Goal: Task Accomplishment & Management: Use online tool/utility

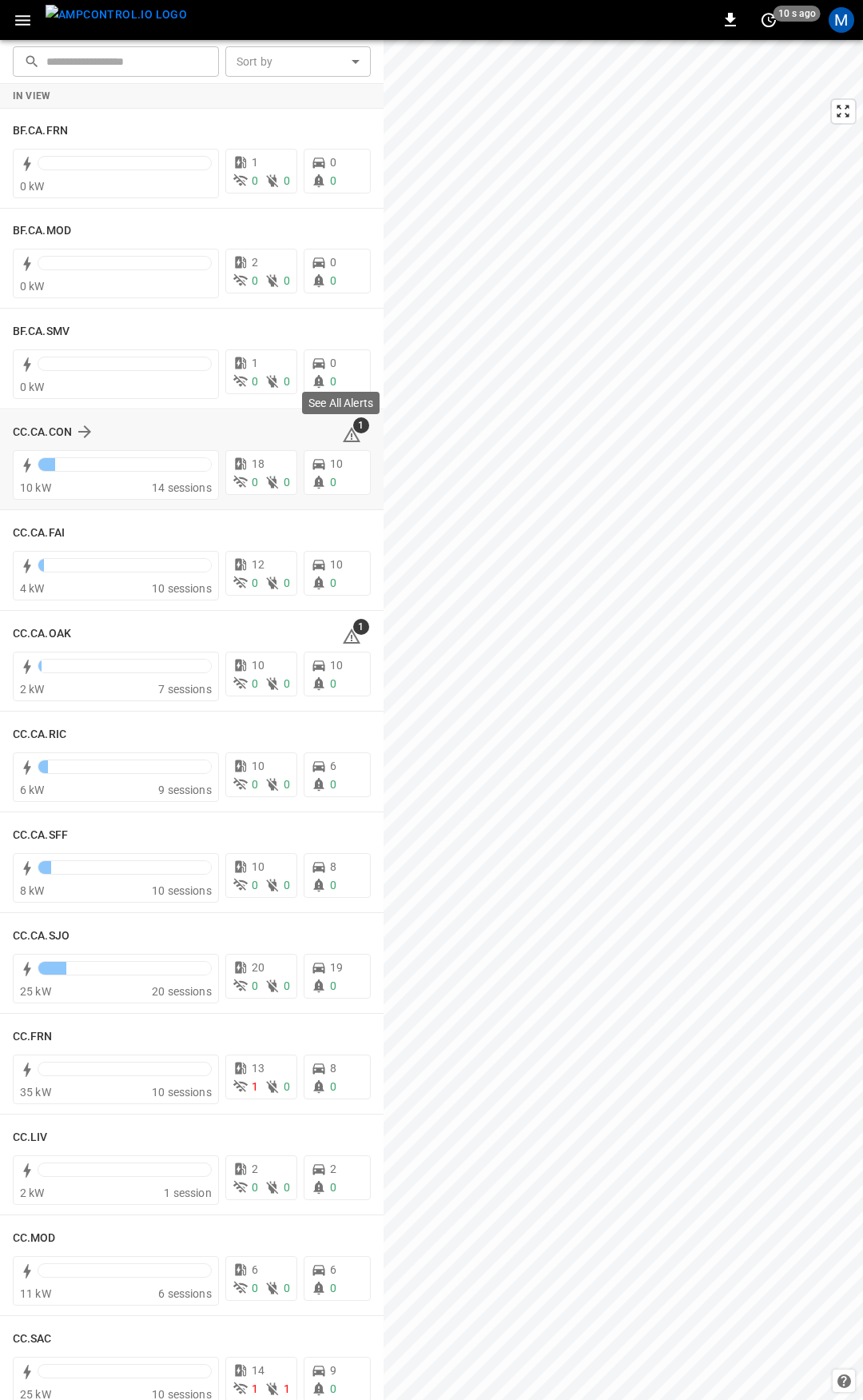
click at [343, 432] on icon at bounding box center [352, 435] width 19 height 19
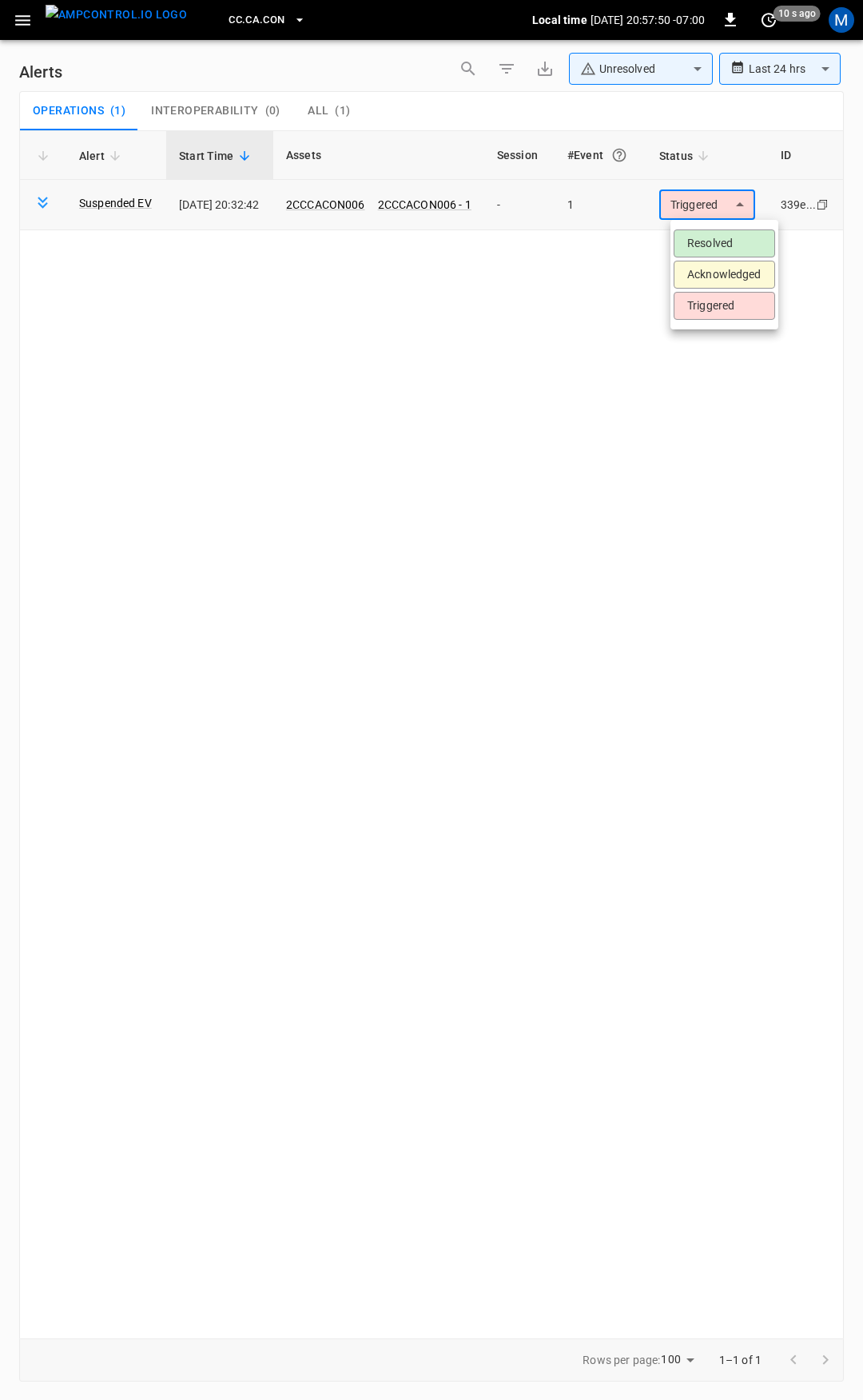
click at [710, 208] on body "**********" at bounding box center [431, 697] width 863 height 1394
click at [716, 244] on li "Resolved" at bounding box center [725, 242] width 102 height 28
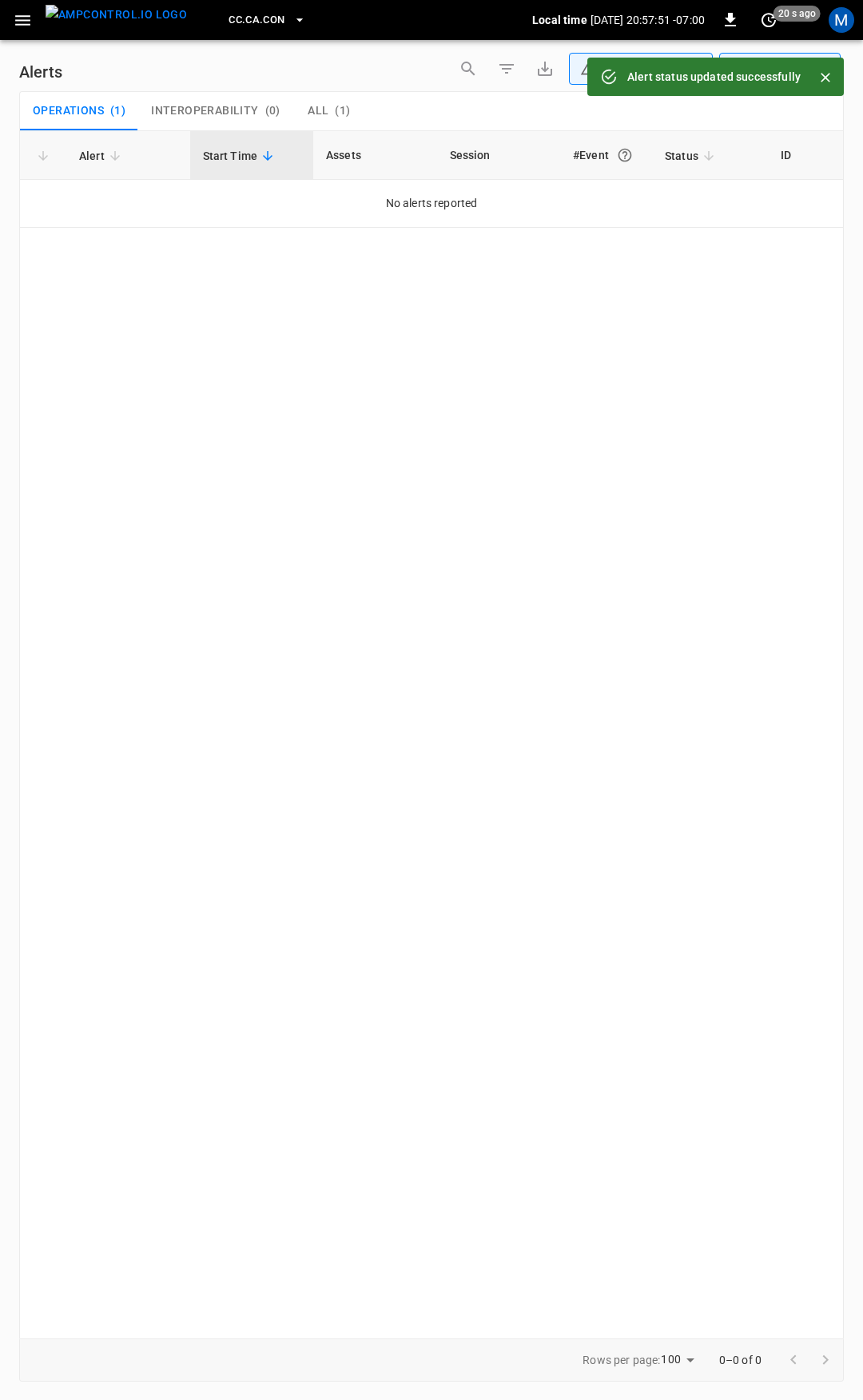
click at [37, 31] on button "button" at bounding box center [23, 20] width 33 height 30
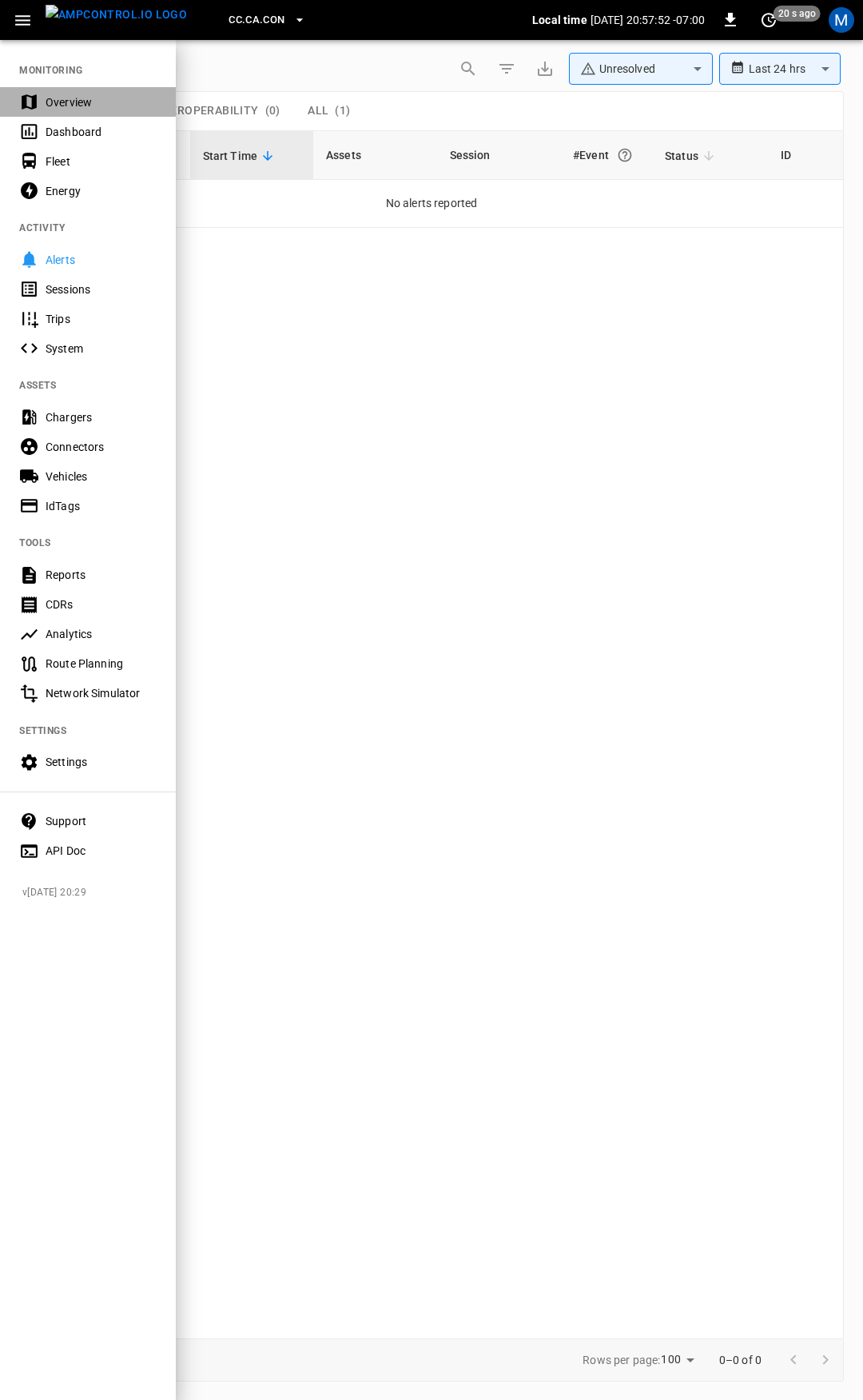
click at [63, 101] on div "Overview" at bounding box center [101, 102] width 112 height 16
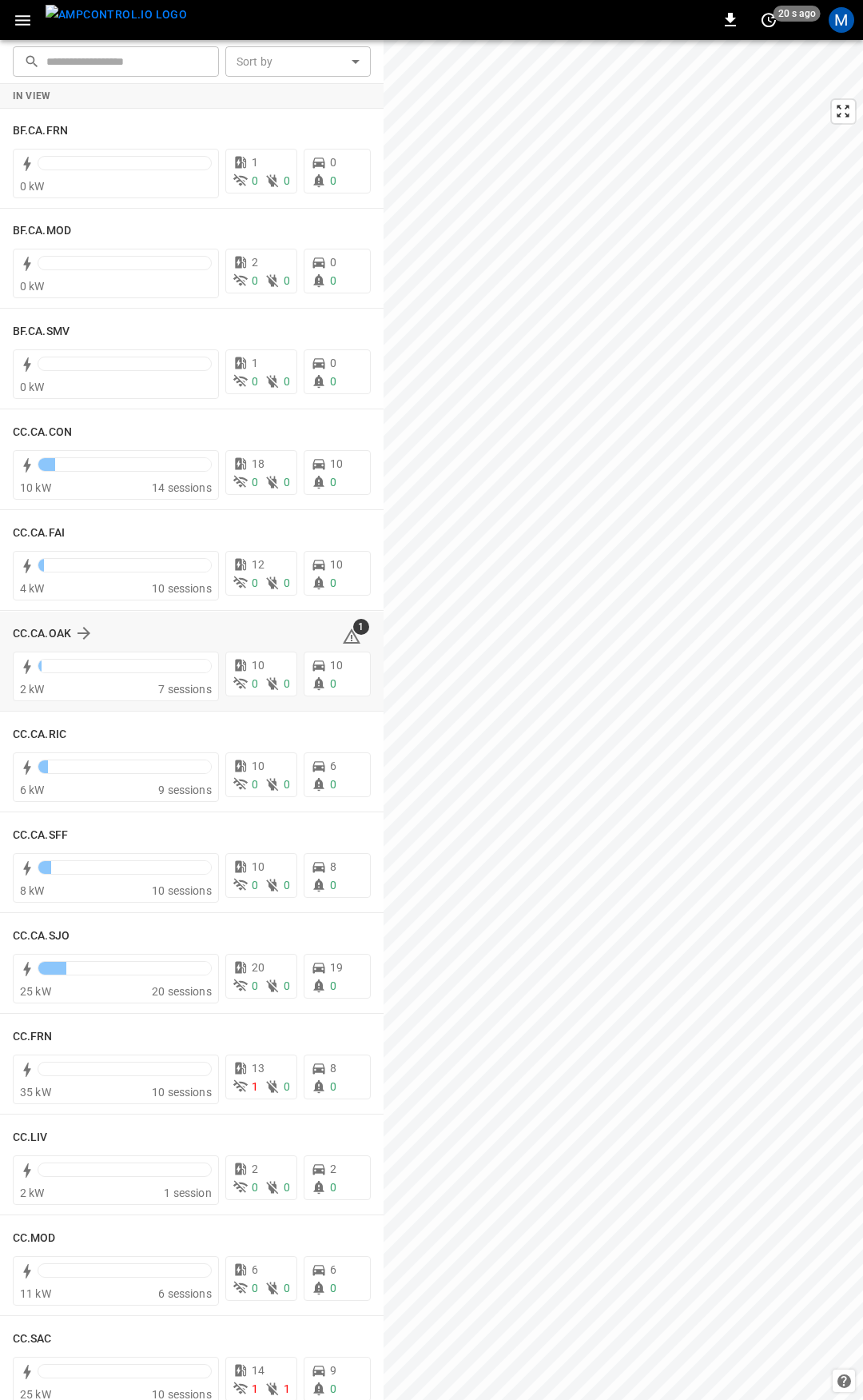
click at [353, 631] on span "1" at bounding box center [361, 626] width 16 height 16
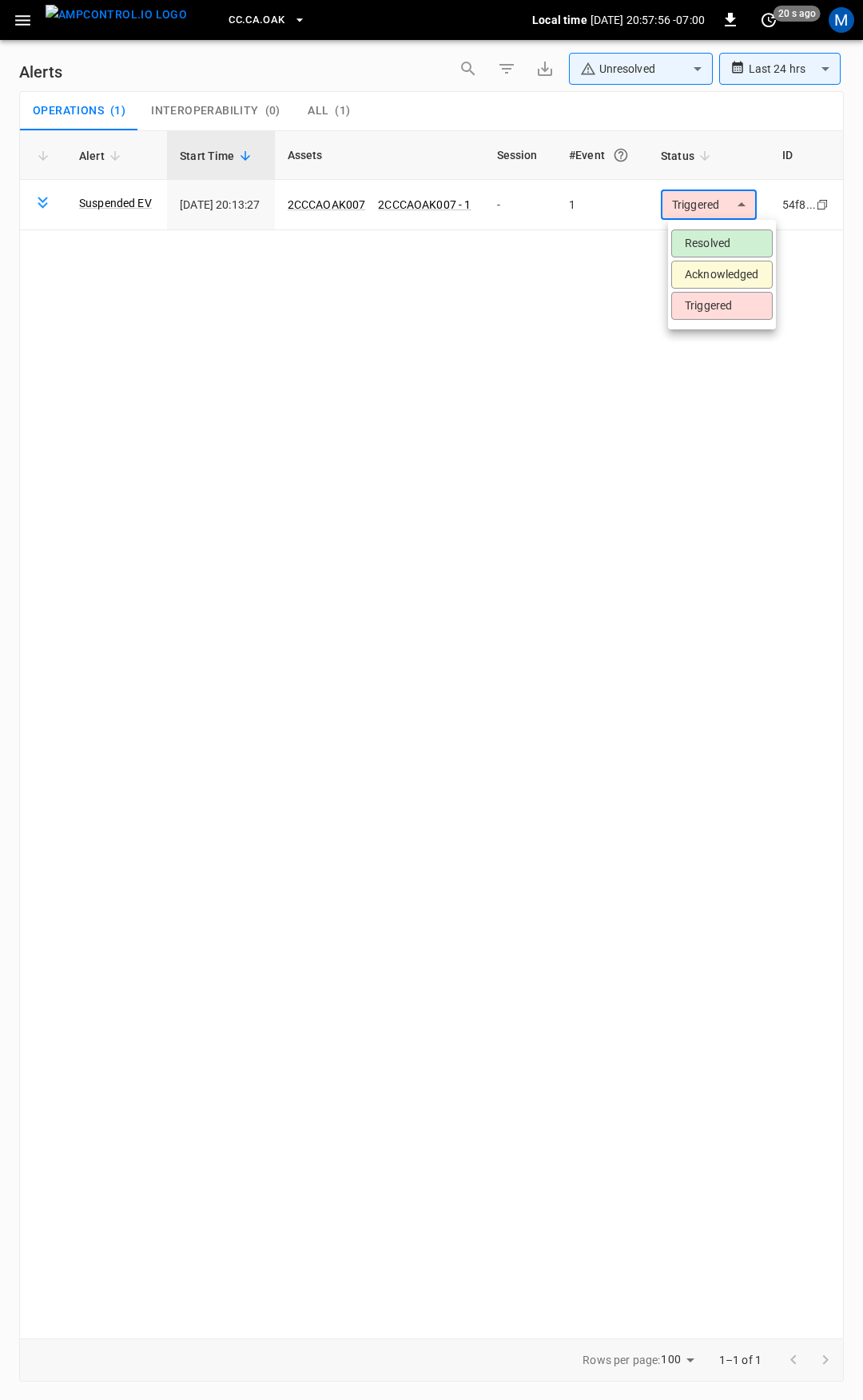
drag, startPoint x: 702, startPoint y: 192, endPoint x: 702, endPoint y: 218, distance: 26.0
click at [702, 191] on body "**********" at bounding box center [431, 697] width 863 height 1394
click at [717, 242] on li "Resolved" at bounding box center [723, 242] width 102 height 28
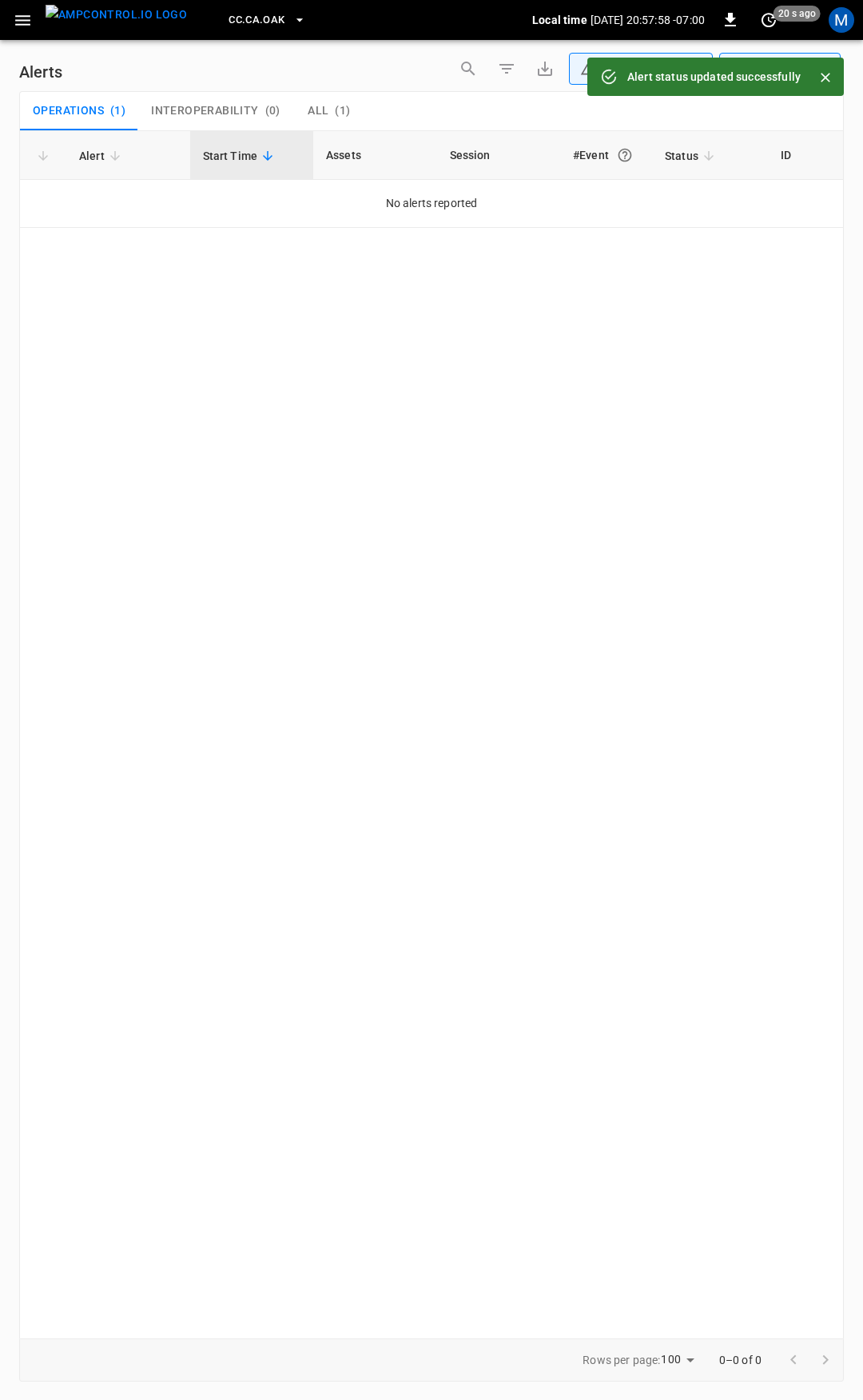
click at [26, 19] on icon "button" at bounding box center [23, 20] width 15 height 11
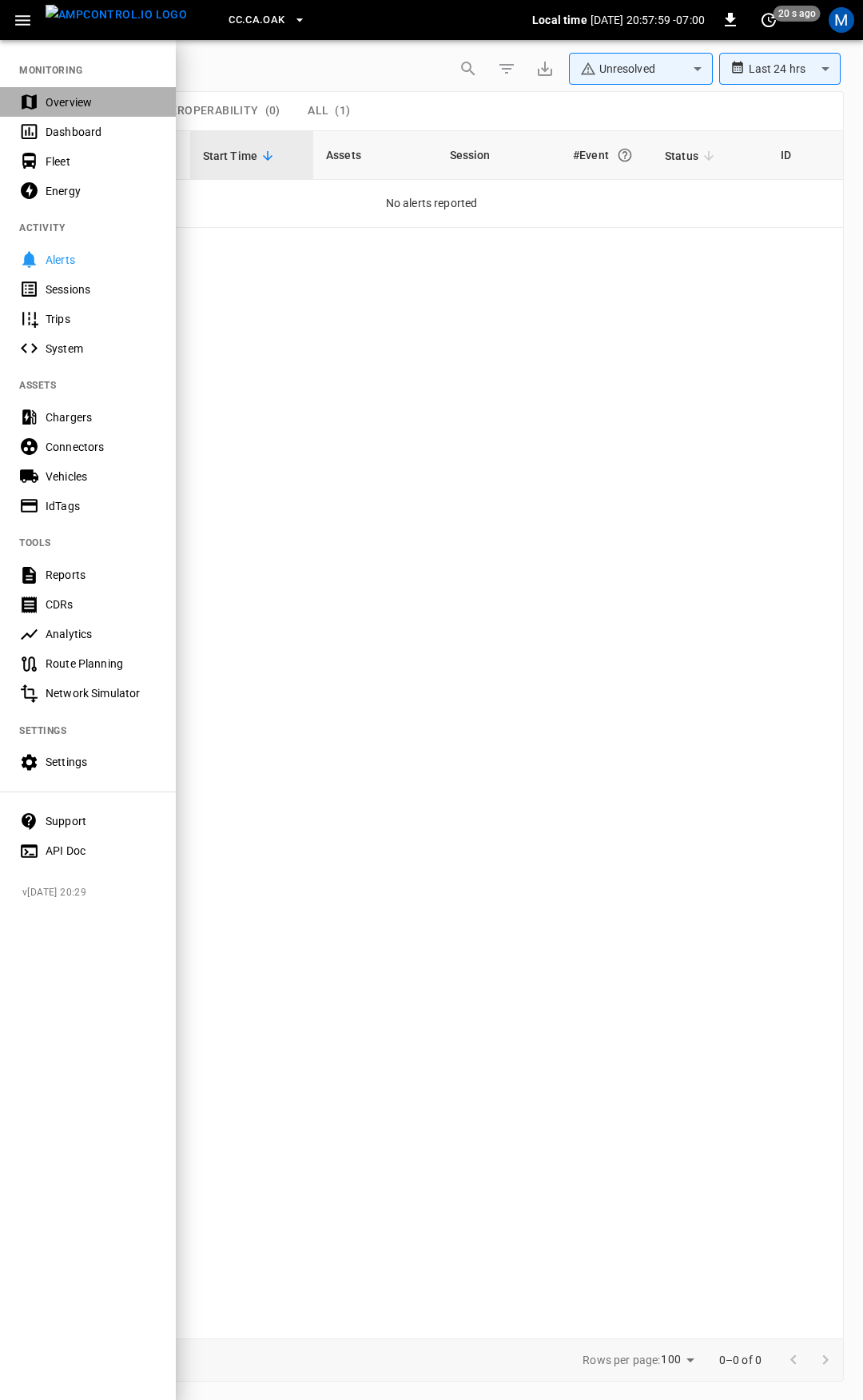
drag, startPoint x: 55, startPoint y: 97, endPoint x: 66, endPoint y: 121, distance: 26.4
click at [56, 97] on div "Overview" at bounding box center [101, 102] width 112 height 16
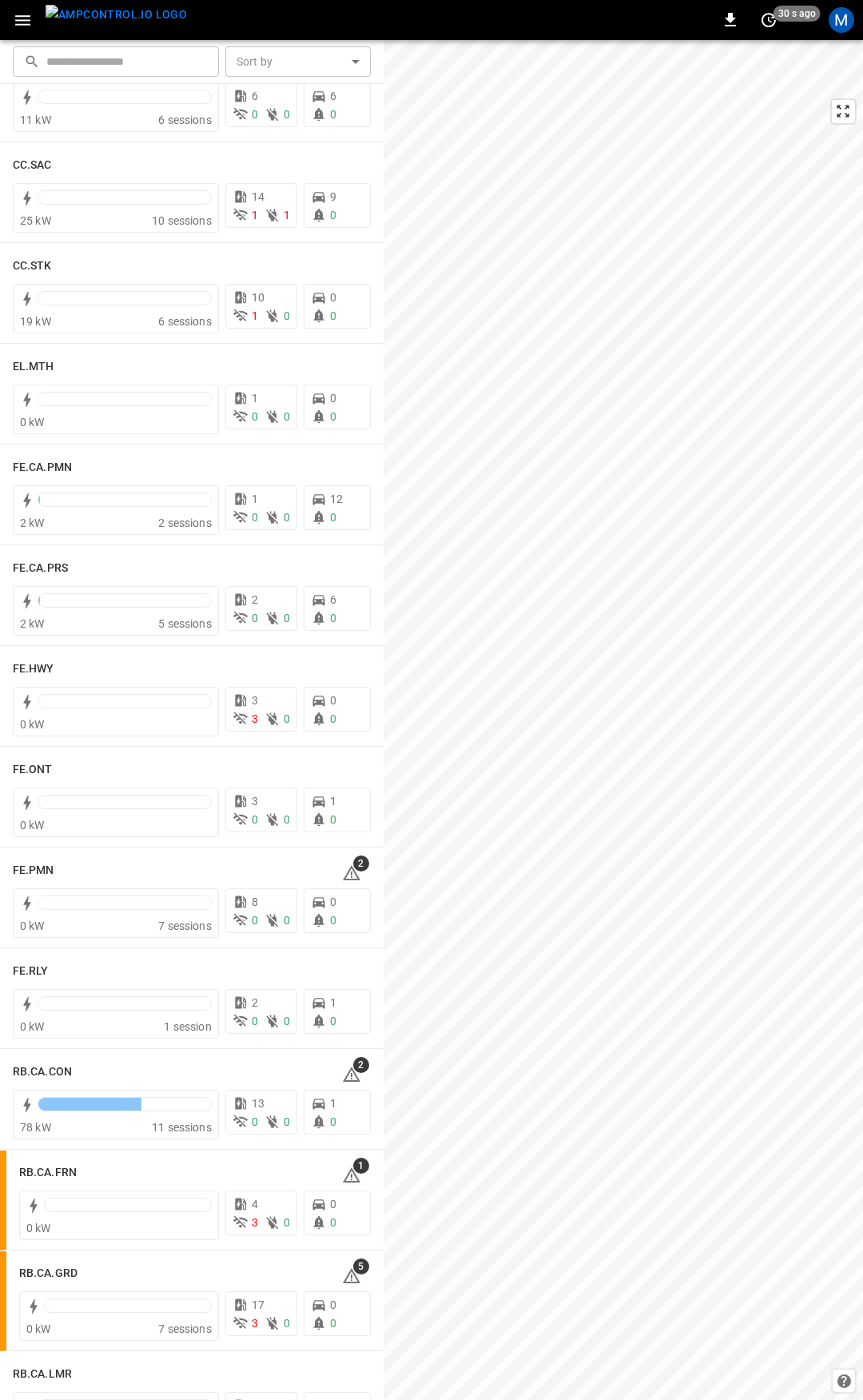
scroll to position [1222, 0]
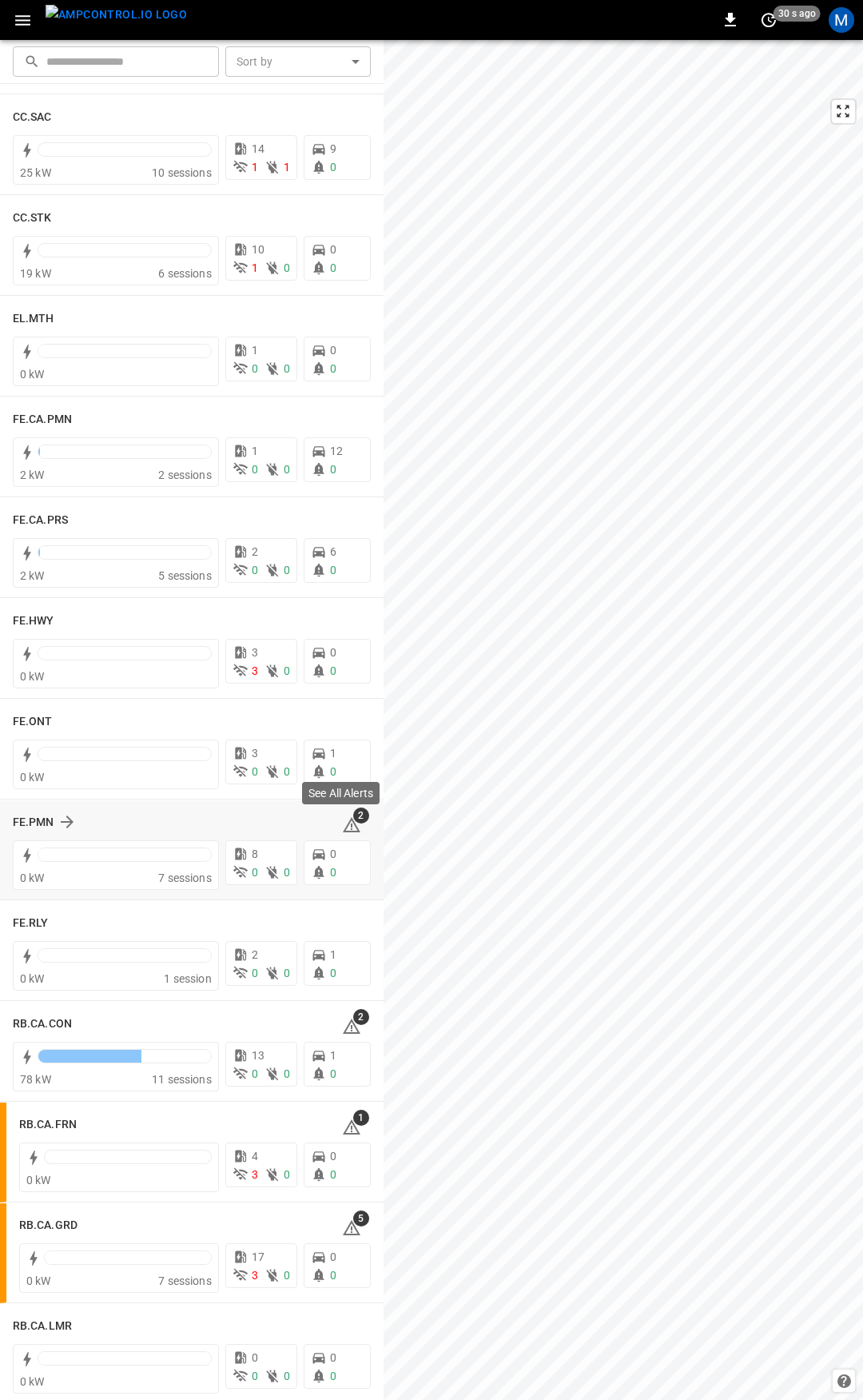
click at [344, 826] on icon at bounding box center [352, 826] width 19 height 19
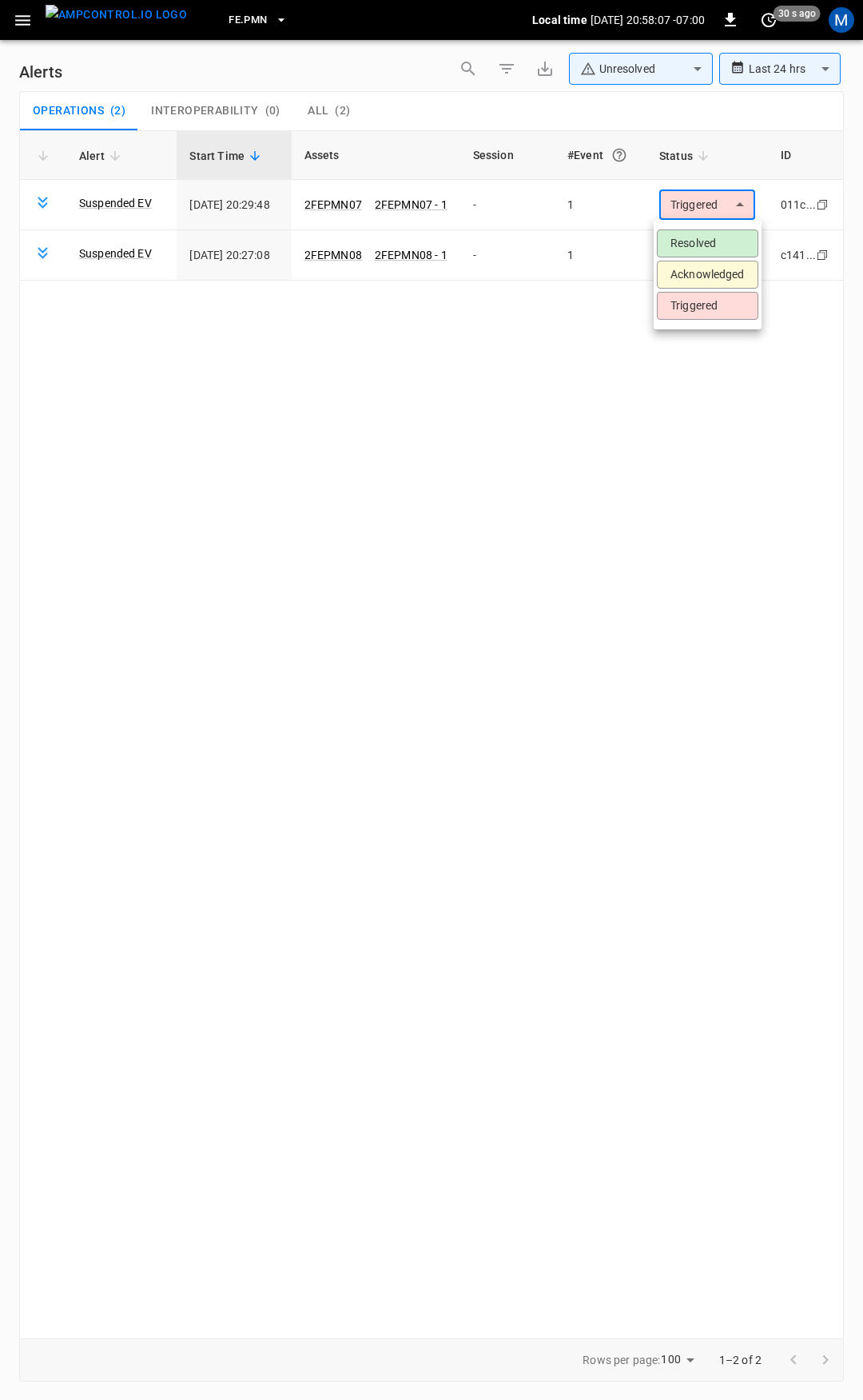
click at [713, 196] on body "**********" at bounding box center [431, 697] width 863 height 1394
click at [712, 254] on li "Resolved" at bounding box center [708, 242] width 102 height 28
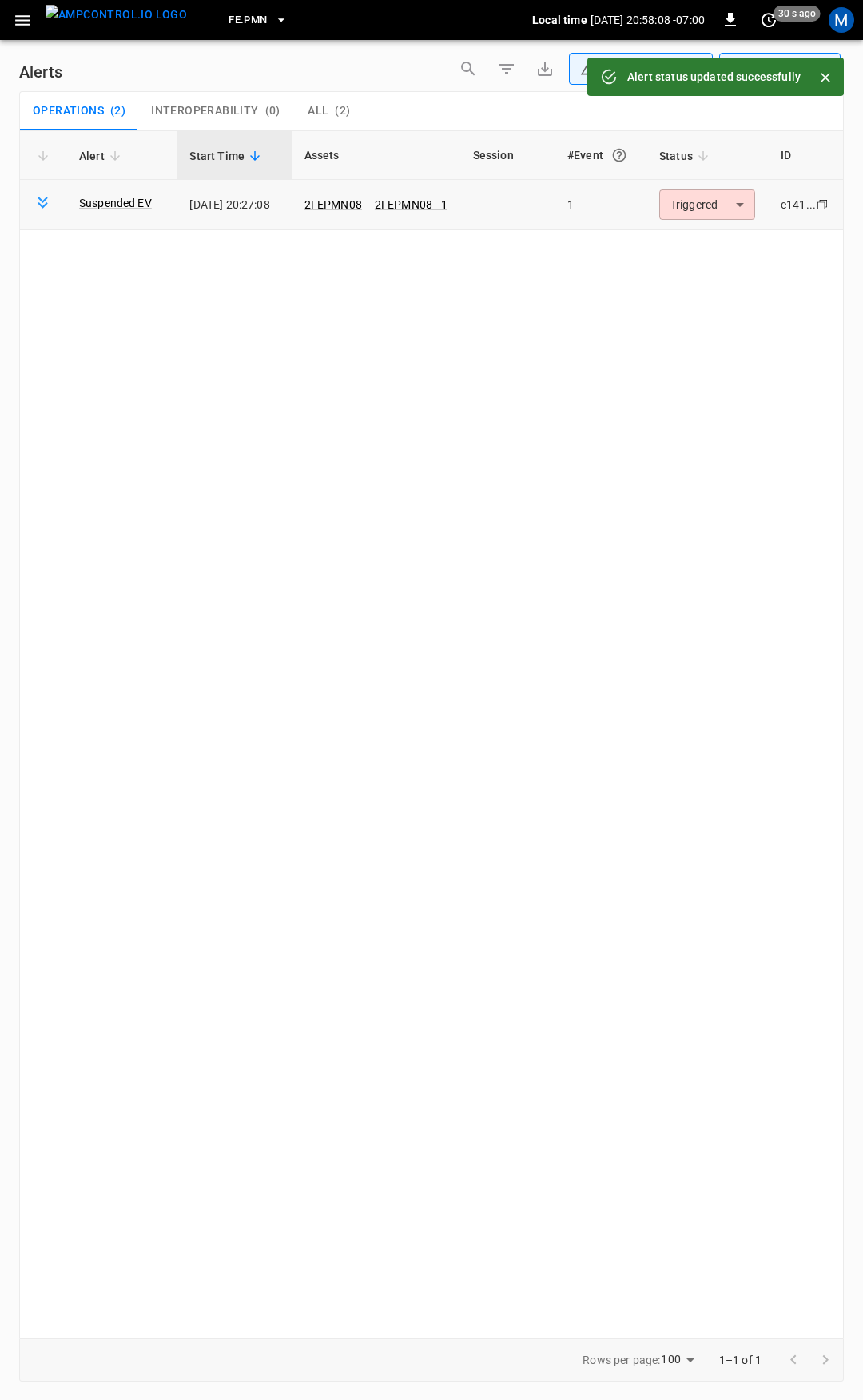
click at [708, 220] on td "Triggered ********* ​" at bounding box center [707, 205] width 121 height 50
click at [707, 211] on body "**********" at bounding box center [431, 697] width 863 height 1394
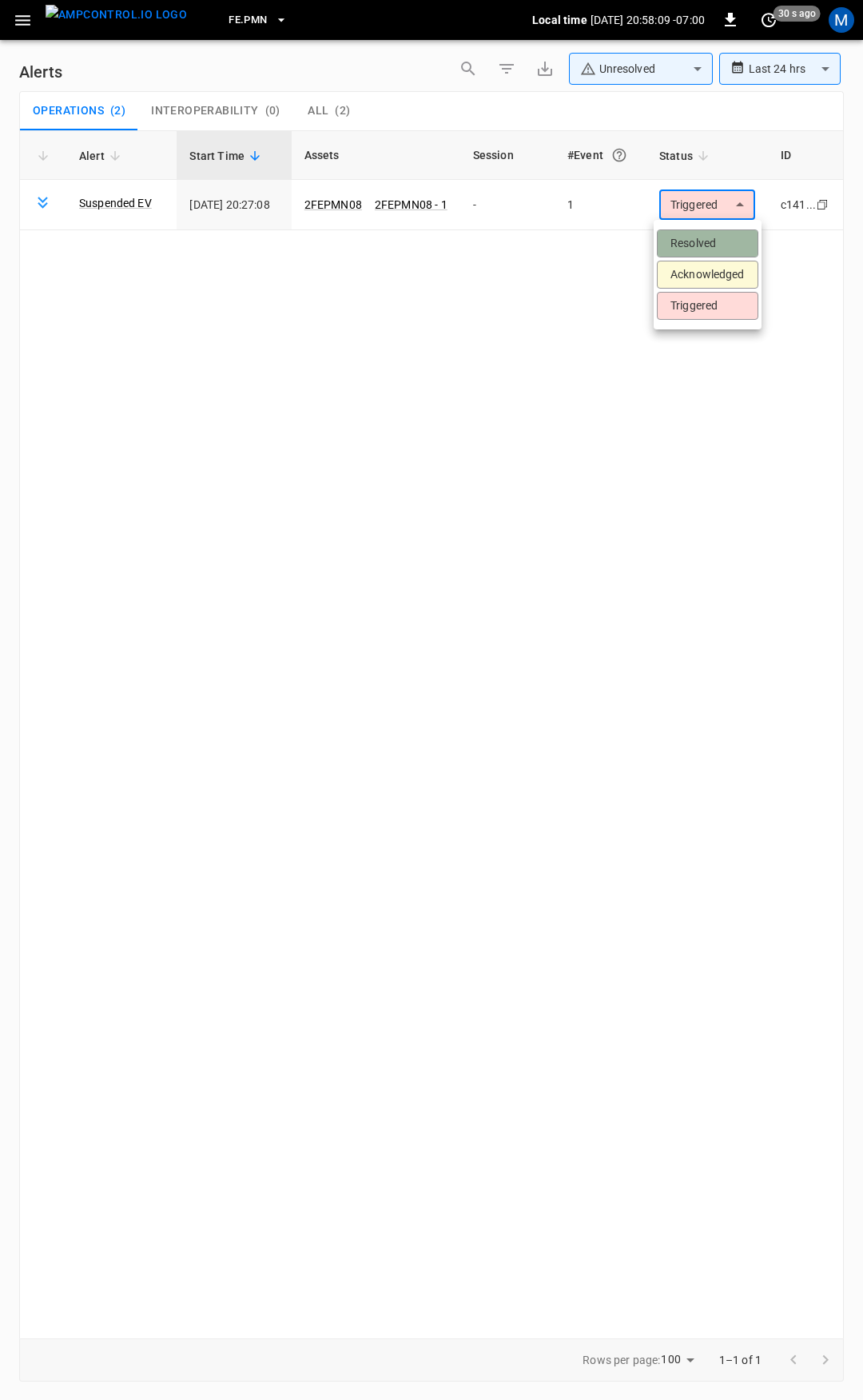
click at [696, 237] on li "Resolved" at bounding box center [708, 242] width 102 height 28
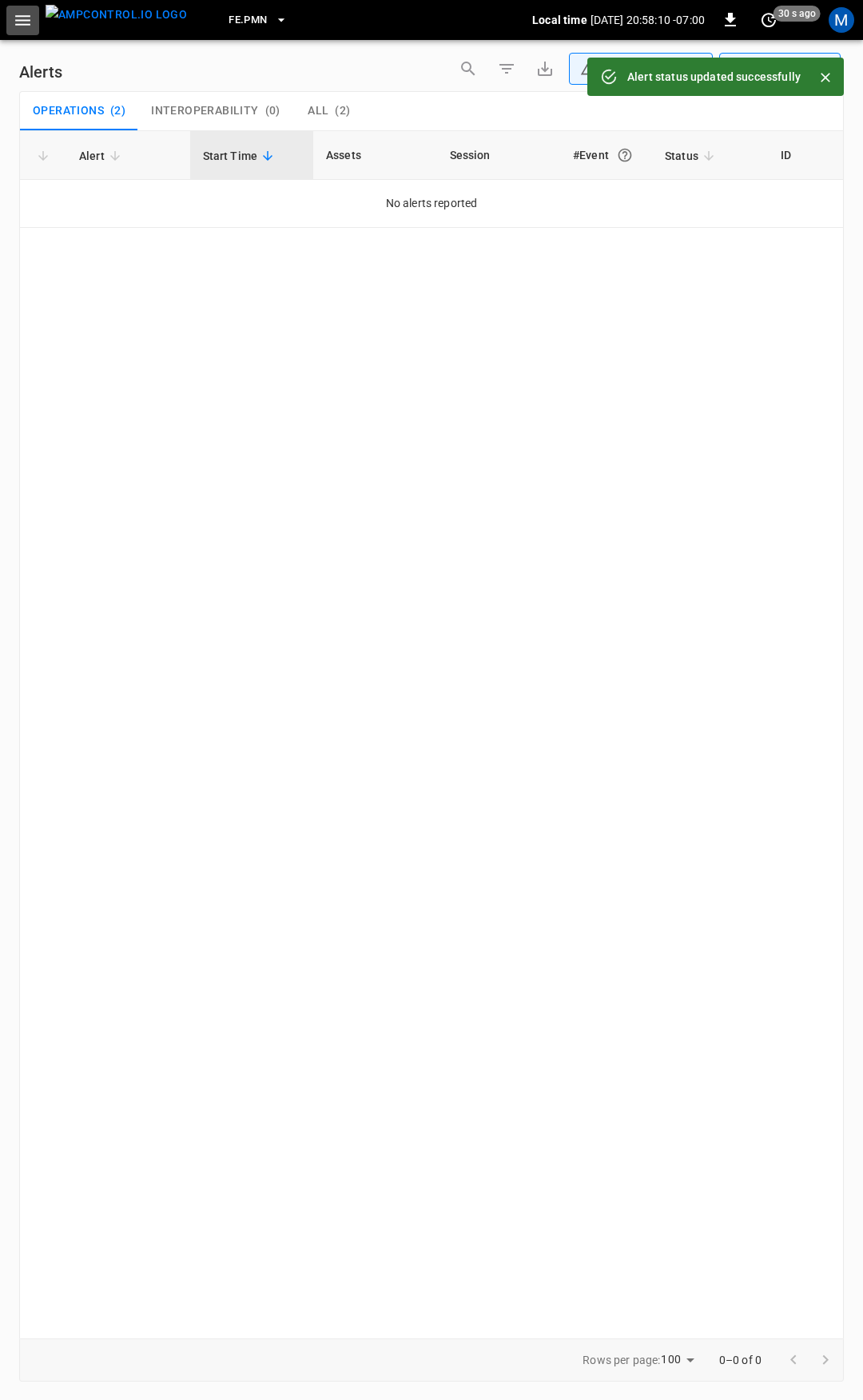
click at [17, 23] on icon "button" at bounding box center [22, 20] width 20 height 20
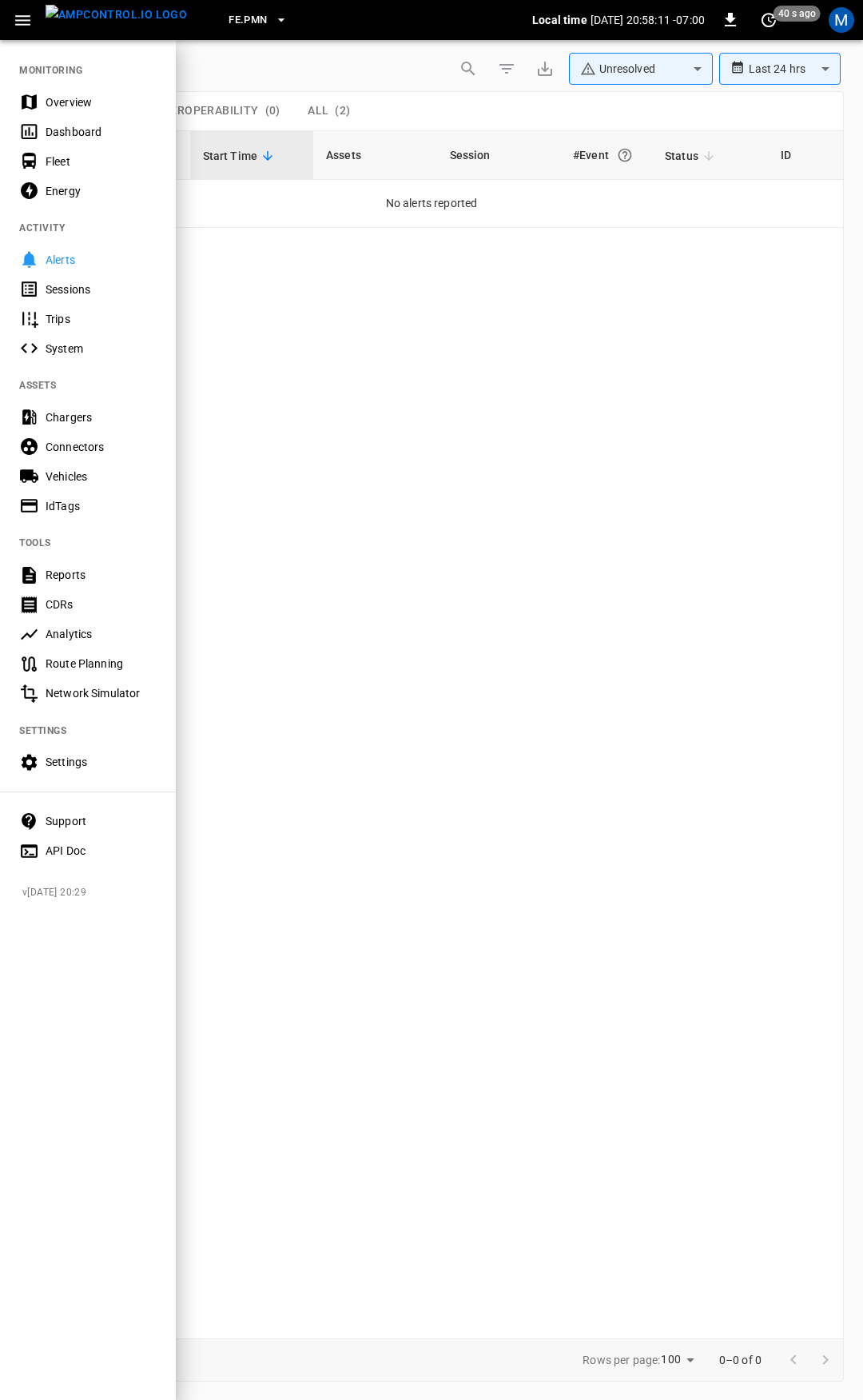
click at [61, 98] on div "Overview" at bounding box center [101, 102] width 112 height 16
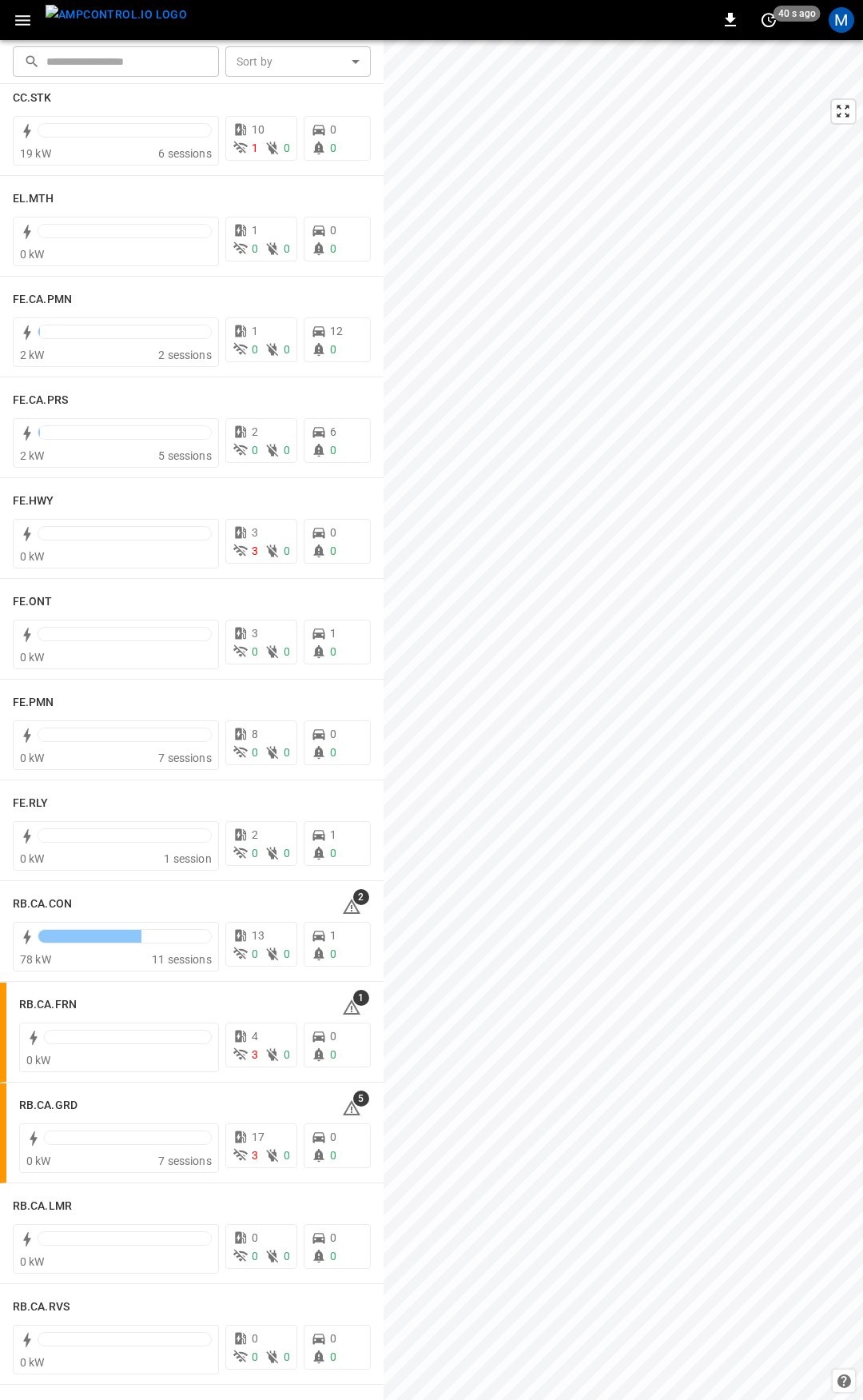
scroll to position [1380, 0]
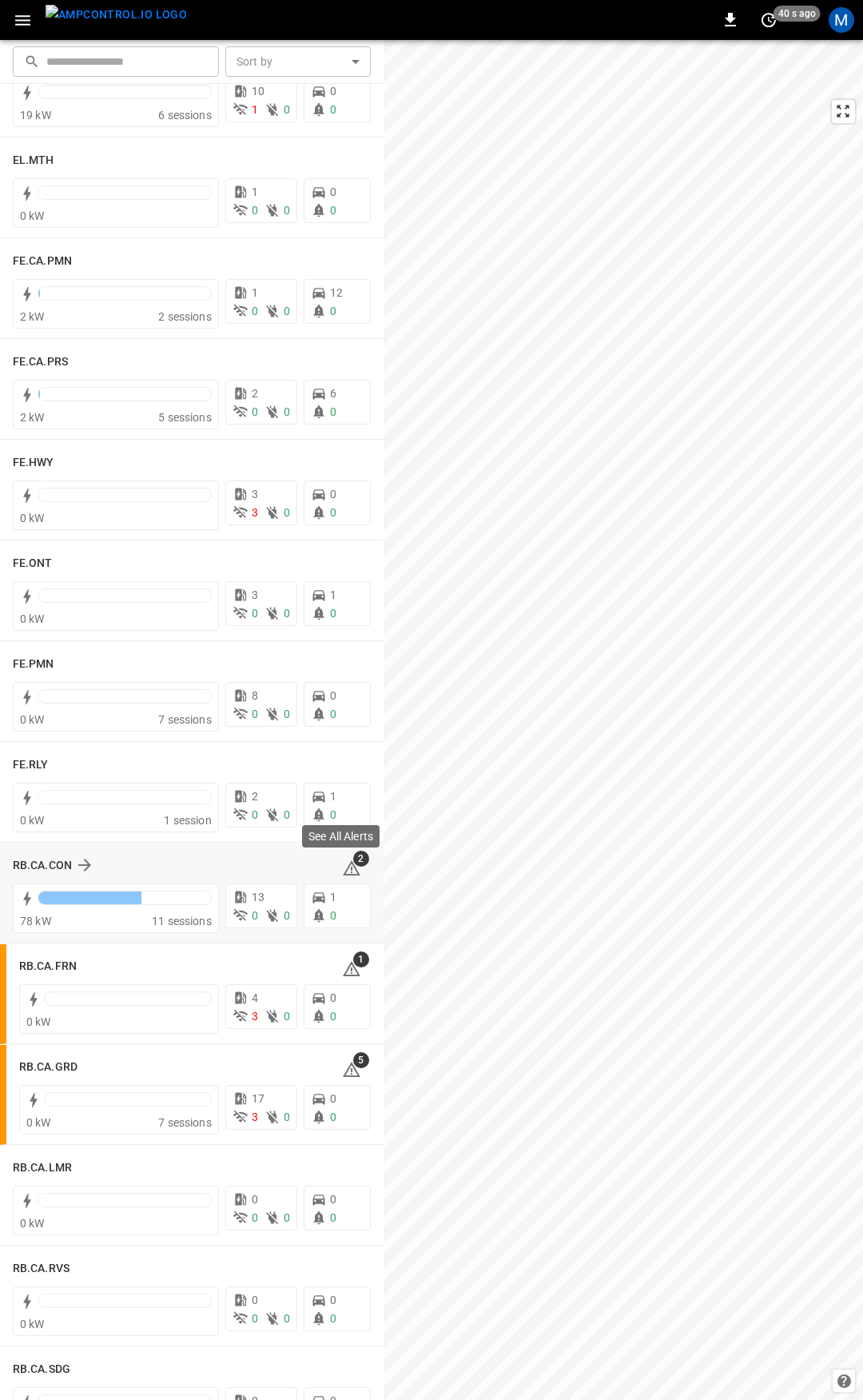
click at [343, 863] on icon at bounding box center [351, 868] width 17 height 15
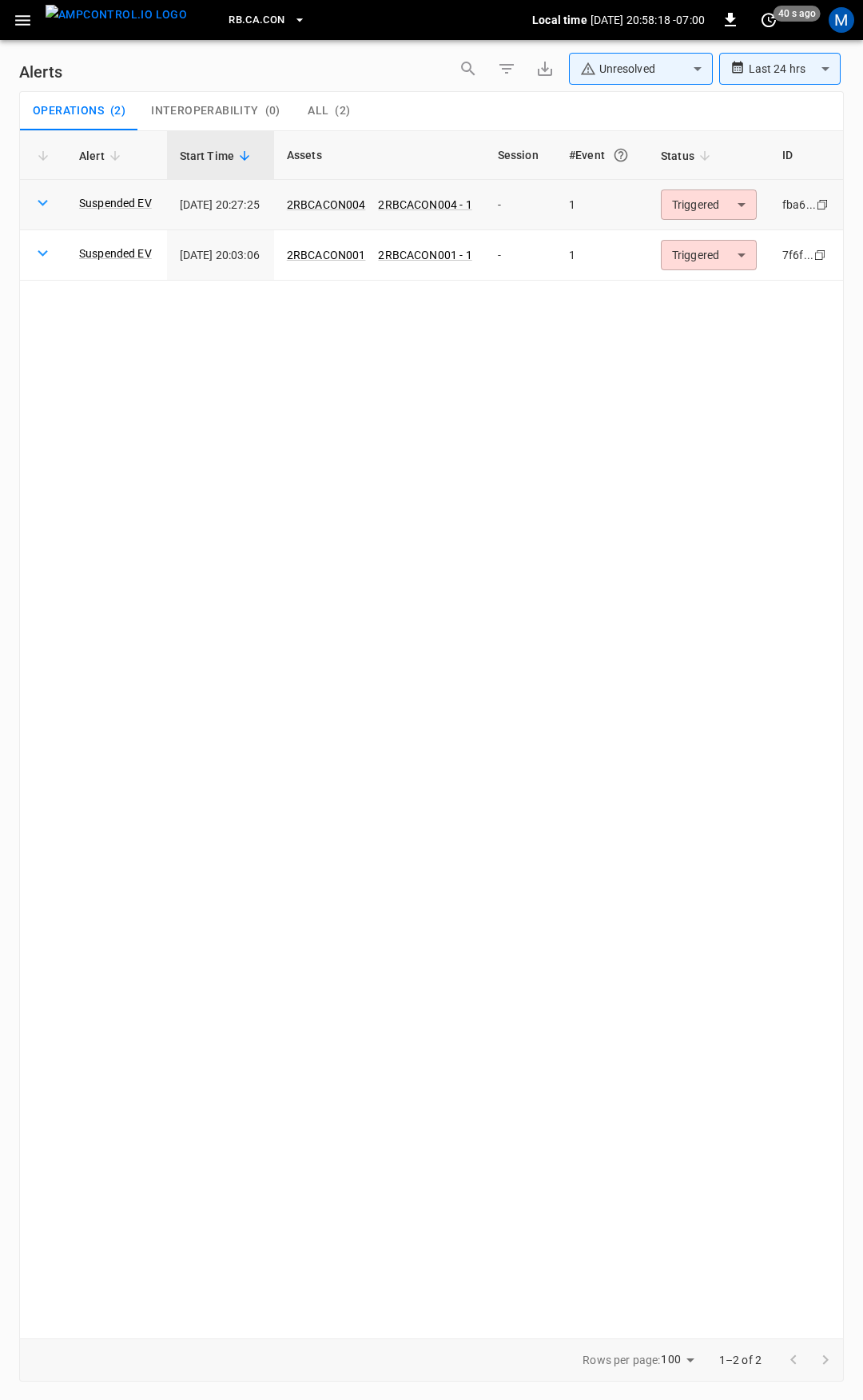
click at [726, 207] on body "**********" at bounding box center [431, 697] width 863 height 1394
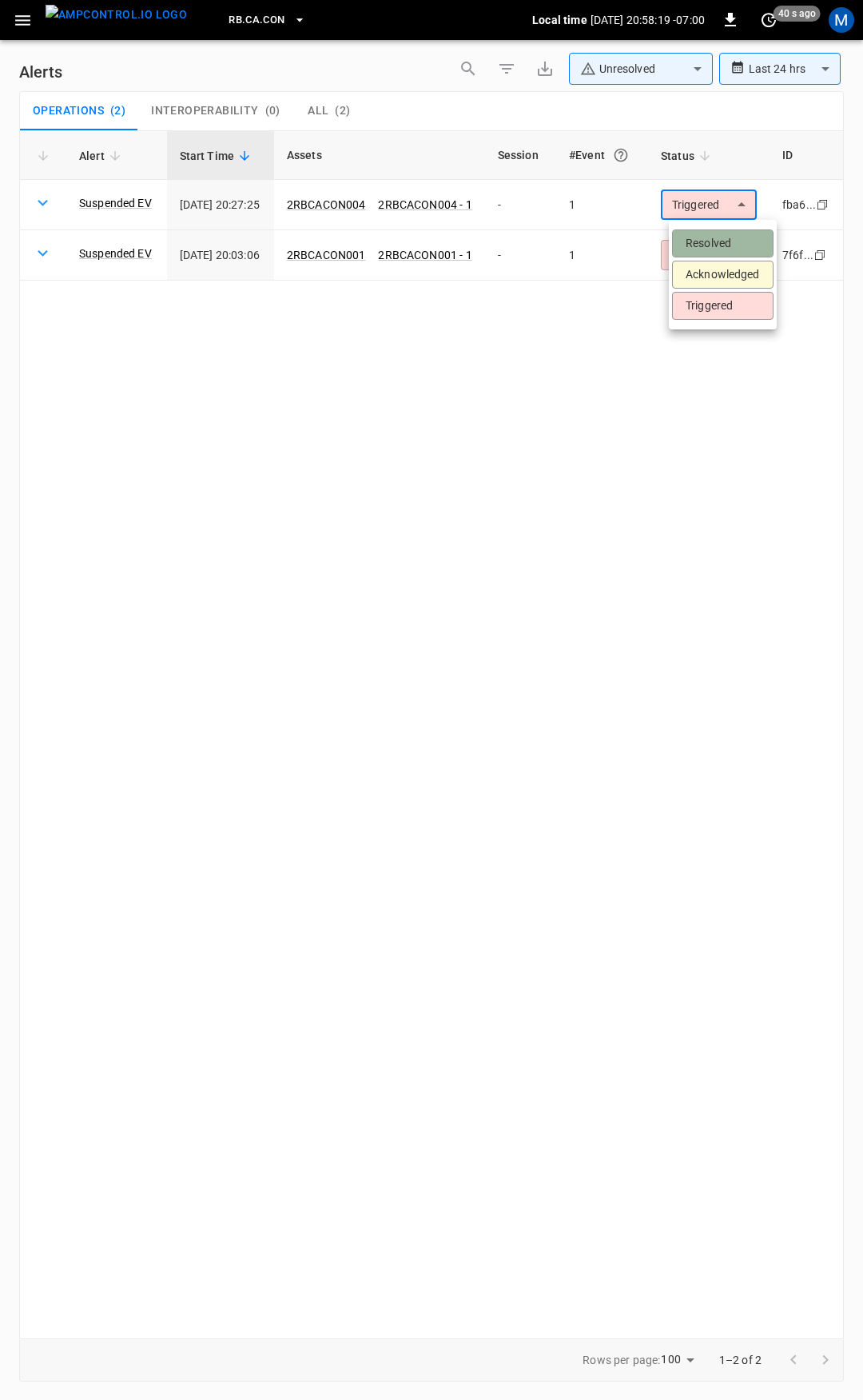
click at [720, 244] on li "Resolved" at bounding box center [723, 242] width 102 height 28
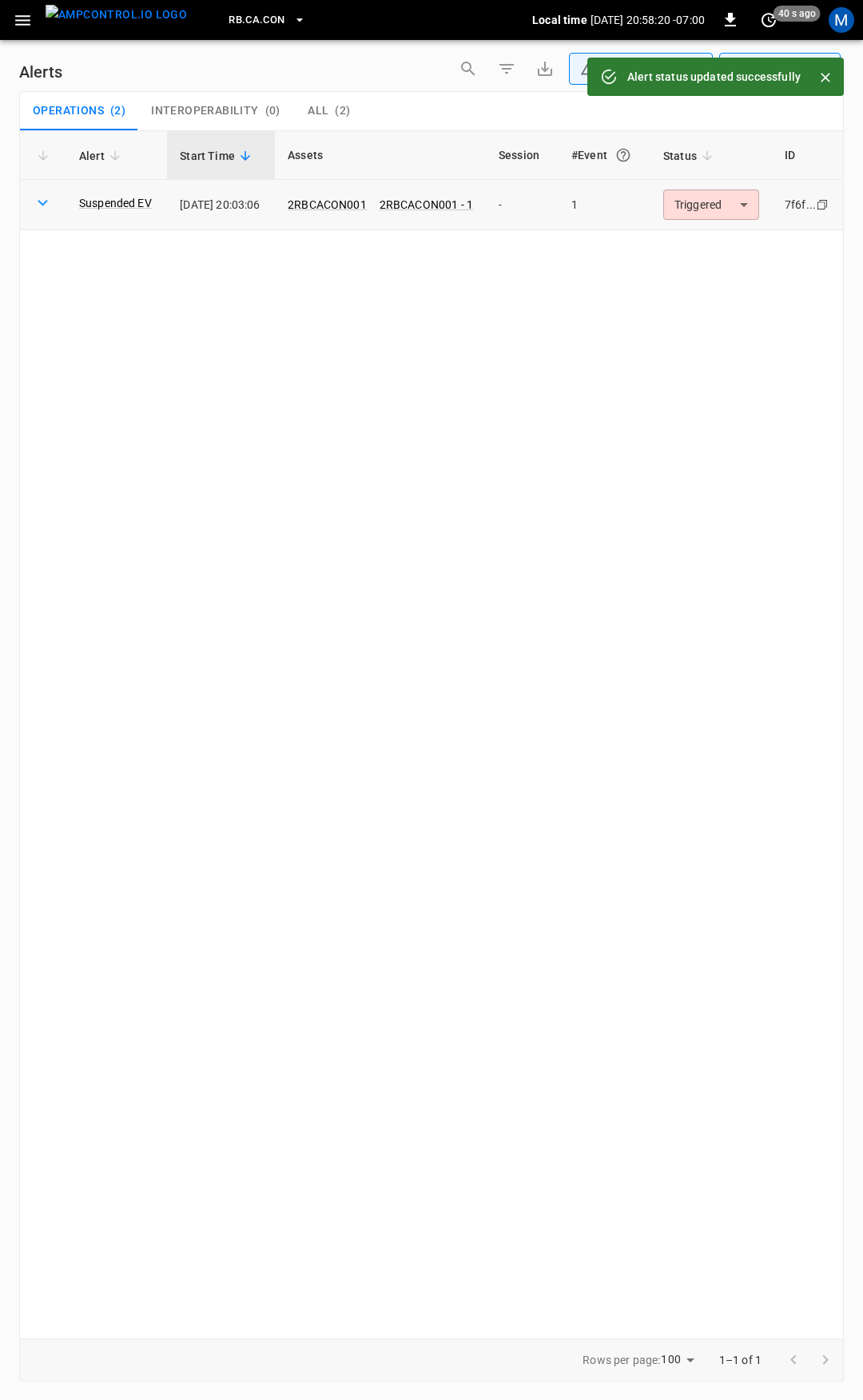
click at [730, 216] on body "**********" at bounding box center [431, 697] width 863 height 1394
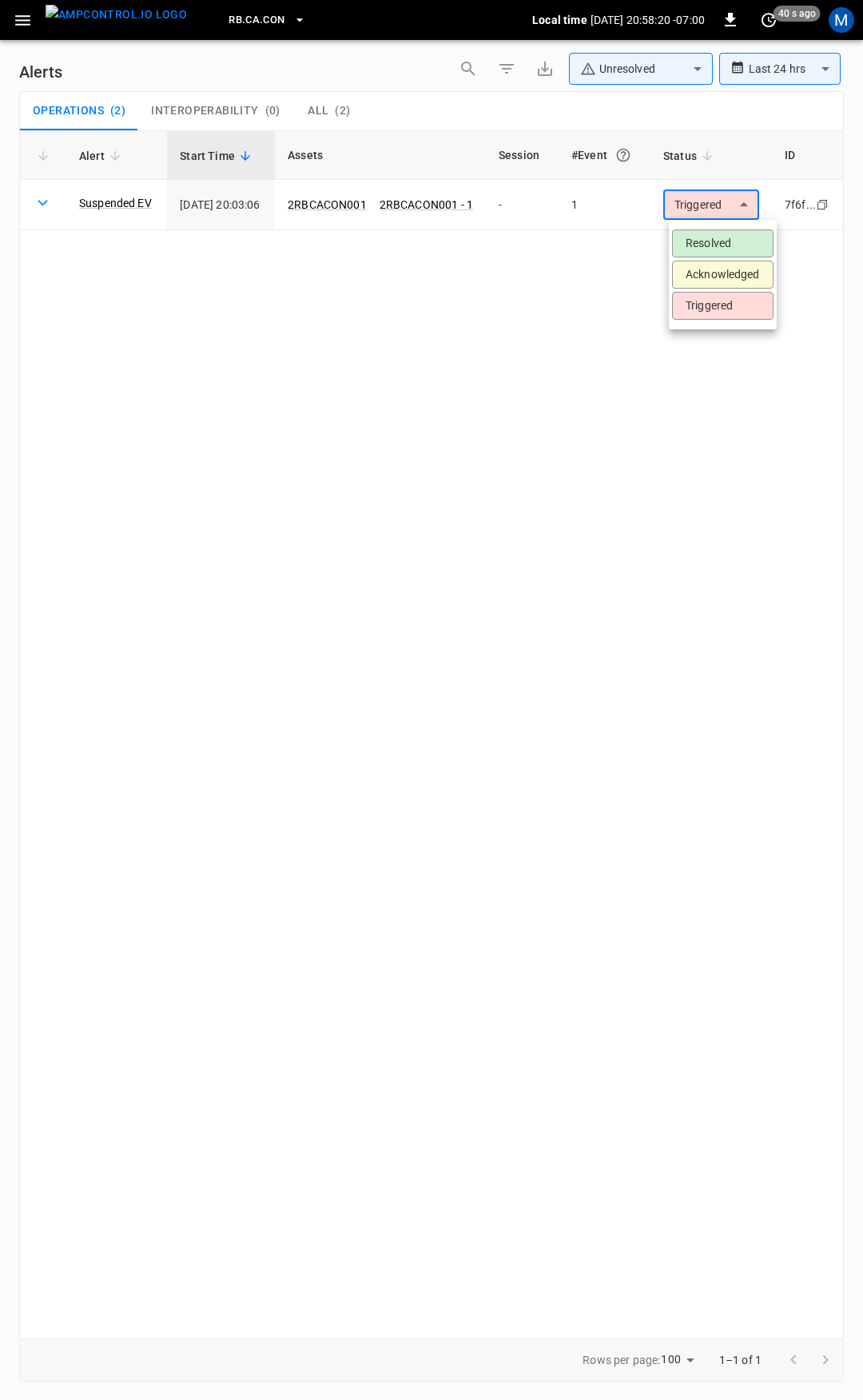
click at [726, 234] on li "Resolved" at bounding box center [723, 242] width 102 height 28
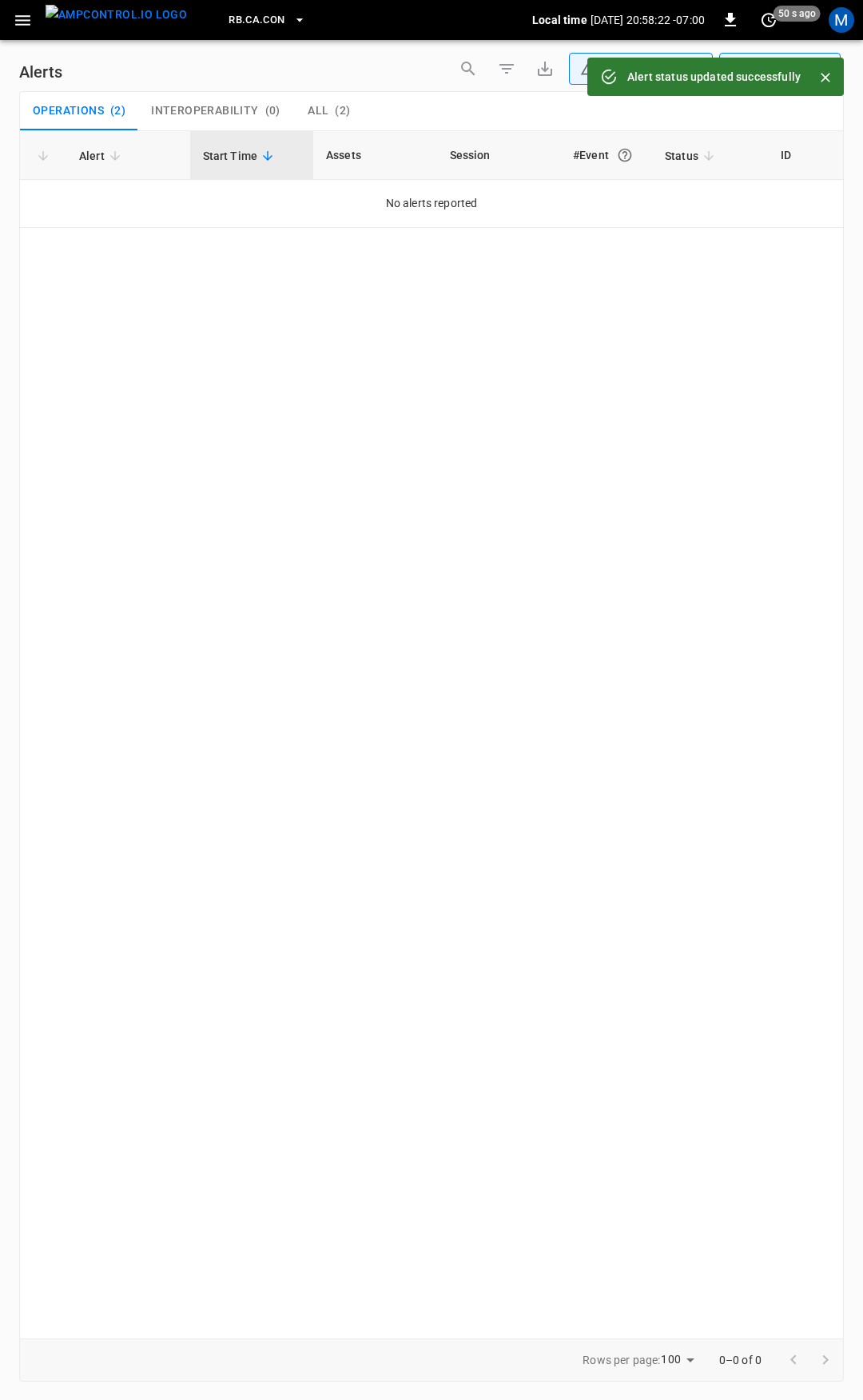
click at [31, 19] on icon "button" at bounding box center [22, 20] width 20 height 20
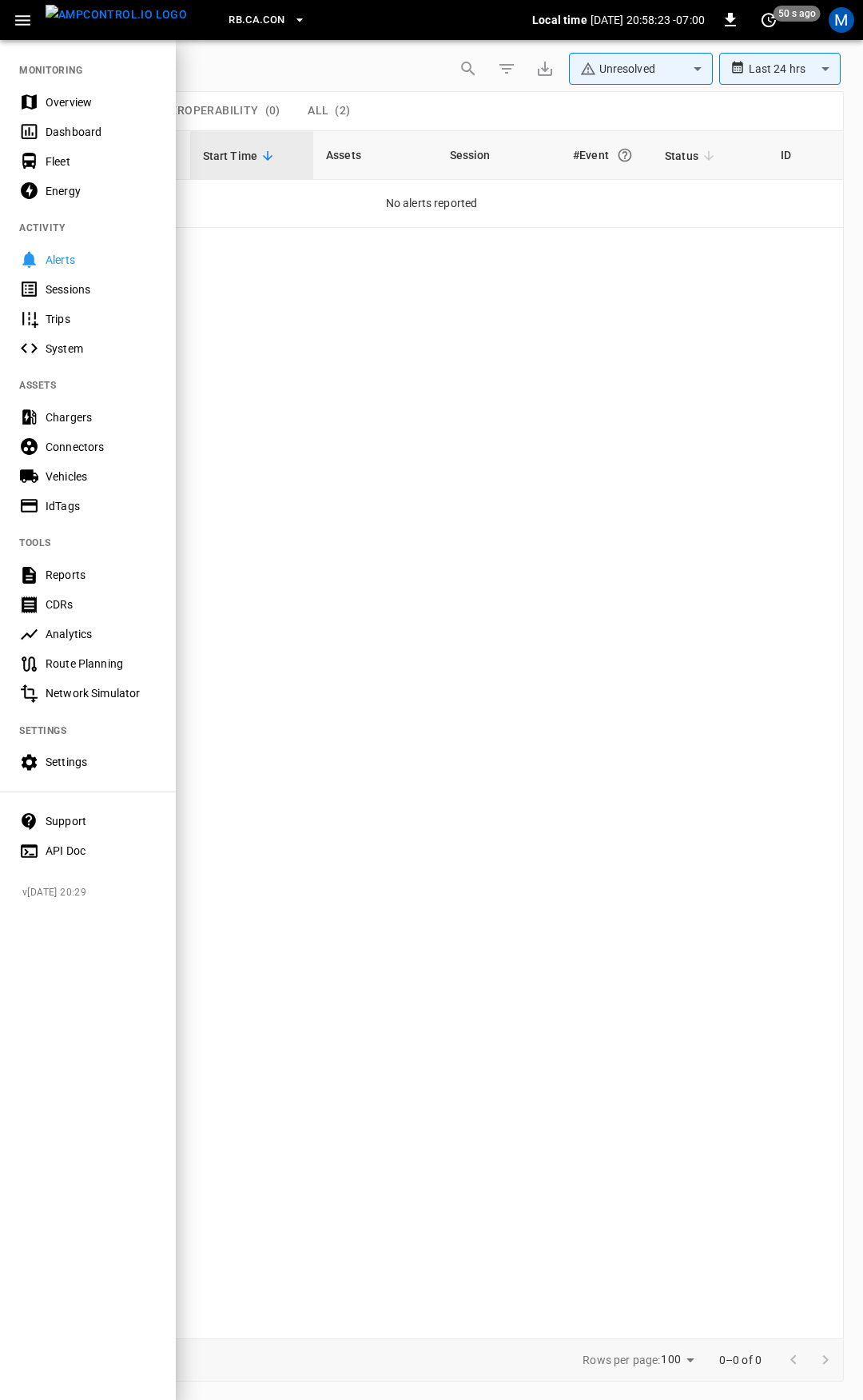
click at [86, 103] on div "Overview" at bounding box center [101, 102] width 112 height 16
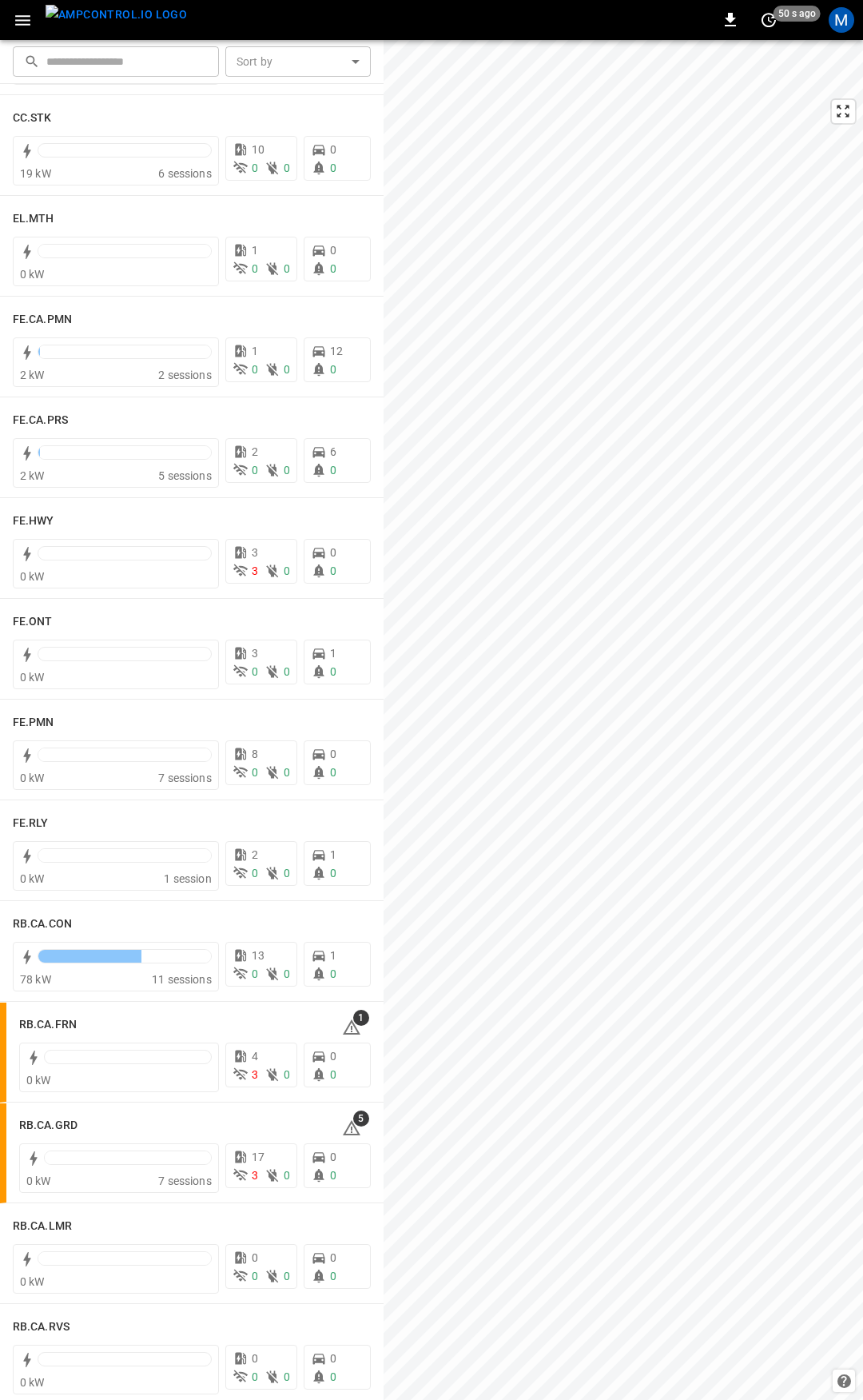
scroll to position [1339, 0]
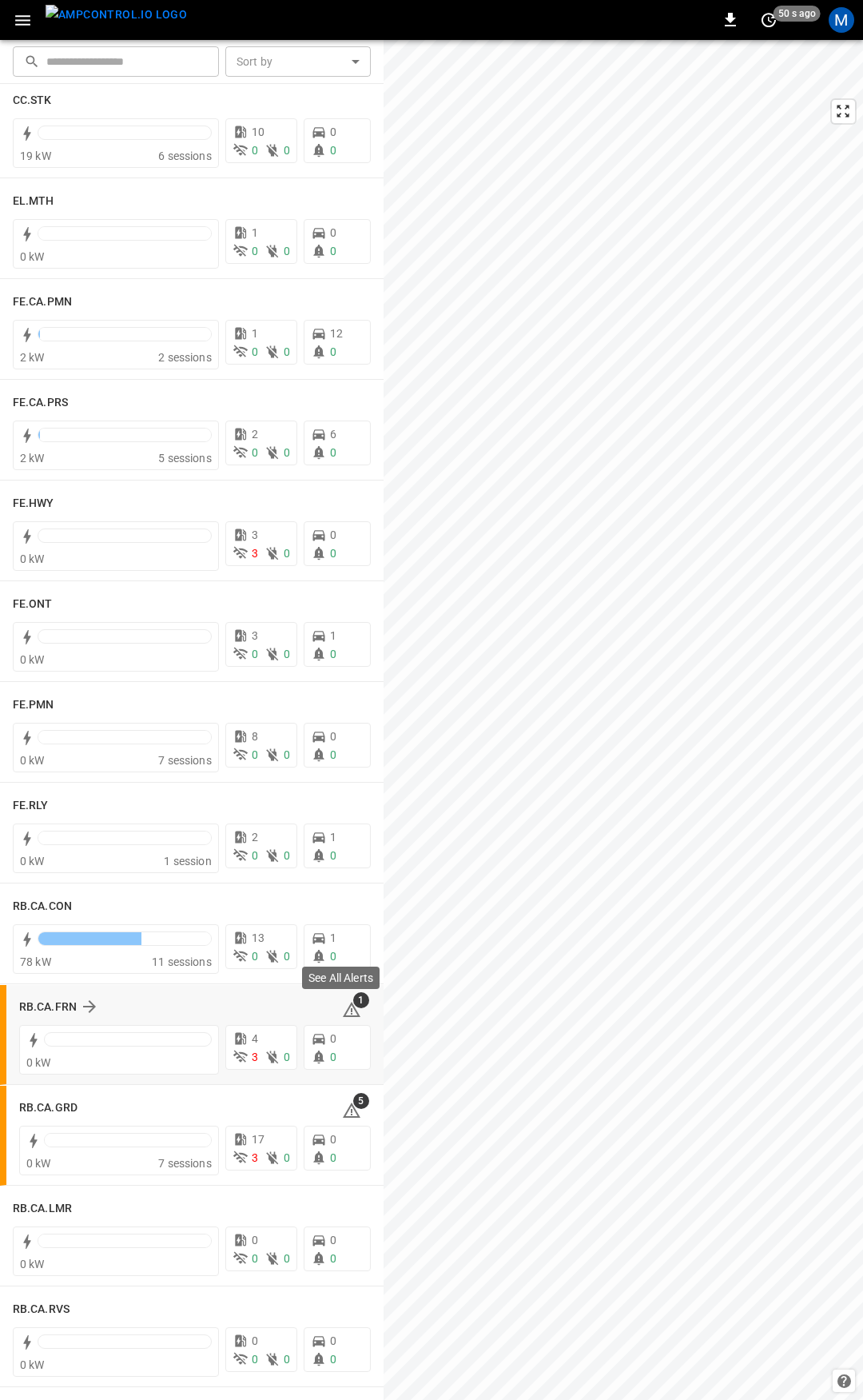
click at [343, 1005] on icon at bounding box center [351, 1009] width 17 height 15
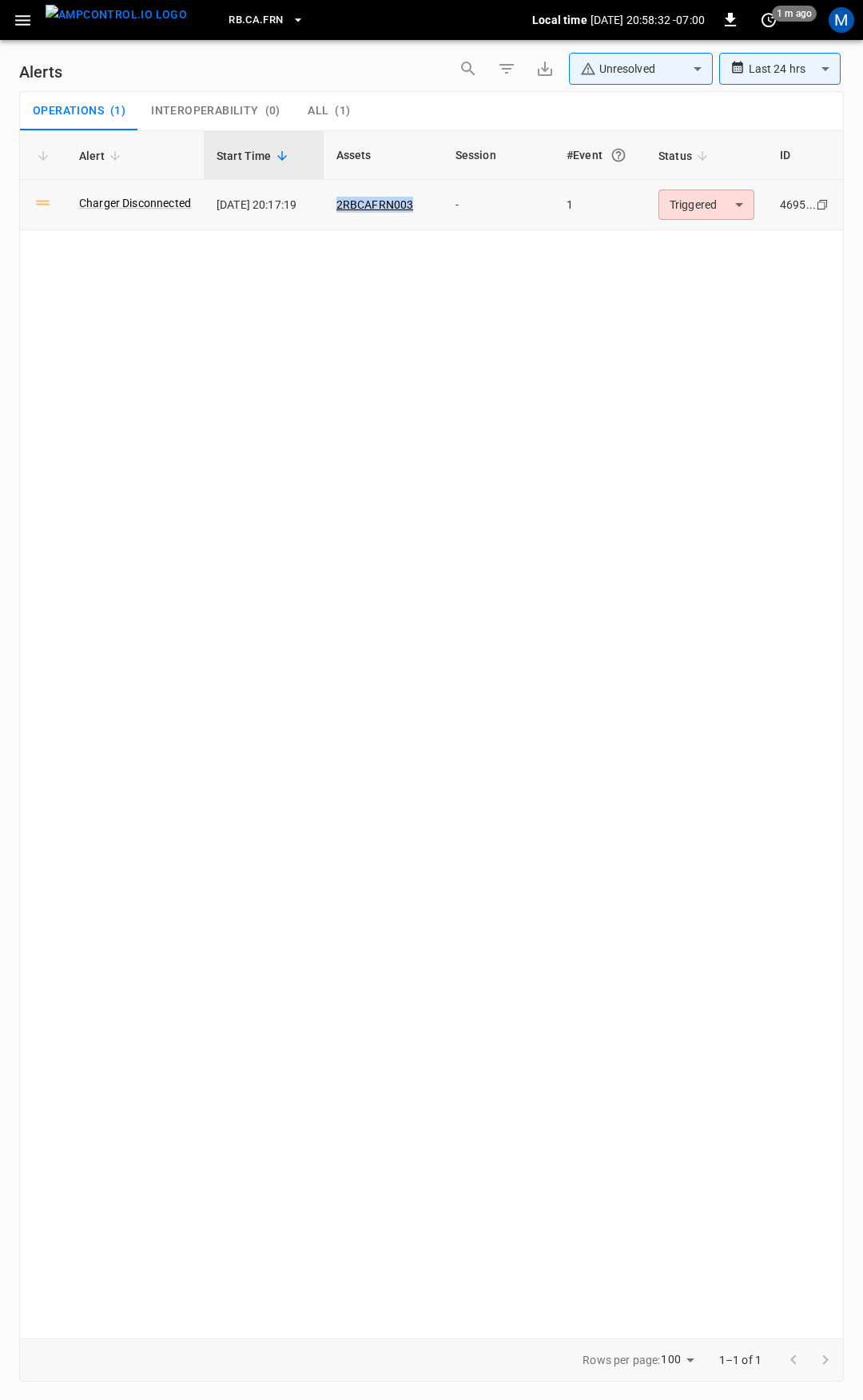
drag, startPoint x: 440, startPoint y: 207, endPoint x: 335, endPoint y: 195, distance: 105.7
click at [335, 195] on td "2RBCAFRN003" at bounding box center [384, 205] width 119 height 50
copy link "2RBCAFRN003"
click at [13, 24] on icon "button" at bounding box center [22, 20] width 20 height 20
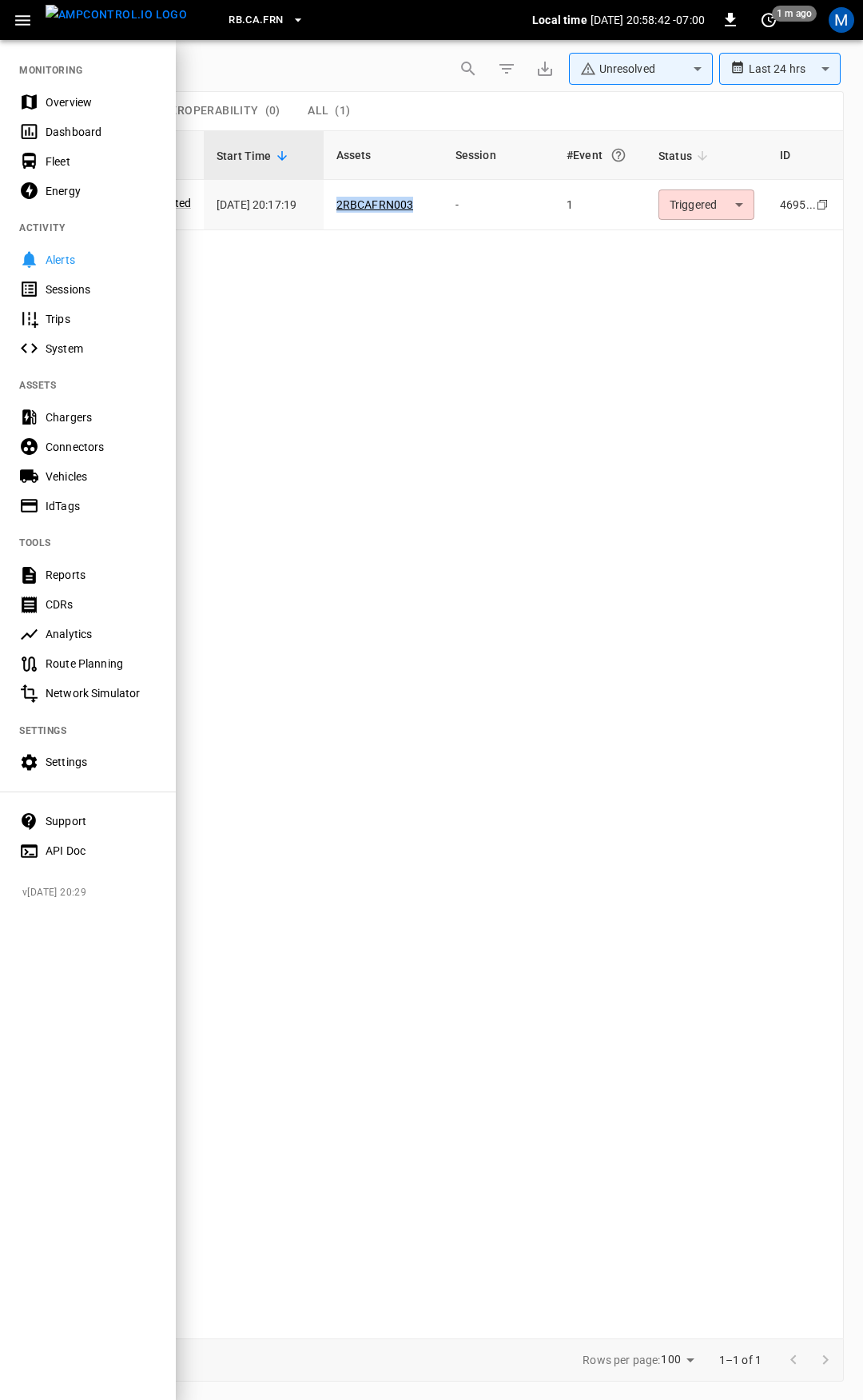
click at [79, 104] on div "Overview" at bounding box center [101, 102] width 112 height 16
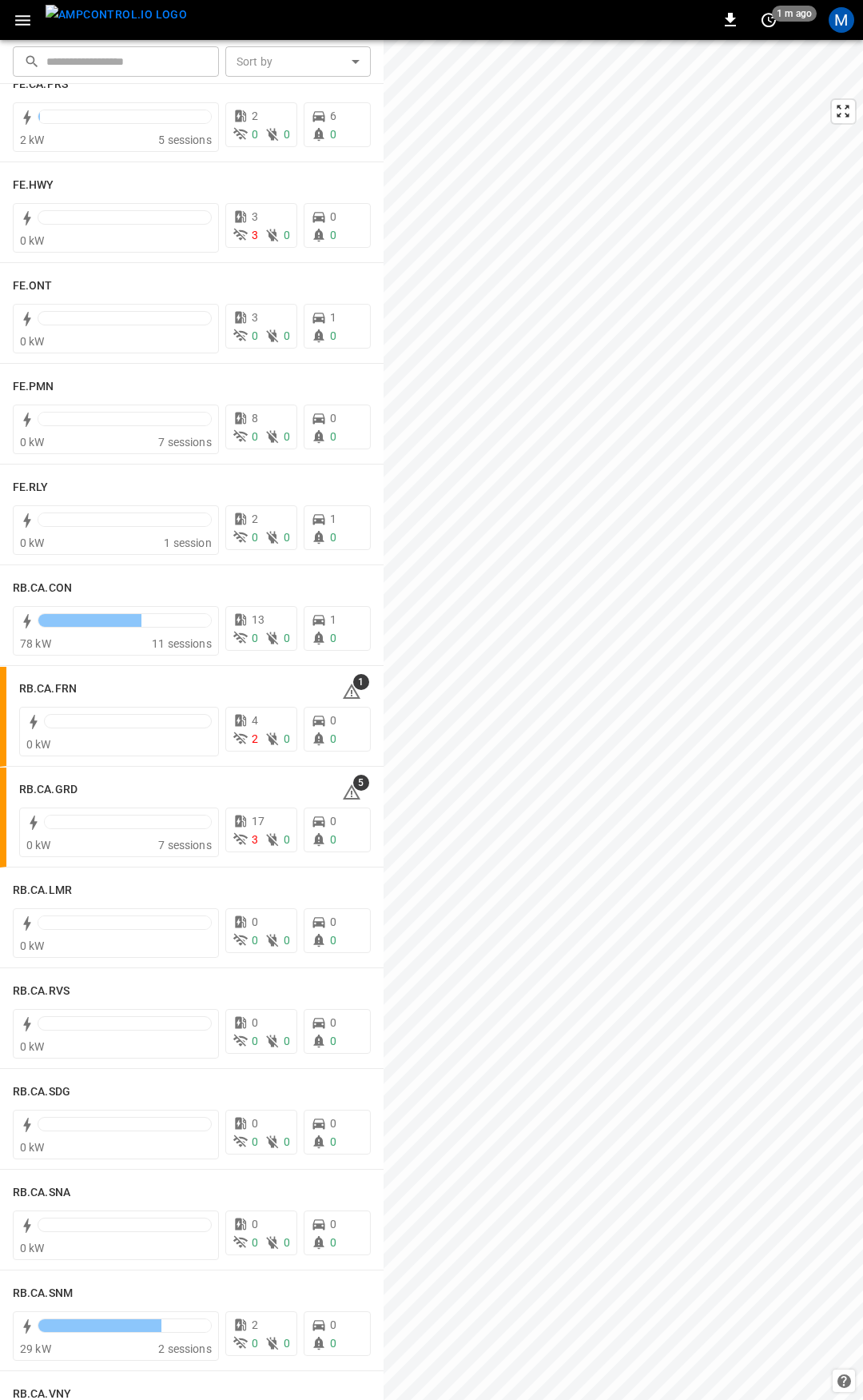
scroll to position [1665, 0]
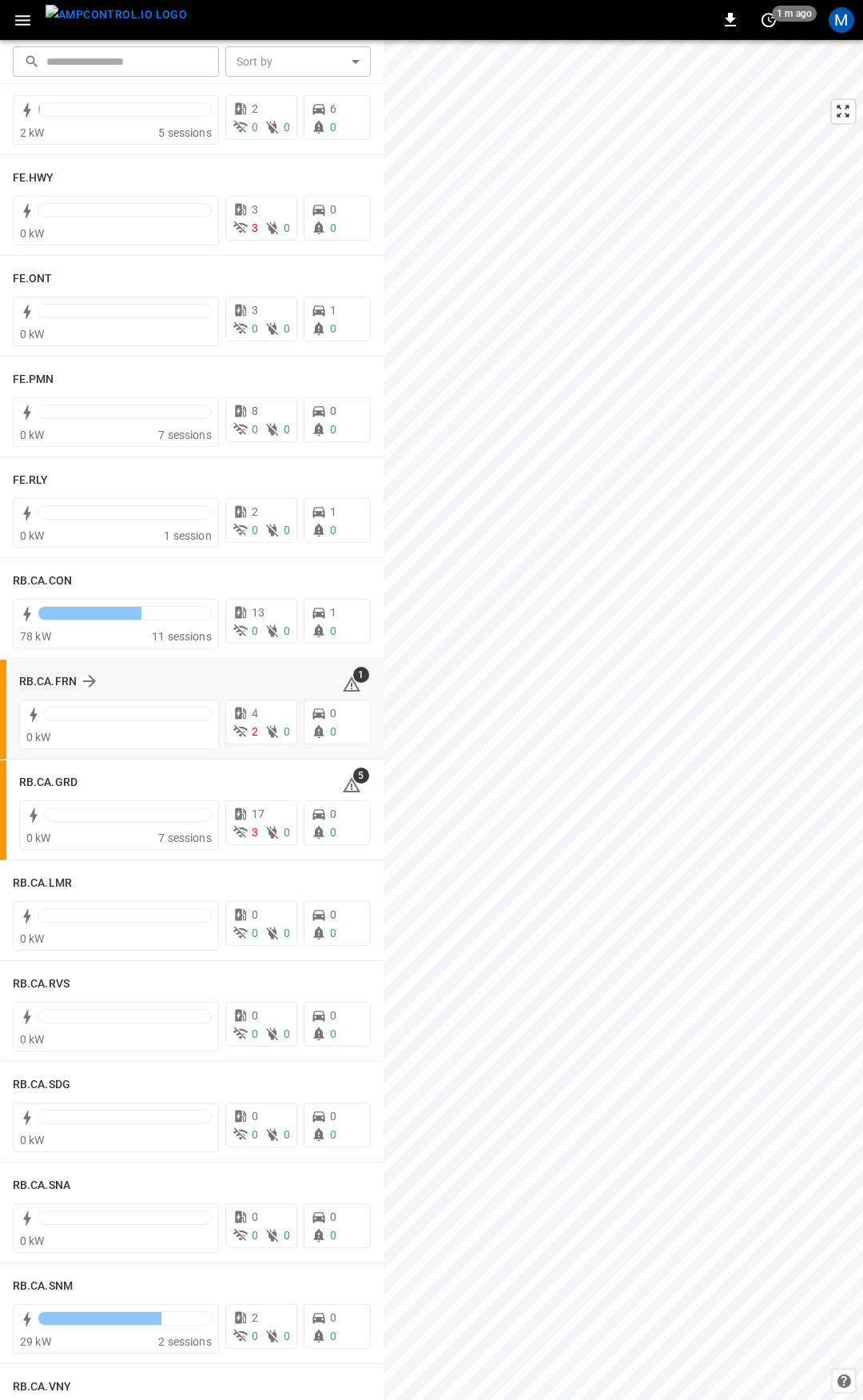
click at [52, 671] on div "RB.CA.FRN 1" at bounding box center [195, 681] width 352 height 31
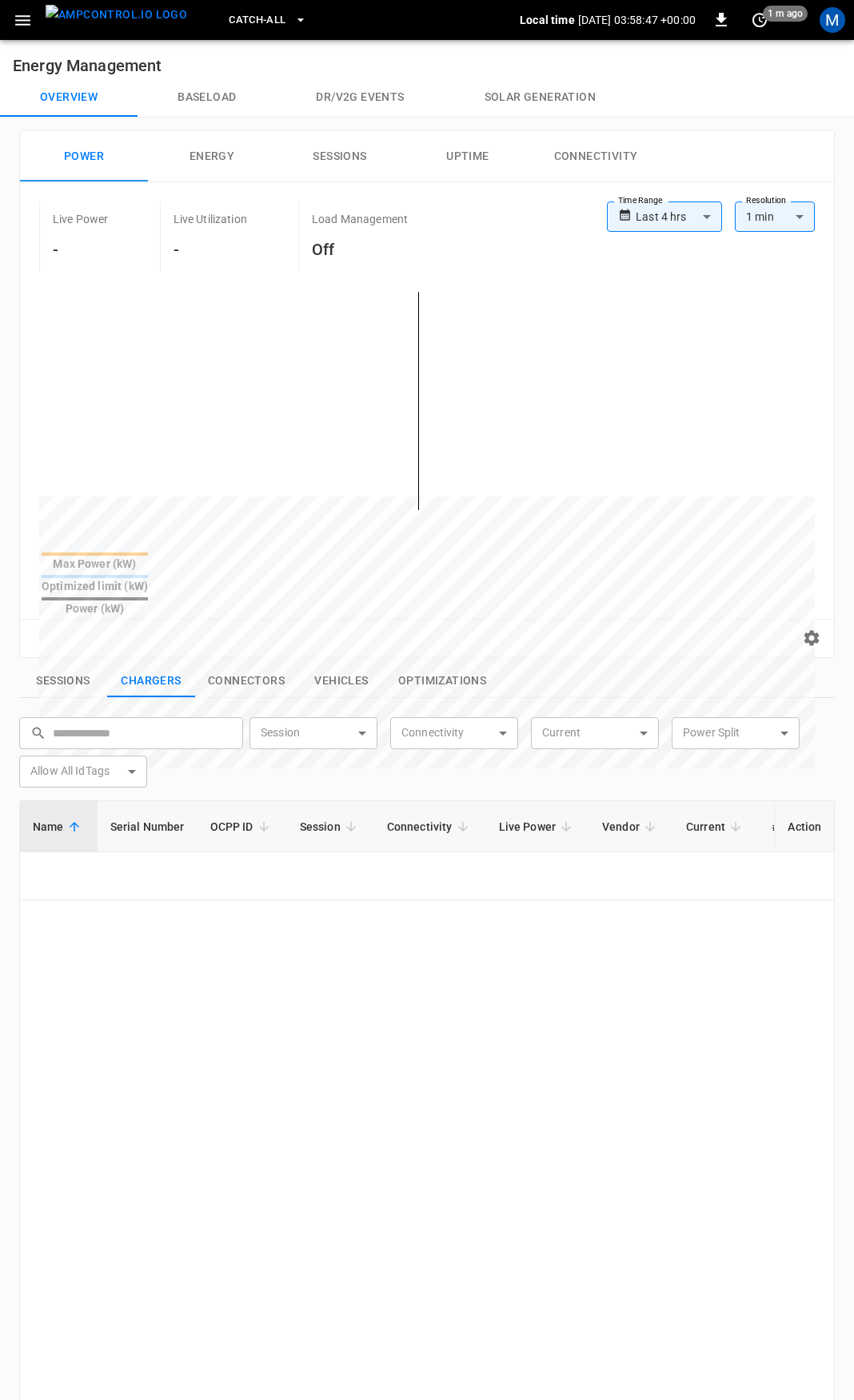
click at [23, 16] on icon "button" at bounding box center [23, 20] width 15 height 11
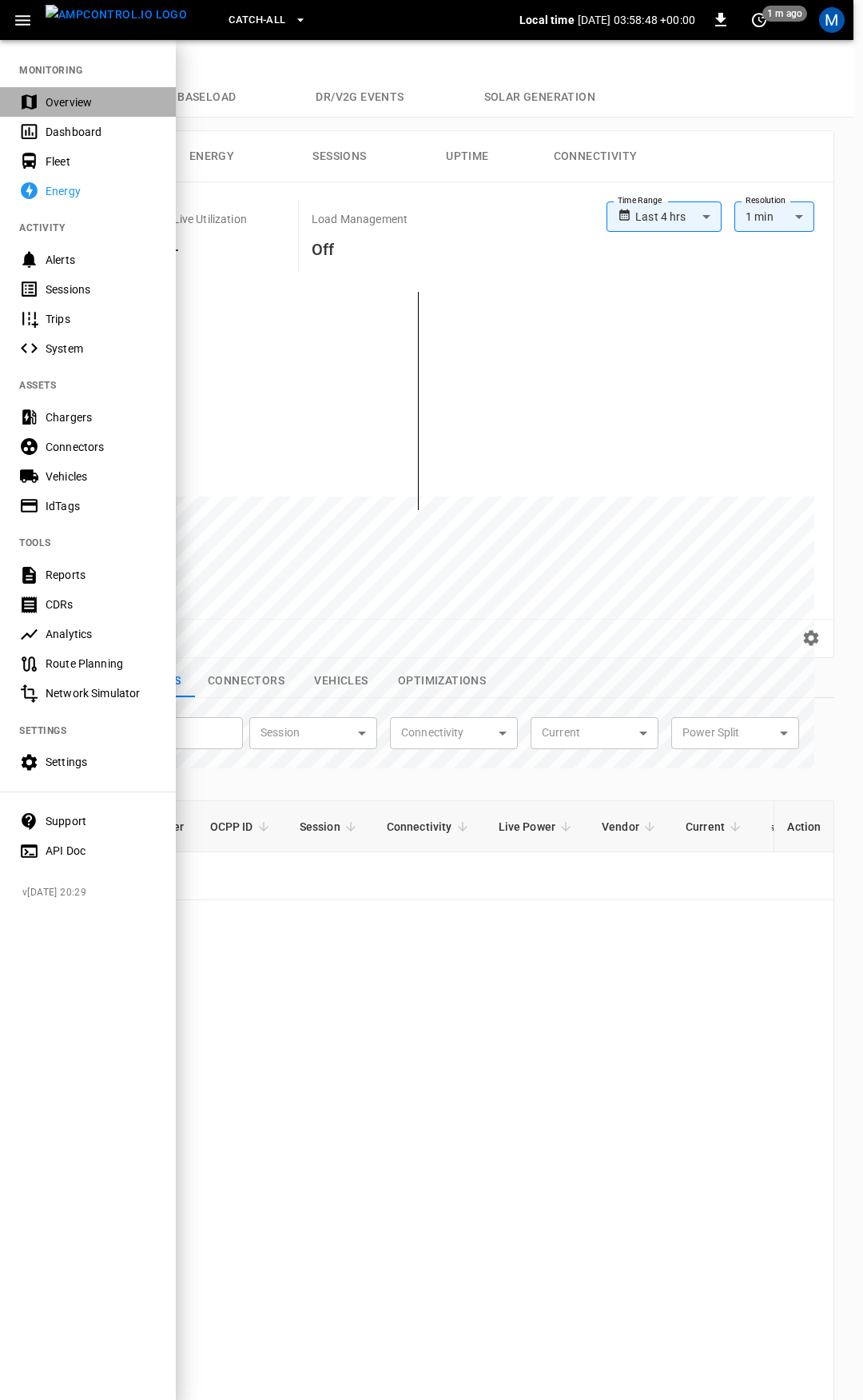
click at [59, 107] on div "Overview" at bounding box center [101, 102] width 112 height 16
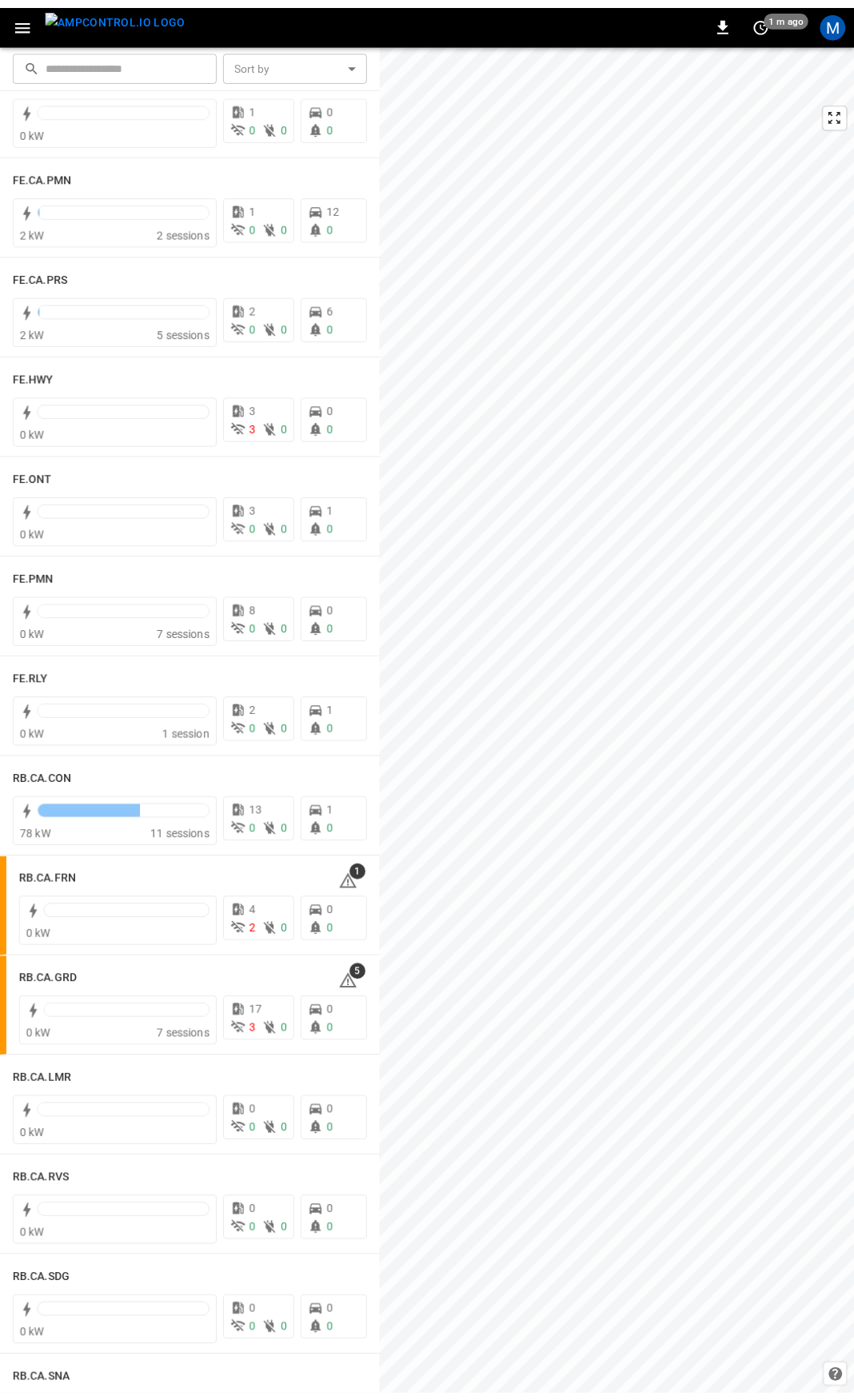
scroll to position [1596, 0]
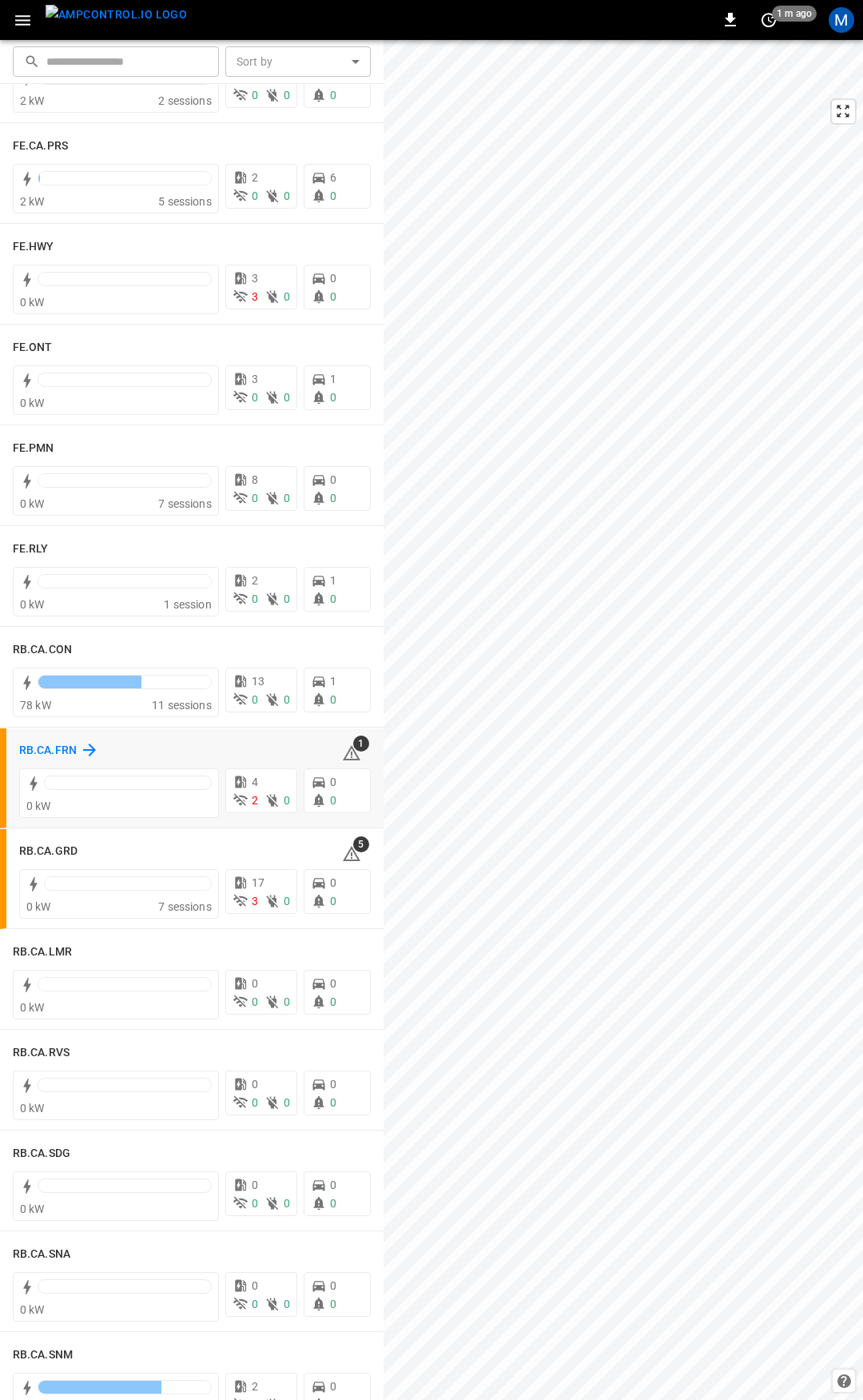
click at [41, 745] on h6 "RB.CA.FRN" at bounding box center [48, 751] width 58 height 17
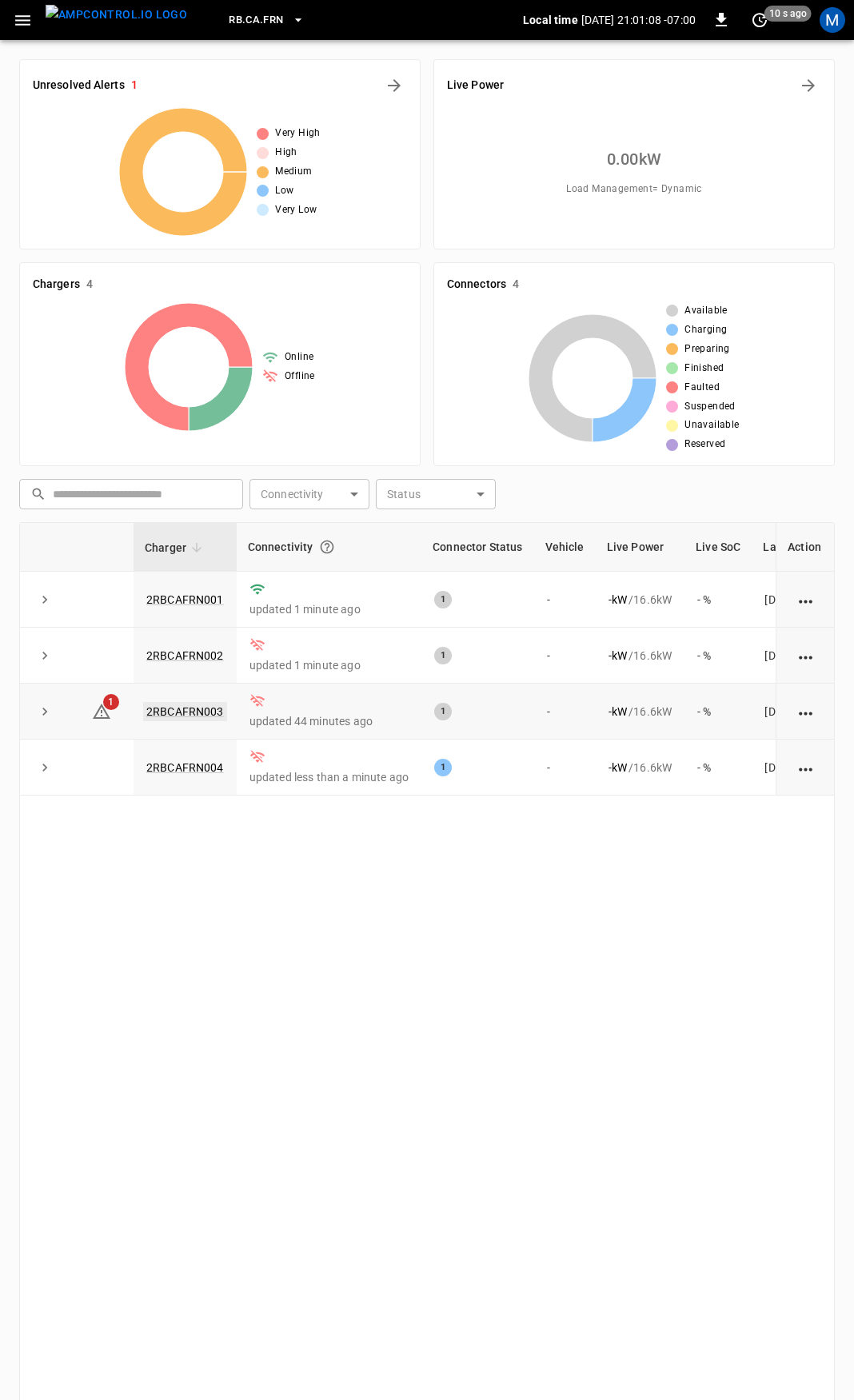
click at [201, 705] on link "2RBCAFRN003" at bounding box center [185, 712] width 84 height 19
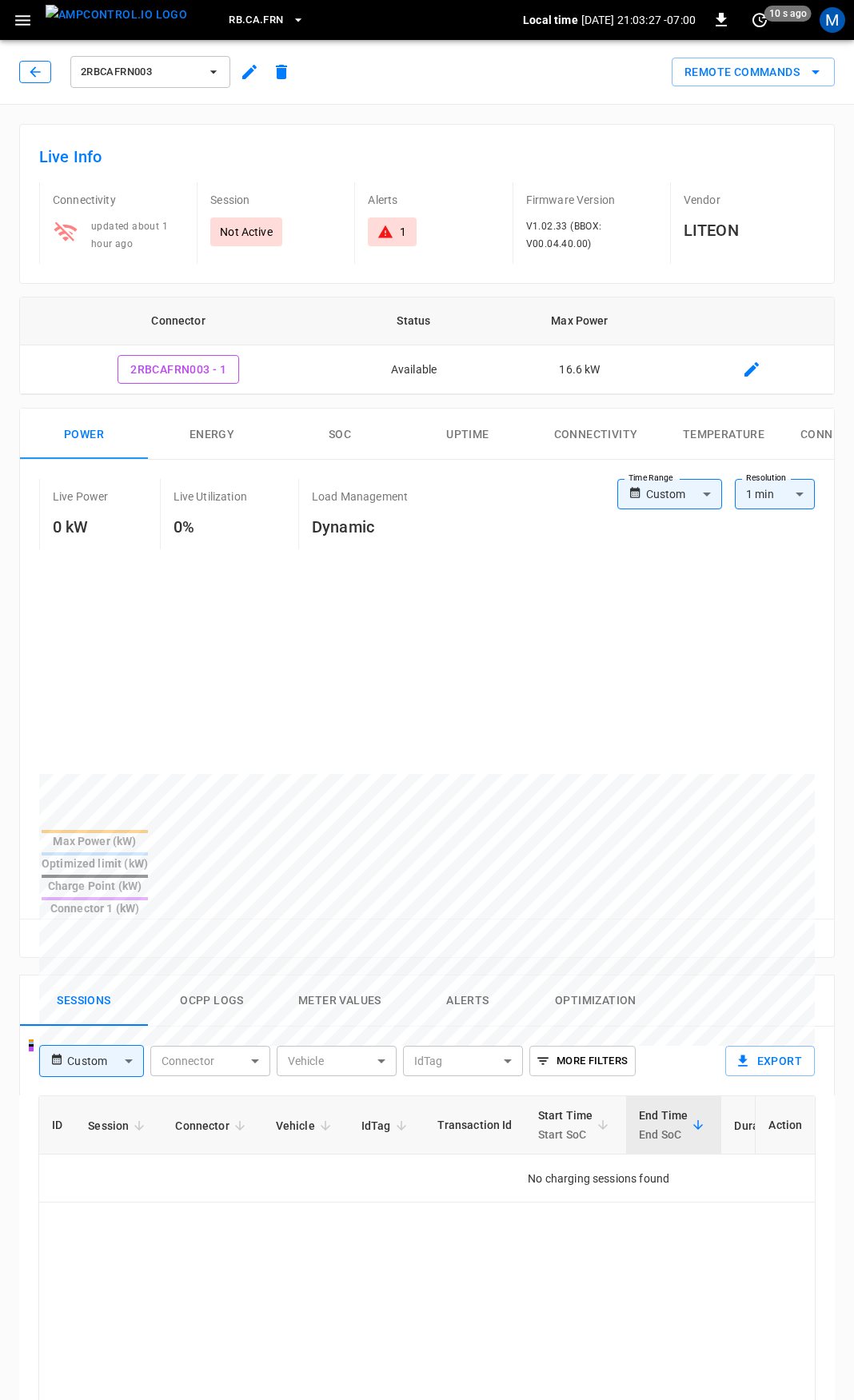
click at [28, 68] on icon "button" at bounding box center [35, 71] width 16 height 16
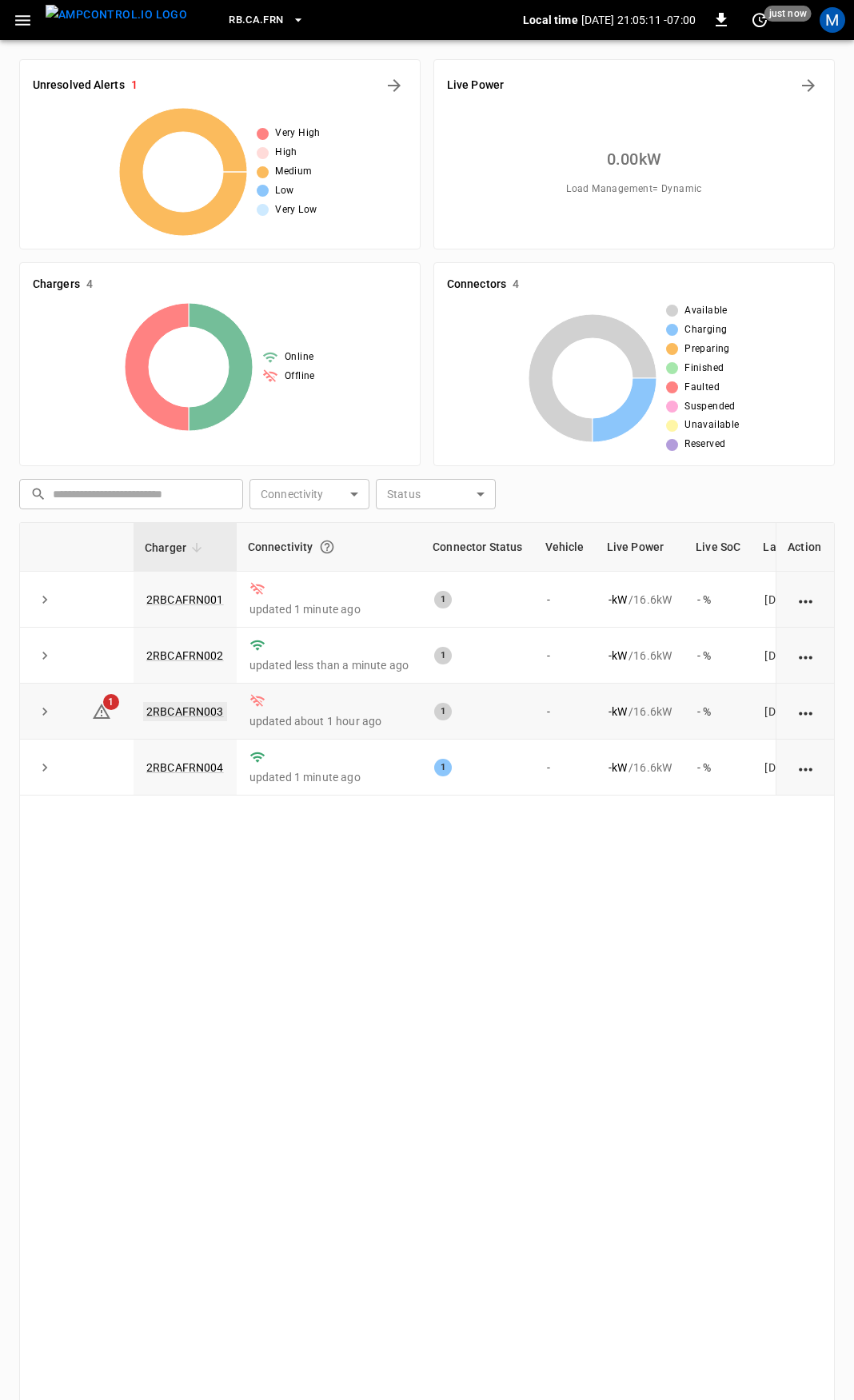
click at [190, 717] on link "2RBCAFRN003" at bounding box center [185, 712] width 84 height 19
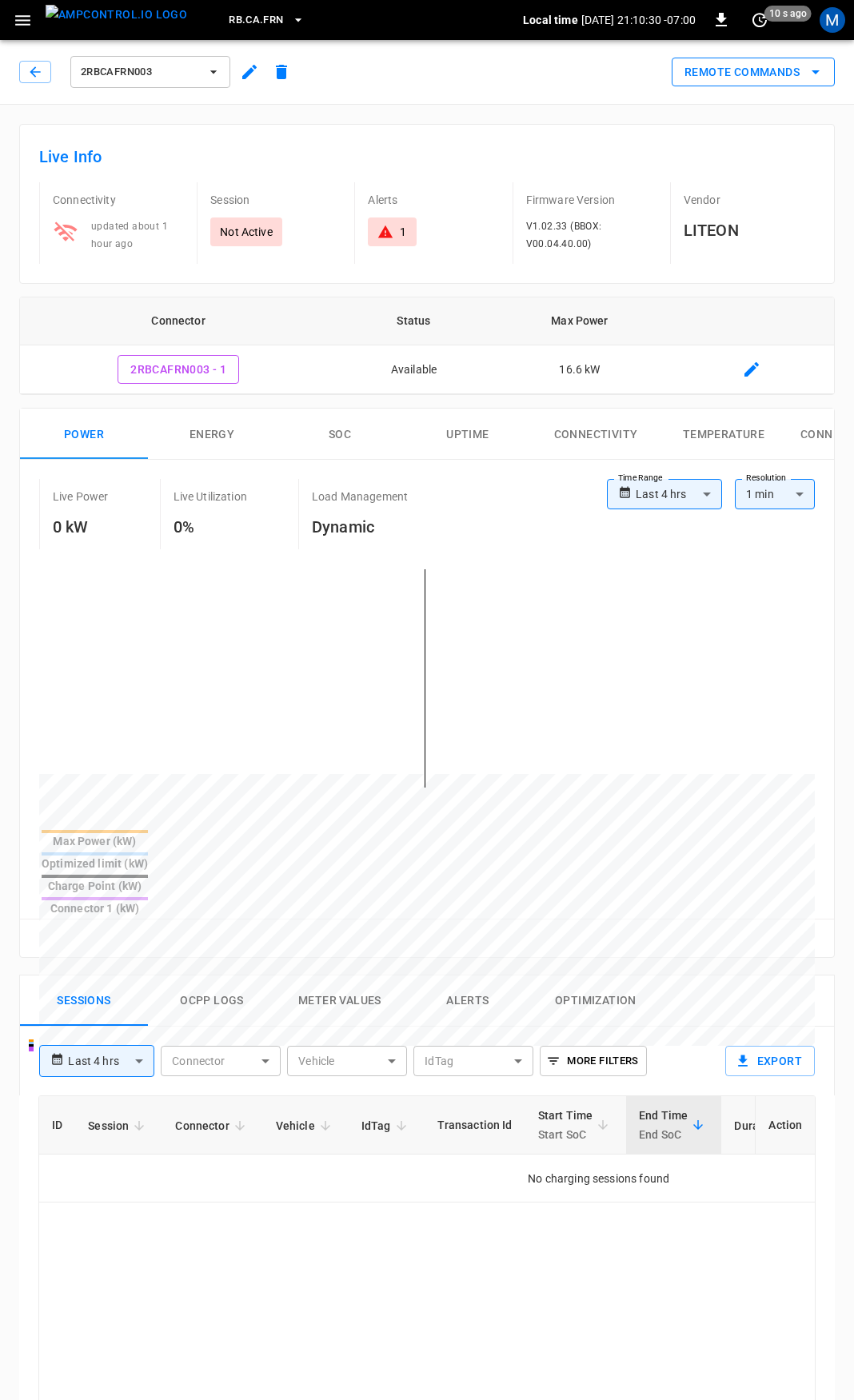
click at [748, 75] on button "Remote Commands" at bounding box center [753, 72] width 163 height 30
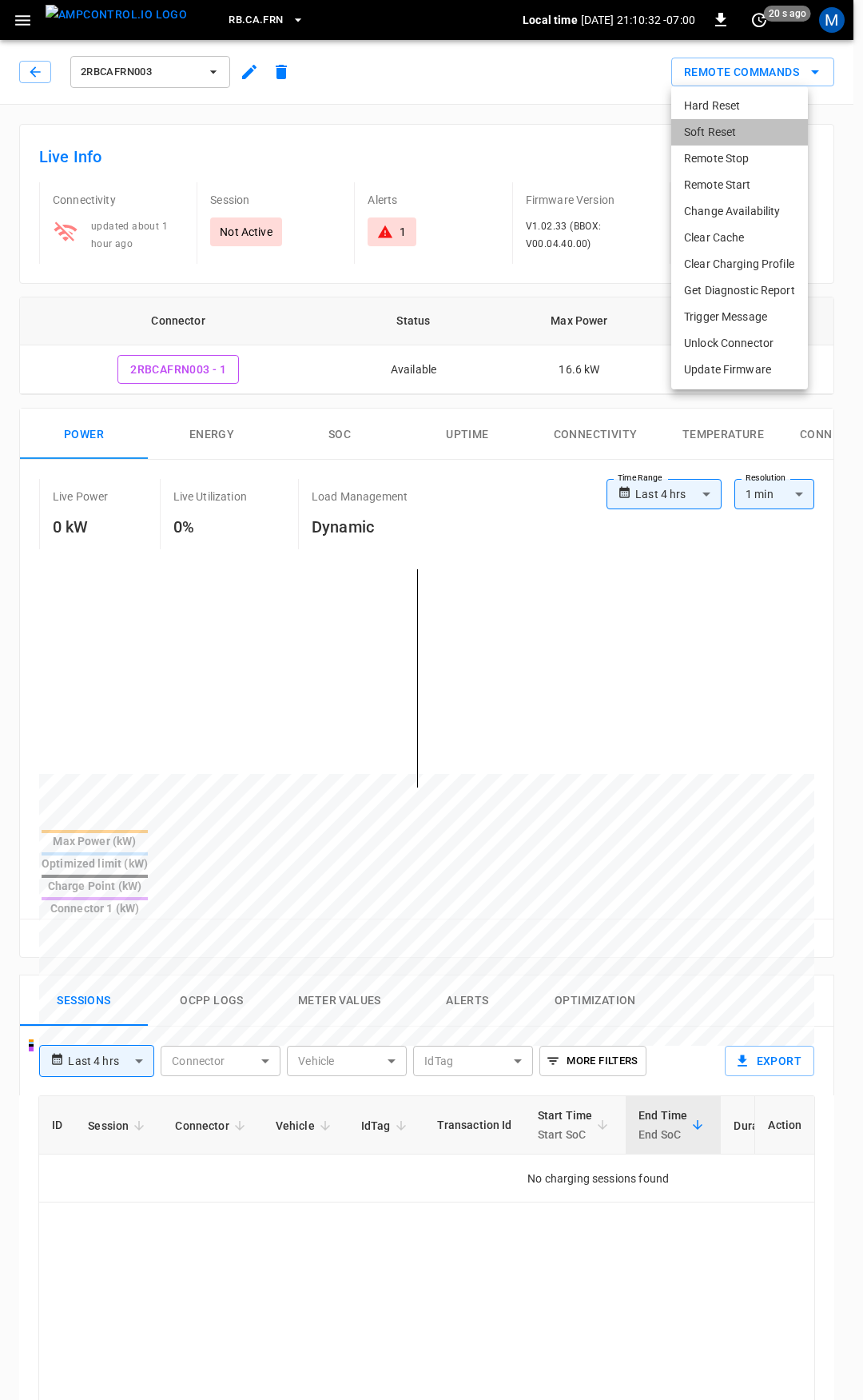
click at [717, 128] on li "Soft Reset" at bounding box center [740, 132] width 137 height 26
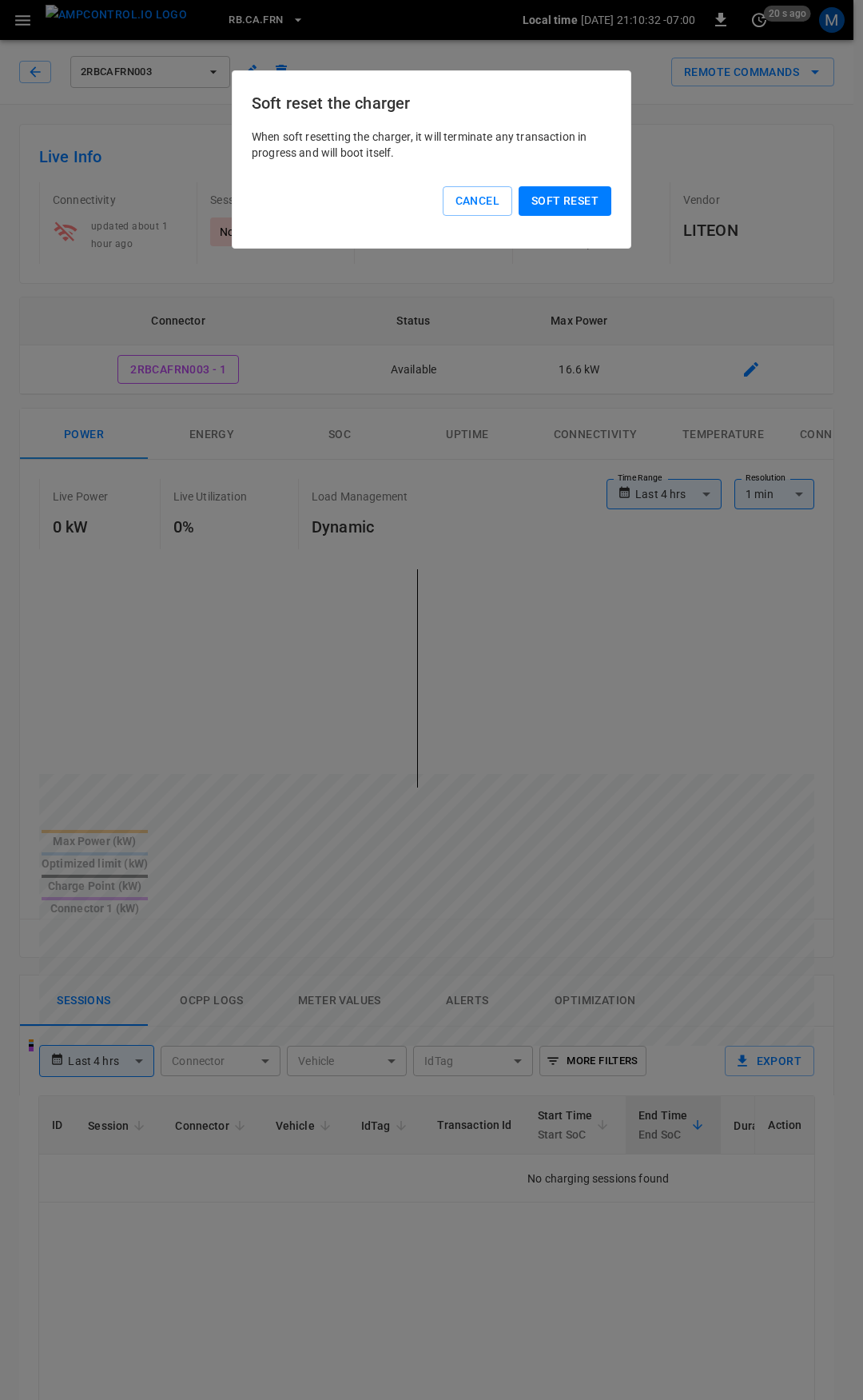
click at [580, 200] on button "Soft reset" at bounding box center [565, 201] width 92 height 30
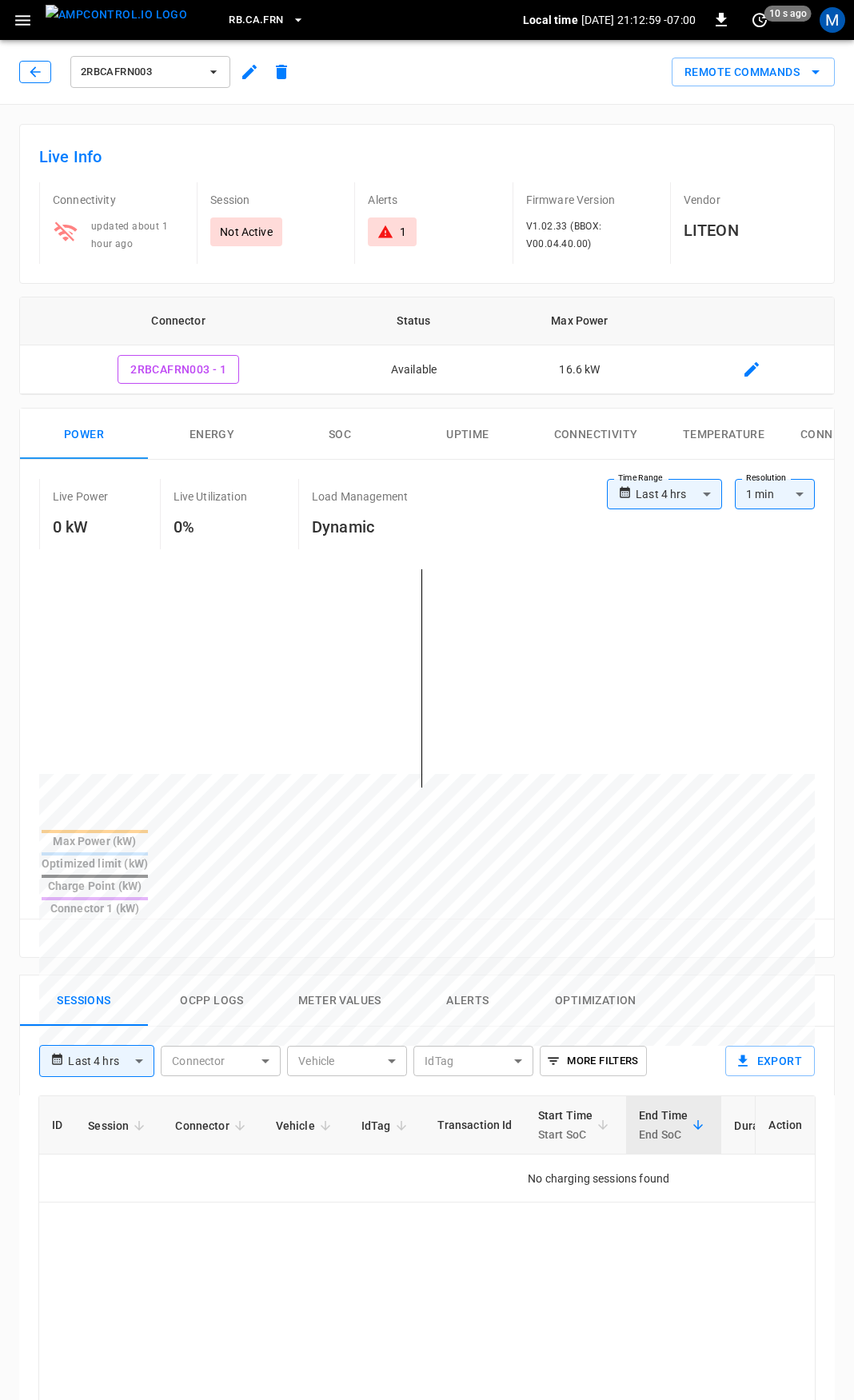
click at [27, 64] on icon "button" at bounding box center [35, 71] width 16 height 16
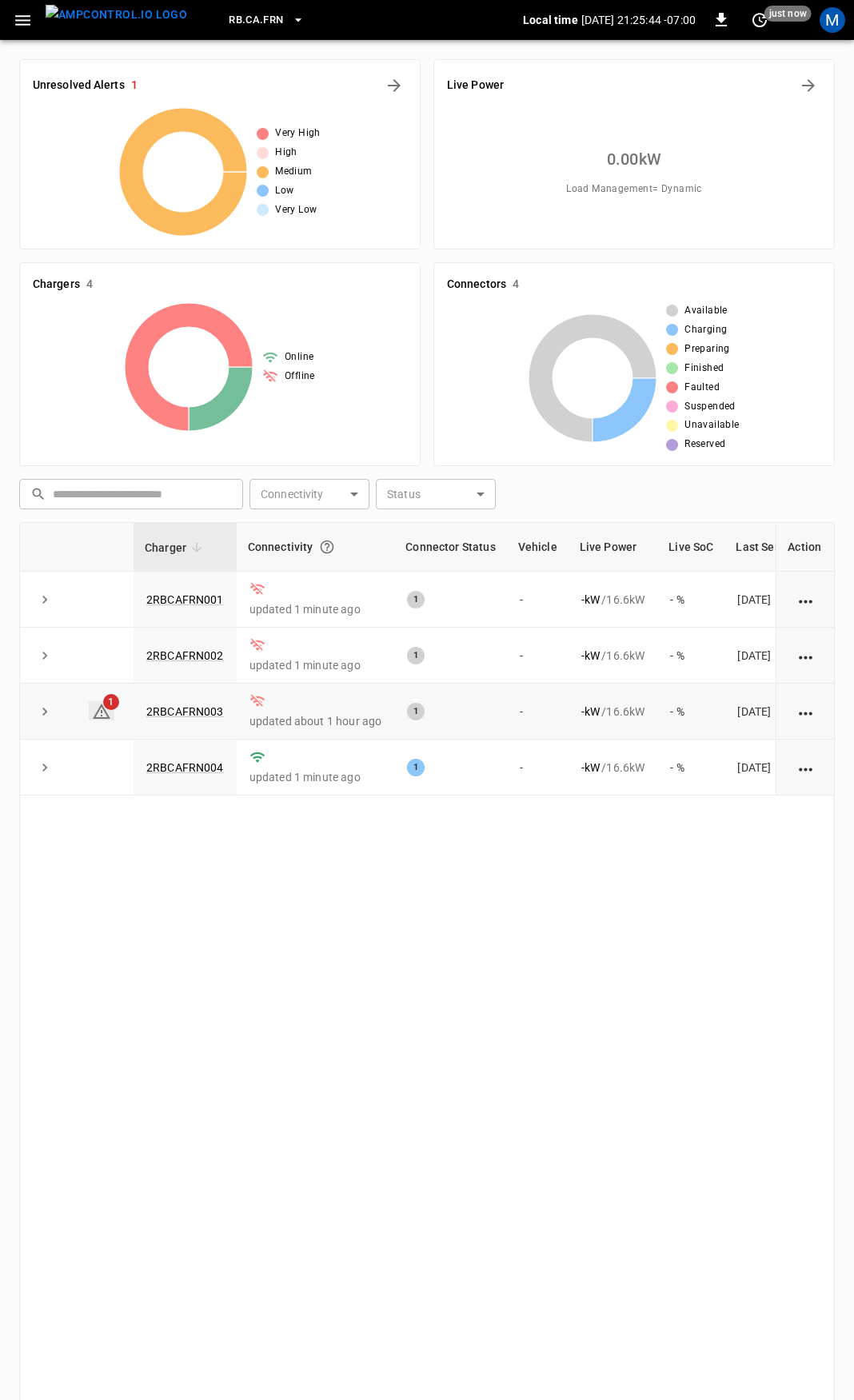
click at [109, 716] on icon at bounding box center [102, 712] width 19 height 19
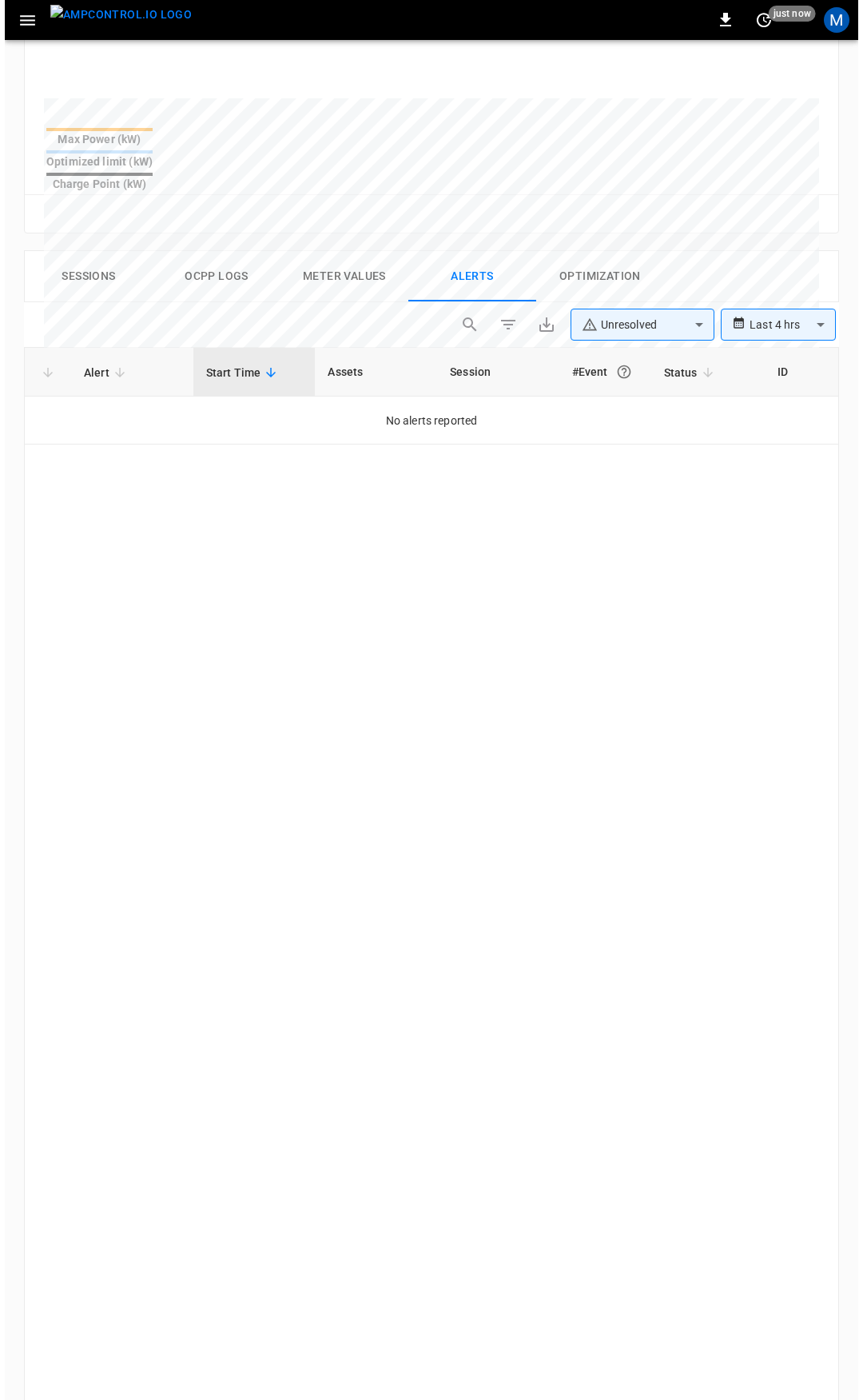
scroll to position [681, 0]
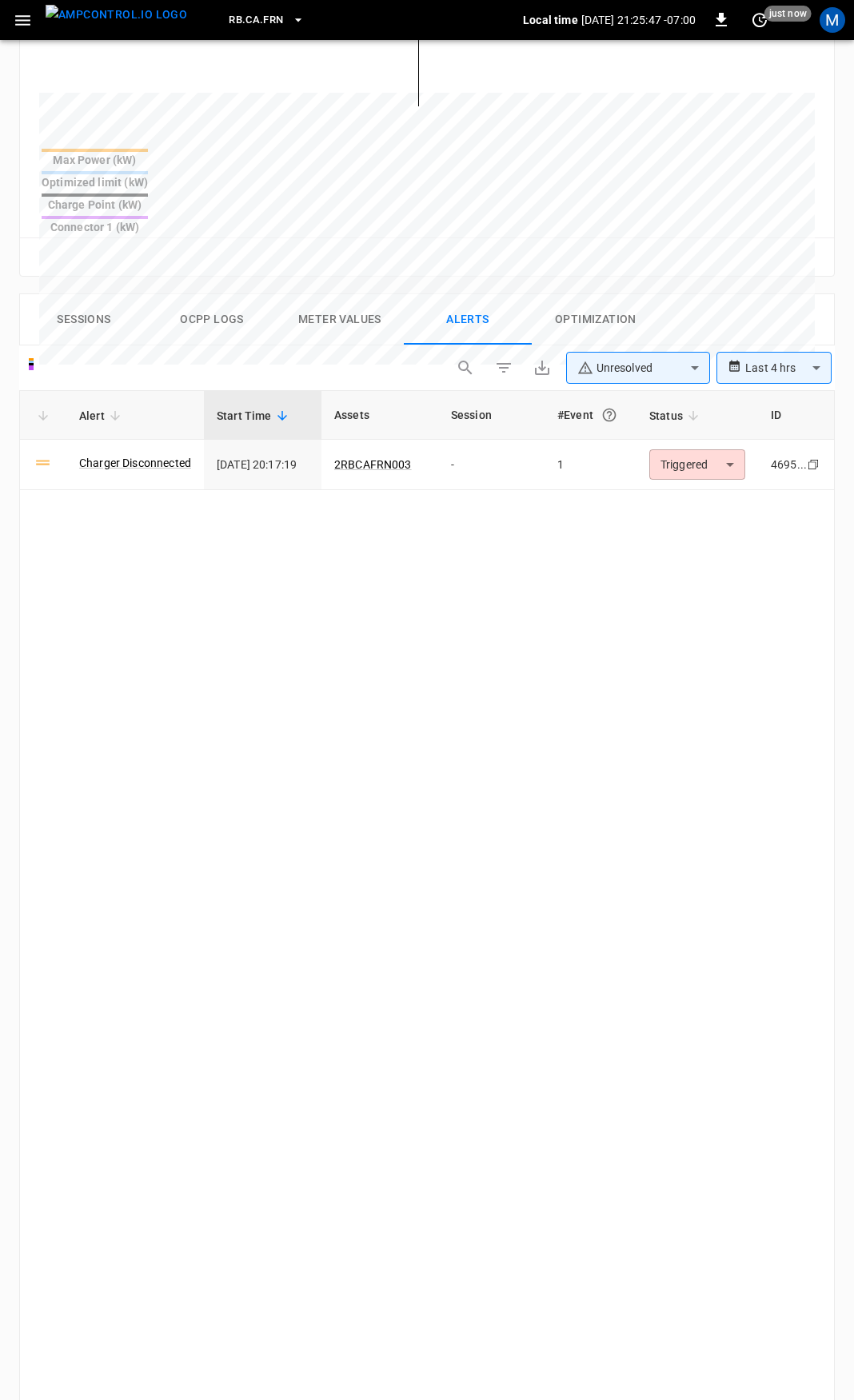
click at [18, 14] on icon "button" at bounding box center [22, 20] width 20 height 20
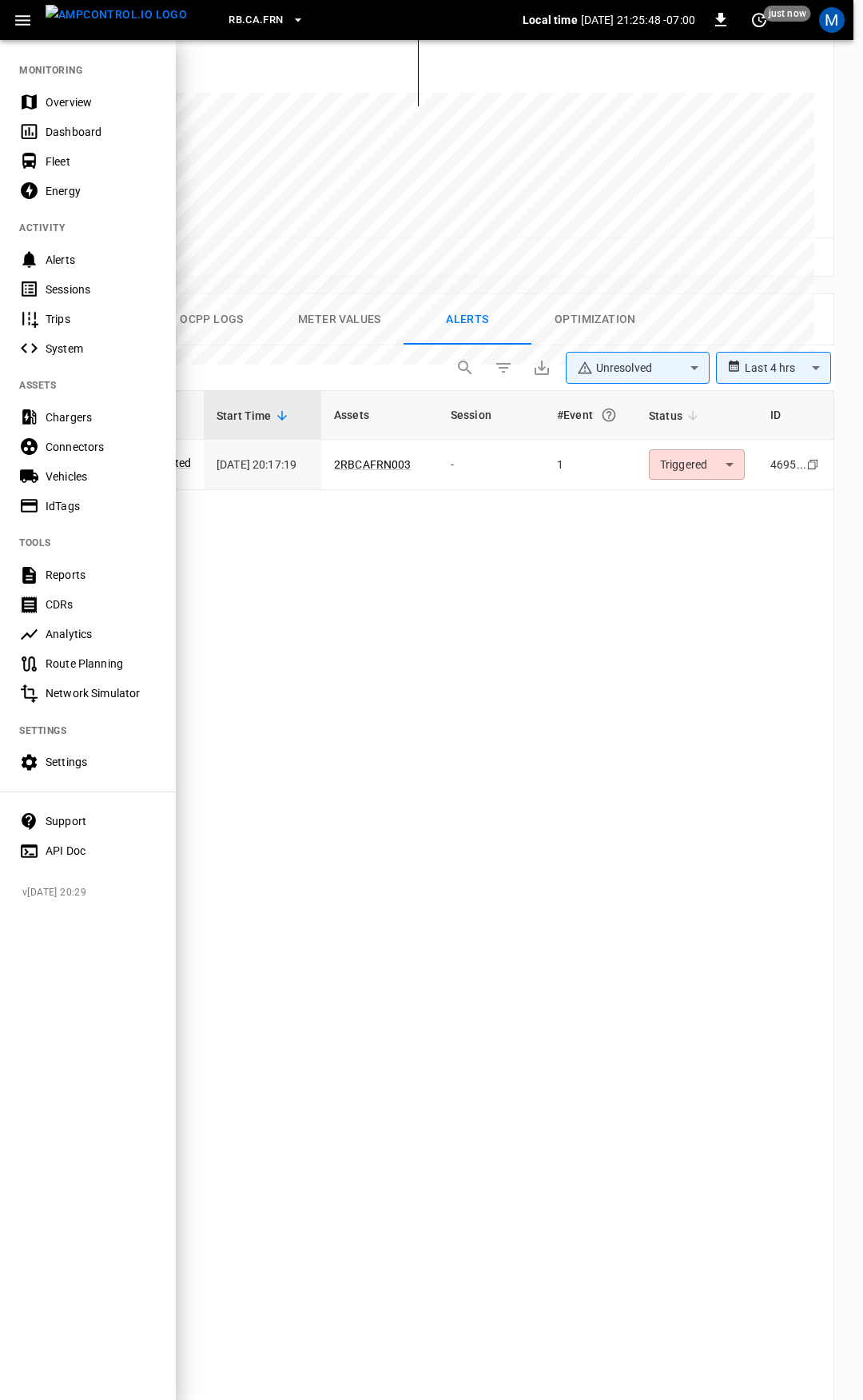
click at [92, 101] on div "Overview" at bounding box center [101, 102] width 112 height 16
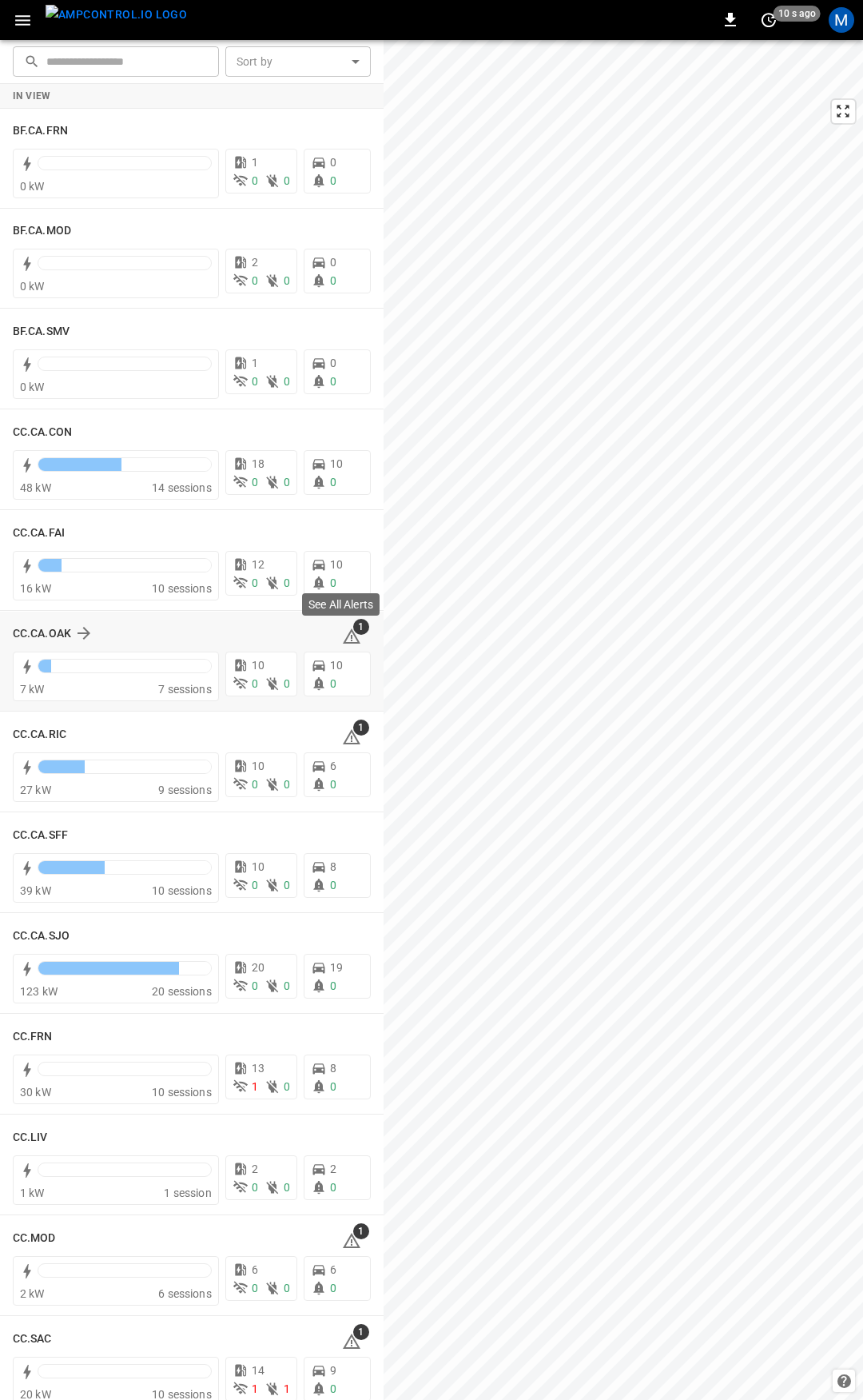
click at [345, 642] on icon at bounding box center [351, 636] width 17 height 15
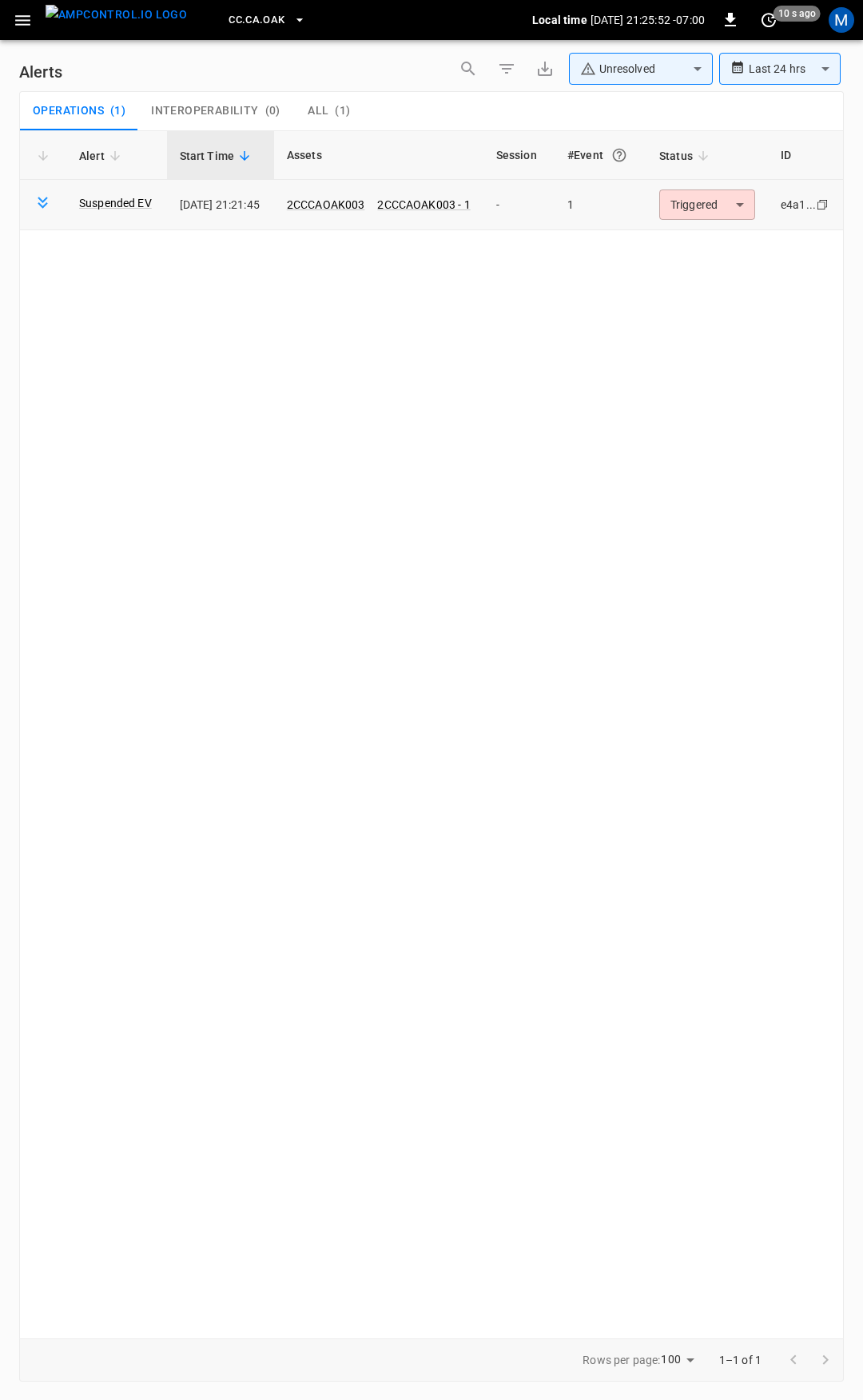
click at [726, 187] on td "Triggered ********* ​" at bounding box center [707, 205] width 121 height 50
click at [727, 220] on td "Triggered ********* ​" at bounding box center [707, 205] width 121 height 50
click at [724, 212] on body "**********" at bounding box center [431, 697] width 863 height 1394
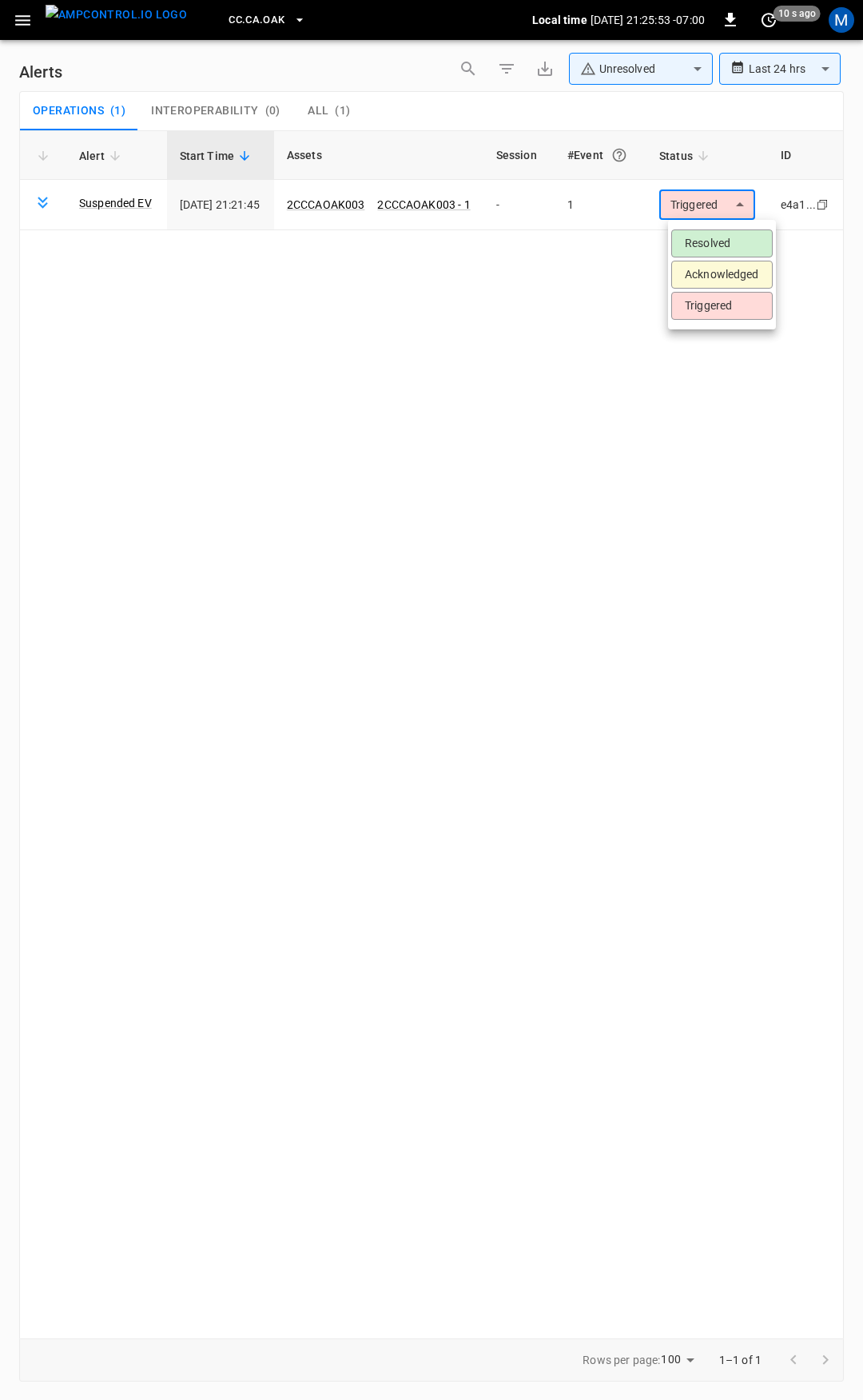
click at [732, 238] on li "Resolved" at bounding box center [723, 242] width 102 height 28
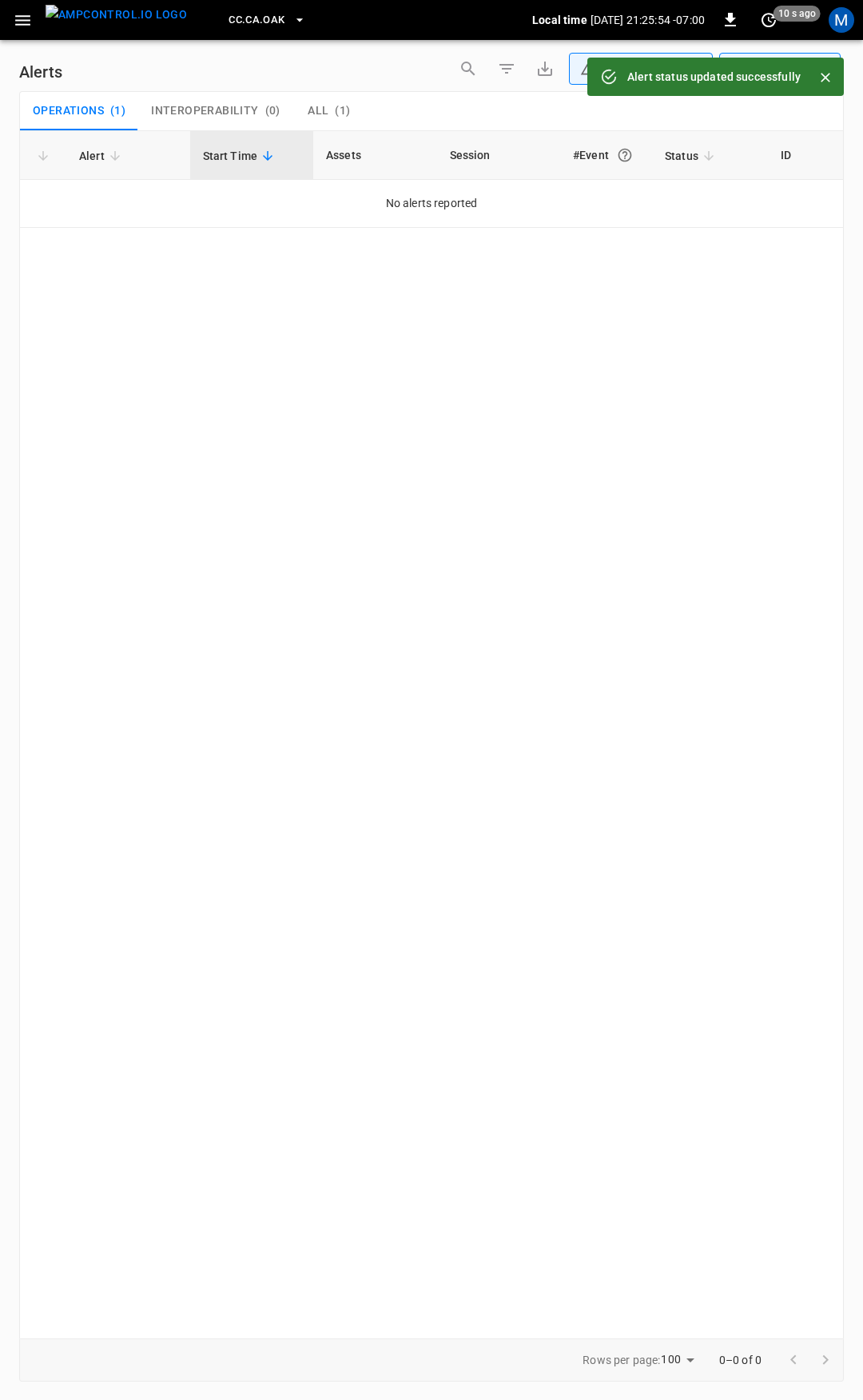
click at [27, 23] on icon "button" at bounding box center [22, 20] width 20 height 20
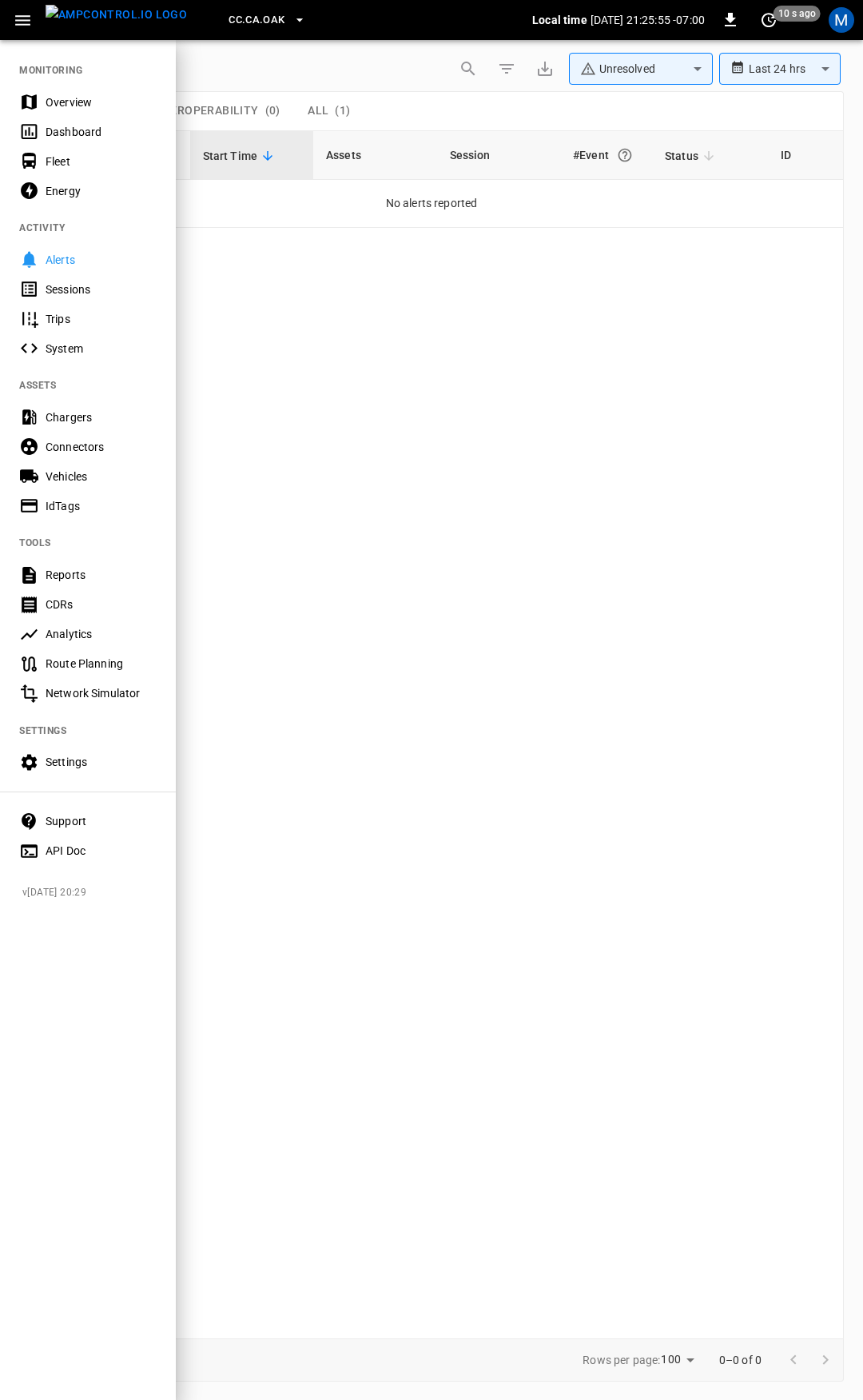
click at [63, 79] on nav "MONITORING Overview Dashboard Fleet Energy ACTIVITY Alerts Sessions Trips Syste…" at bounding box center [88, 455] width 176 height 834
click at [63, 89] on div "Overview" at bounding box center [88, 102] width 176 height 30
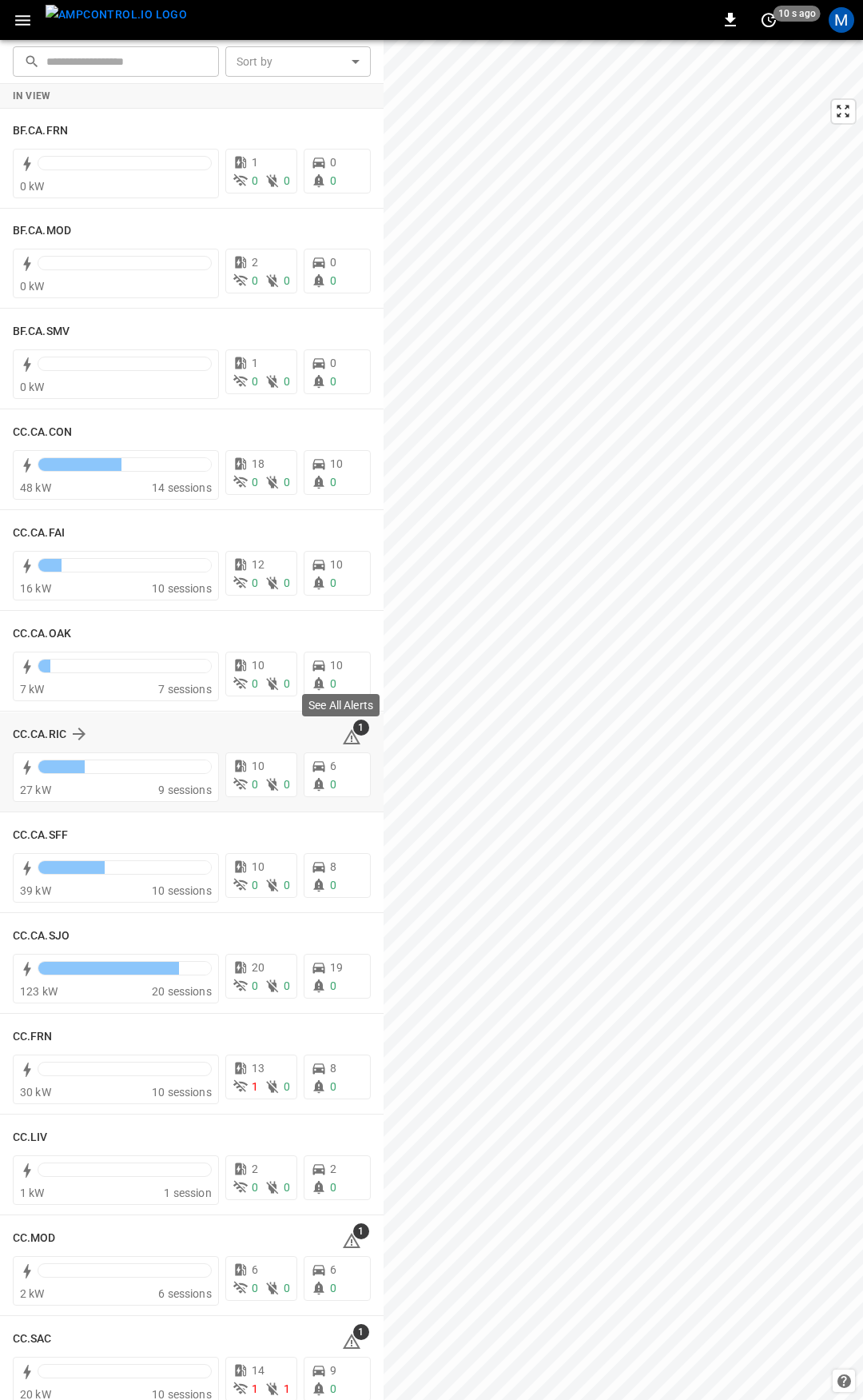
click at [347, 738] on icon at bounding box center [352, 737] width 19 height 19
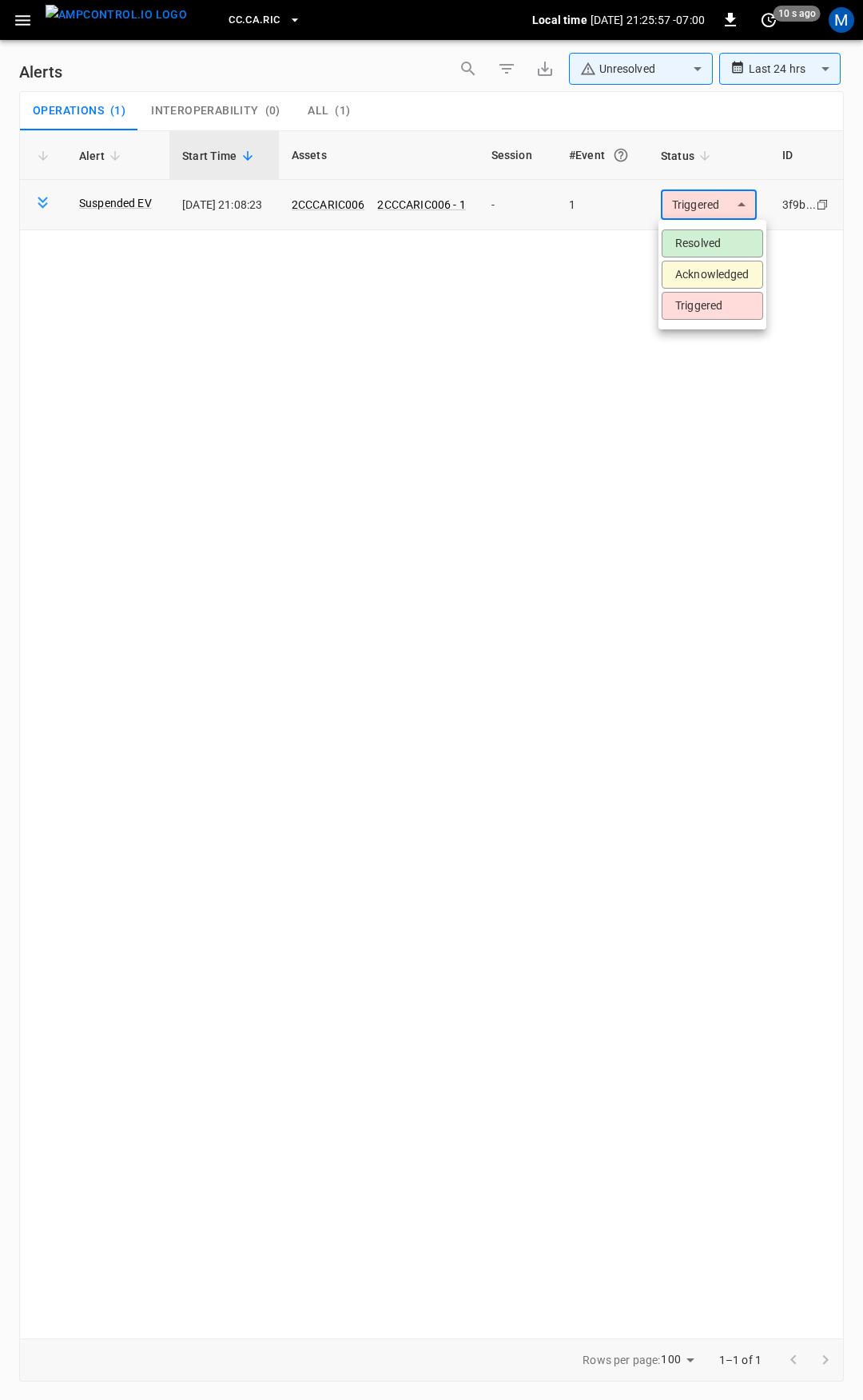
click at [688, 213] on body "**********" at bounding box center [431, 697] width 863 height 1394
click at [699, 251] on li "Resolved" at bounding box center [713, 242] width 102 height 28
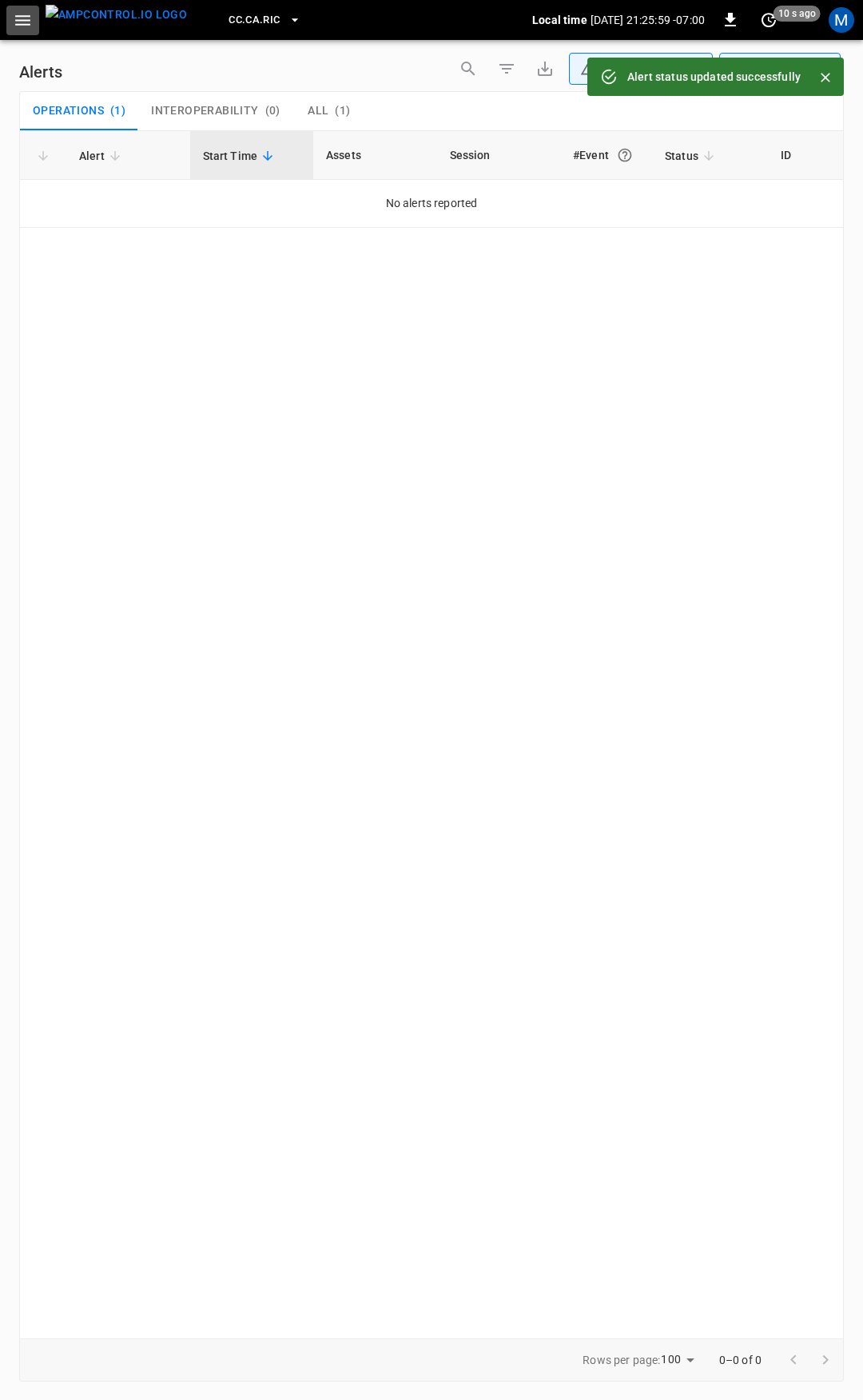
click at [17, 13] on icon "button" at bounding box center [22, 20] width 20 height 20
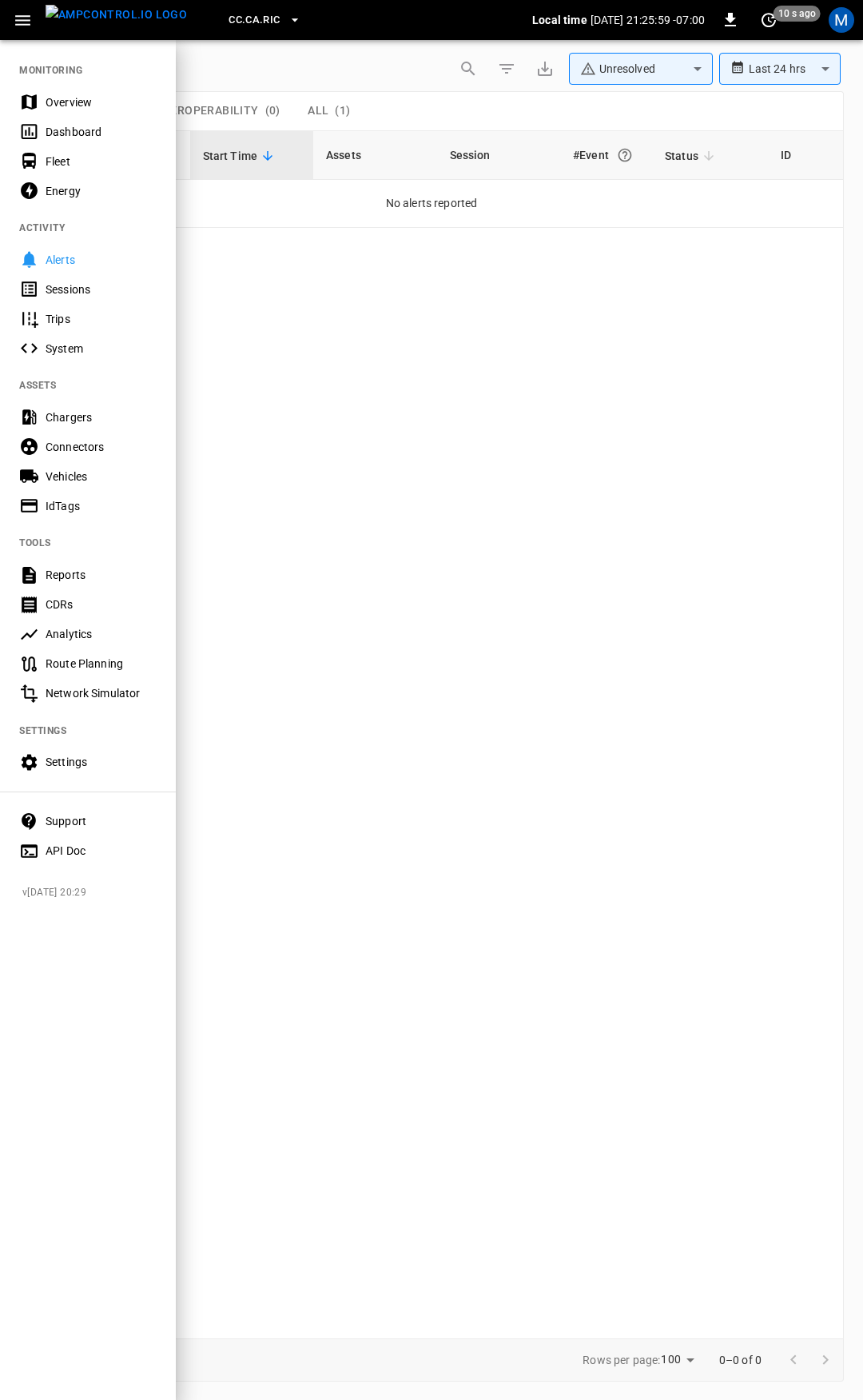
click at [84, 98] on div "Overview" at bounding box center [101, 102] width 112 height 16
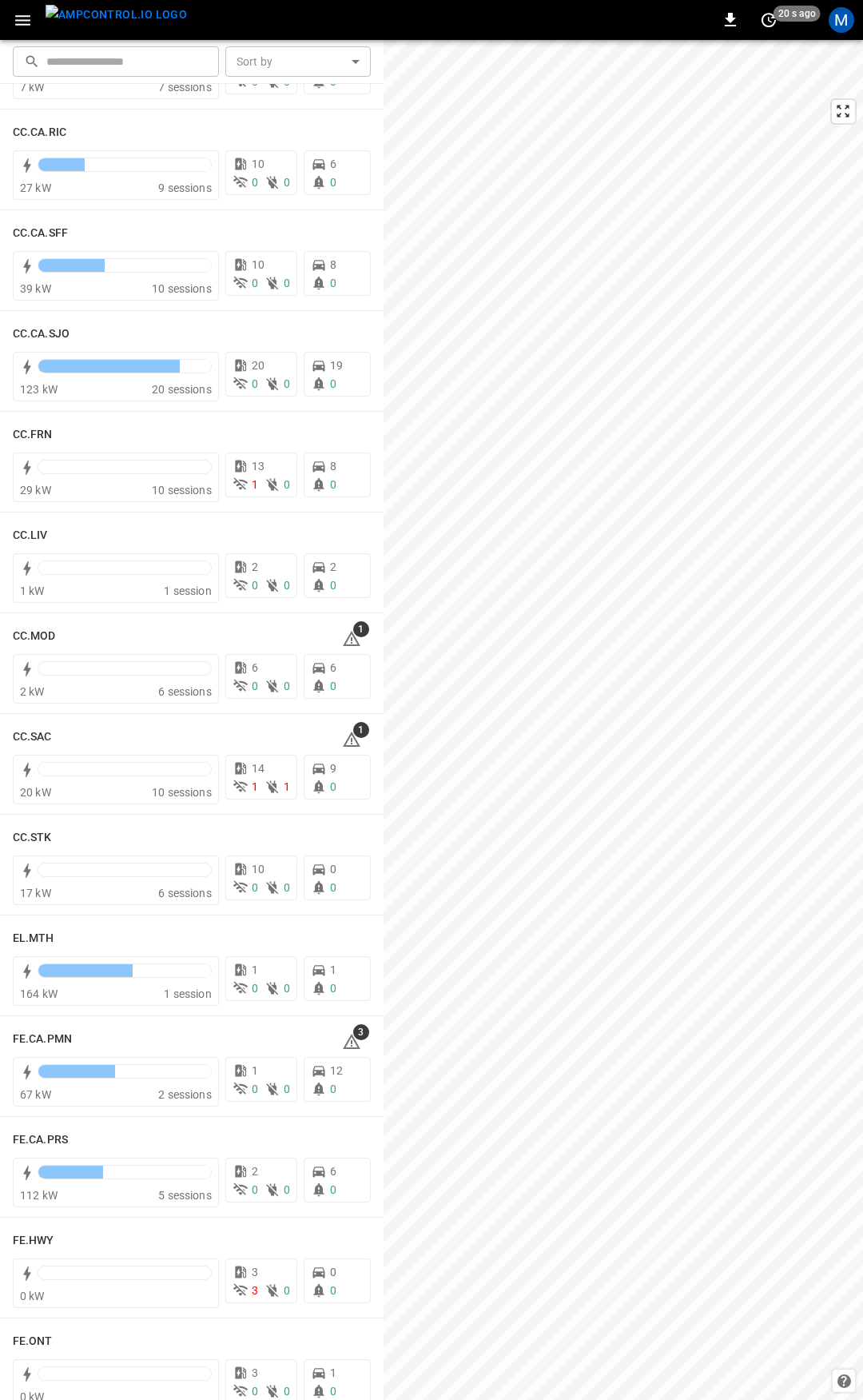
scroll to position [604, 0]
click at [343, 634] on icon at bounding box center [352, 637] width 19 height 19
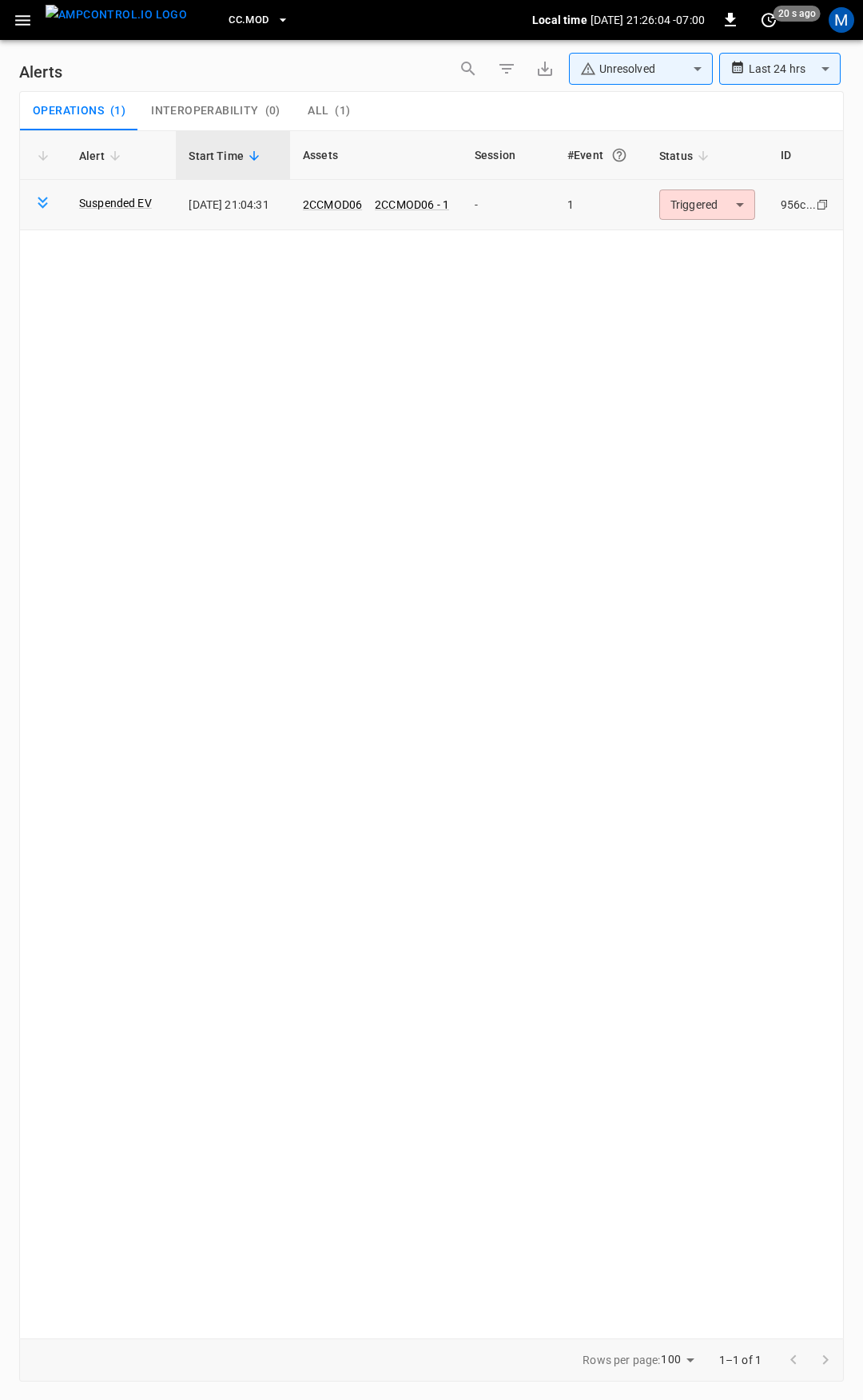
click at [711, 201] on body "**********" at bounding box center [431, 697] width 863 height 1394
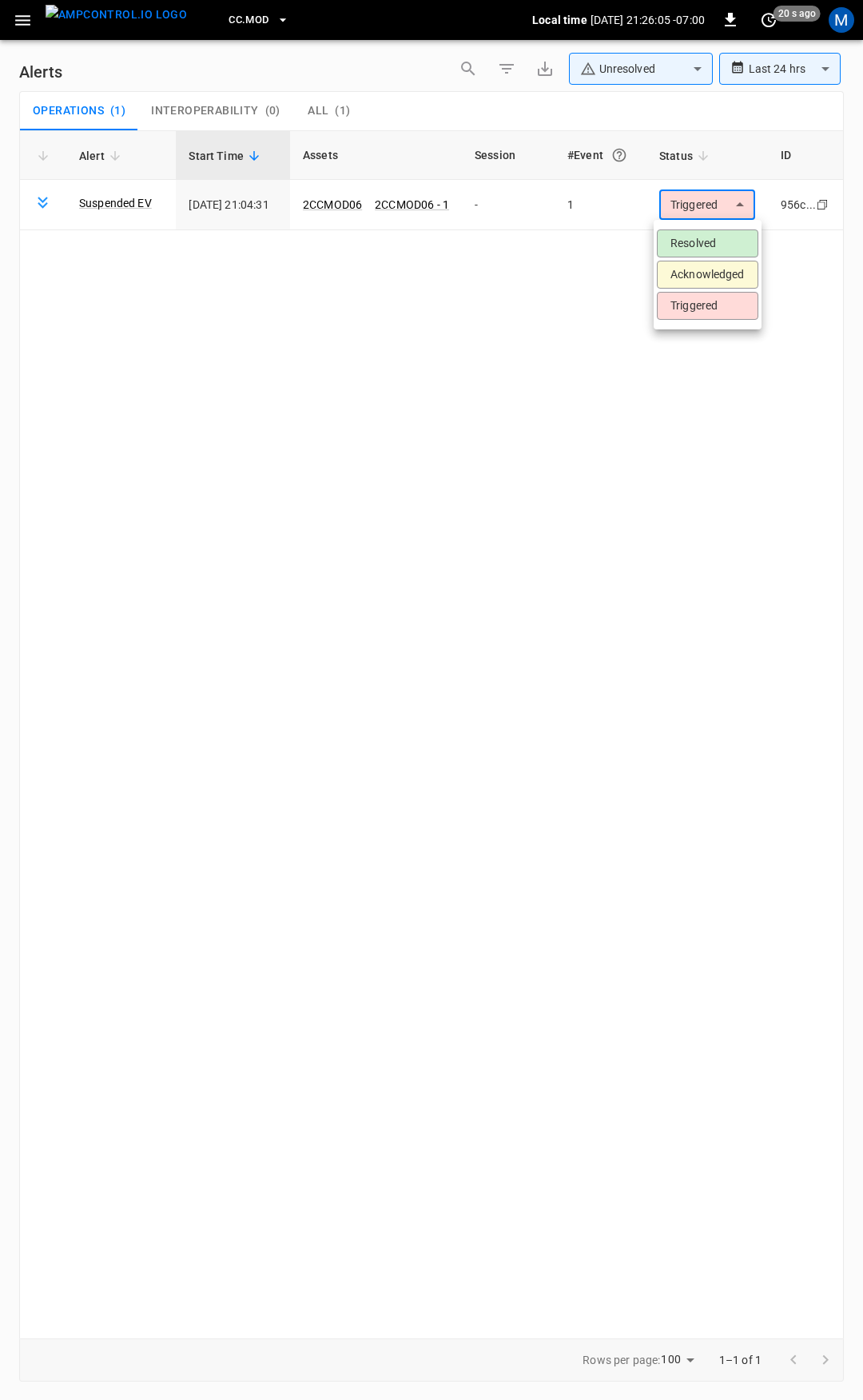
click at [710, 230] on li "Resolved" at bounding box center [708, 242] width 102 height 28
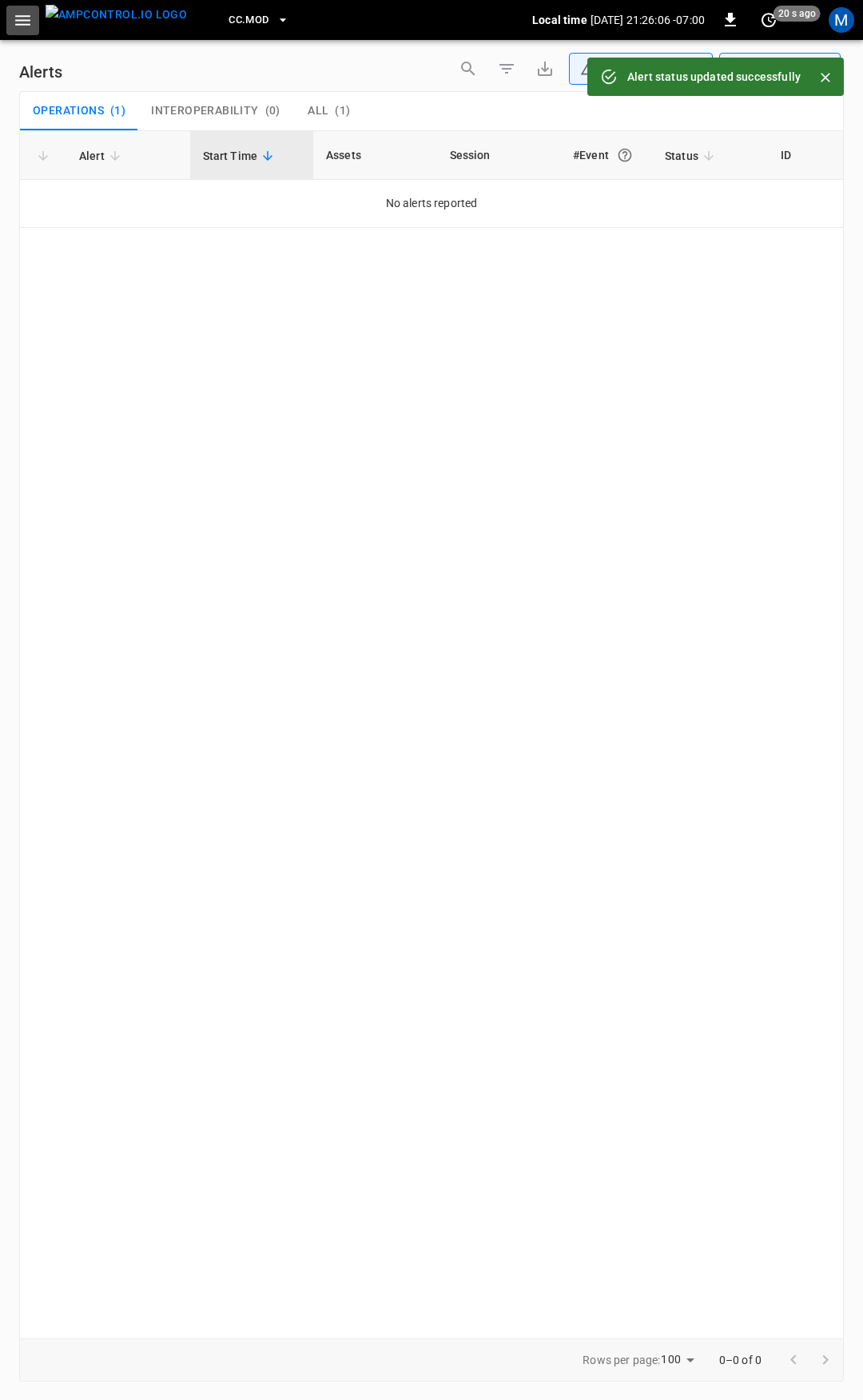
click at [10, 14] on button "button" at bounding box center [23, 20] width 33 height 30
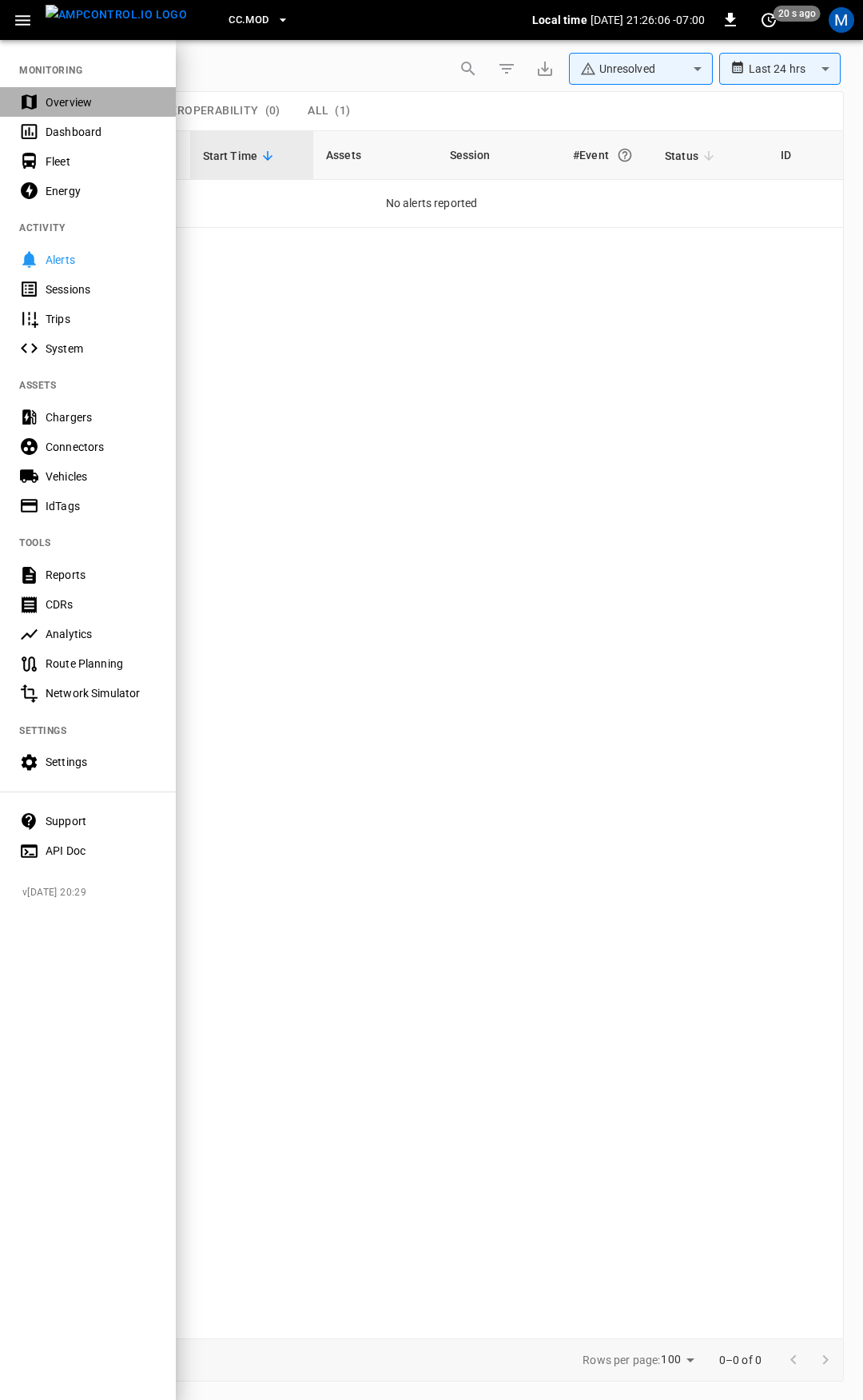
click at [88, 89] on div "Overview" at bounding box center [88, 102] width 176 height 30
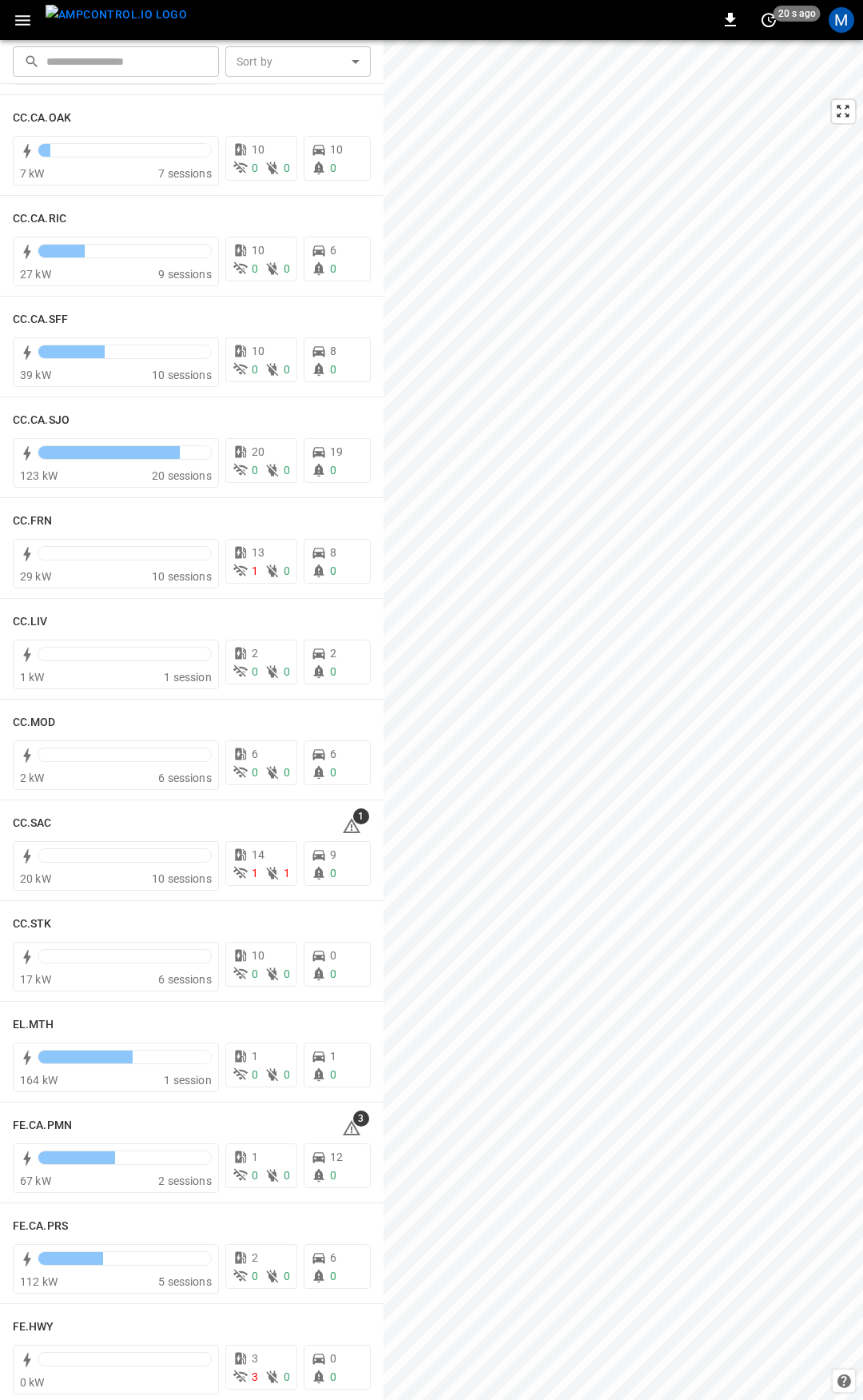
scroll to position [609, 0]
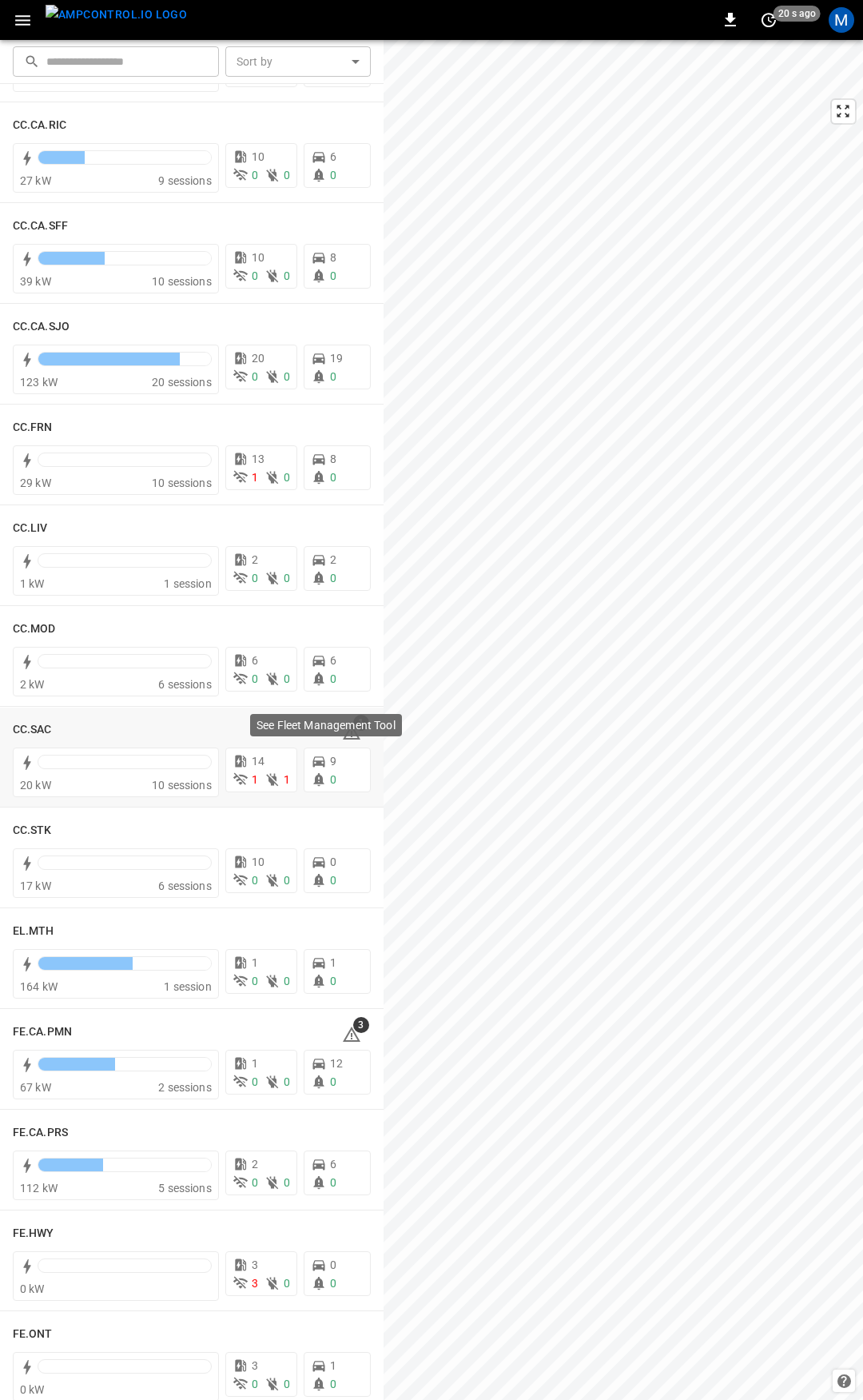
click at [342, 739] on div "See Fleet Management Tool" at bounding box center [325, 729] width 155 height 36
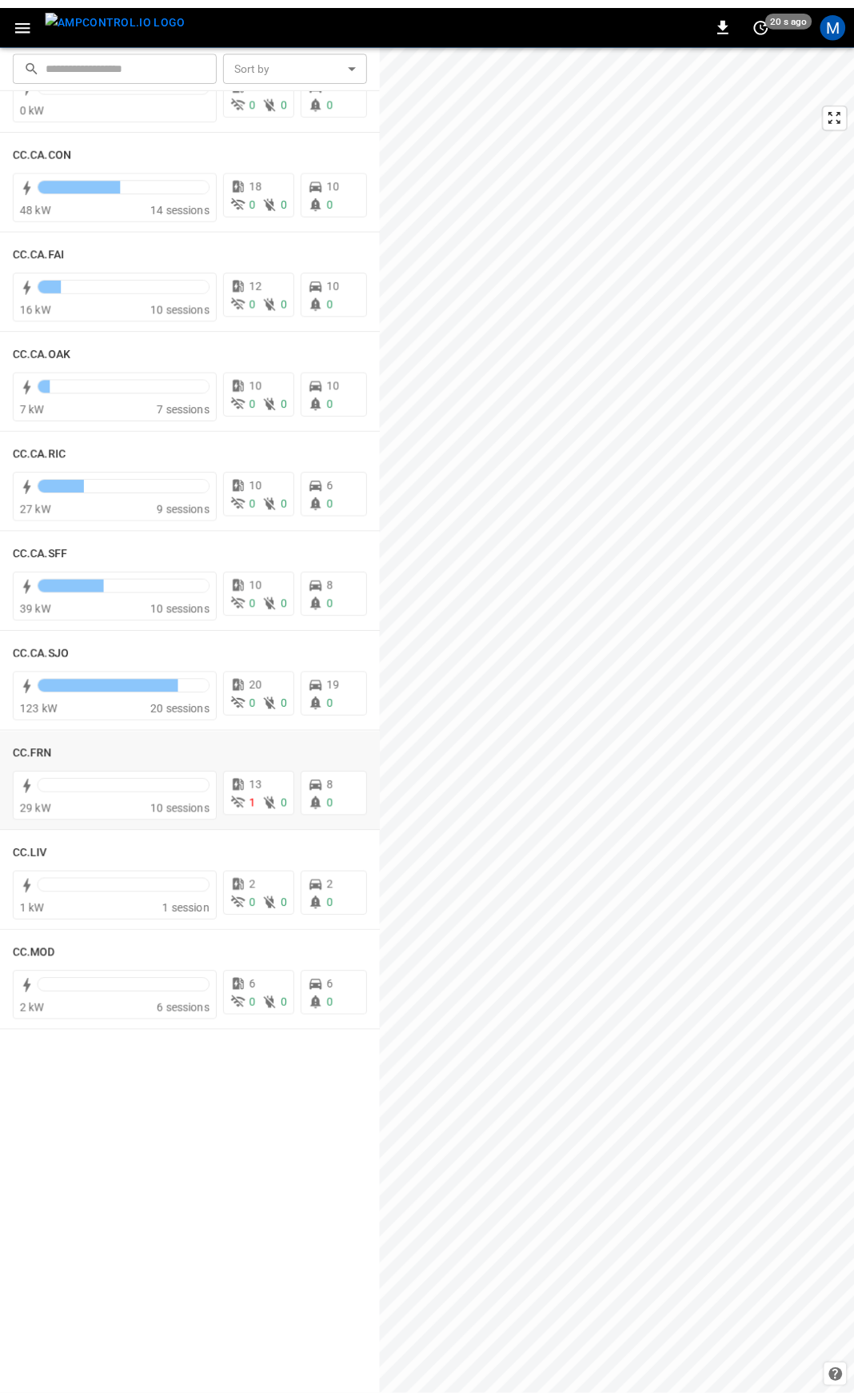
scroll to position [0, 0]
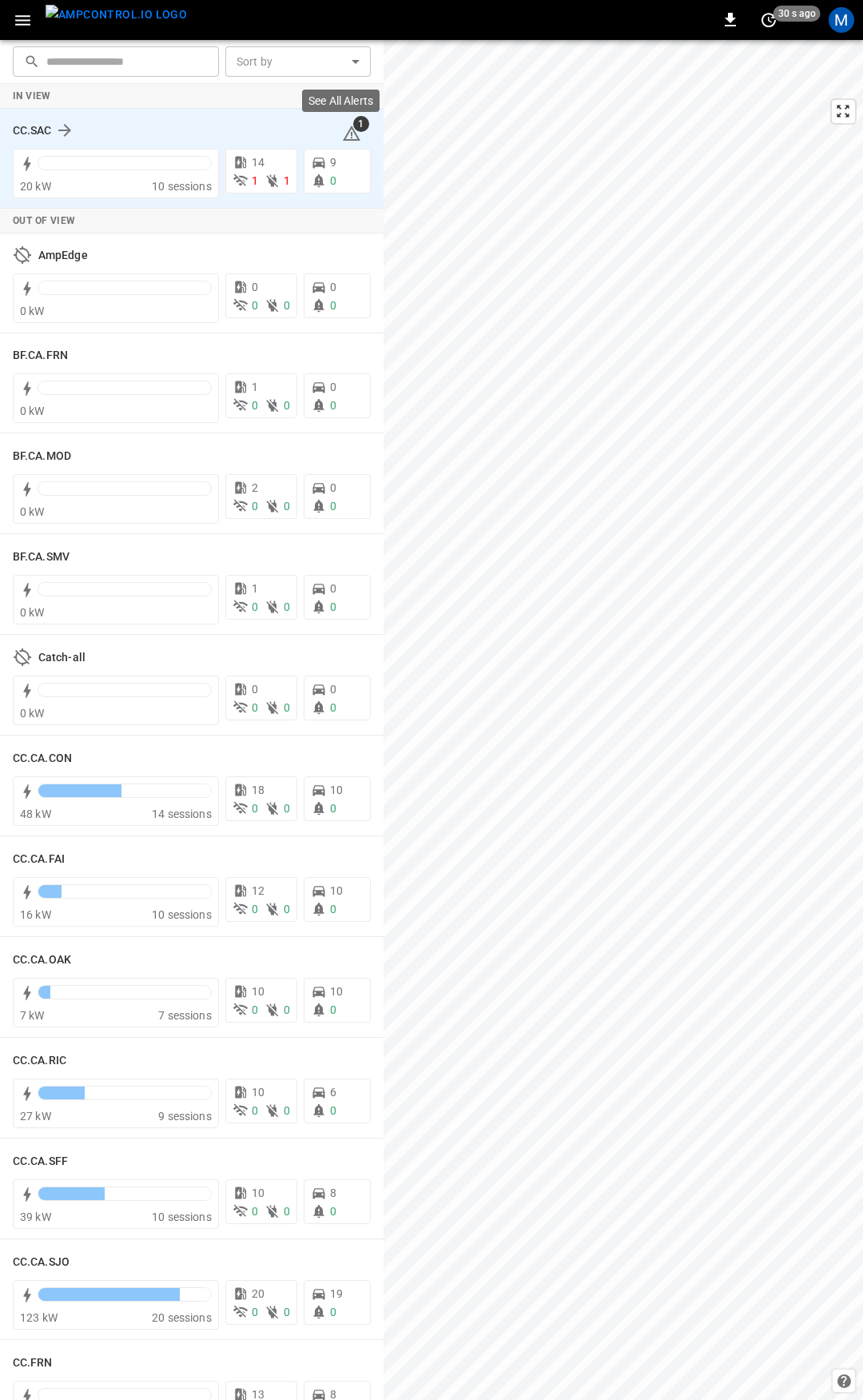
click at [343, 134] on icon at bounding box center [352, 134] width 19 height 19
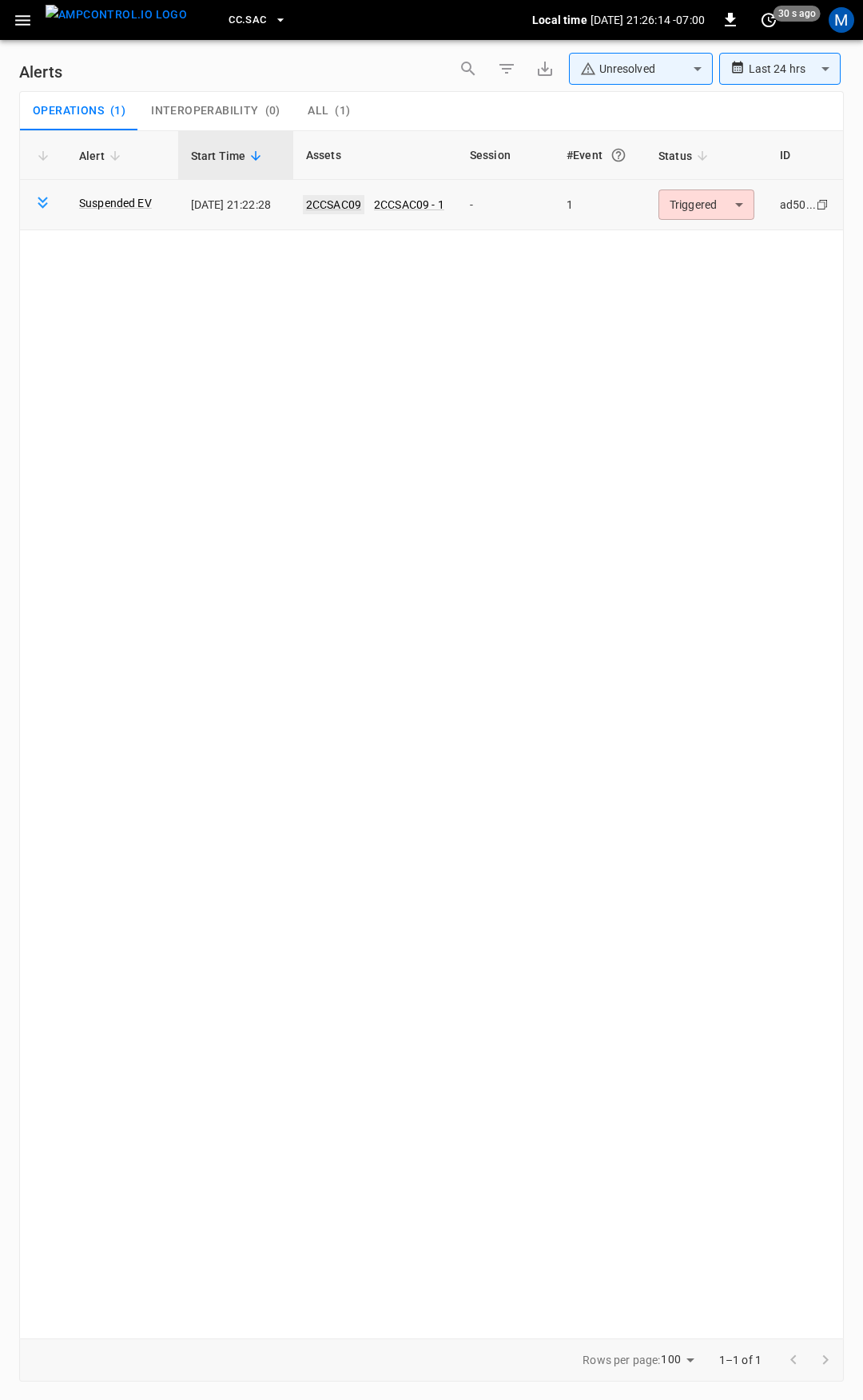
click at [340, 201] on link "2CCSAC09" at bounding box center [334, 205] width 62 height 19
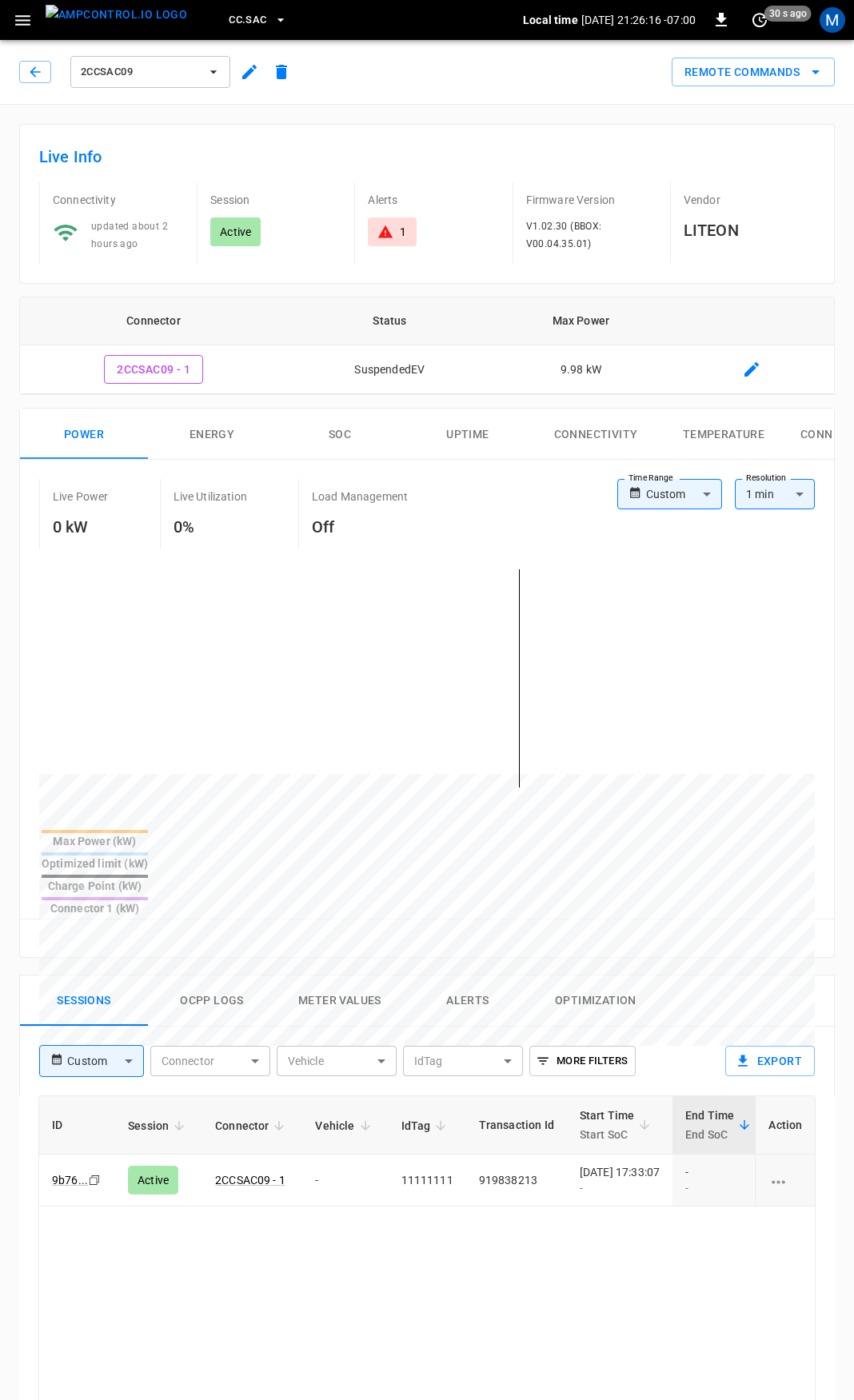
click at [658, 499] on body "CC.SAC Local time [DATE] 21:26:16 -07:00 0 30 s ago M 2CCSAC09 Remote Commands …" at bounding box center [427, 1069] width 854 height 2138
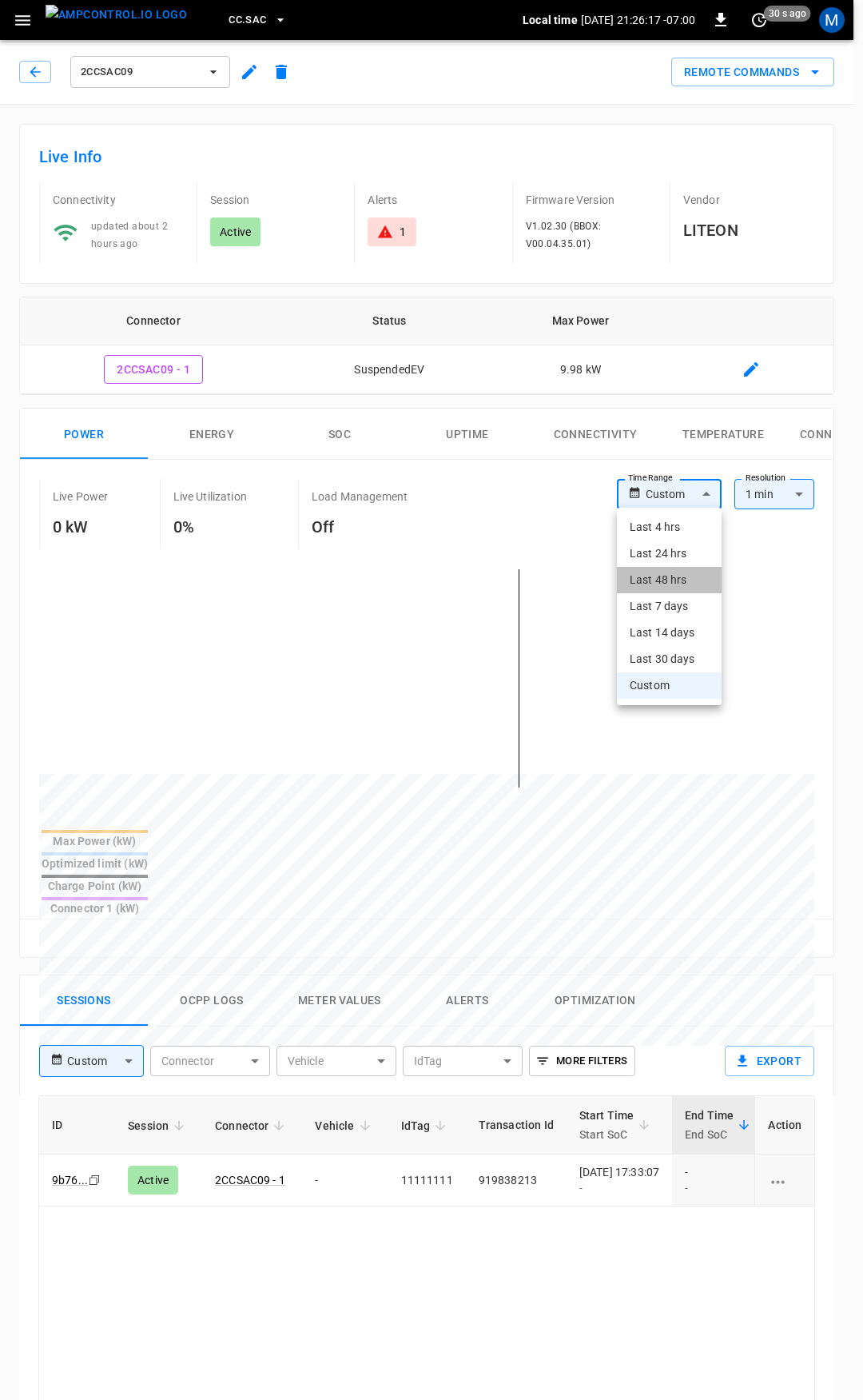
drag, startPoint x: 684, startPoint y: 573, endPoint x: 684, endPoint y: 557, distance: 16.0
click at [684, 557] on ul "Last 4 hrs Last 24 hrs Last 48 hrs Last 7 days Last 14 days Last 30 days Custom" at bounding box center [670, 606] width 105 height 197
click at [684, 556] on li "Last 24 hrs" at bounding box center [670, 553] width 105 height 26
type input "**********"
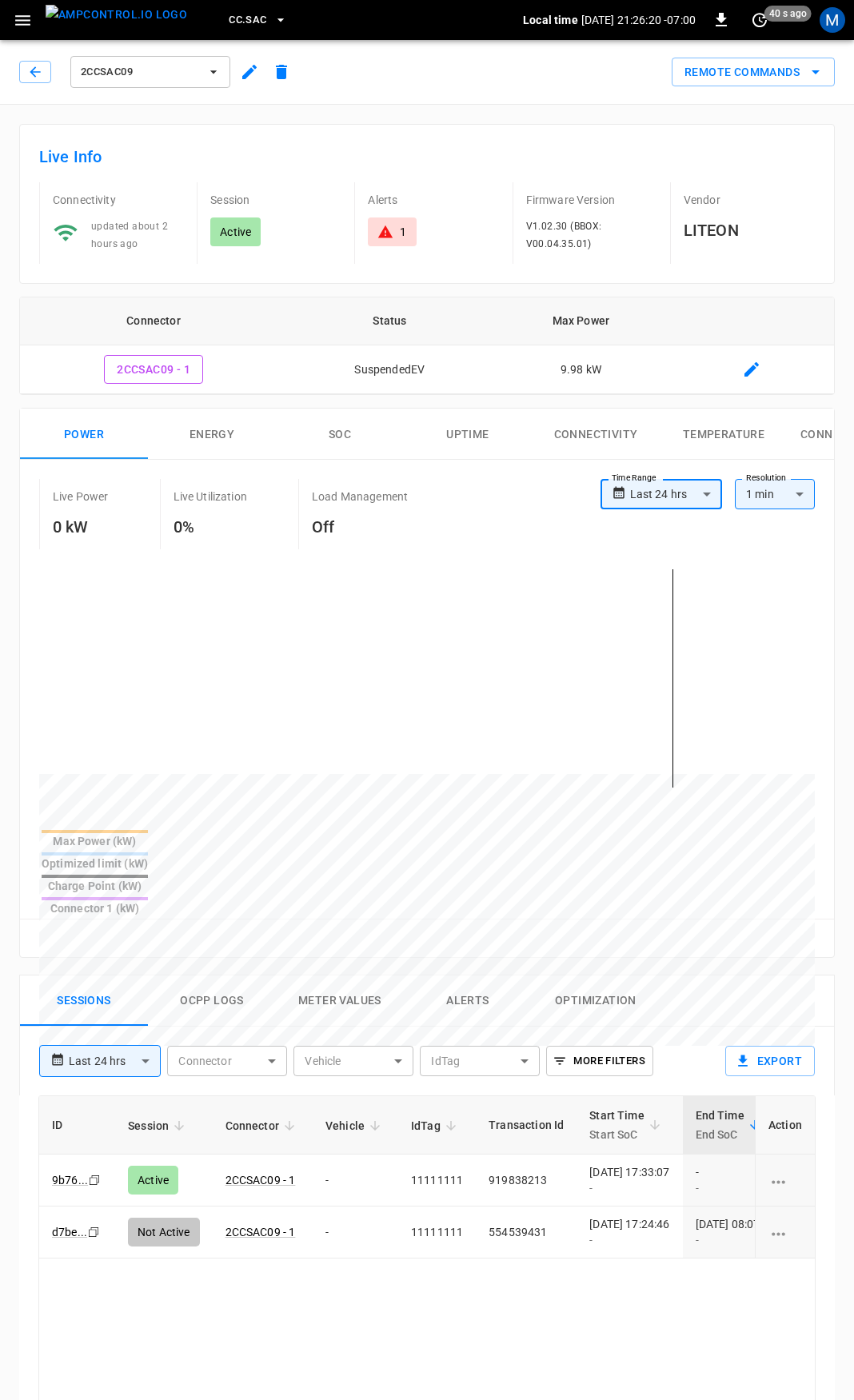
click at [393, 231] on icon at bounding box center [385, 232] width 16 height 16
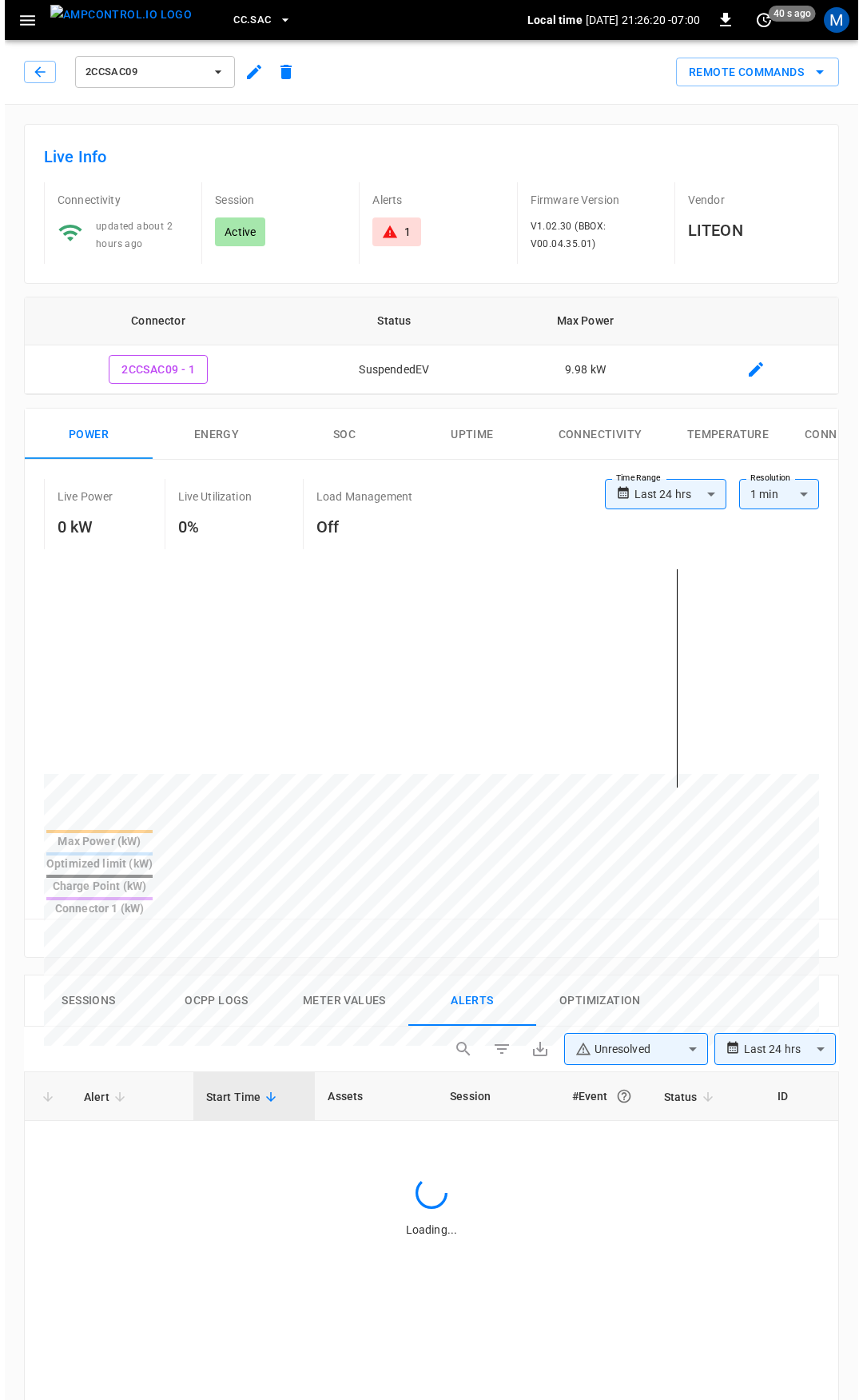
scroll to position [682, 0]
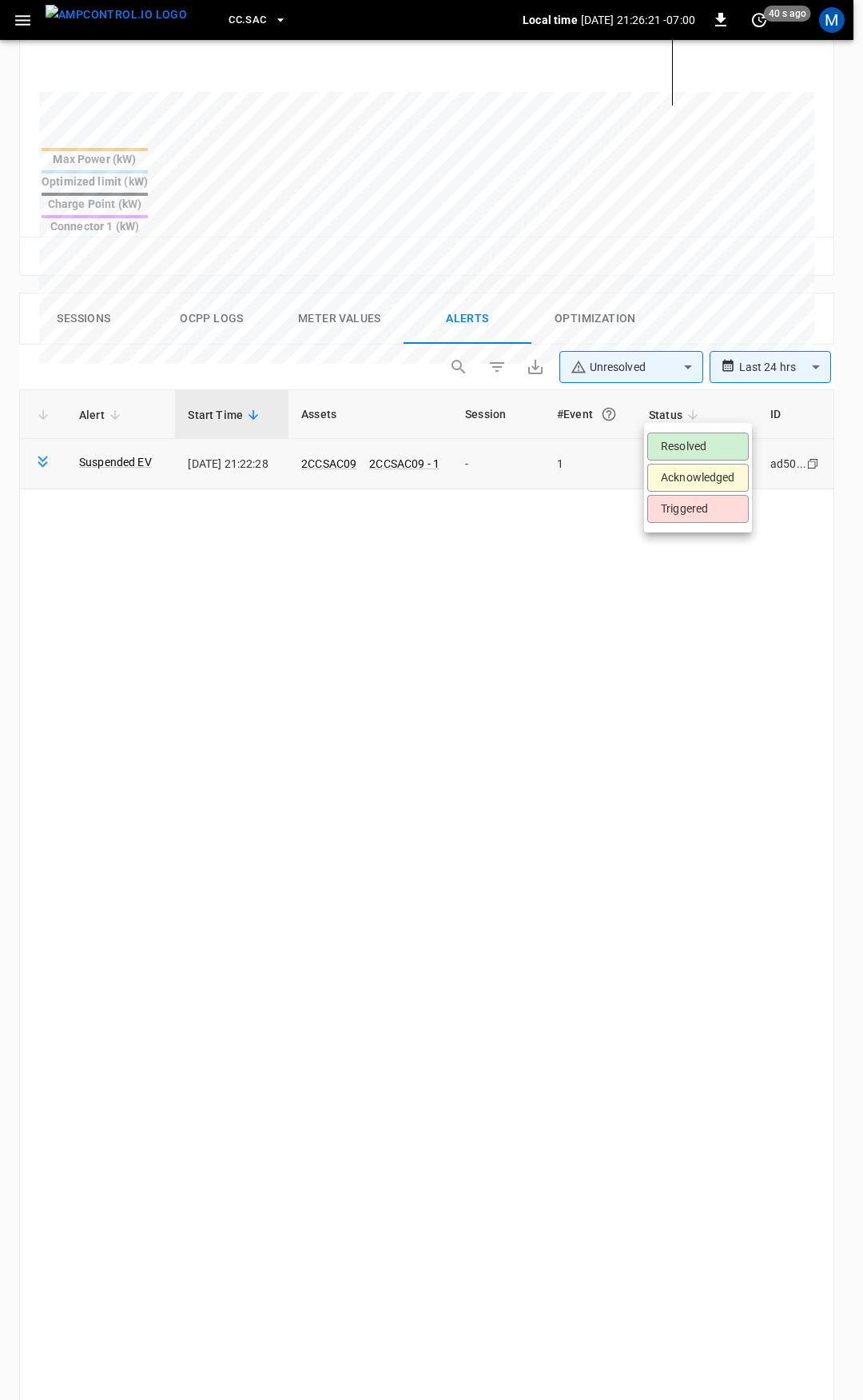
click at [717, 419] on body "**********" at bounding box center [431, 495] width 863 height 2355
click at [714, 445] on li "Resolved" at bounding box center [698, 446] width 102 height 28
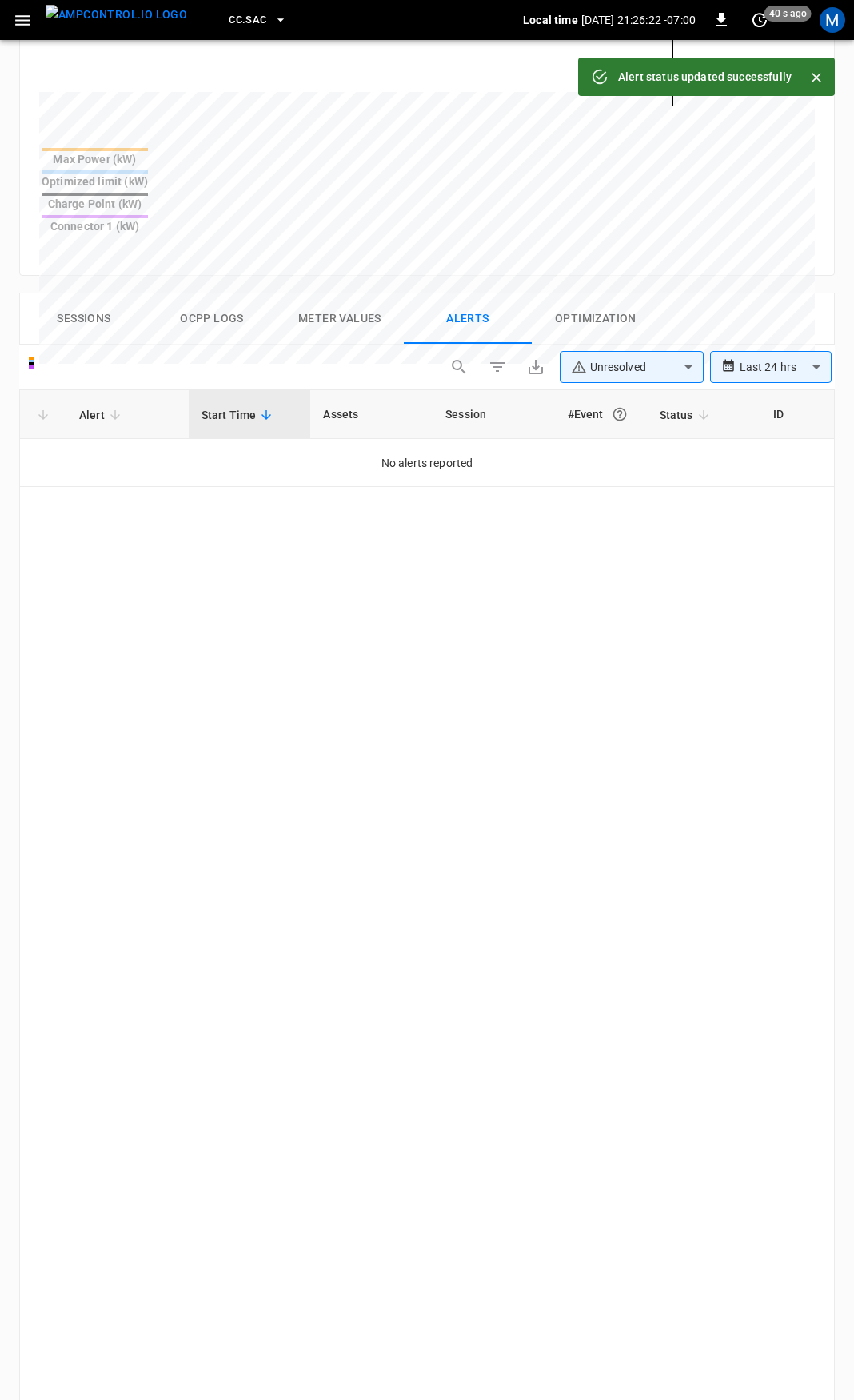
click at [16, 26] on icon "button" at bounding box center [22, 20] width 20 height 20
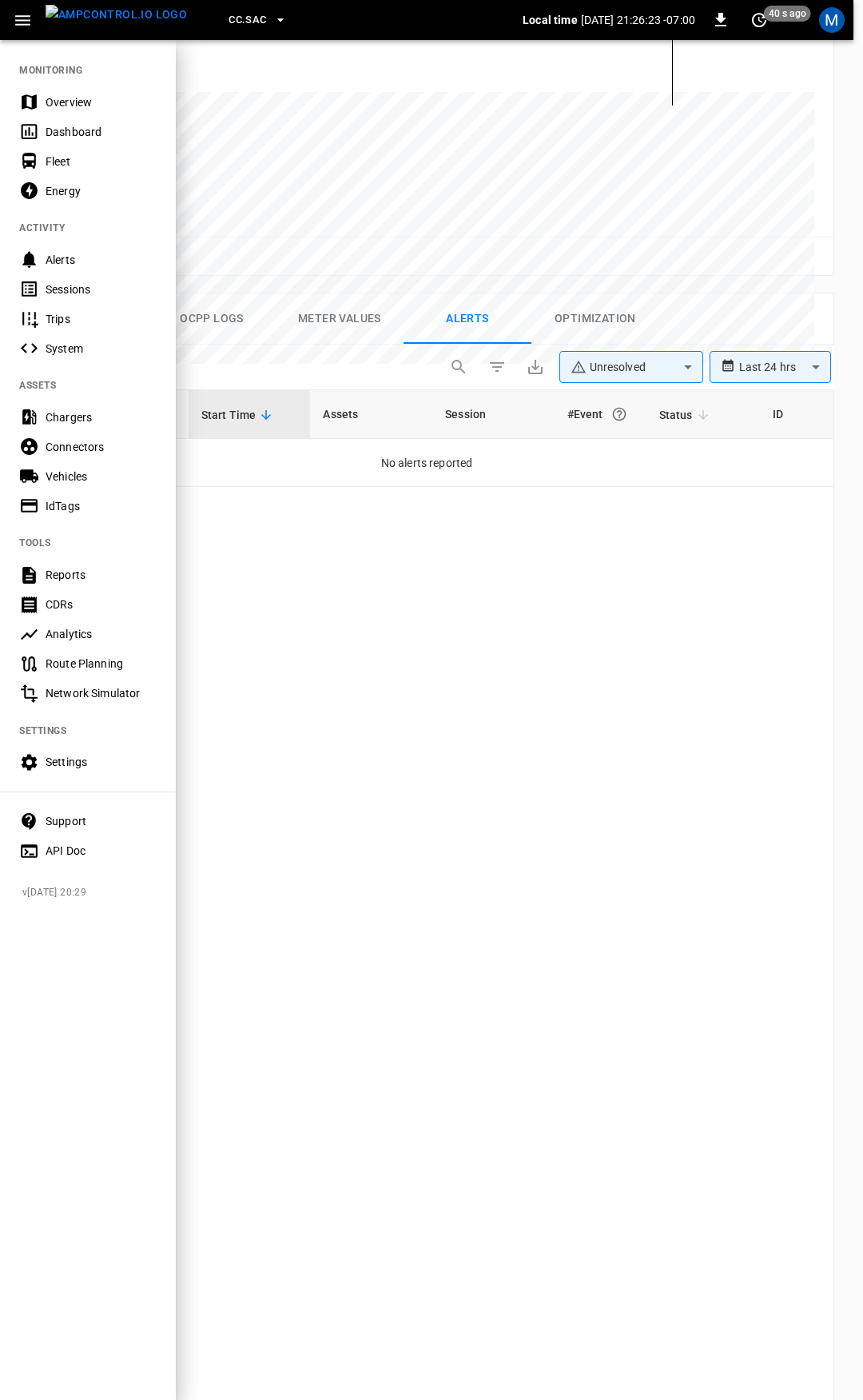
click at [63, 104] on div "Overview" at bounding box center [101, 102] width 112 height 16
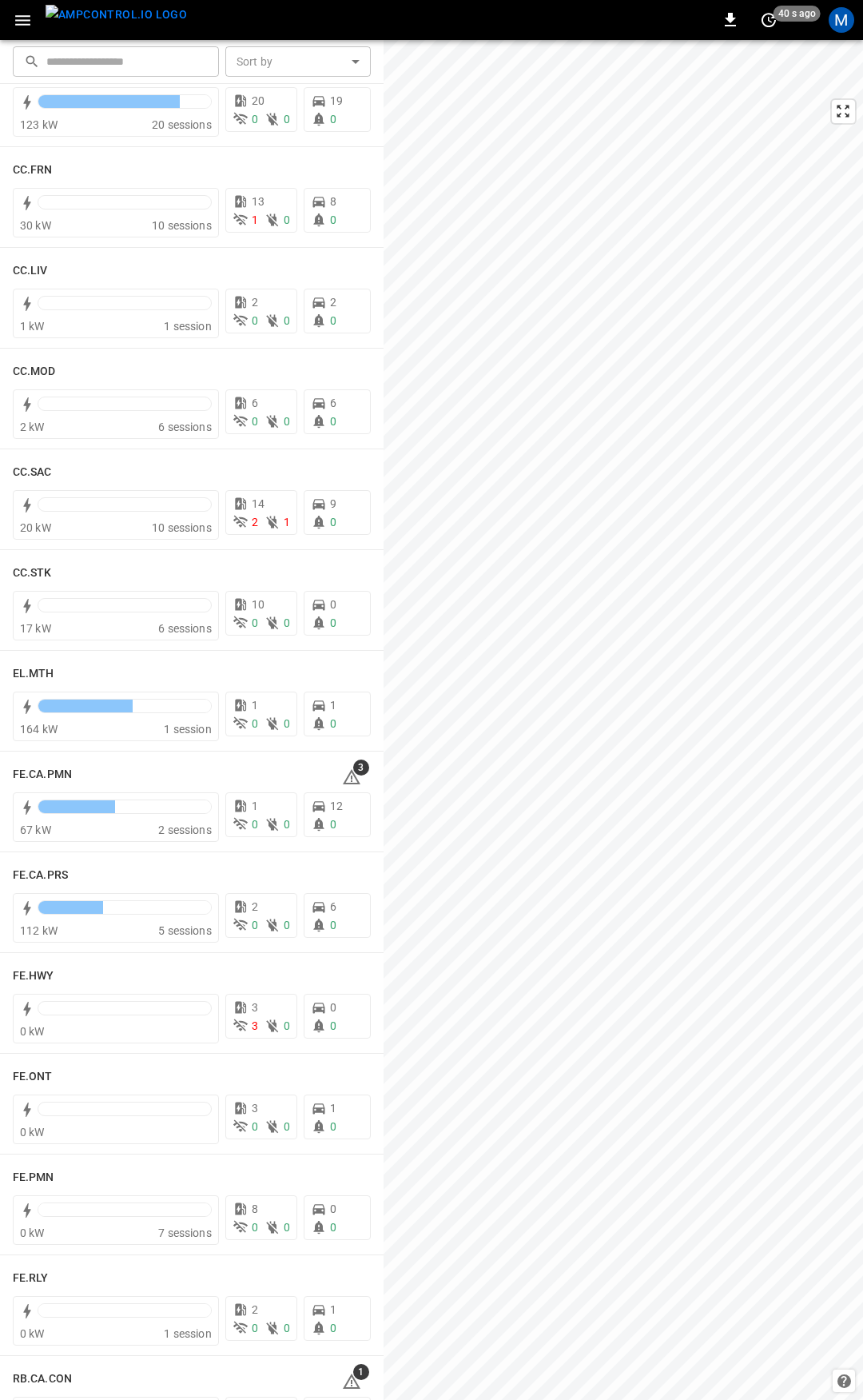
scroll to position [870, 0]
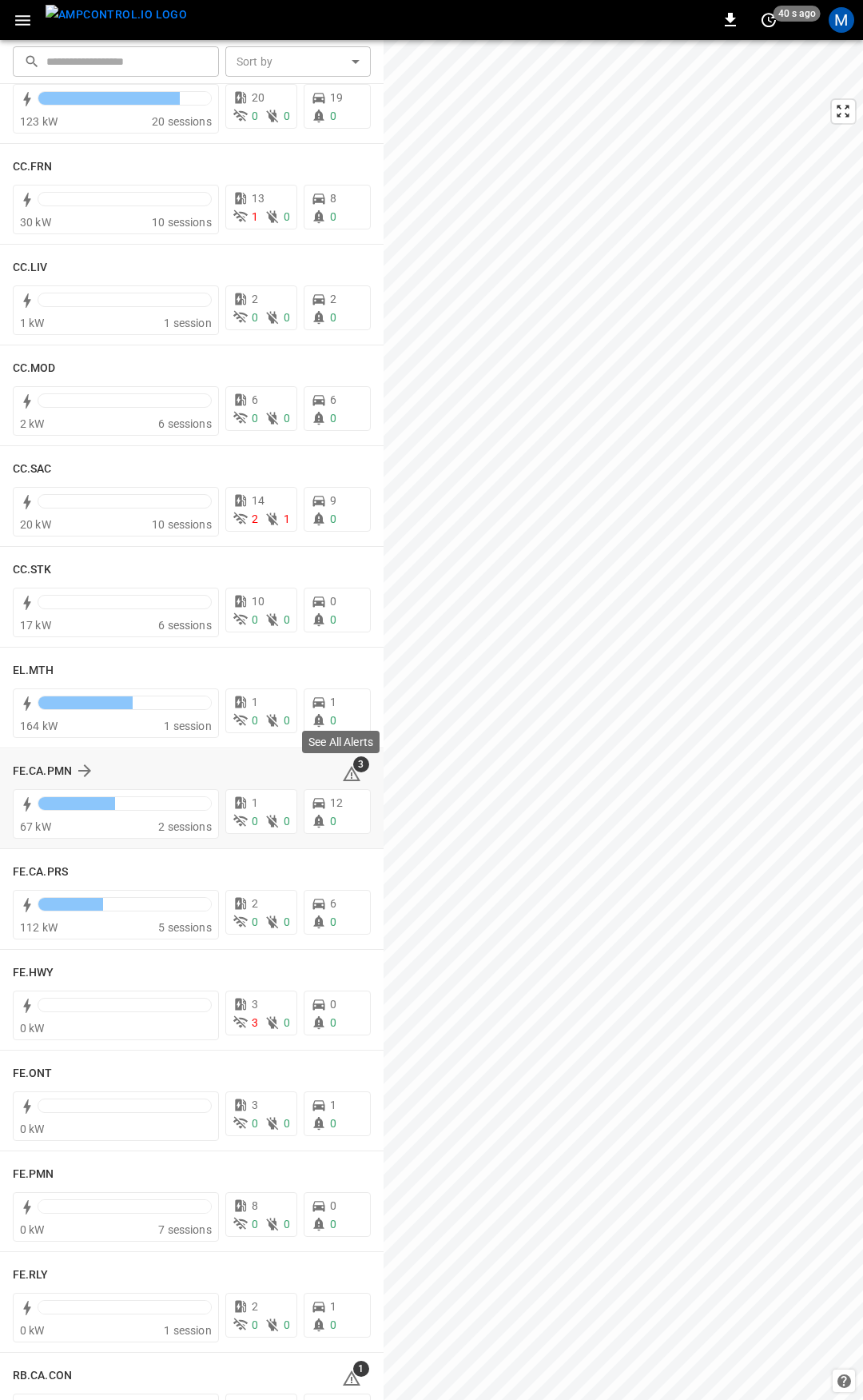
click at [351, 776] on icon at bounding box center [352, 776] width 2 height 7
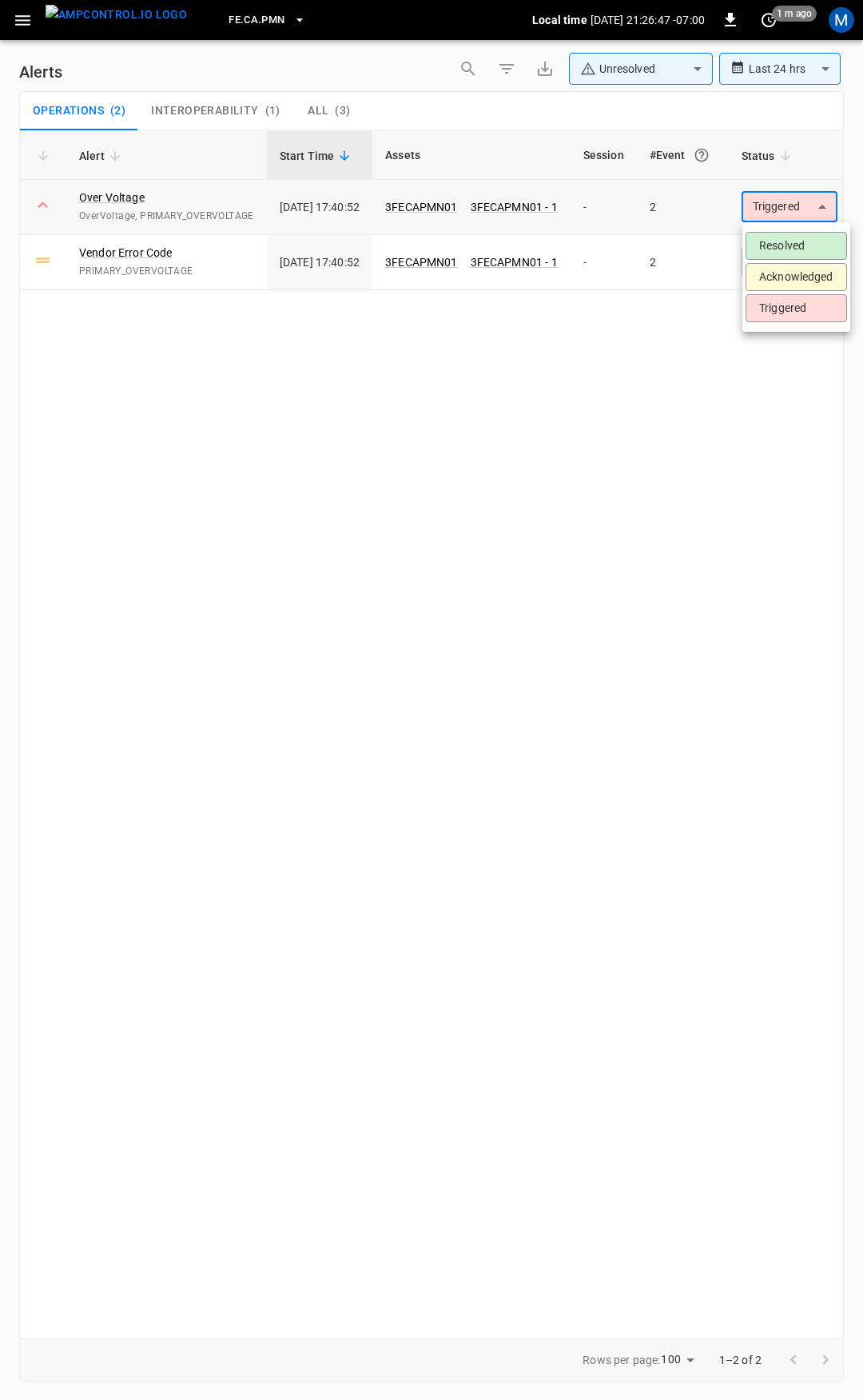
click at [784, 207] on body "**********" at bounding box center [431, 697] width 863 height 1394
click at [791, 245] on li "Resolved" at bounding box center [797, 245] width 102 height 28
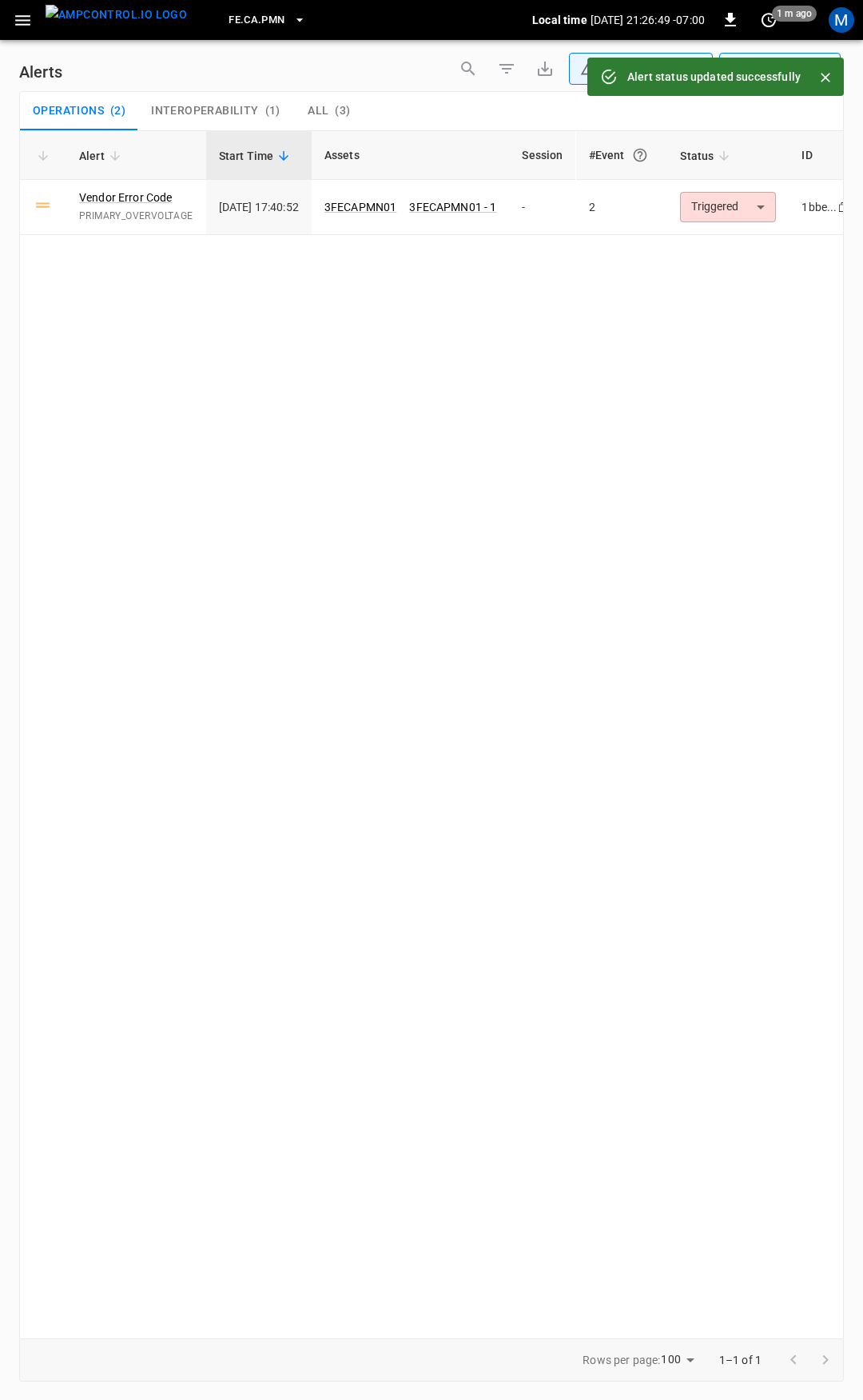
click at [796, 204] on body "**********" at bounding box center [431, 697] width 863 height 1394
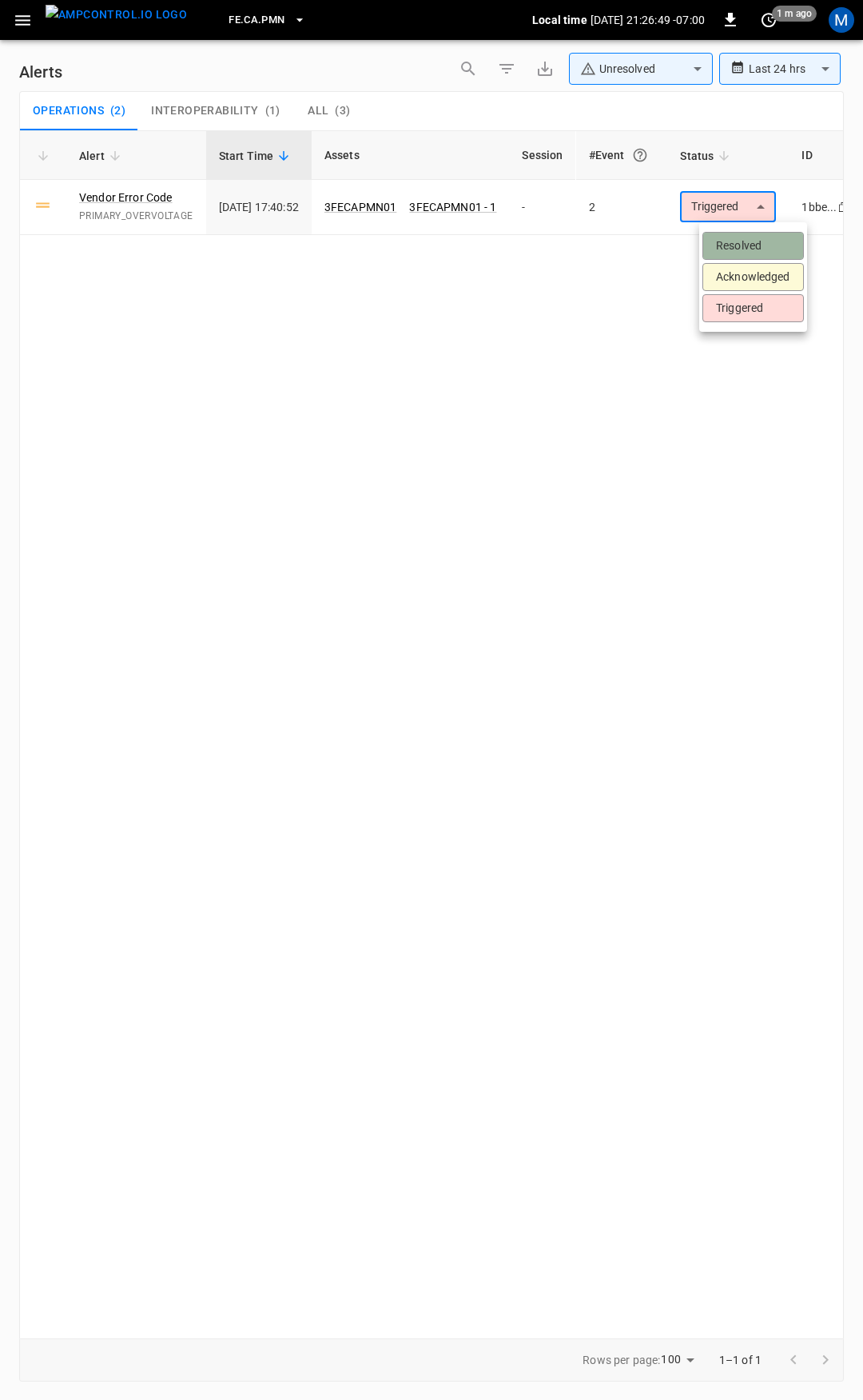
drag, startPoint x: 758, startPoint y: 236, endPoint x: 331, endPoint y: 107, distance: 446.1
click at [756, 237] on li "Resolved" at bounding box center [753, 245] width 102 height 28
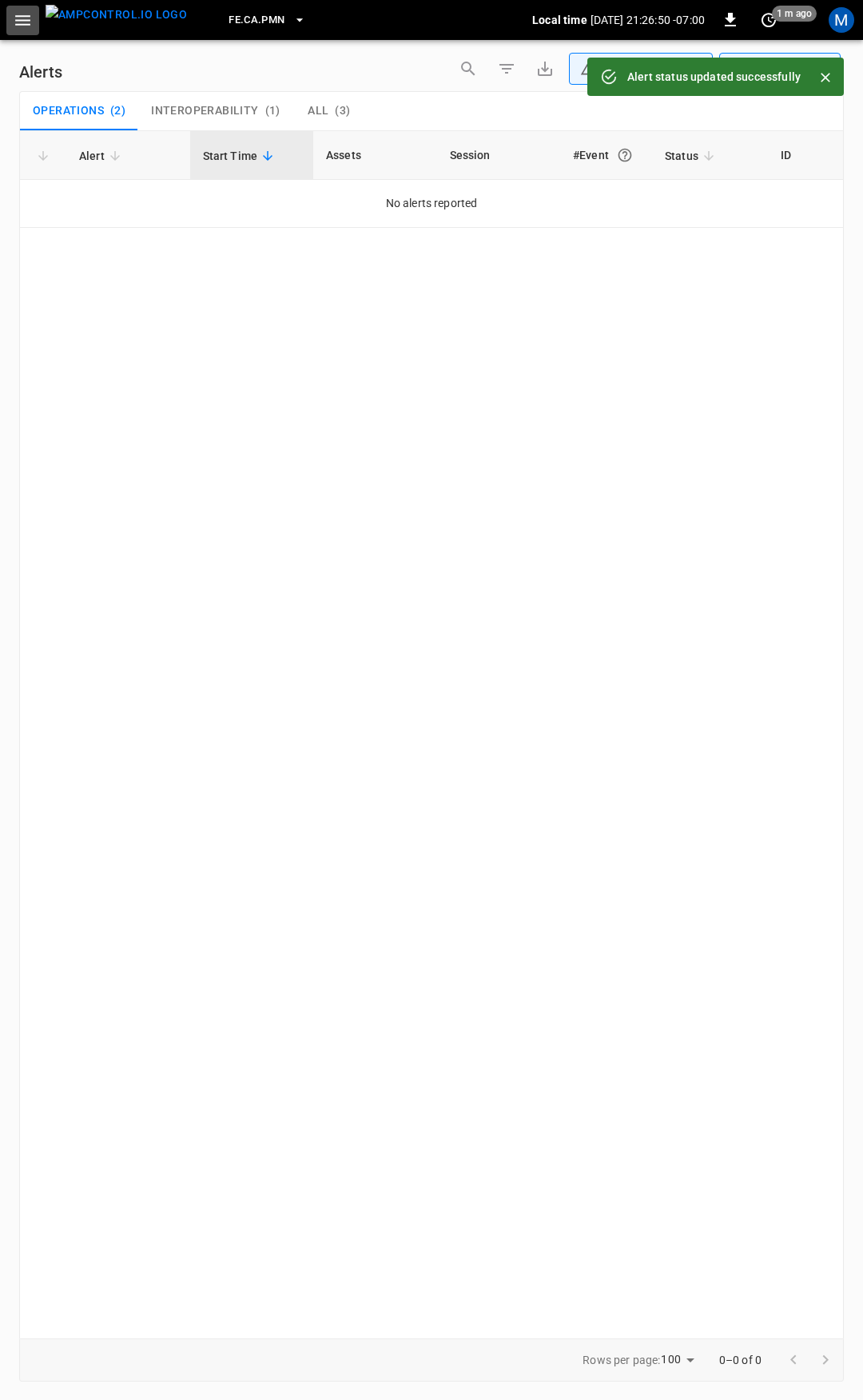
click at [21, 16] on icon "button" at bounding box center [22, 20] width 20 height 20
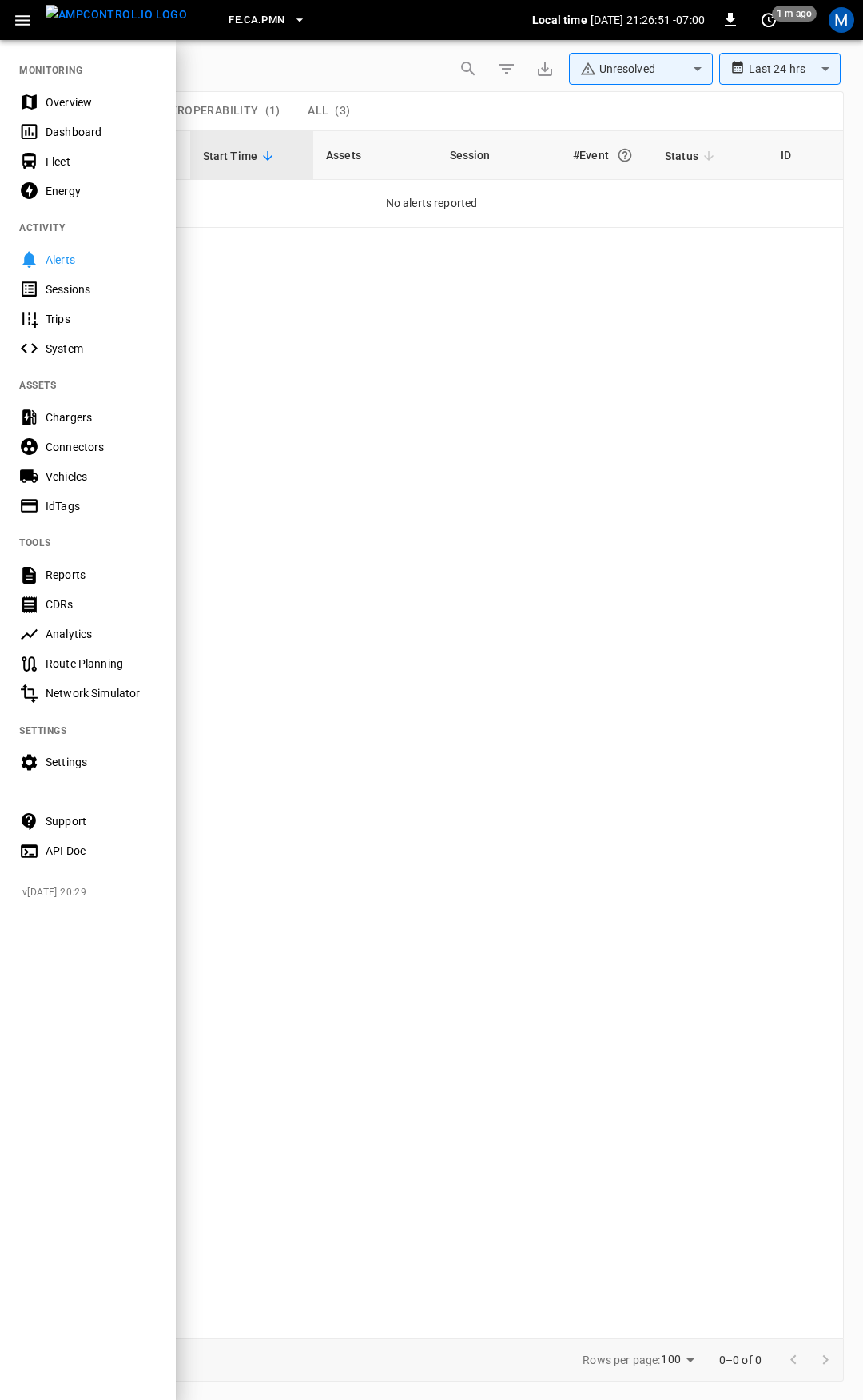
click at [90, 113] on div "Overview" at bounding box center [88, 102] width 176 height 30
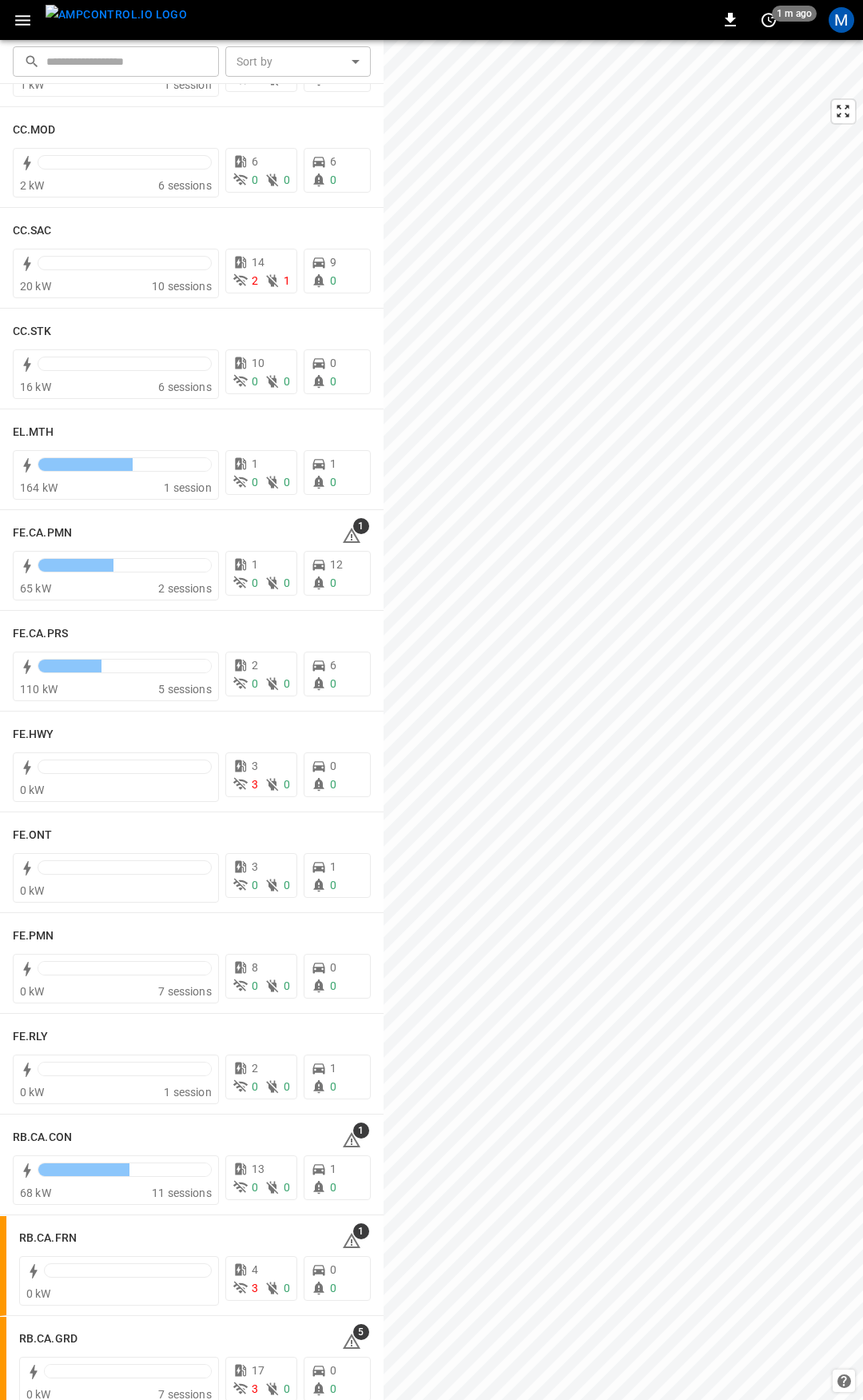
scroll to position [1111, 0]
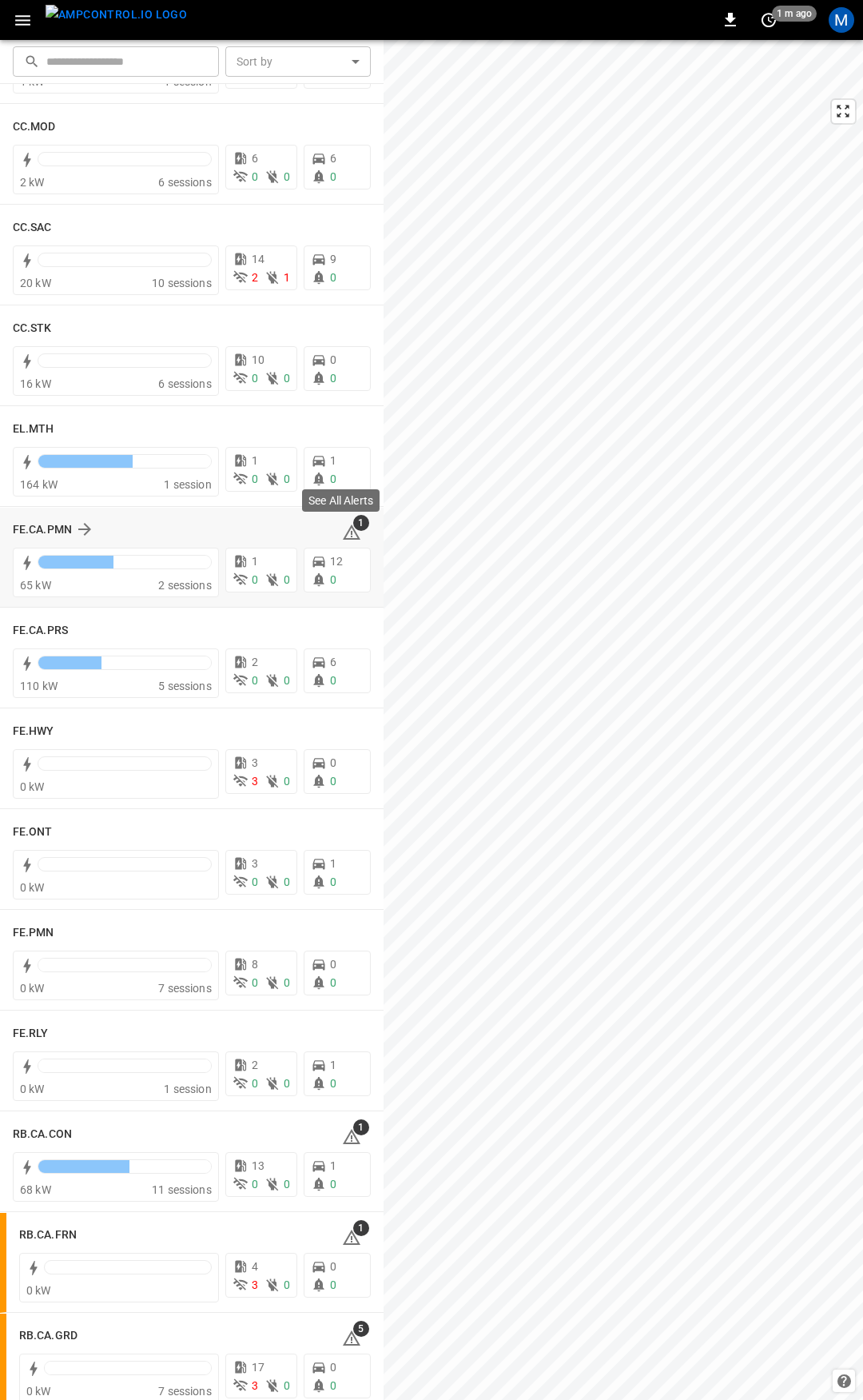
click at [343, 537] on icon at bounding box center [351, 532] width 17 height 15
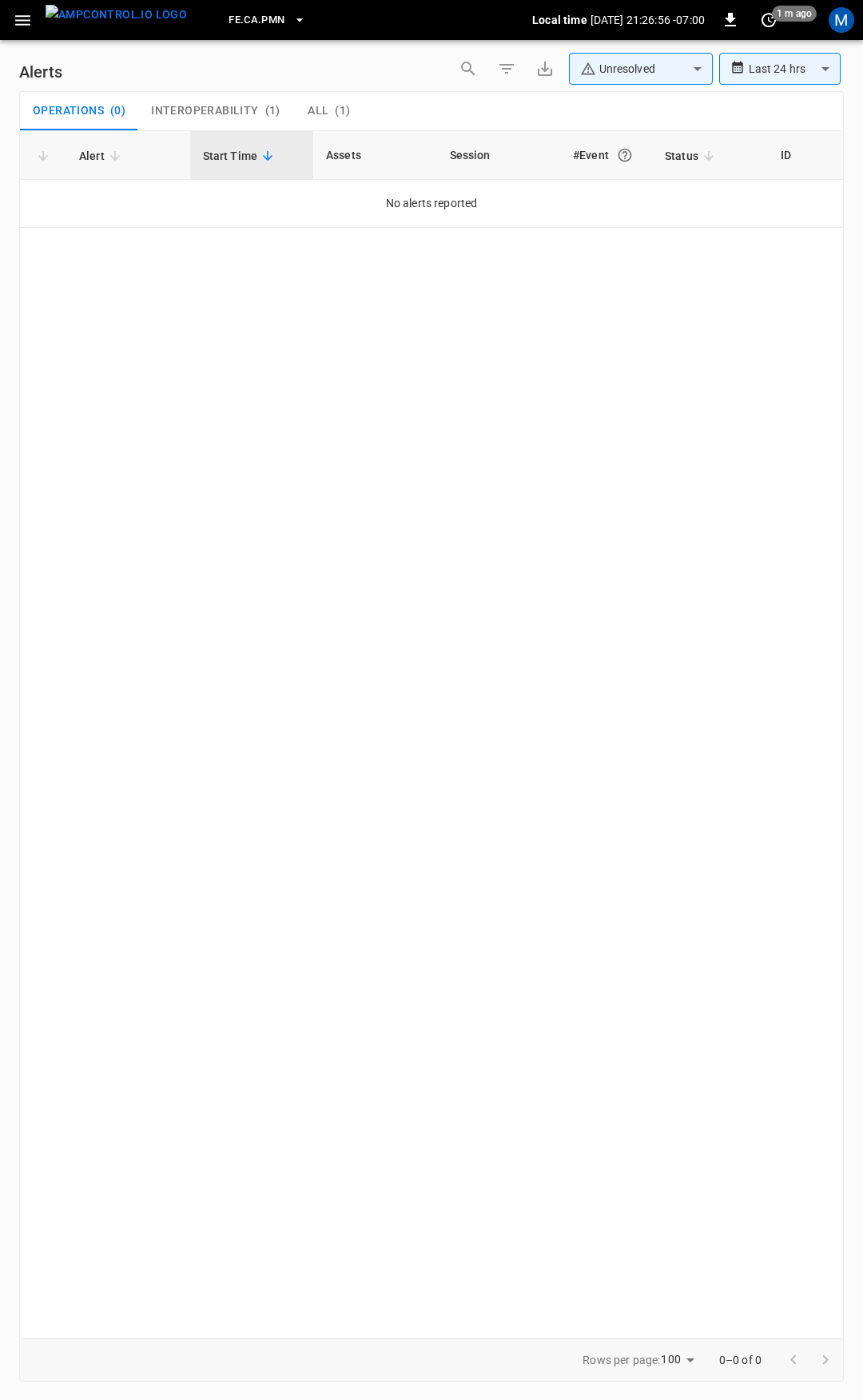
click at [335, 115] on span "( 1 )" at bounding box center [343, 111] width 15 height 14
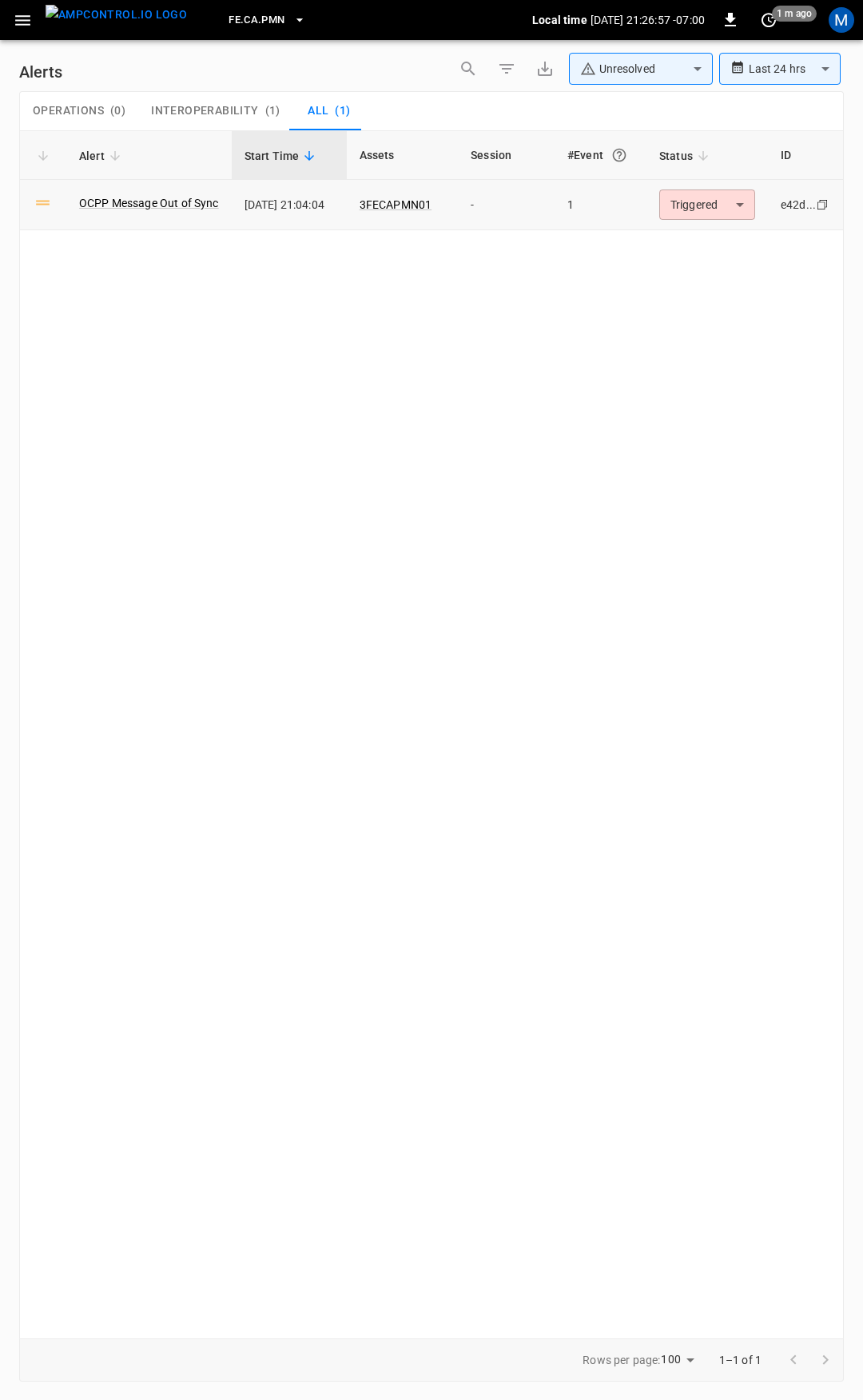
click at [676, 200] on body "**********" at bounding box center [431, 697] width 863 height 1394
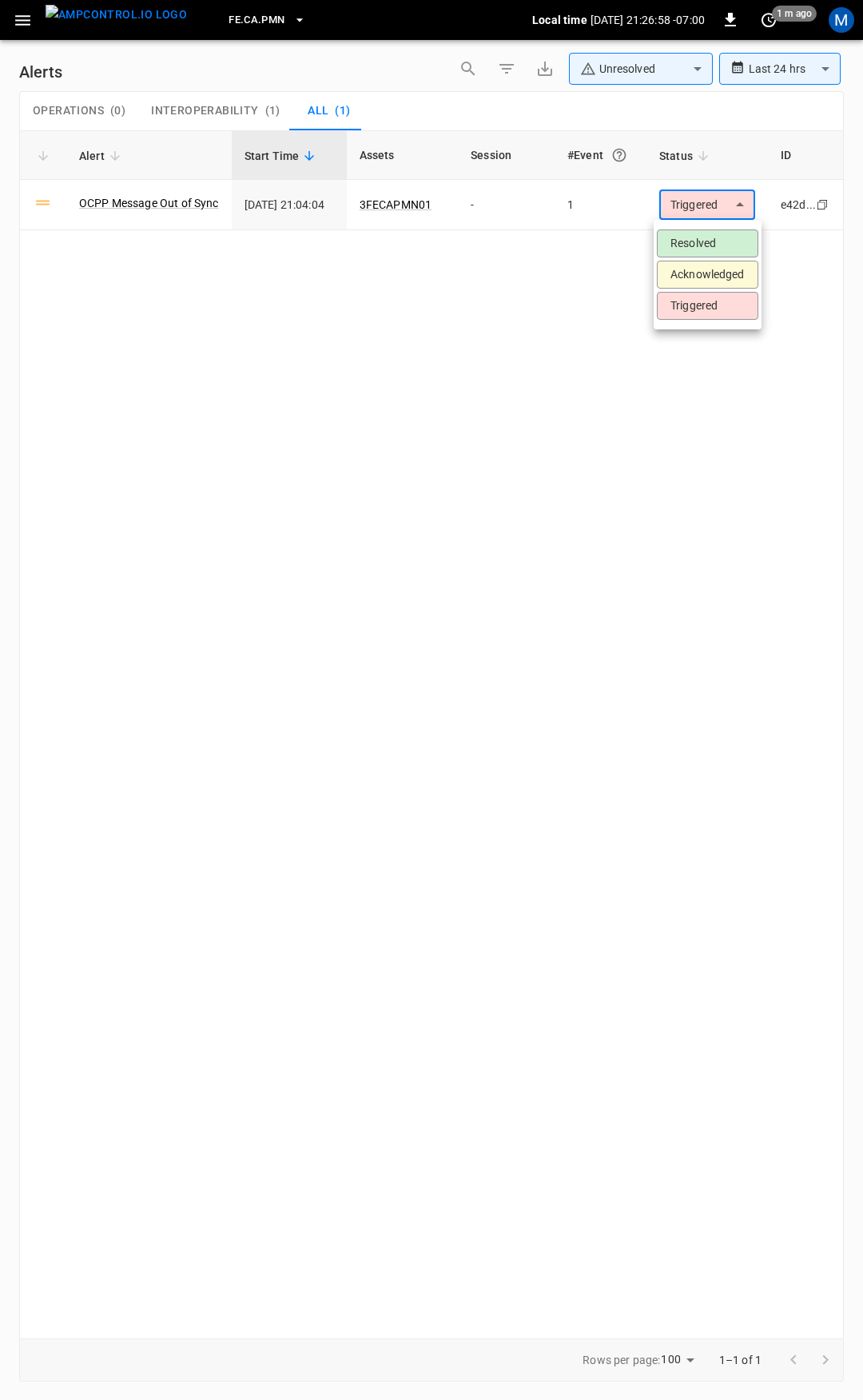
drag, startPoint x: 702, startPoint y: 227, endPoint x: 706, endPoint y: 243, distance: 16.5
click at [704, 235] on ul "Resolved Acknowledged Triggered" at bounding box center [708, 275] width 108 height 110
click at [706, 243] on li "Resolved" at bounding box center [708, 242] width 102 height 28
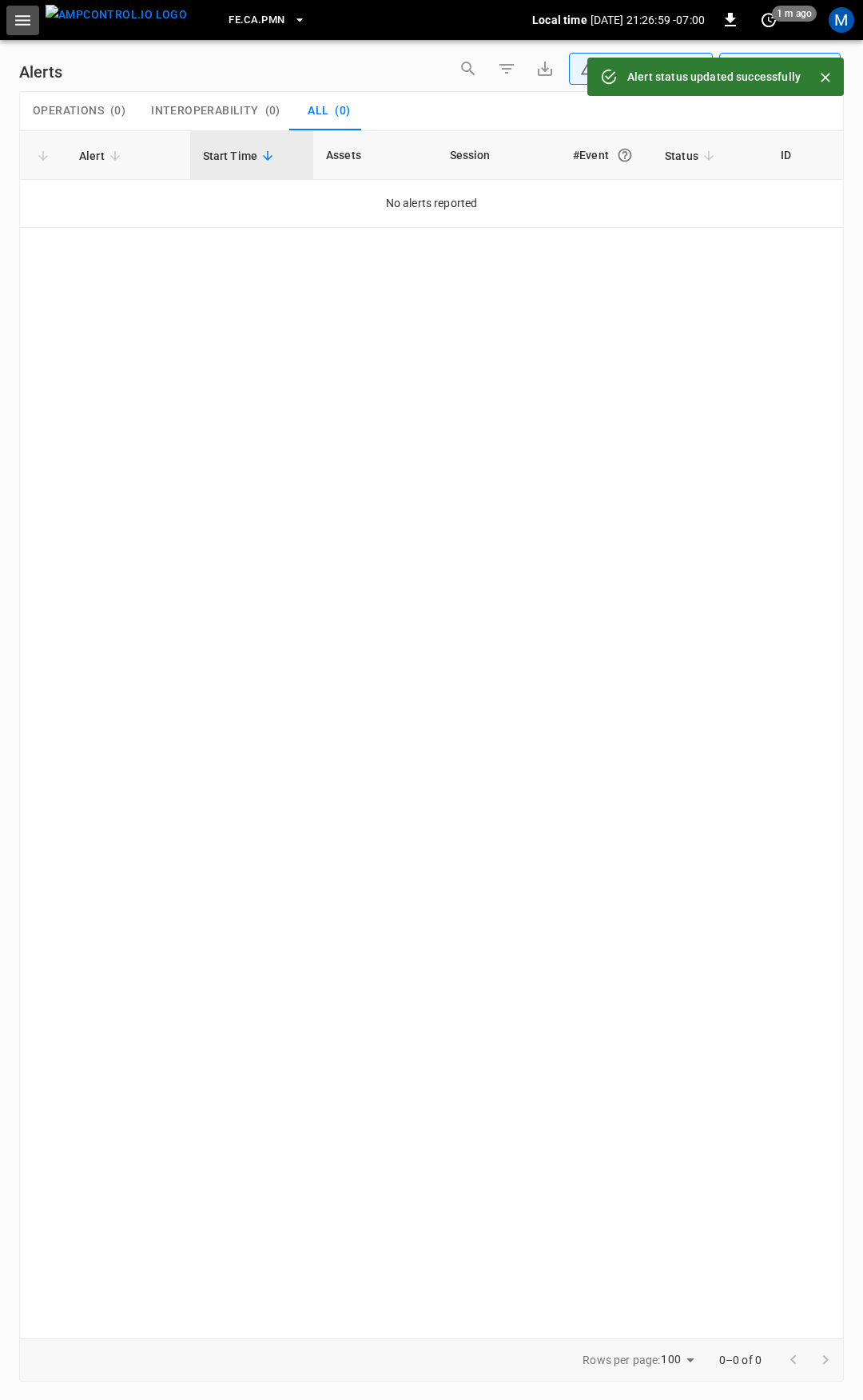
click at [17, 16] on icon "button" at bounding box center [22, 20] width 20 height 20
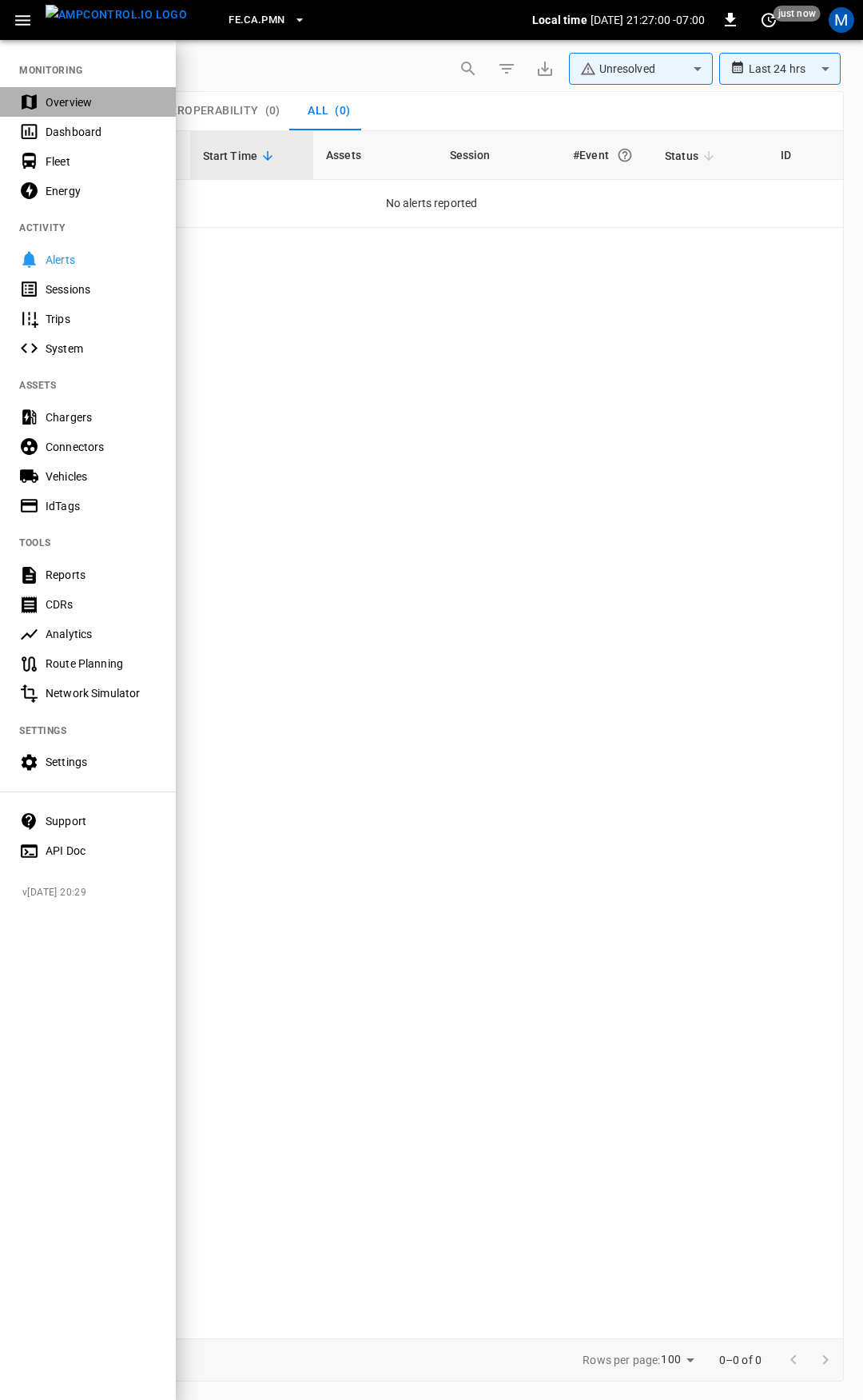
drag, startPoint x: 80, startPoint y: 104, endPoint x: 253, endPoint y: 277, distance: 244.7
click at [81, 104] on div "Overview" at bounding box center [101, 102] width 112 height 16
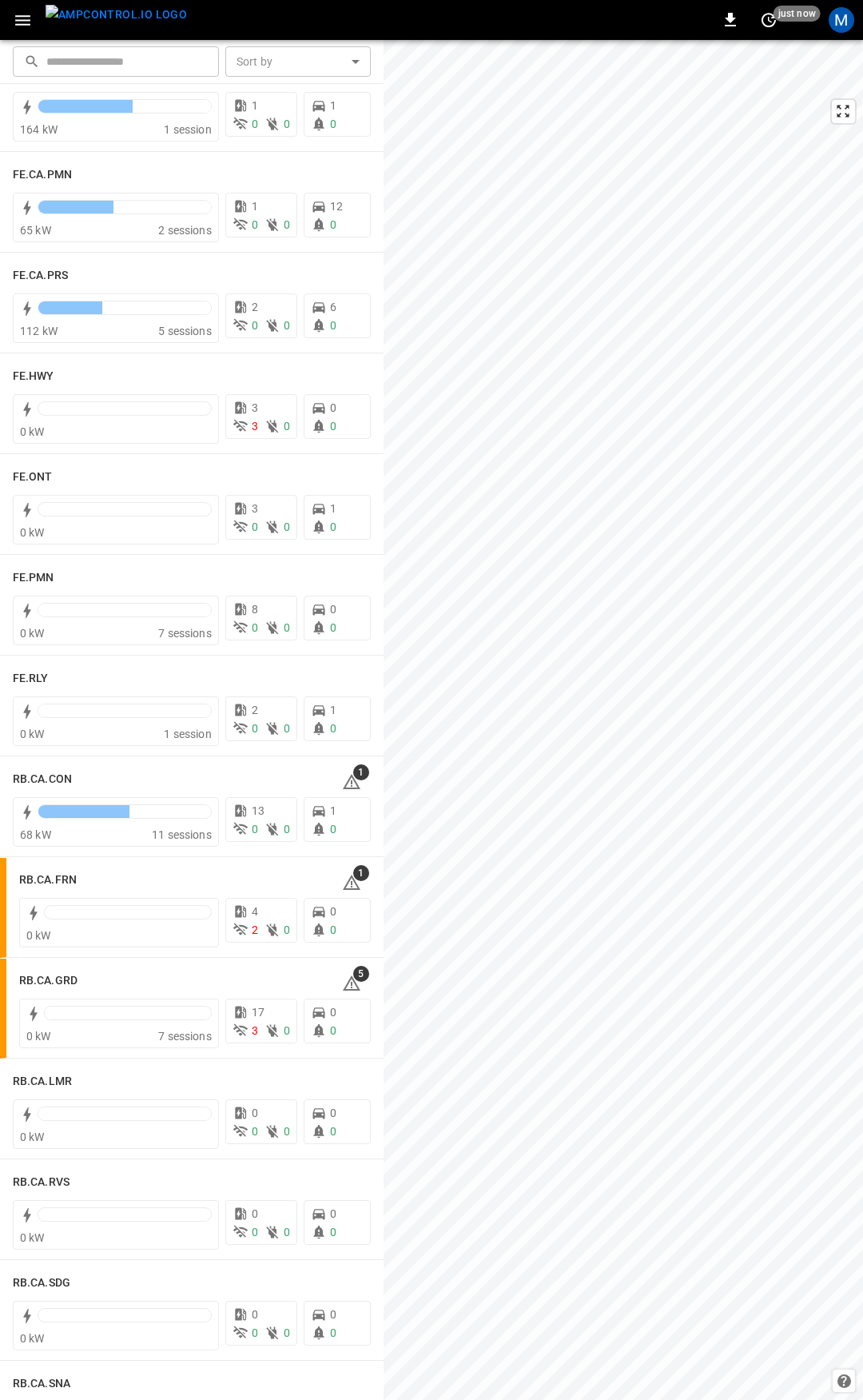
scroll to position [1485, 0]
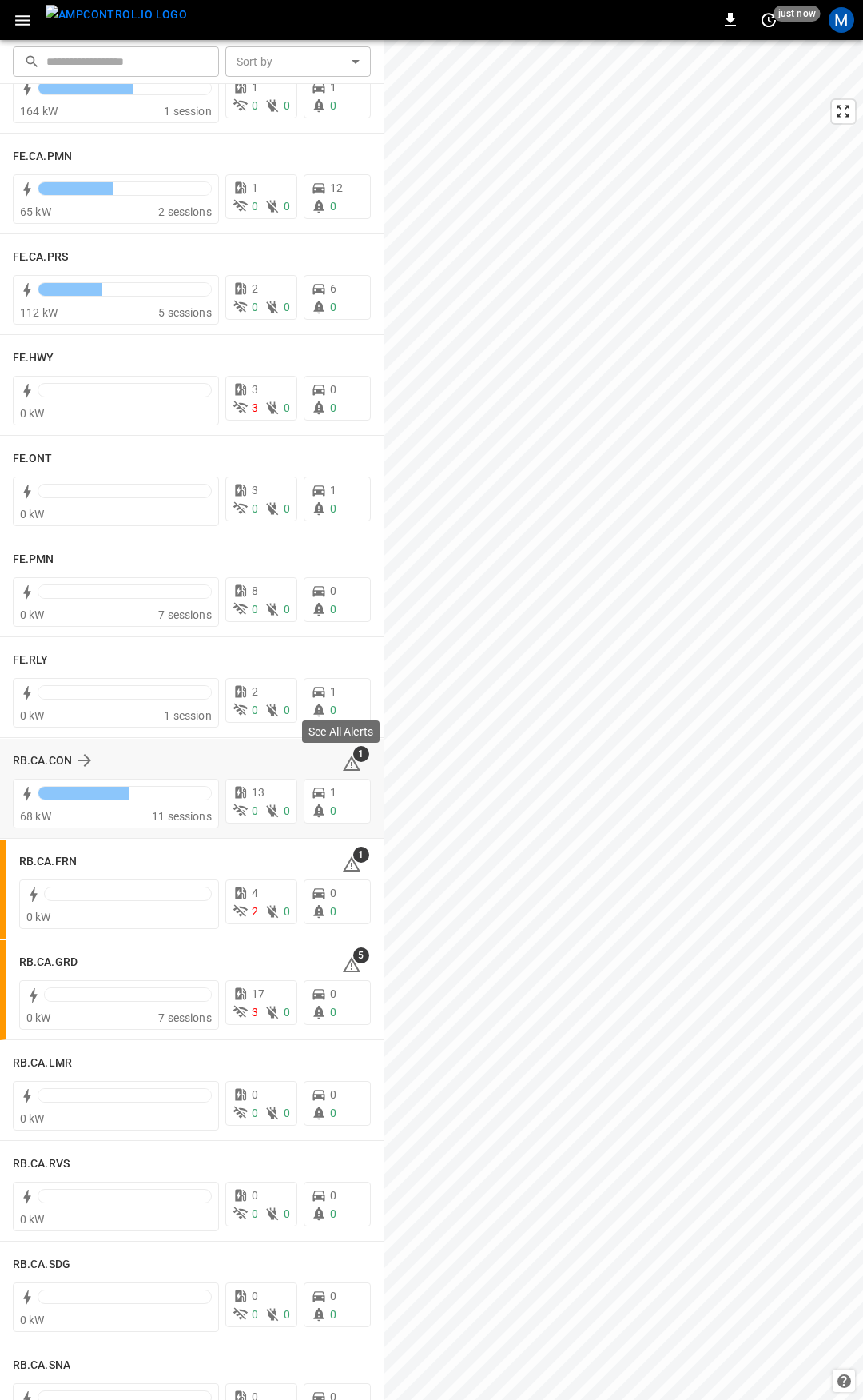
click at [351, 764] on icon at bounding box center [352, 765] width 2 height 7
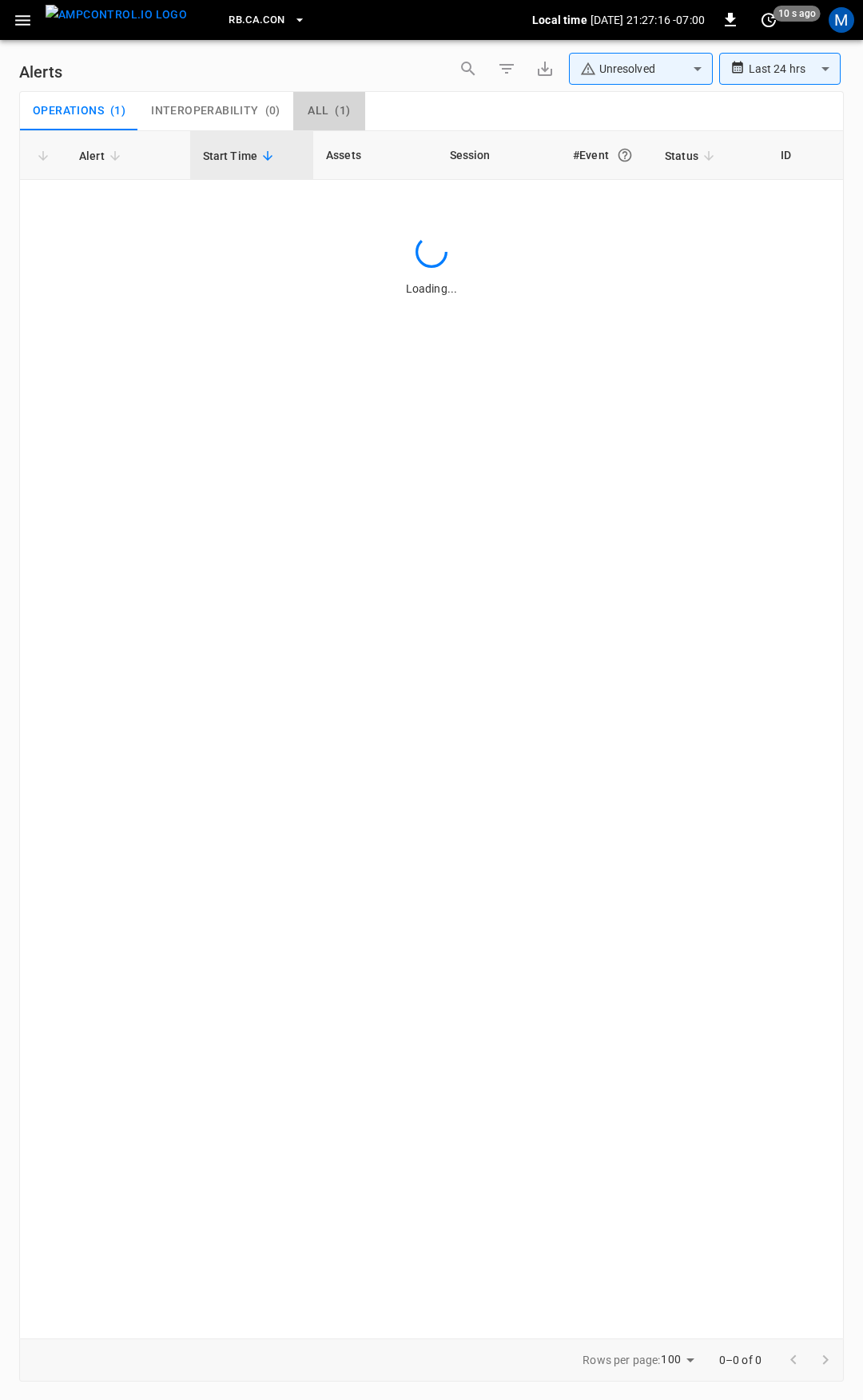
click at [329, 101] on button "All ( 1 )" at bounding box center [329, 112] width 72 height 38
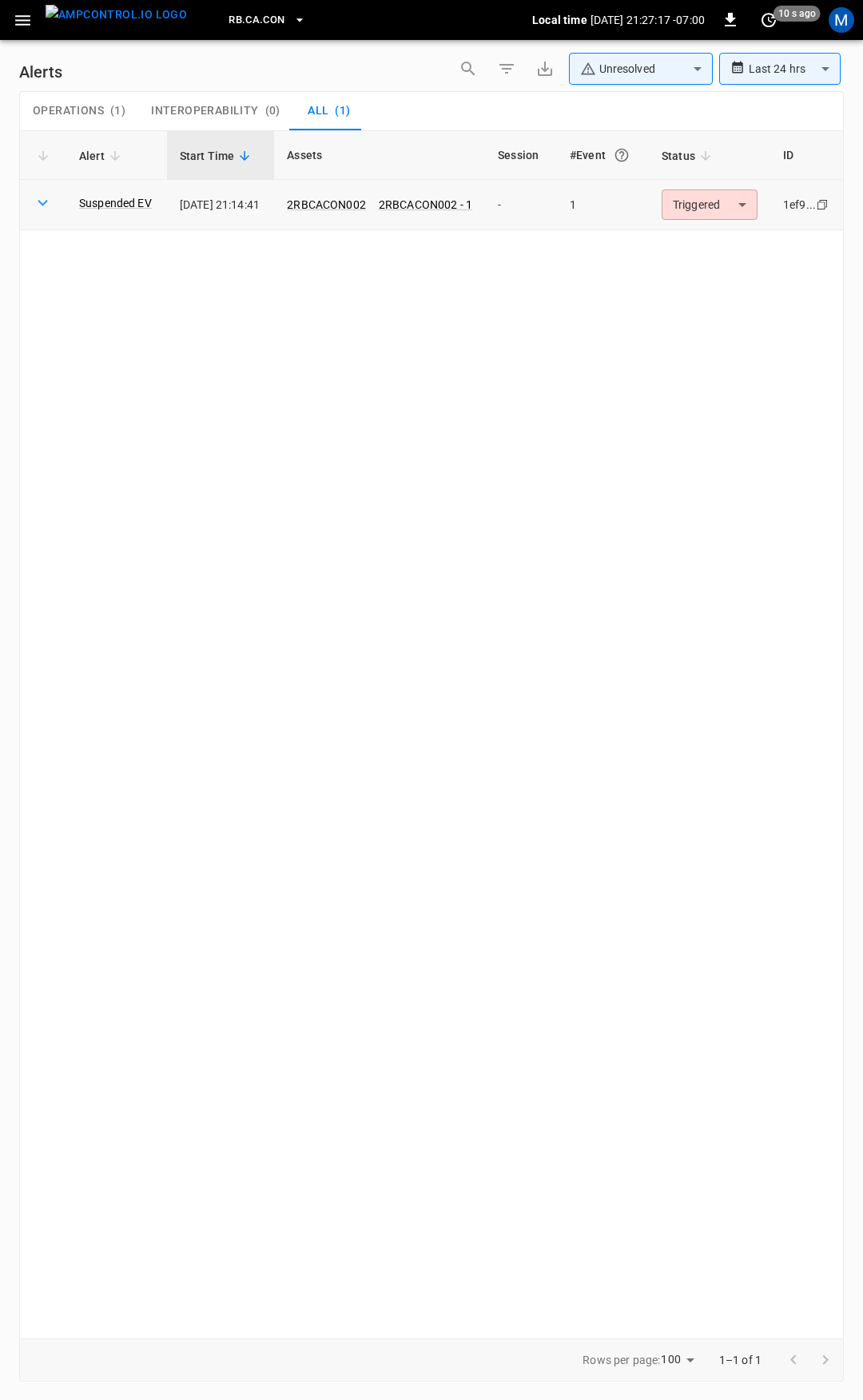
click at [715, 211] on body "**********" at bounding box center [431, 697] width 863 height 1394
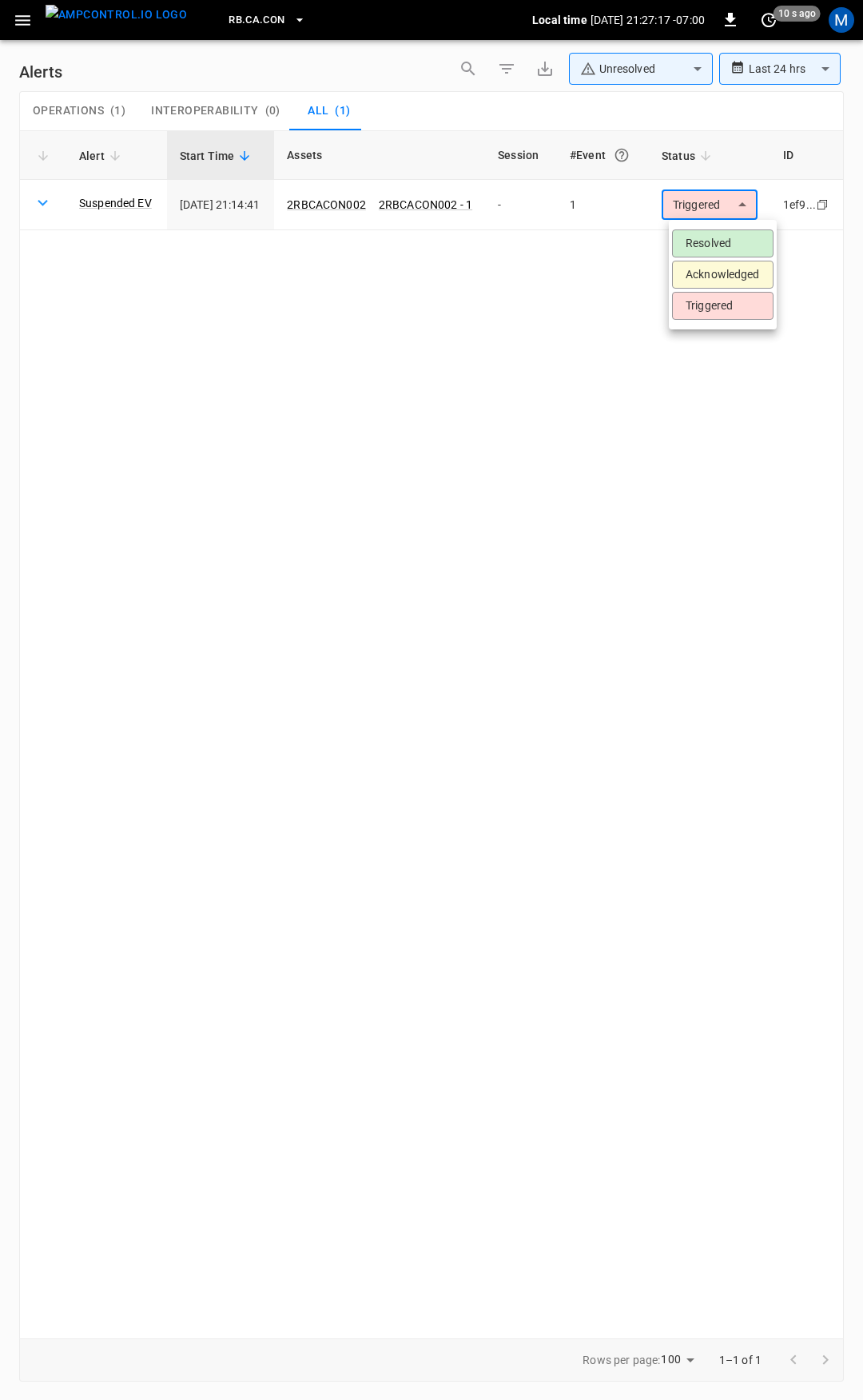
click at [723, 243] on li "Resolved" at bounding box center [723, 242] width 102 height 28
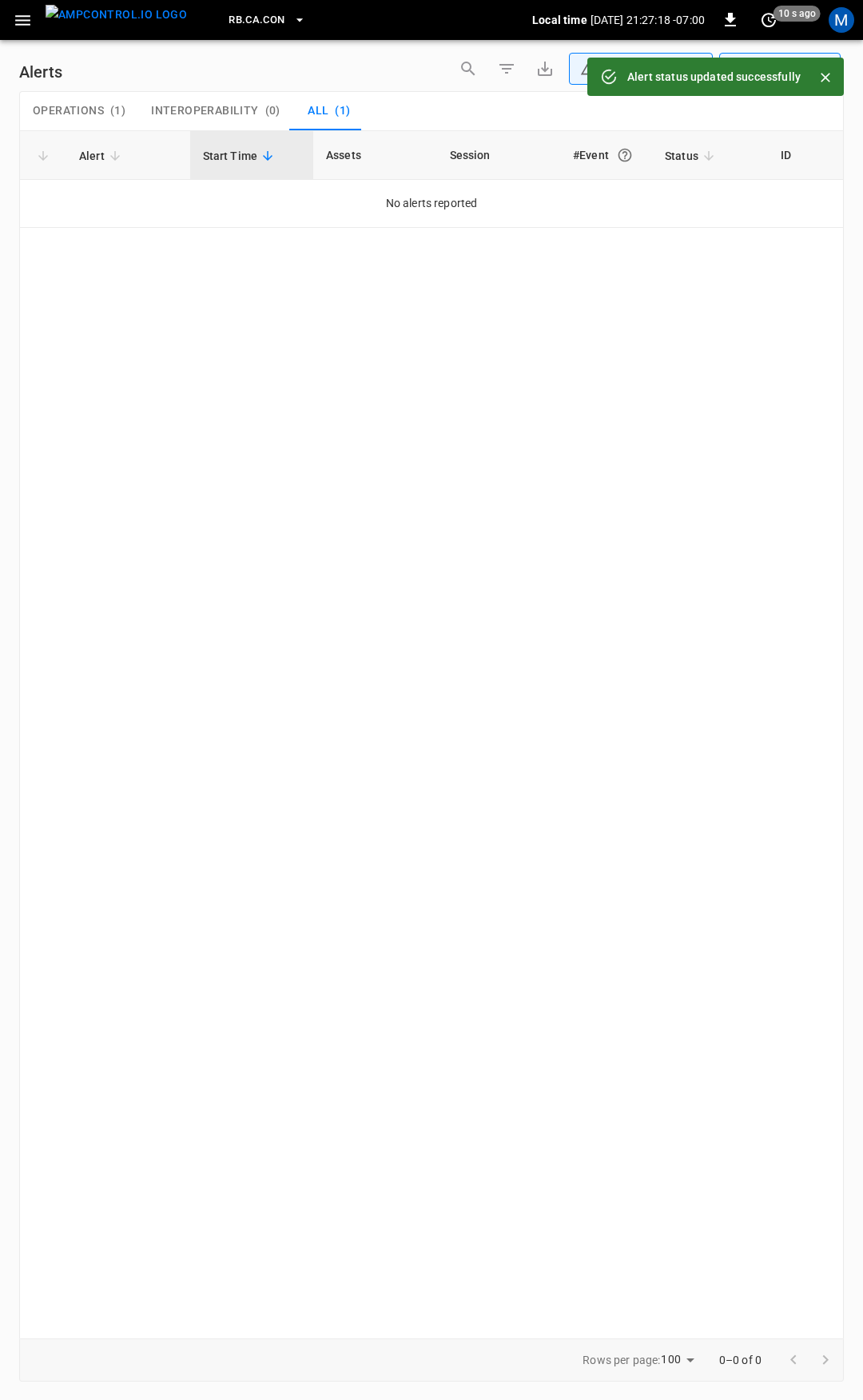
click at [10, 21] on button "button" at bounding box center [23, 20] width 33 height 30
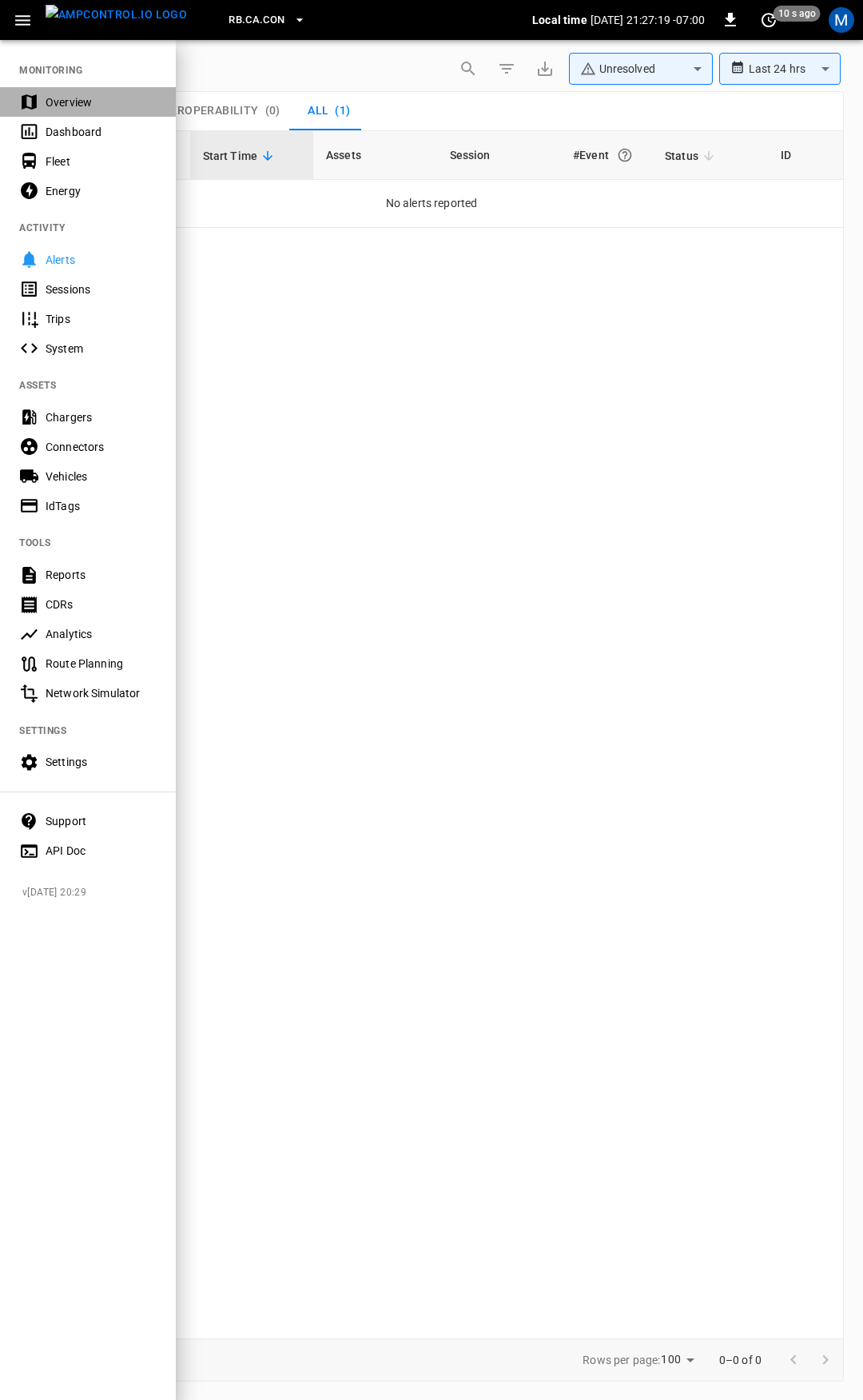
click at [78, 95] on div "Overview" at bounding box center [101, 102] width 112 height 16
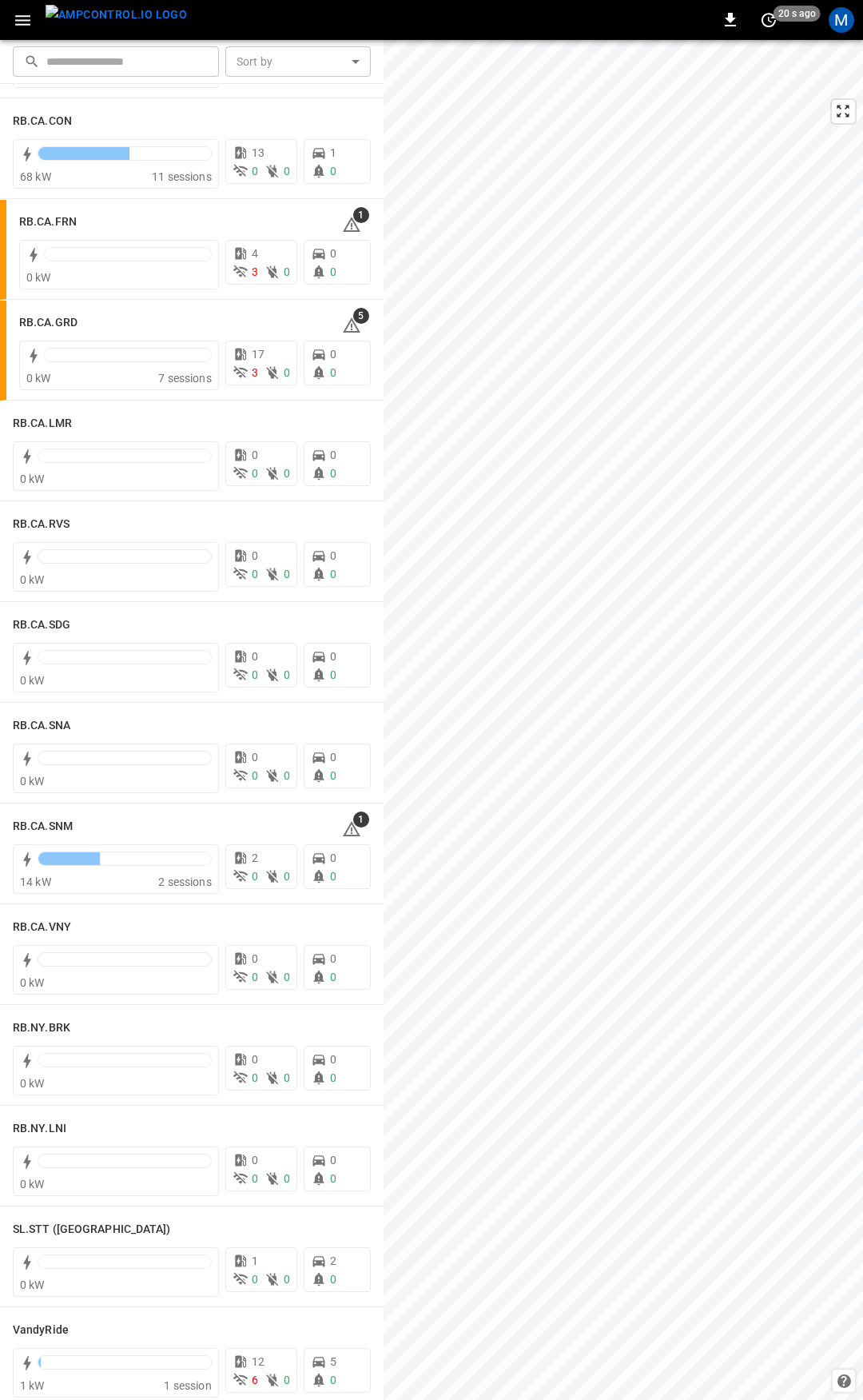
scroll to position [2135, 0]
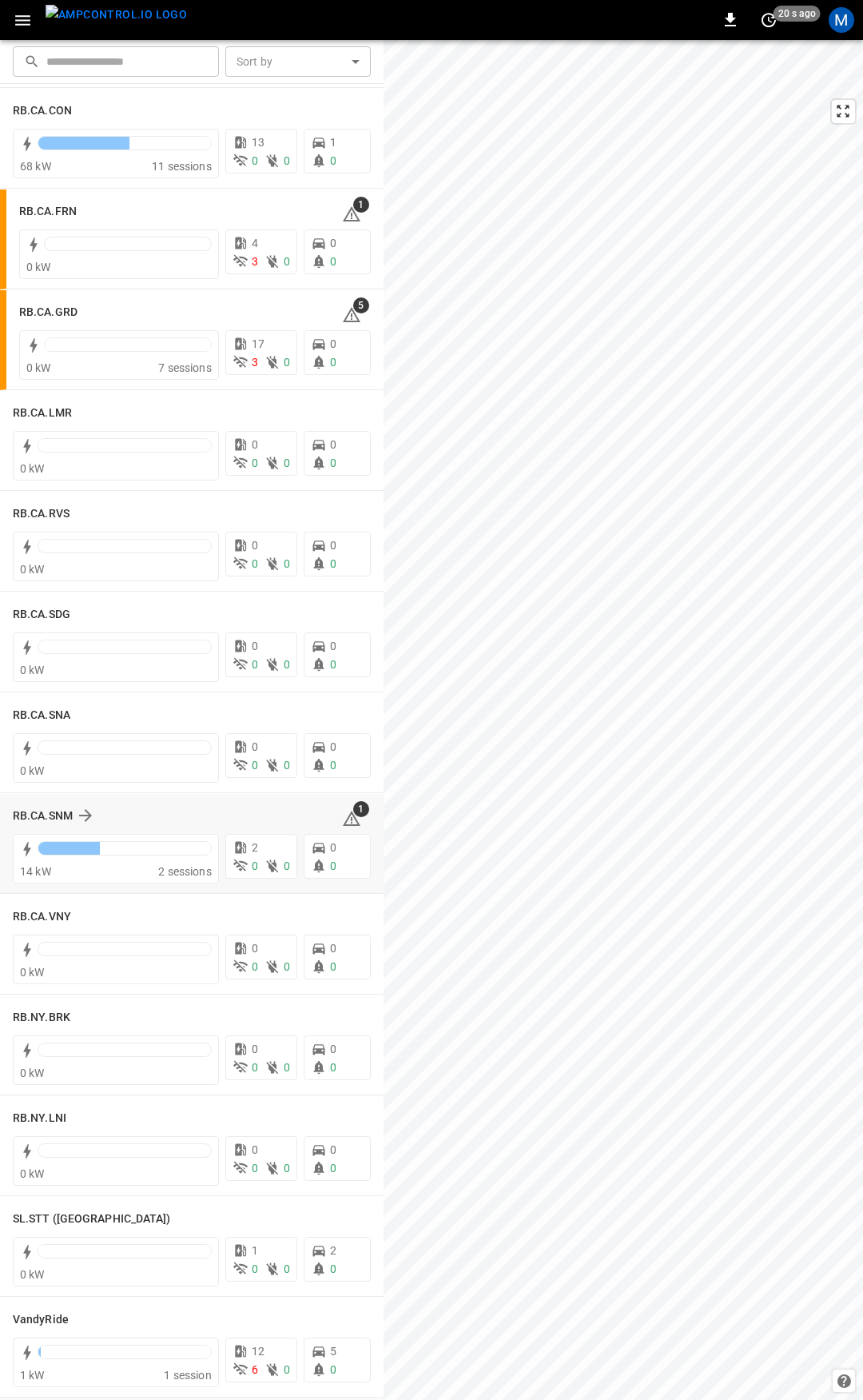
click at [344, 813] on span "1" at bounding box center [352, 819] width 19 height 19
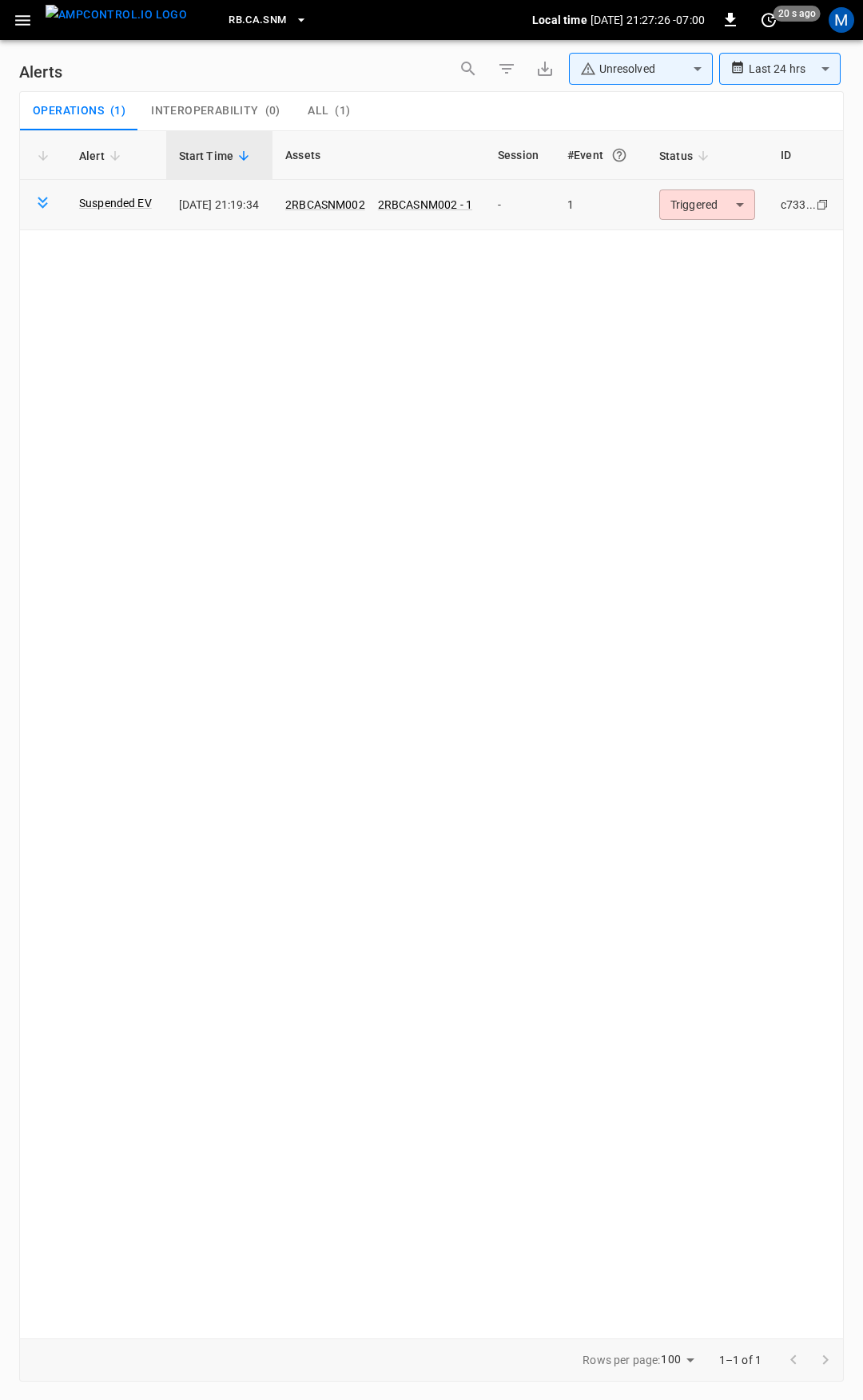
click at [752, 215] on body "**********" at bounding box center [431, 697] width 863 height 1394
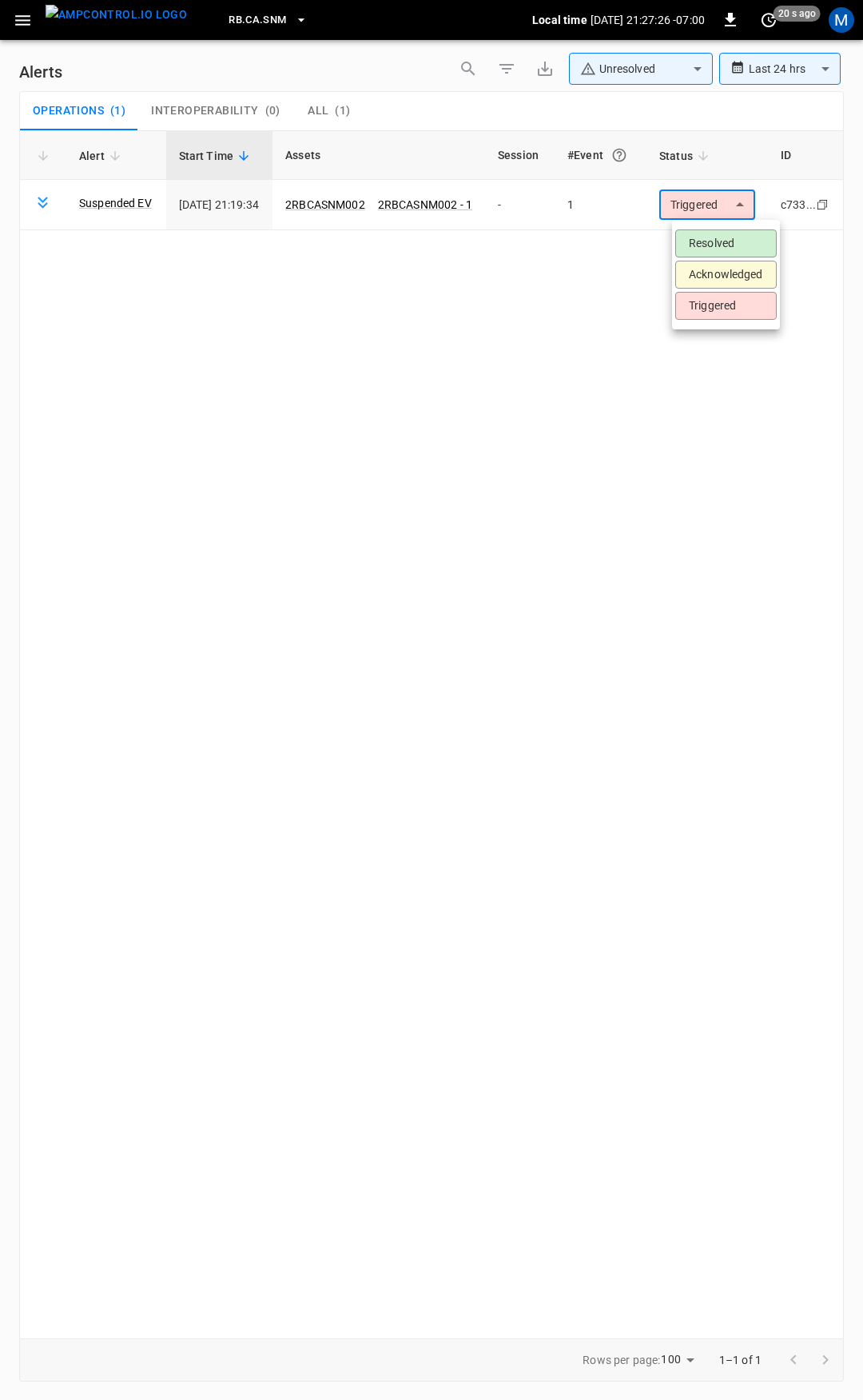
click at [736, 238] on li "Resolved" at bounding box center [726, 242] width 102 height 28
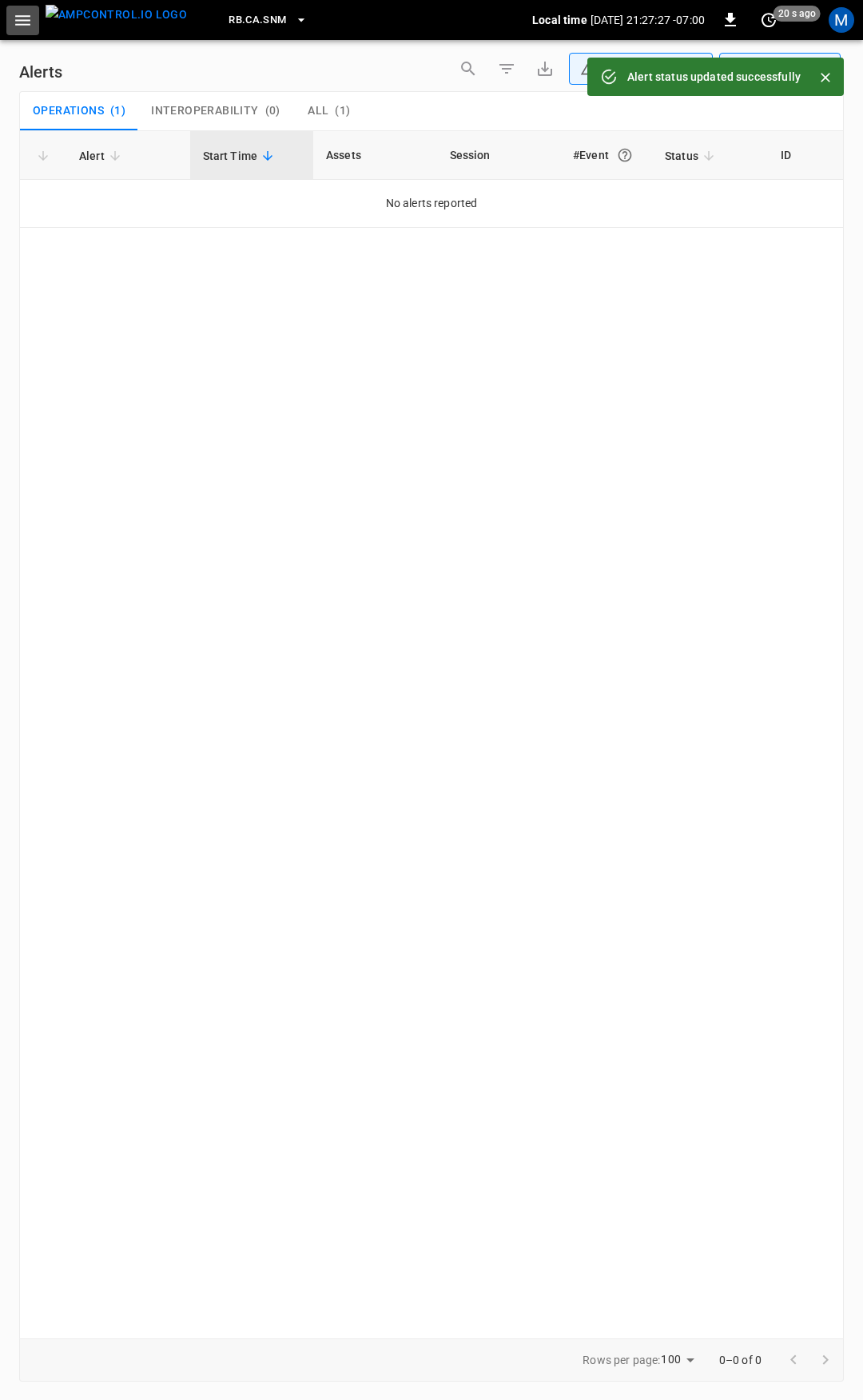
drag, startPoint x: 37, startPoint y: 21, endPoint x: 30, endPoint y: 26, distance: 8.6
click at [33, 25] on button "button" at bounding box center [23, 20] width 33 height 30
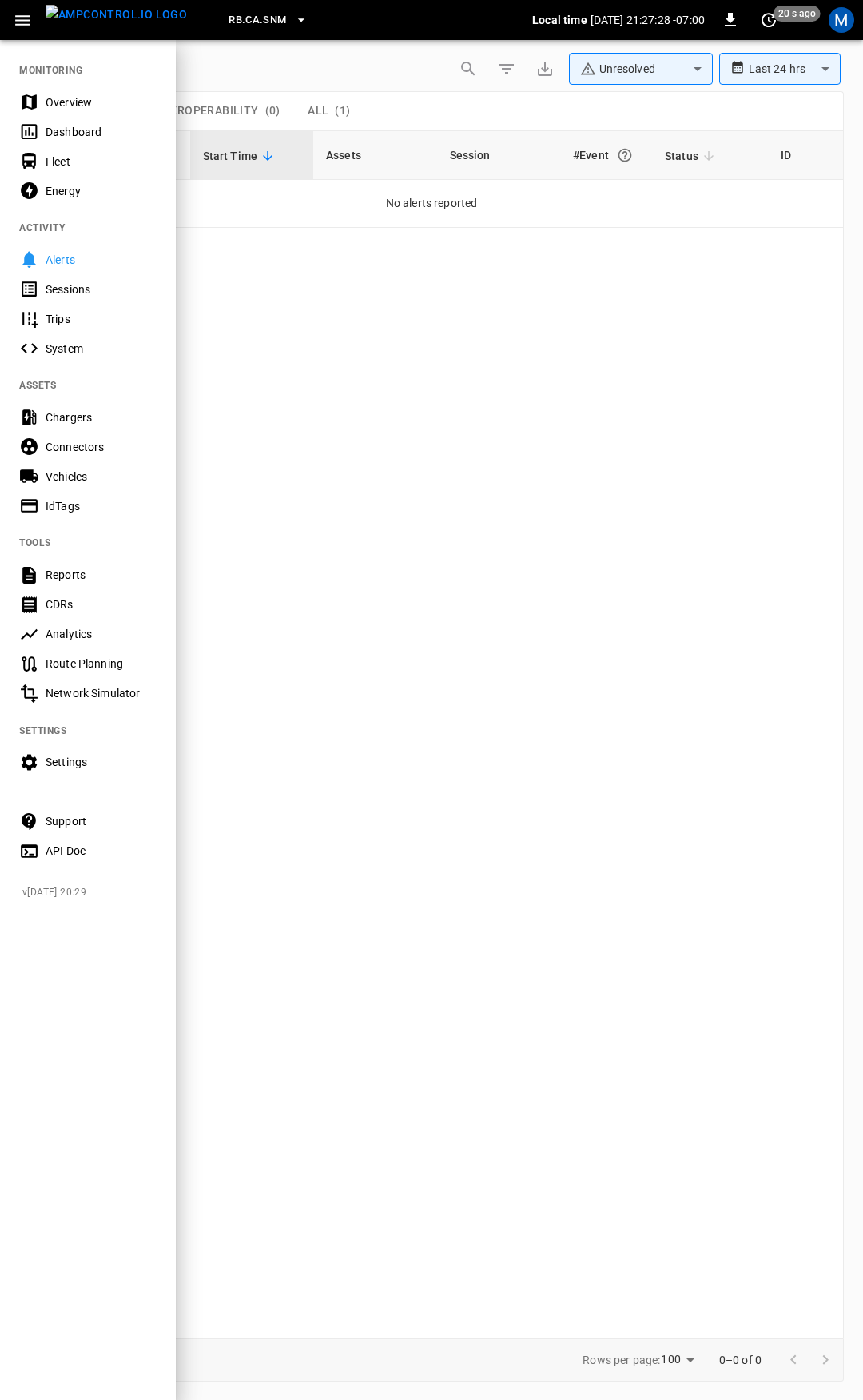
drag, startPoint x: 92, startPoint y: 113, endPoint x: 90, endPoint y: 95, distance: 18.1
click at [92, 112] on div "Overview" at bounding box center [88, 102] width 176 height 30
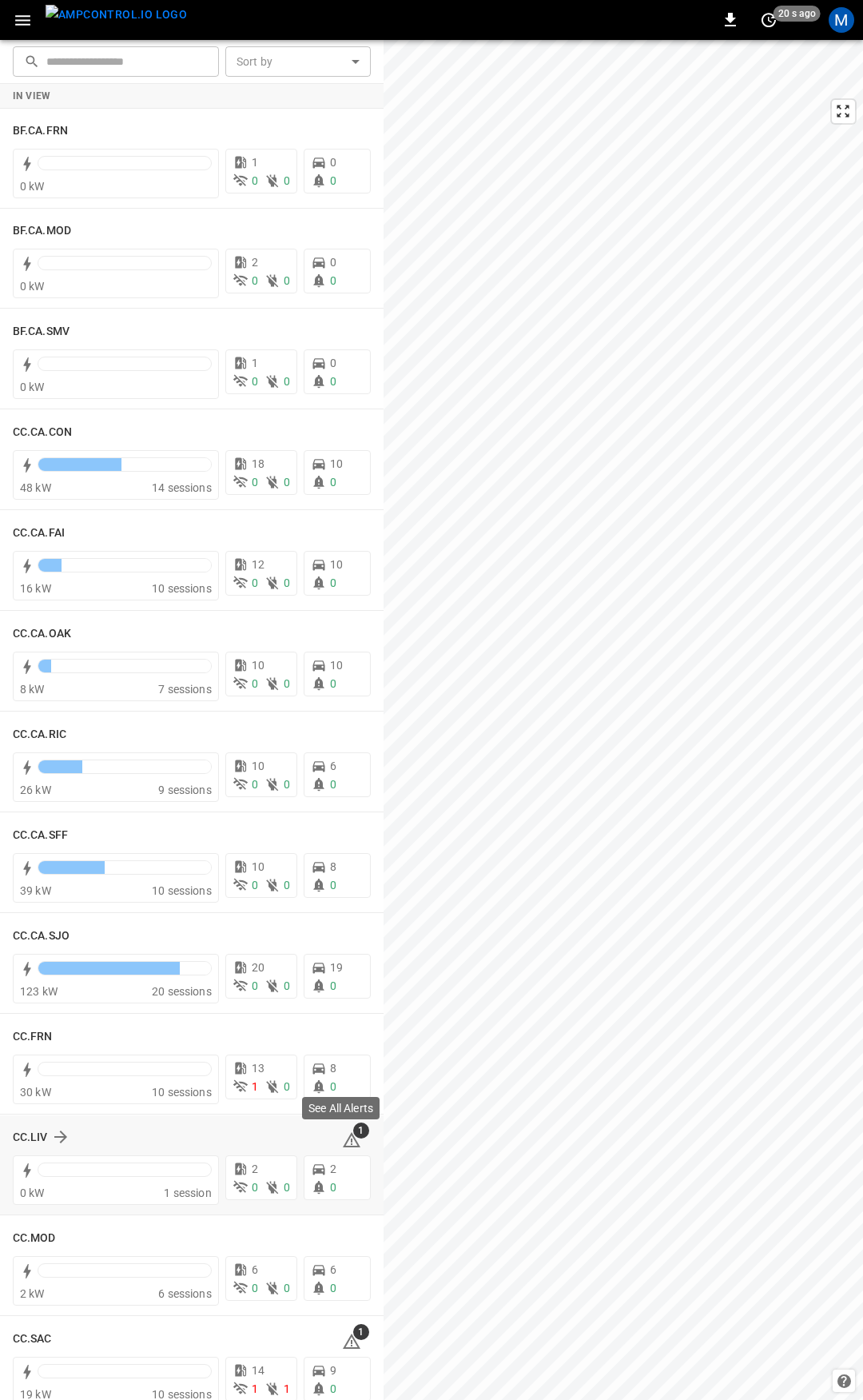
click at [351, 1143] on icon at bounding box center [352, 1140] width 19 height 19
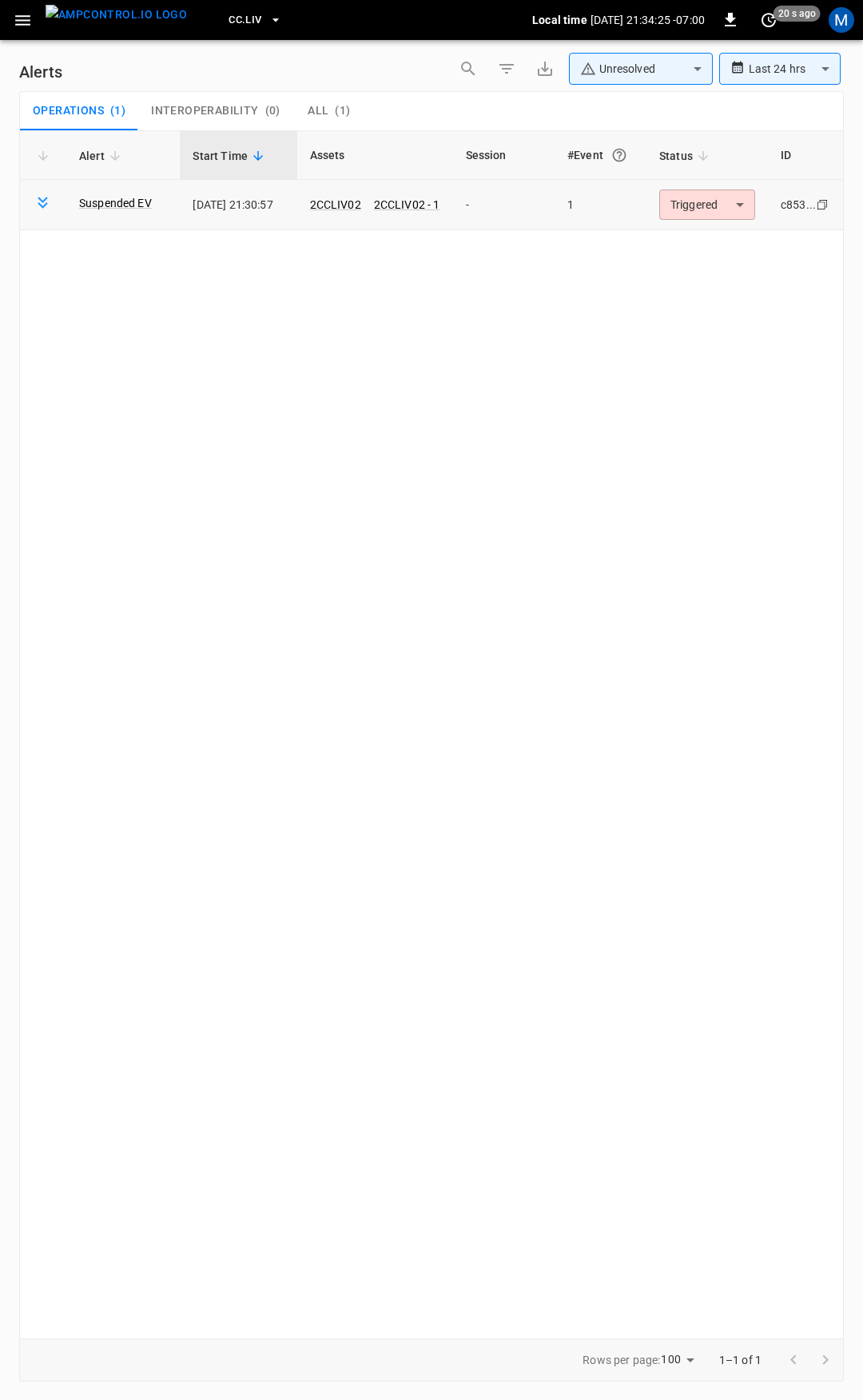
click at [716, 192] on body "**********" at bounding box center [431, 697] width 863 height 1394
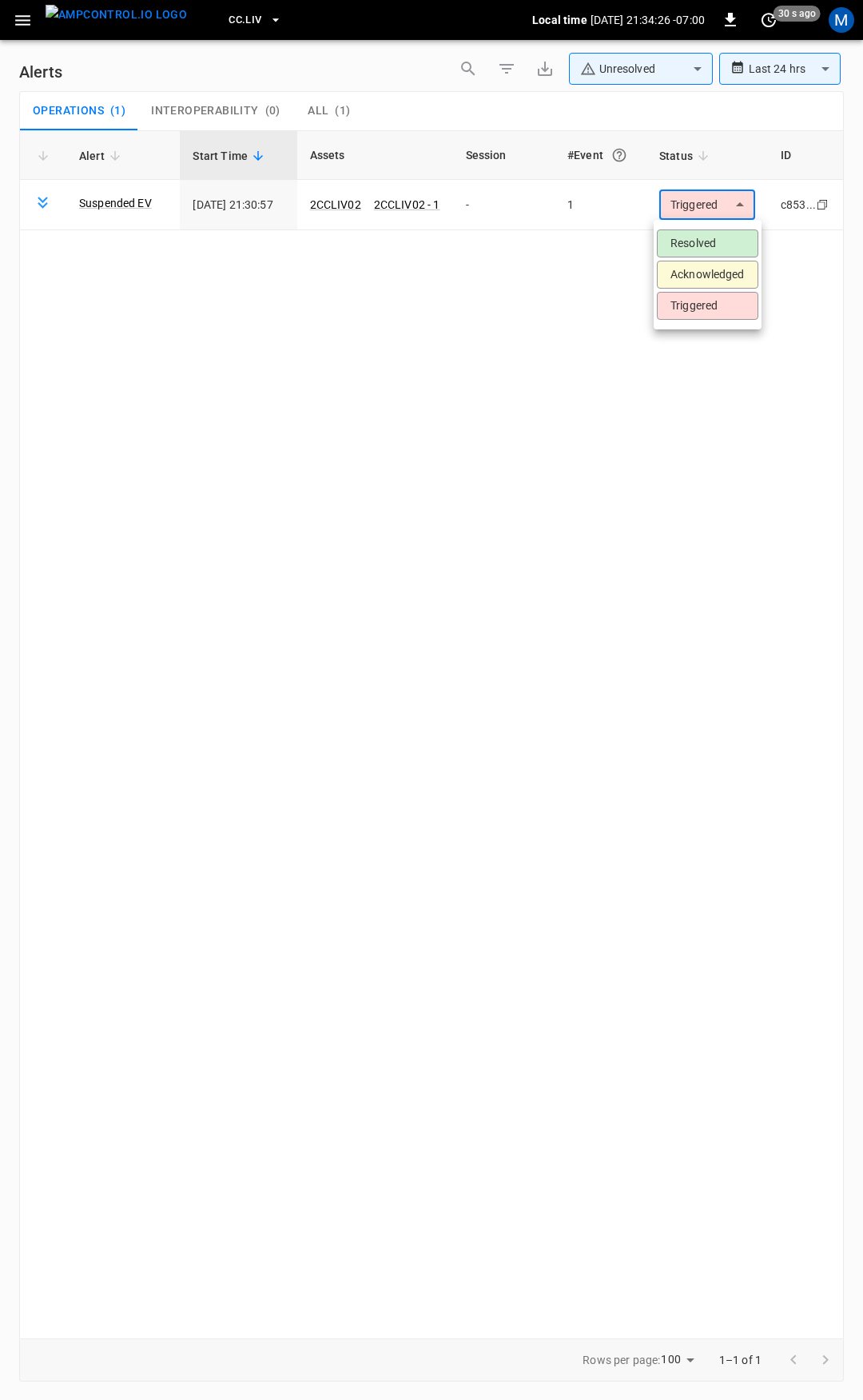
click at [705, 254] on li "Resolved" at bounding box center [708, 242] width 102 height 28
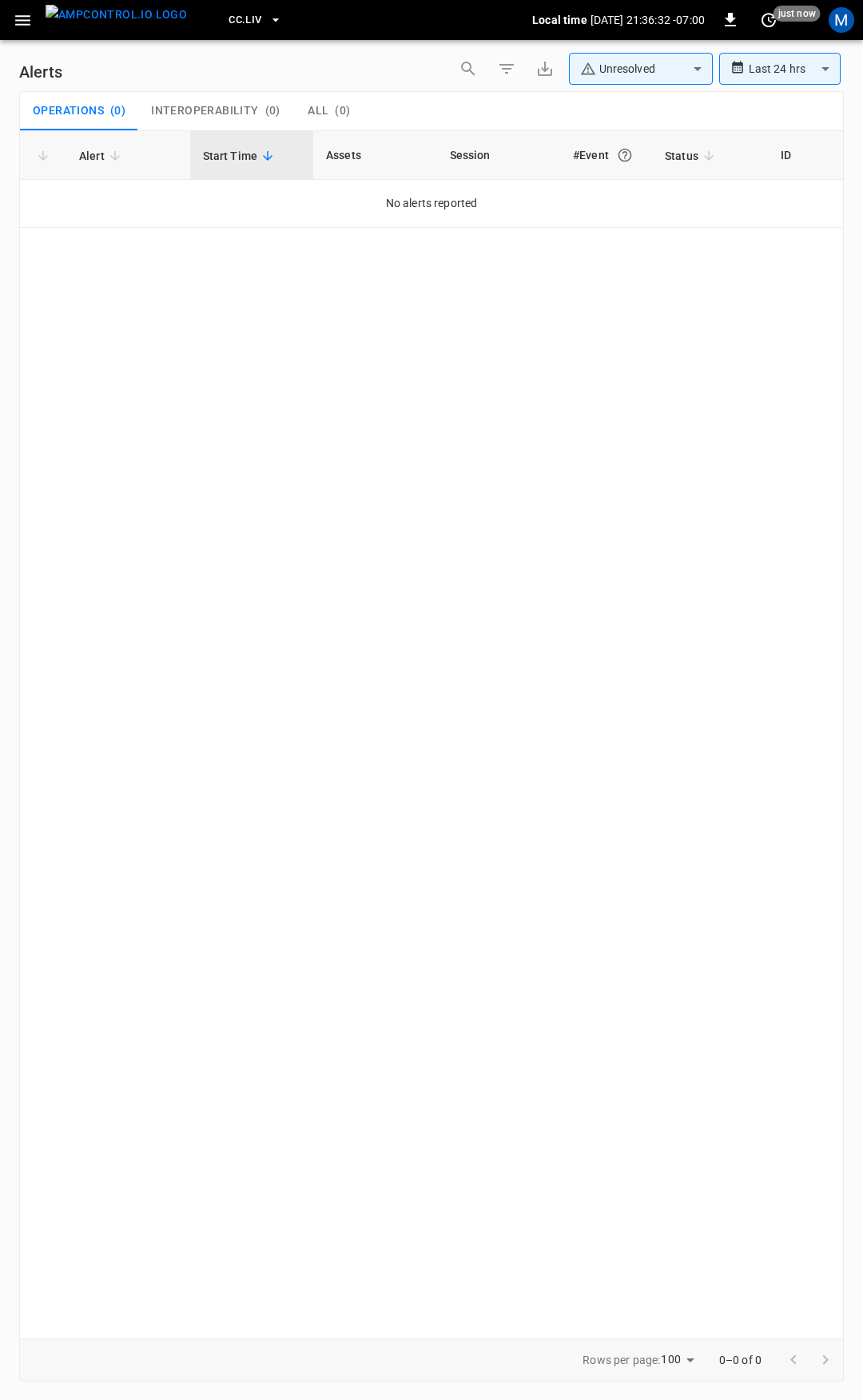
click at [13, 22] on icon "button" at bounding box center [22, 20] width 20 height 20
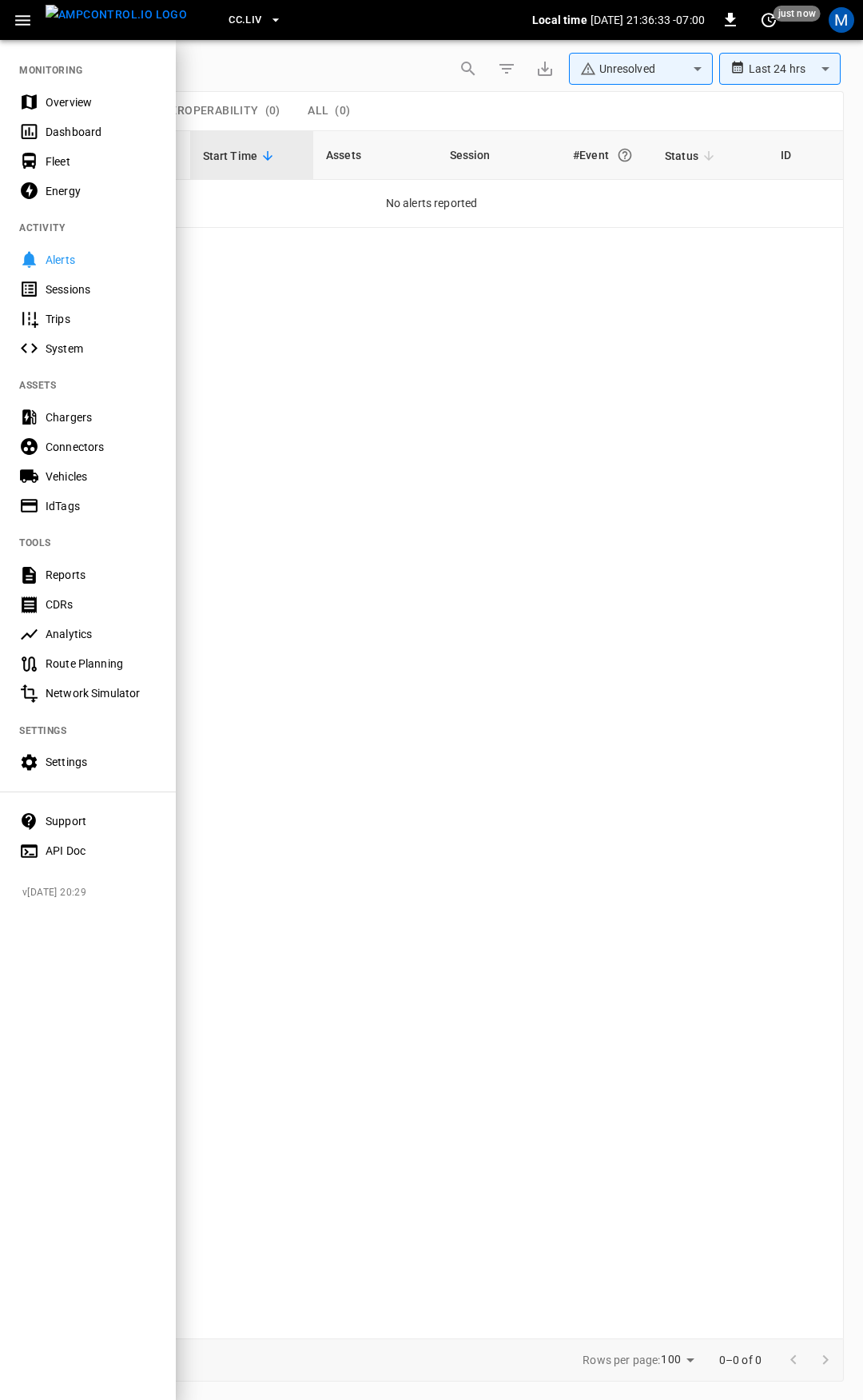
click at [63, 102] on div "Overview" at bounding box center [101, 102] width 112 height 16
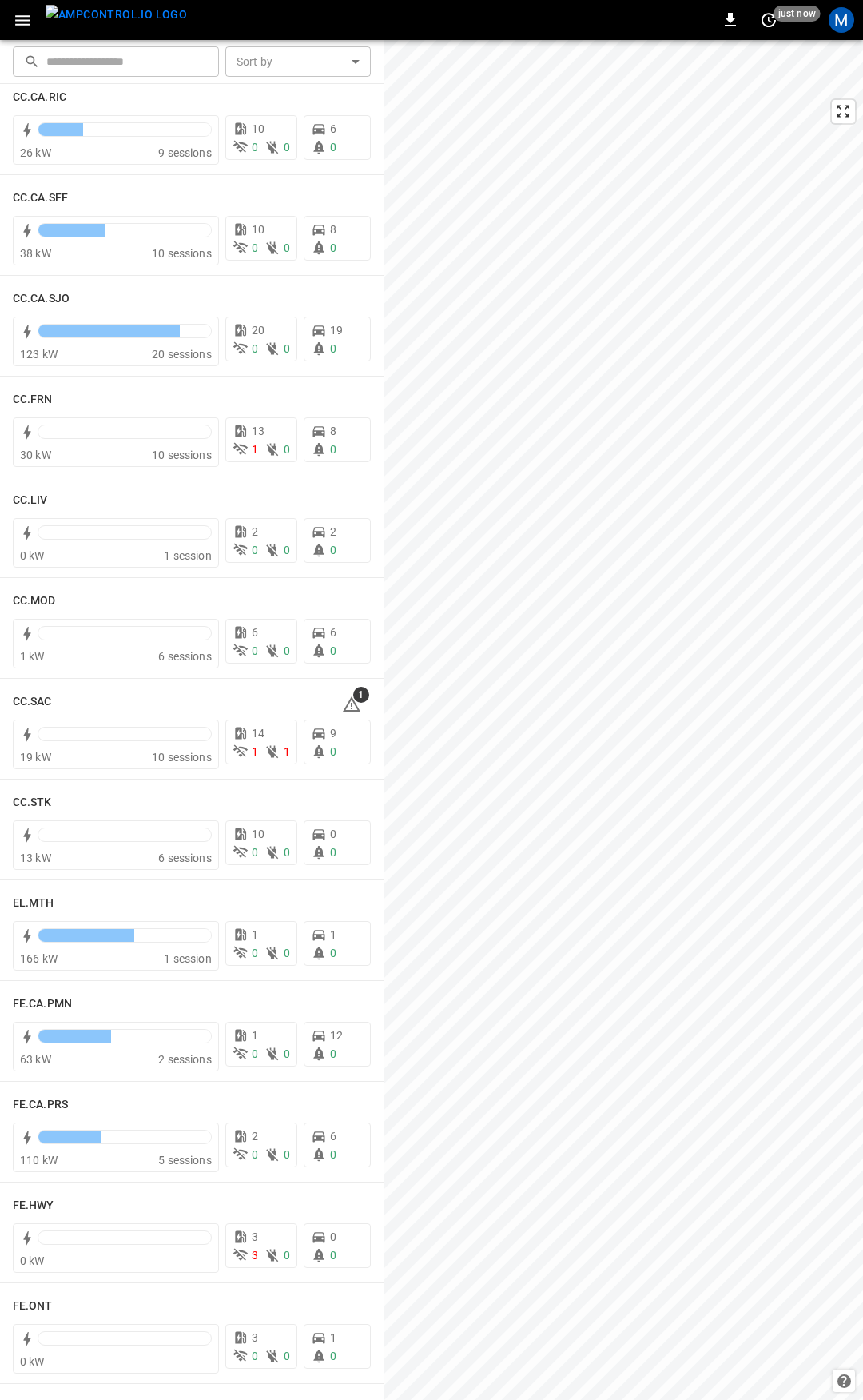
scroll to position [648, 0]
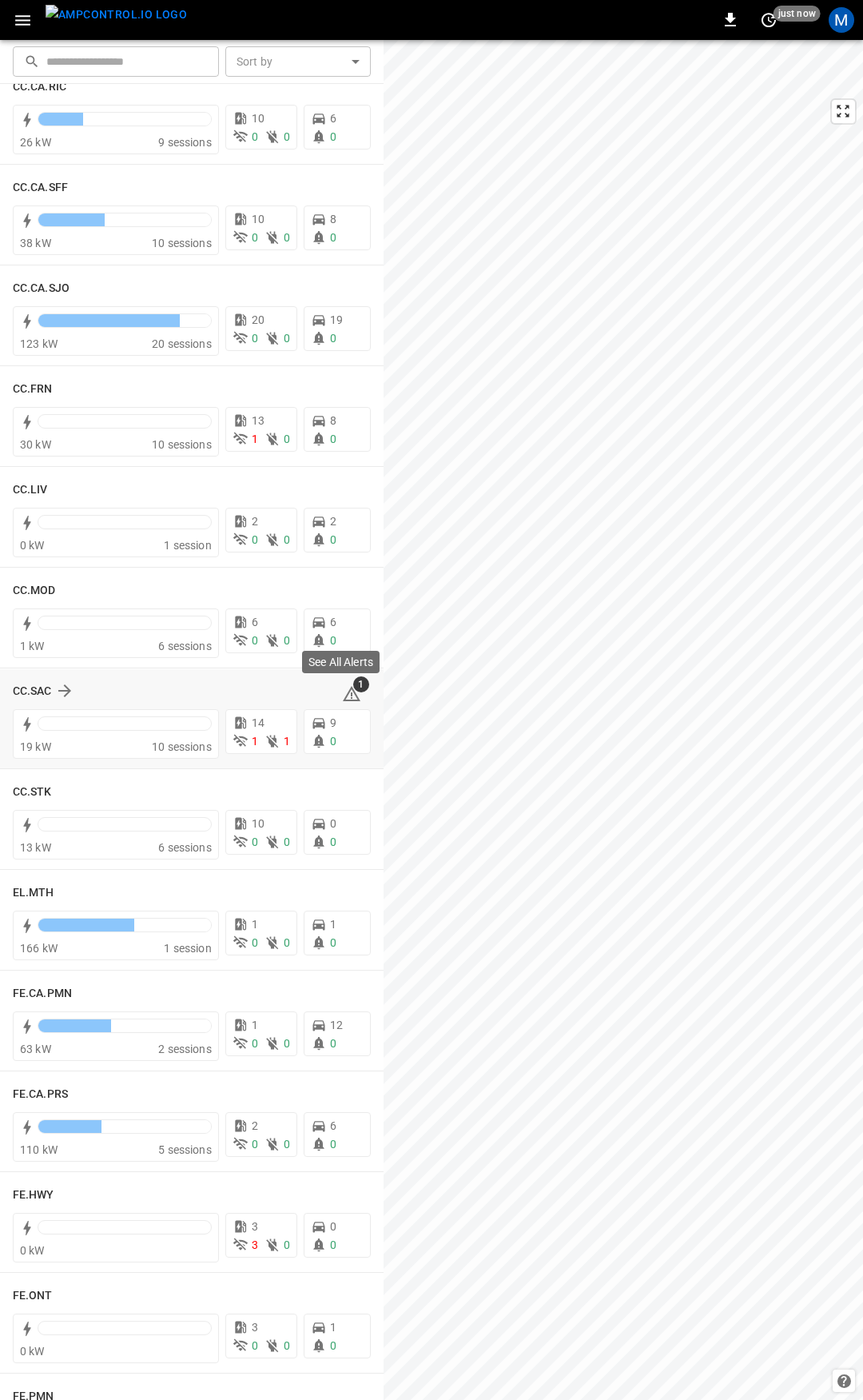
click at [343, 693] on icon at bounding box center [352, 694] width 19 height 19
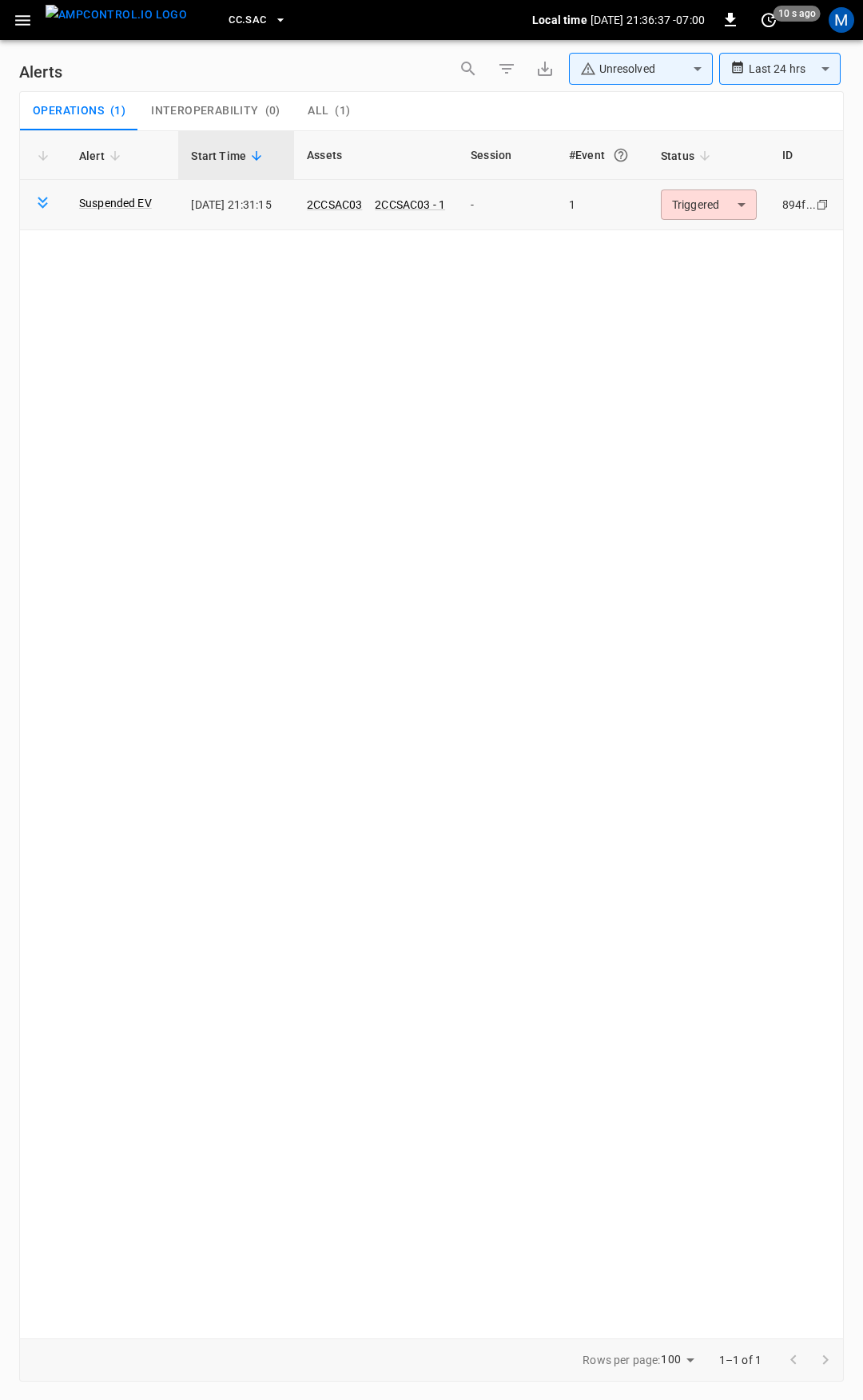
click at [717, 215] on body "**********" at bounding box center [431, 697] width 863 height 1394
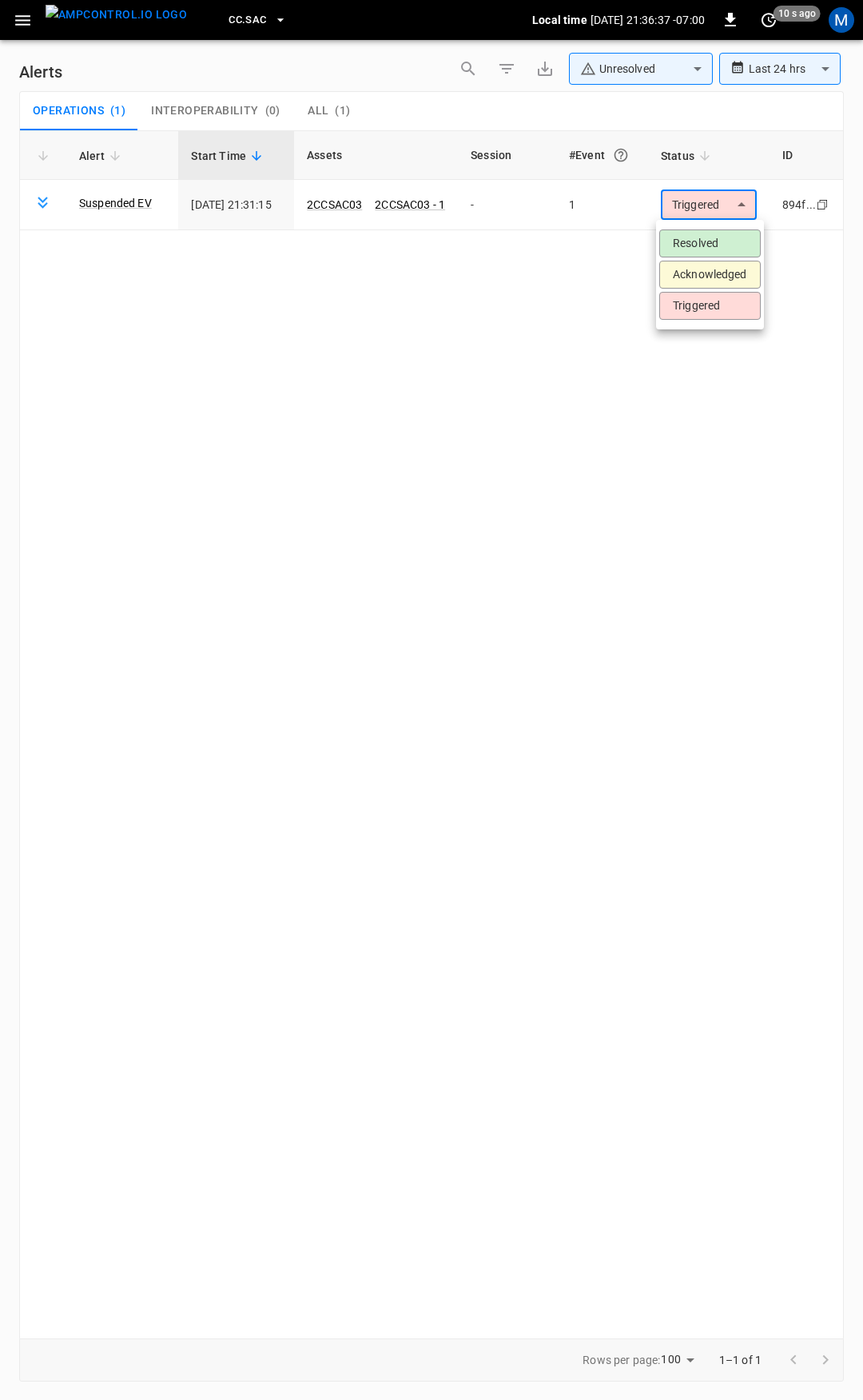
click at [727, 248] on li "Resolved" at bounding box center [711, 242] width 102 height 28
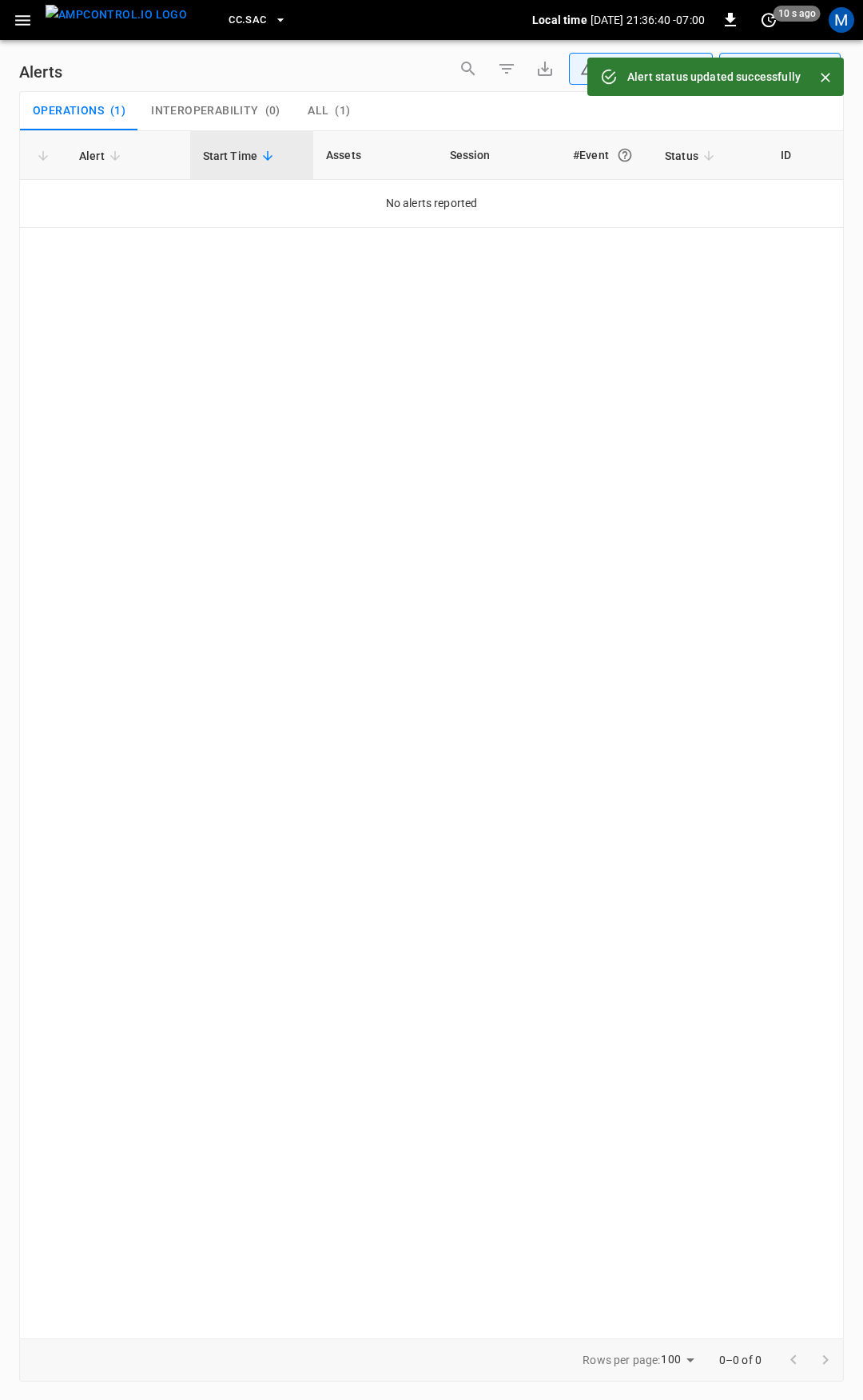
click at [16, 25] on icon "button" at bounding box center [23, 20] width 15 height 11
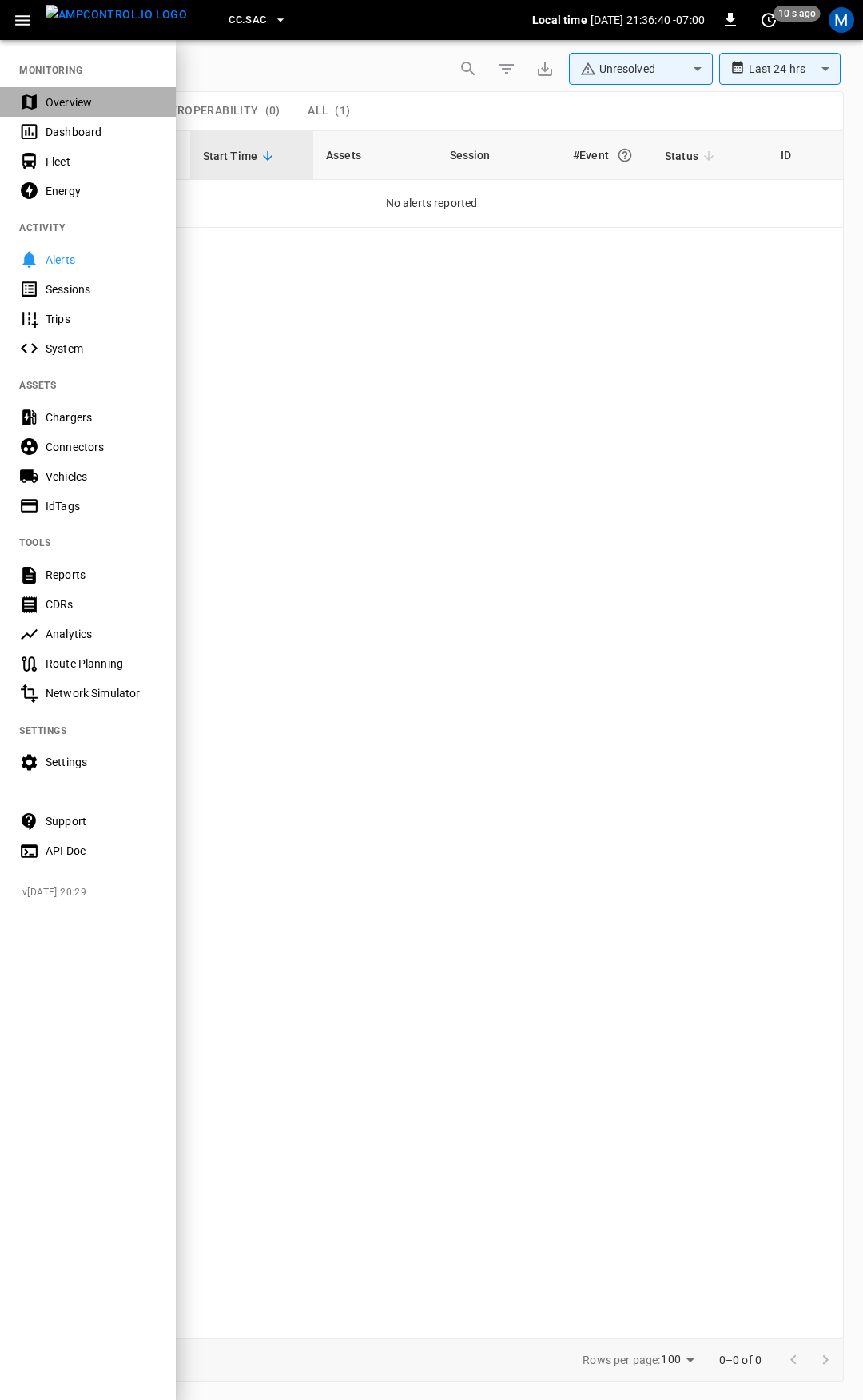
click at [74, 94] on div "Overview" at bounding box center [101, 102] width 112 height 16
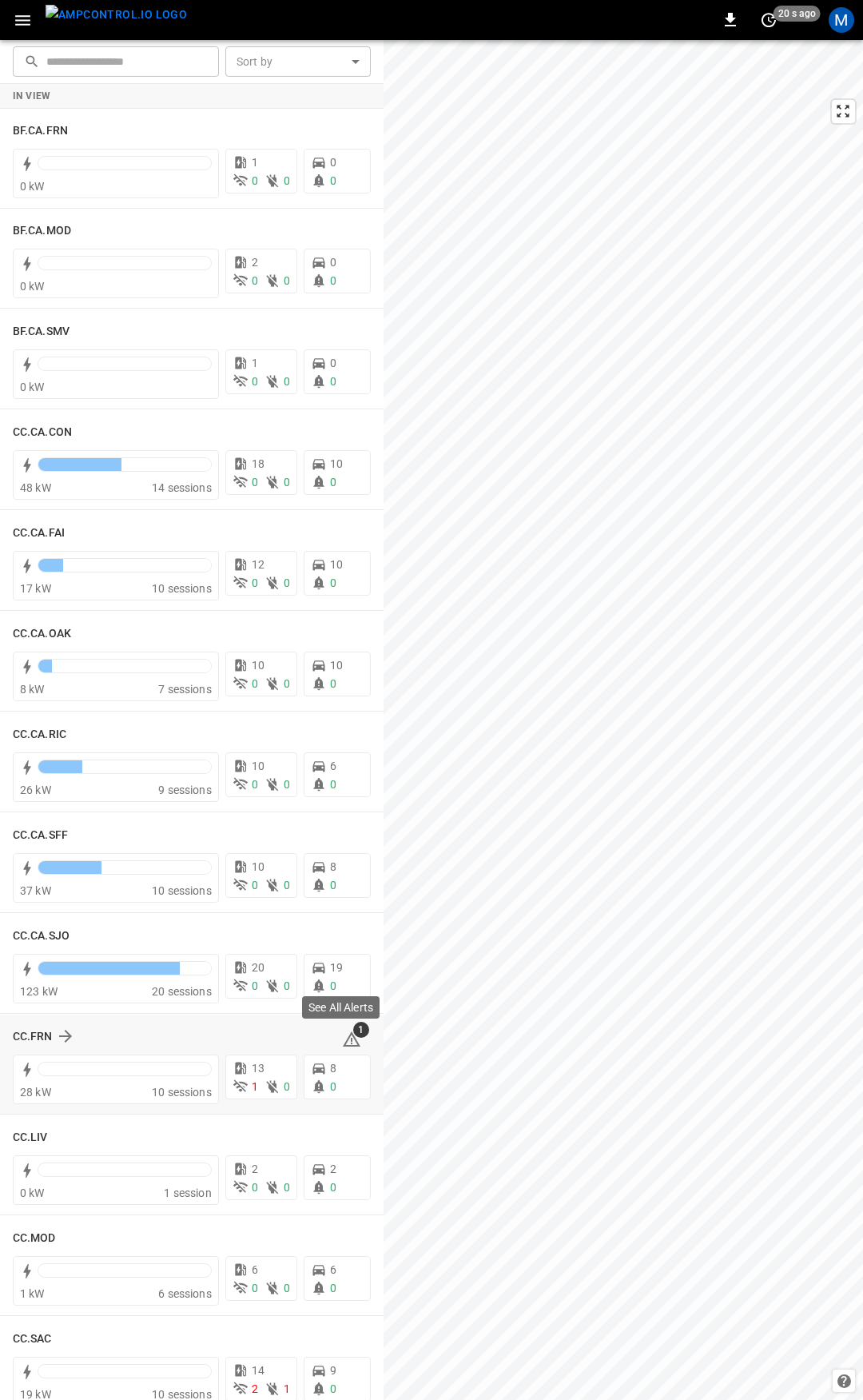
click at [353, 1035] on span "1" at bounding box center [361, 1030] width 16 height 16
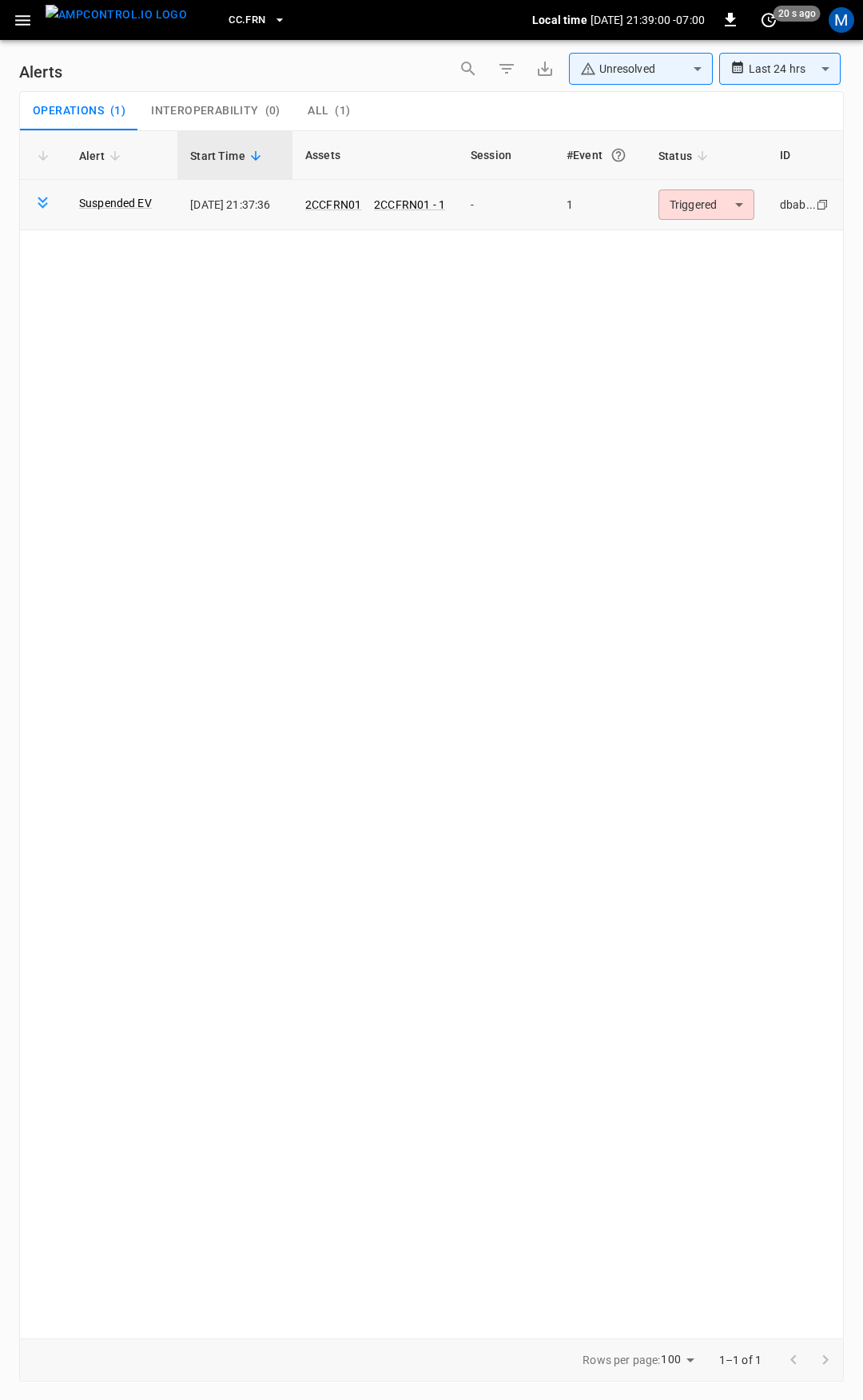
click at [709, 214] on body "**********" at bounding box center [431, 697] width 863 height 1394
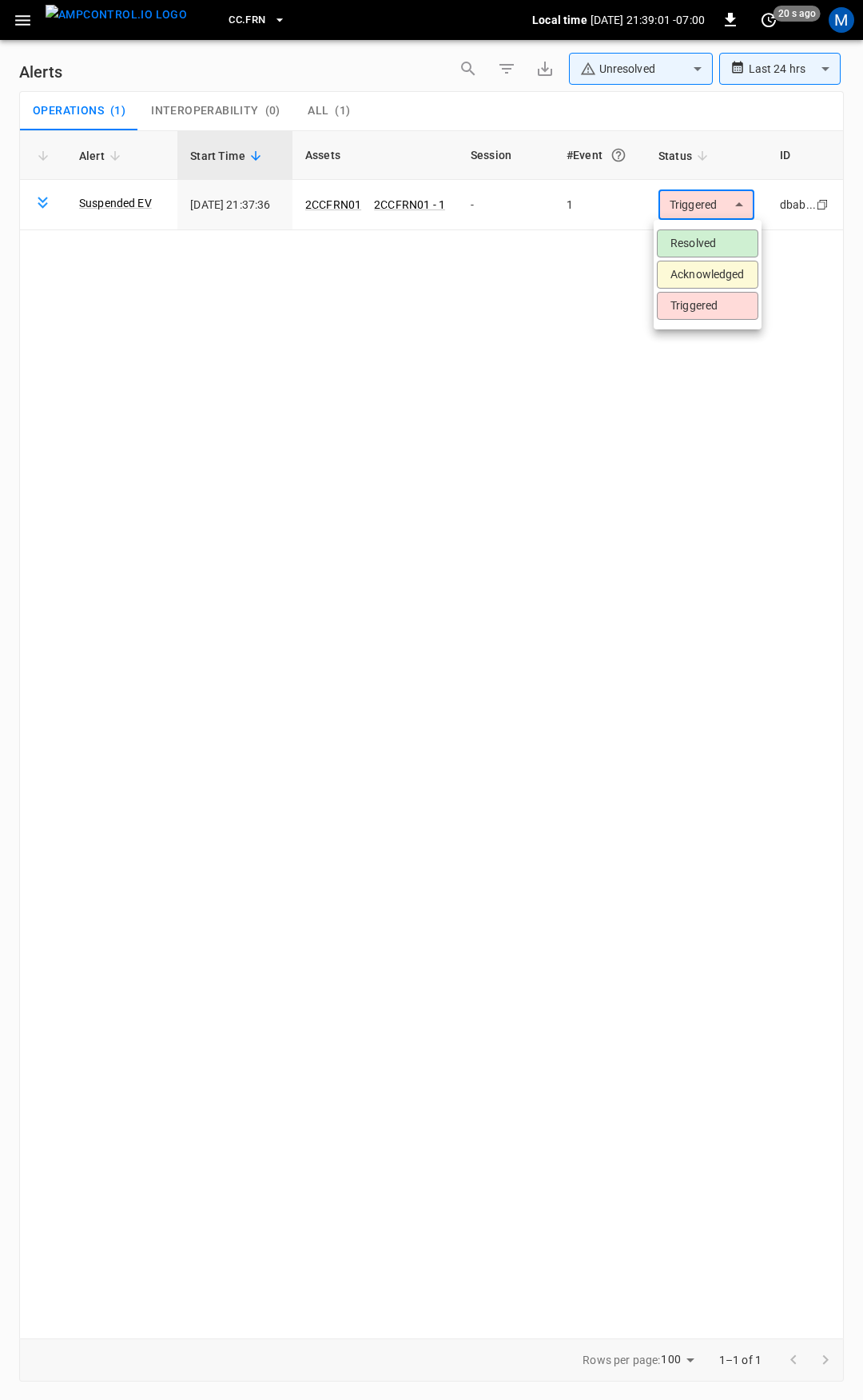
click at [711, 245] on li "Resolved" at bounding box center [708, 242] width 102 height 28
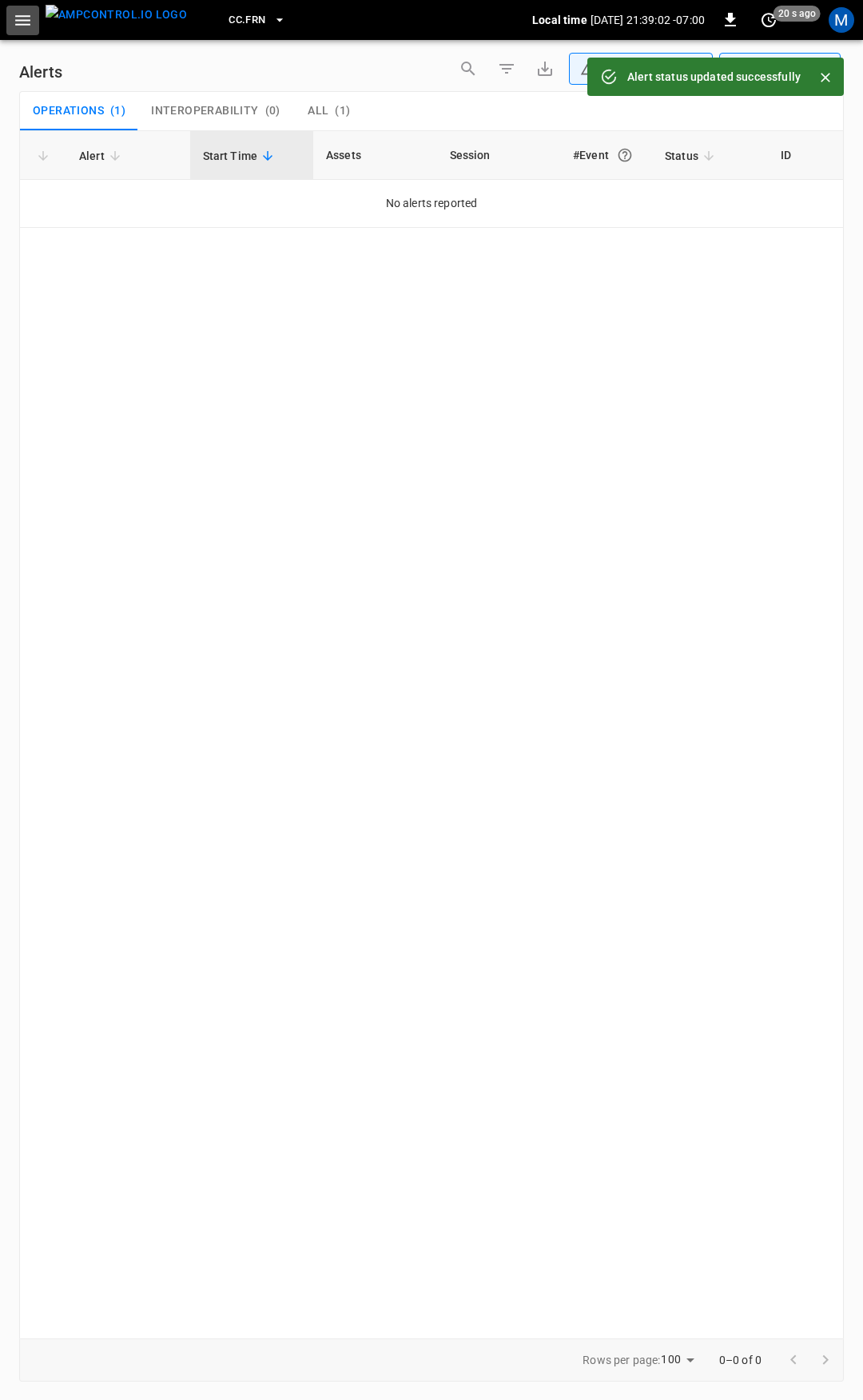
click at [21, 15] on icon "button" at bounding box center [23, 20] width 15 height 11
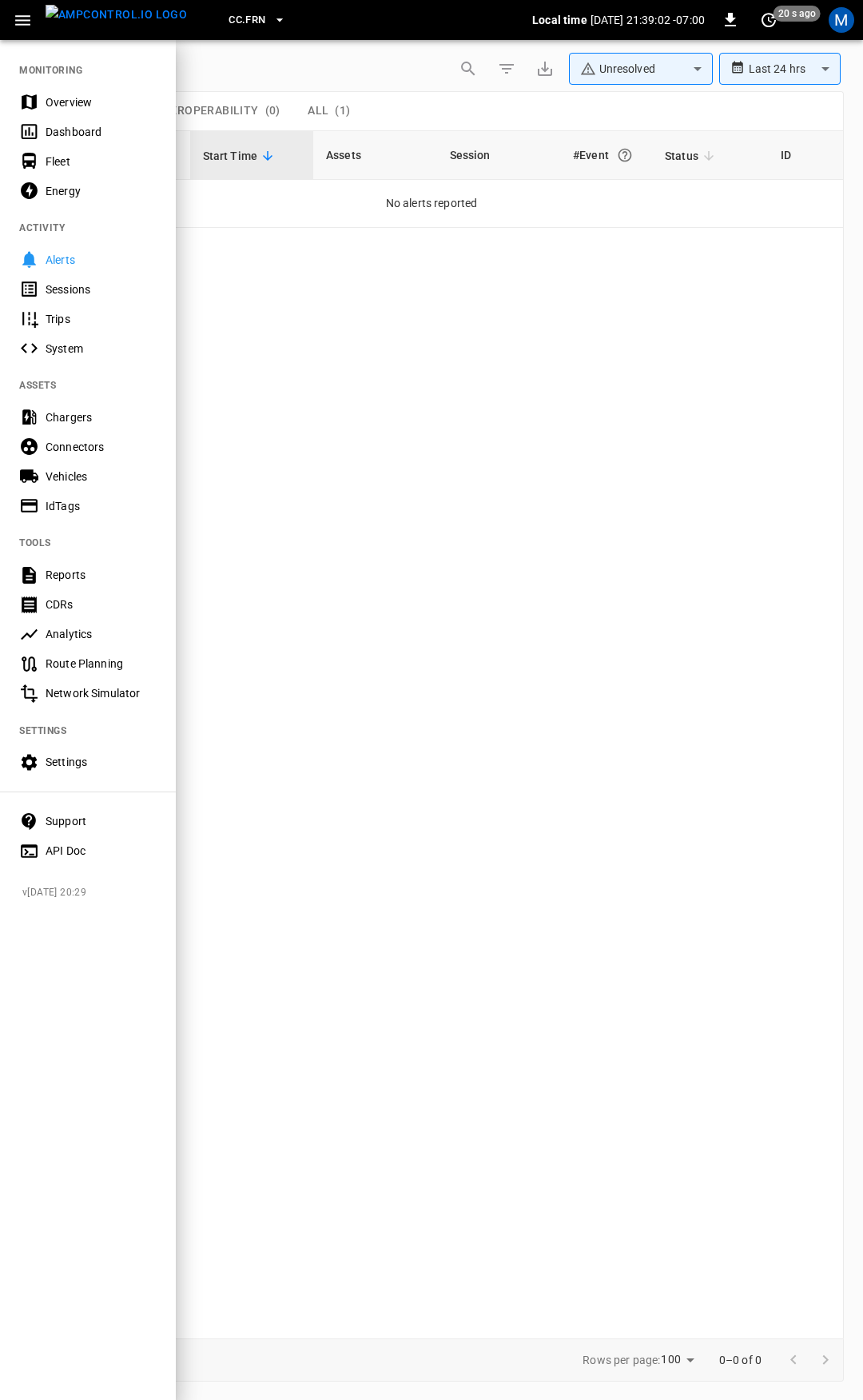
click at [96, 102] on div "Overview" at bounding box center [101, 102] width 112 height 16
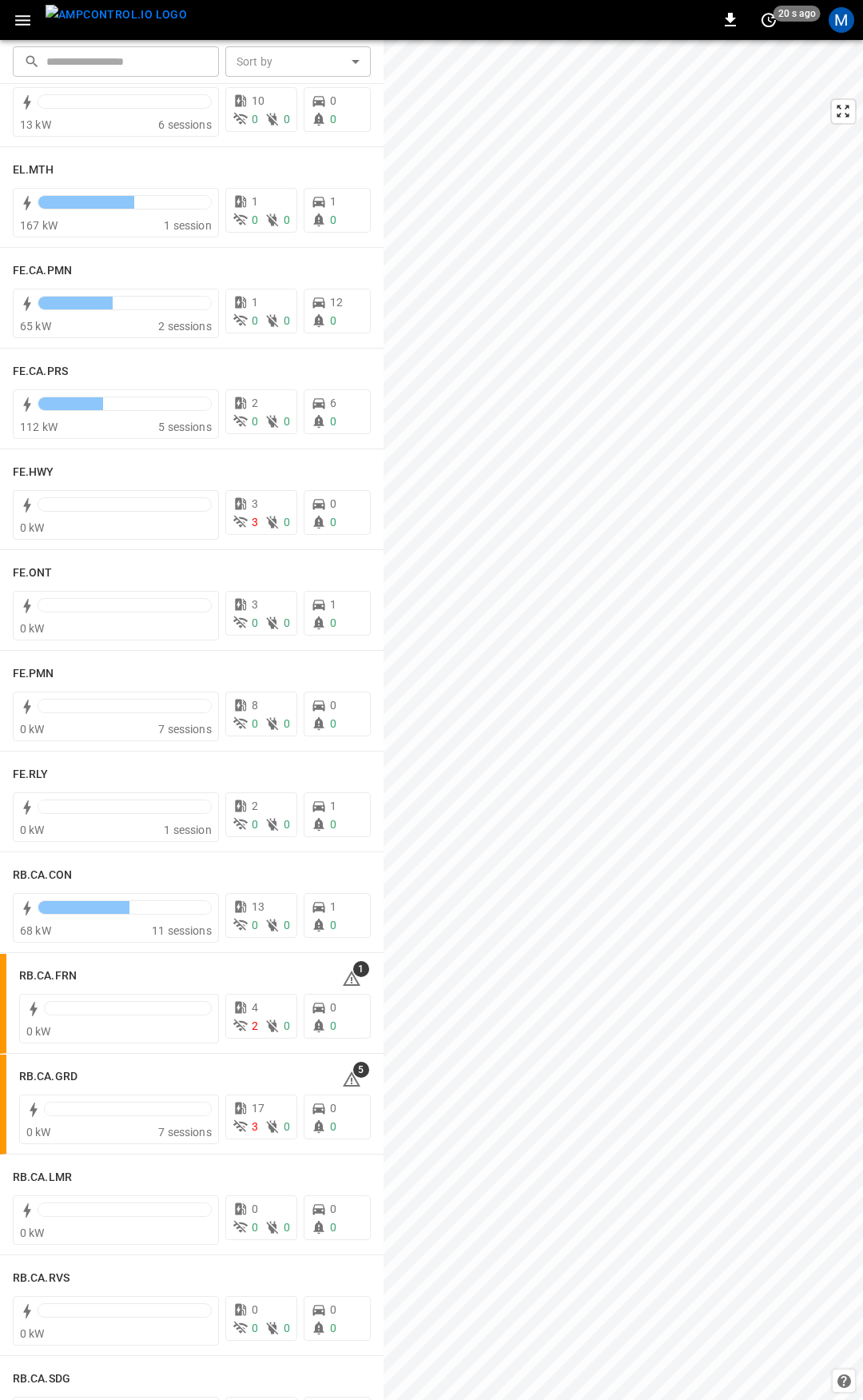
scroll to position [1415, 0]
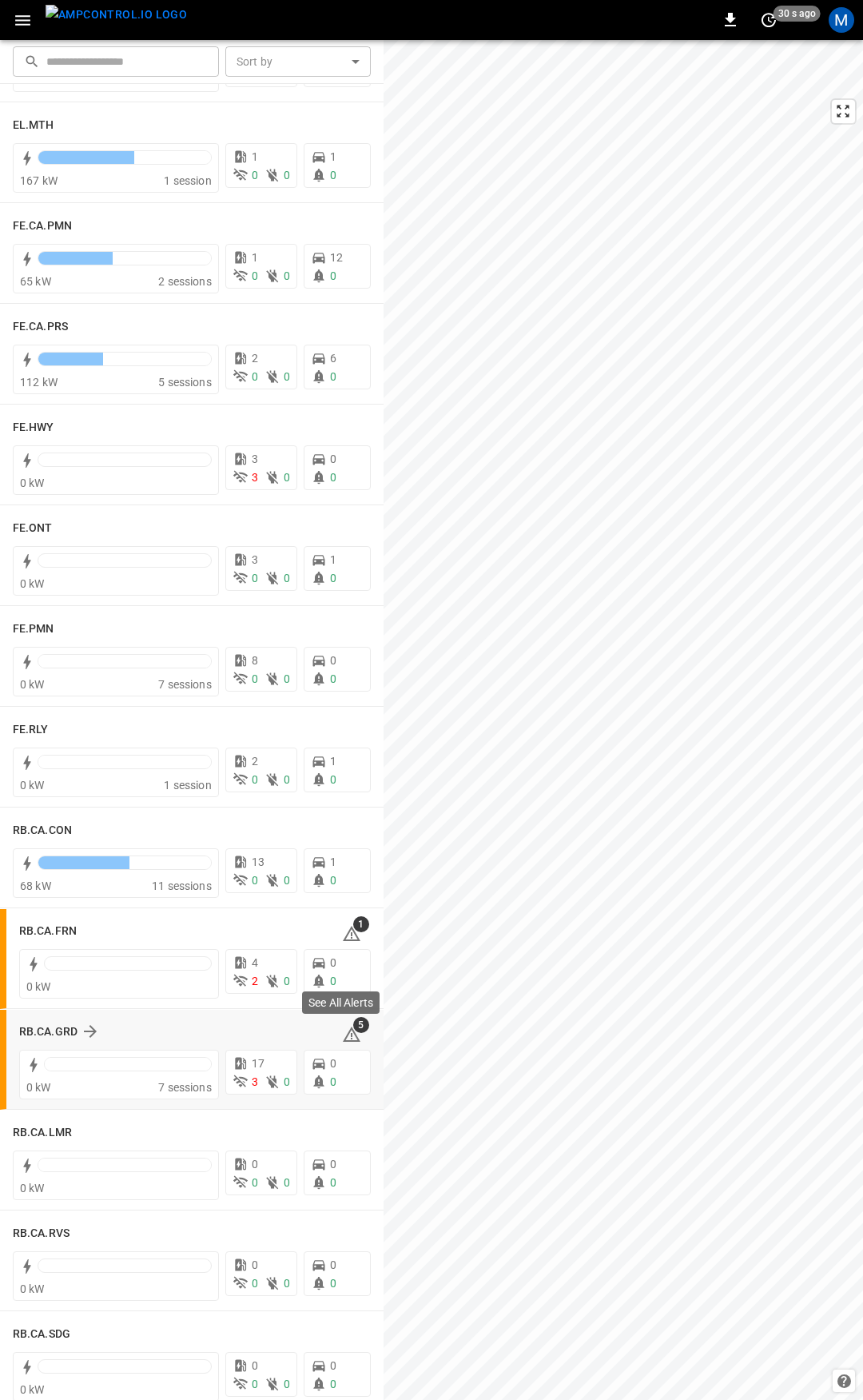
click at [353, 1026] on span "5" at bounding box center [361, 1025] width 16 height 16
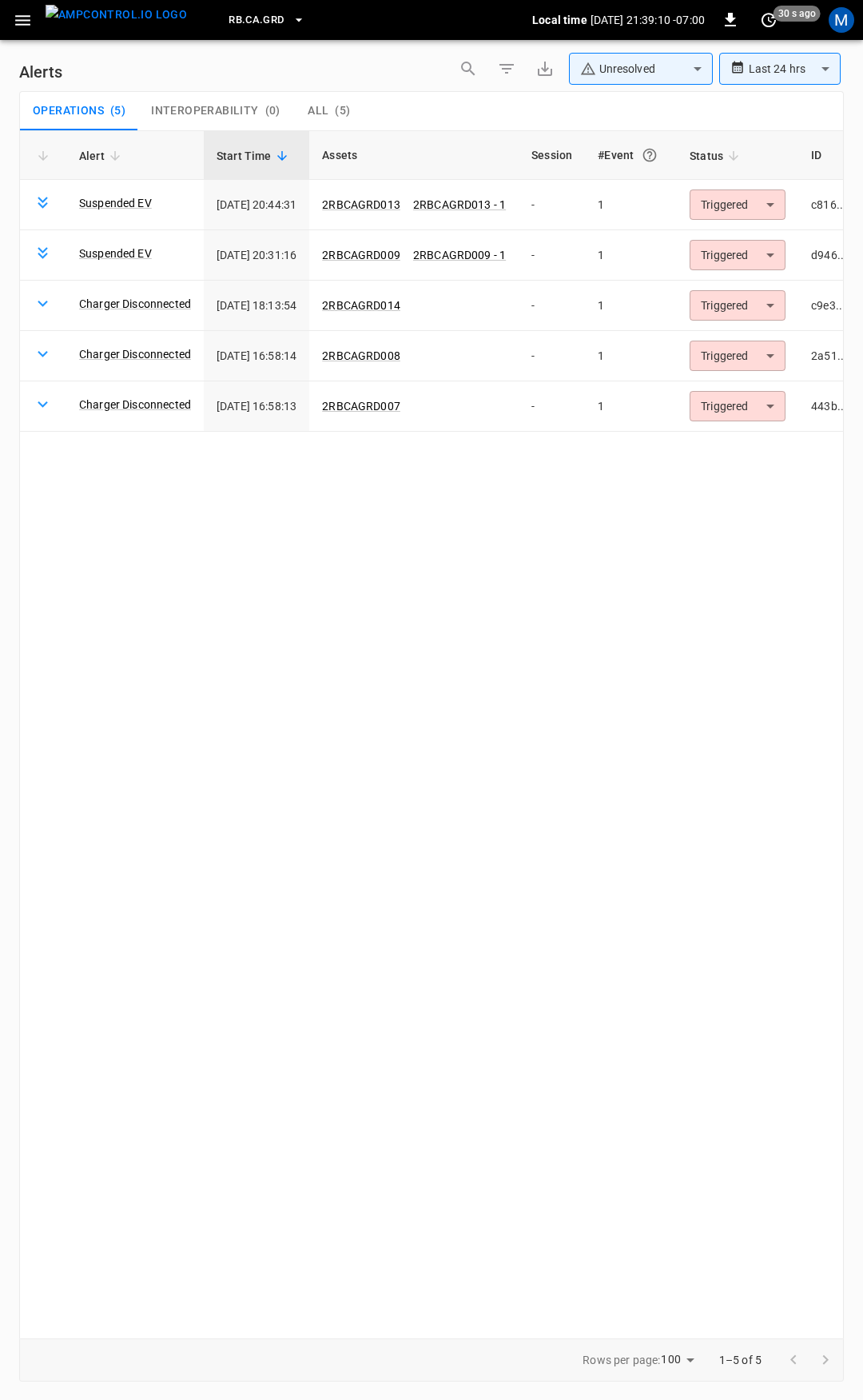
click at [24, 24] on icon "button" at bounding box center [23, 20] width 15 height 11
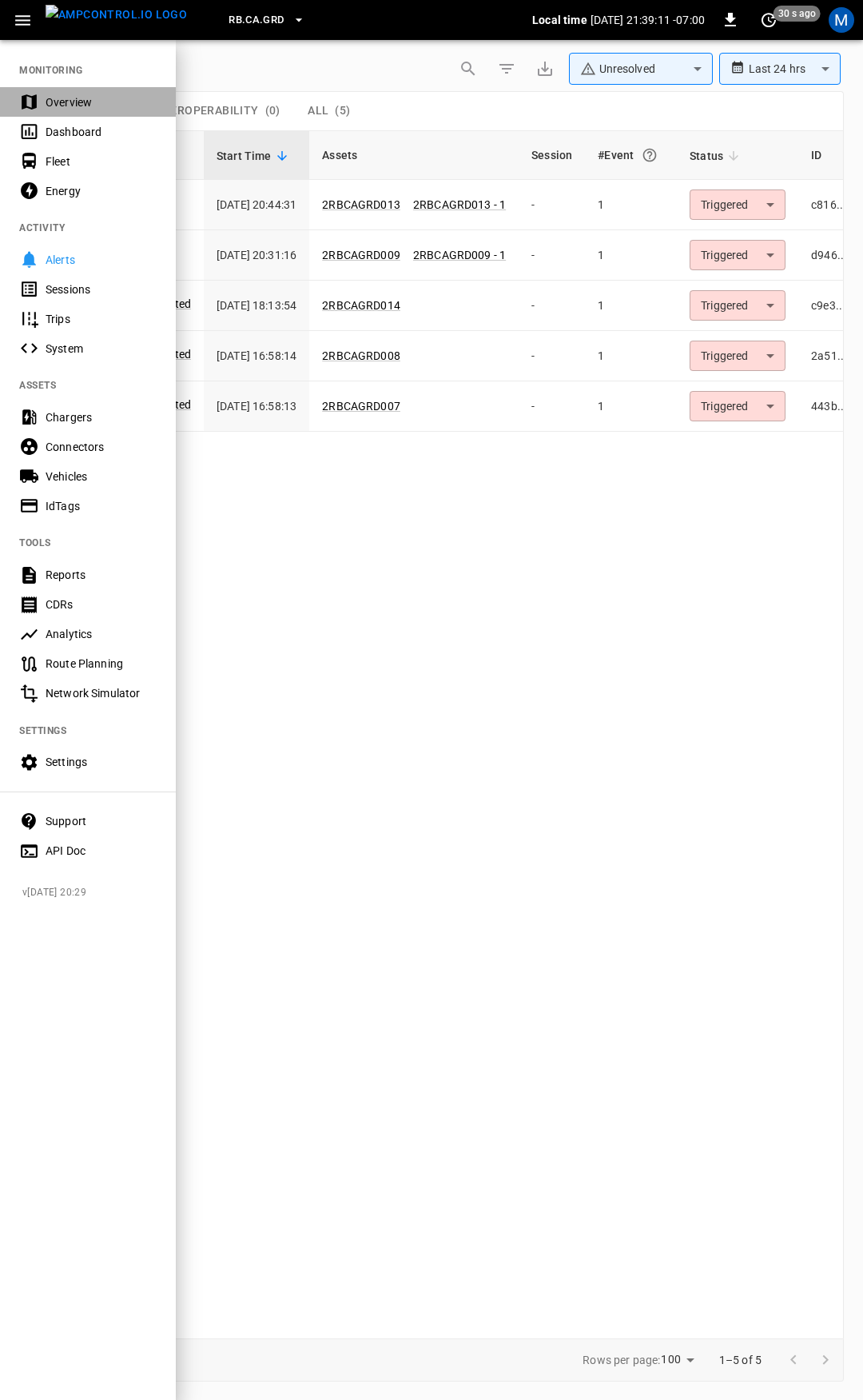
click at [59, 104] on div "Overview" at bounding box center [101, 102] width 112 height 16
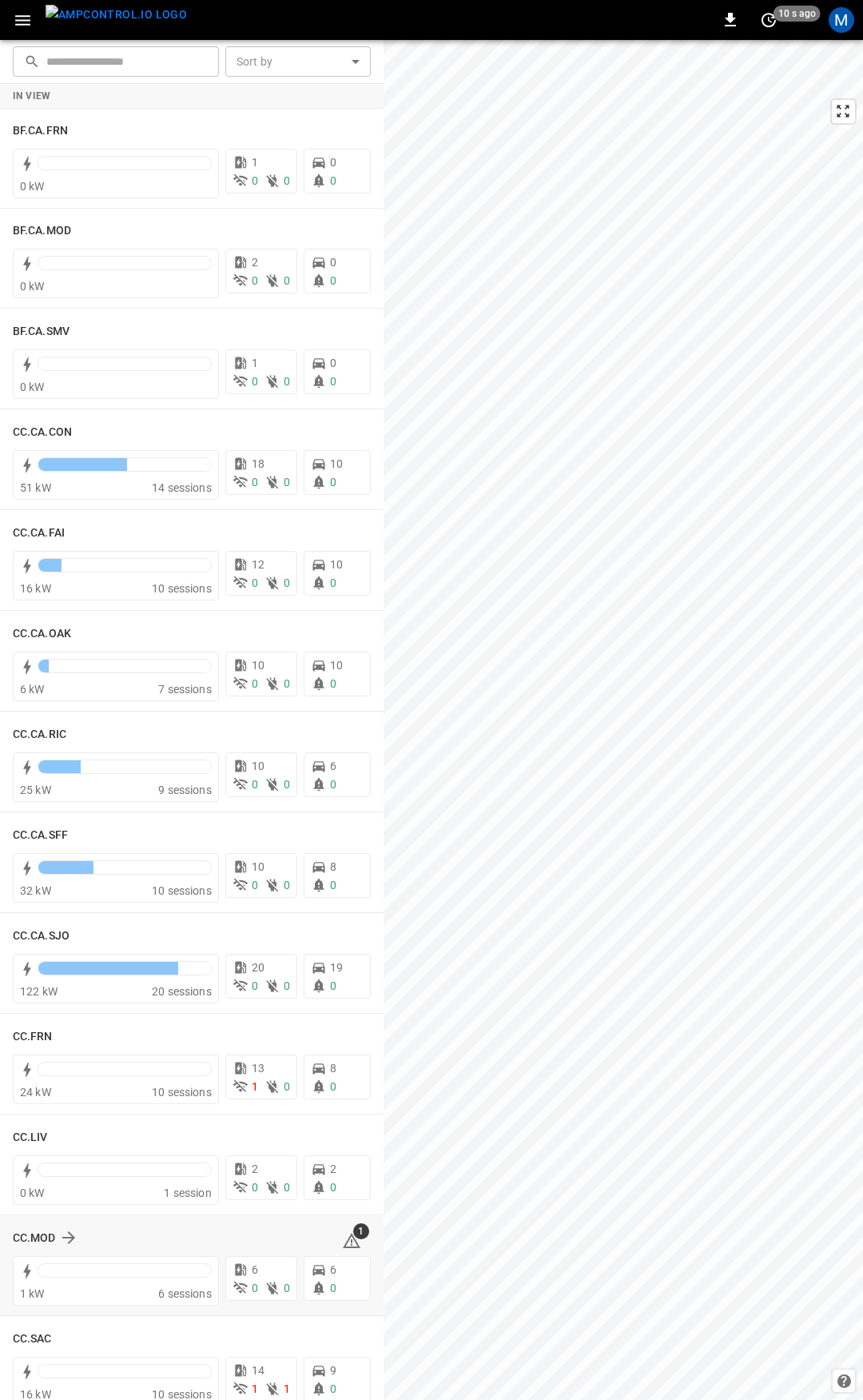
click at [344, 1240] on icon at bounding box center [351, 1240] width 17 height 15
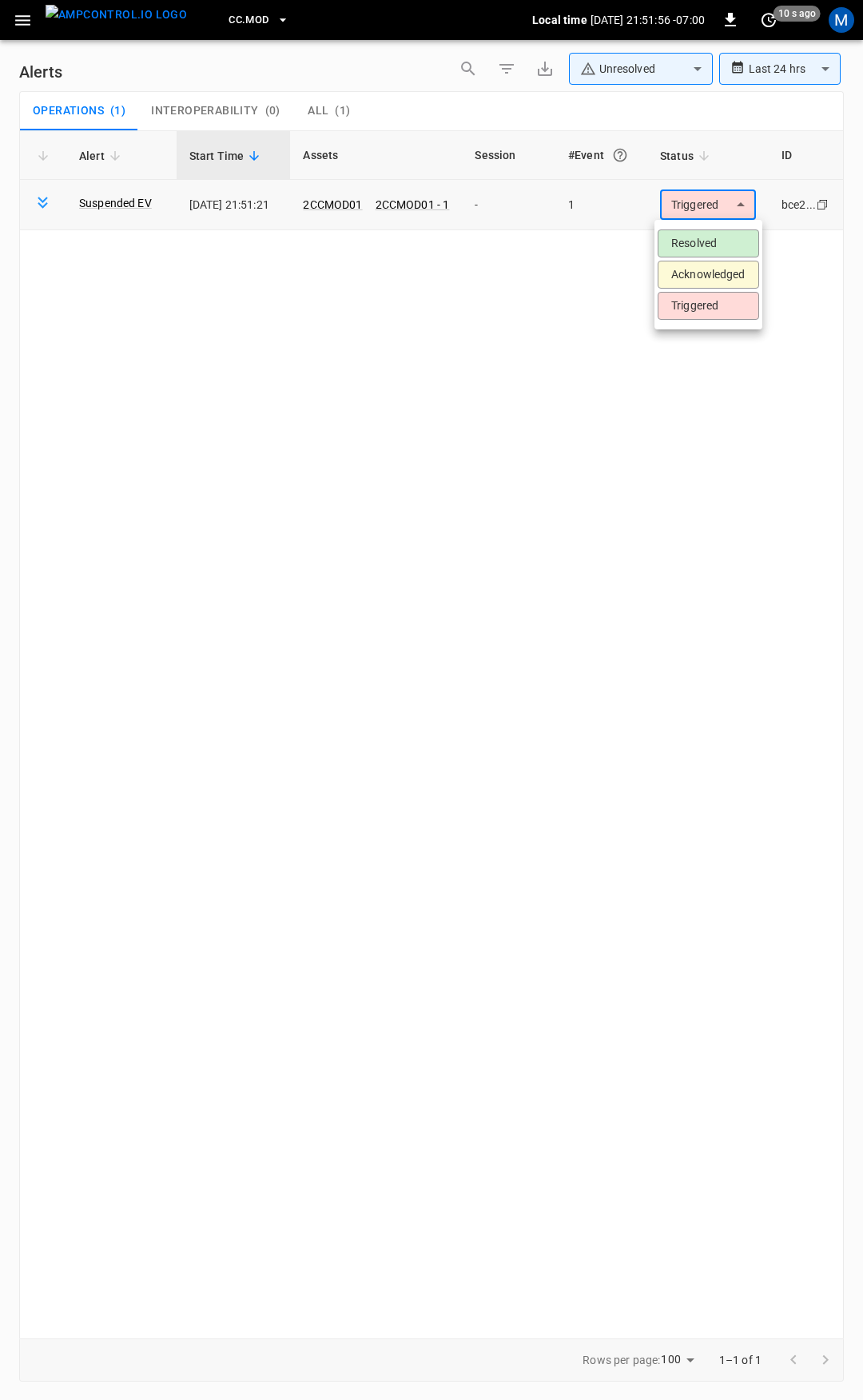
click at [702, 209] on body "**********" at bounding box center [431, 697] width 863 height 1394
click at [717, 243] on li "Resolved" at bounding box center [709, 242] width 102 height 28
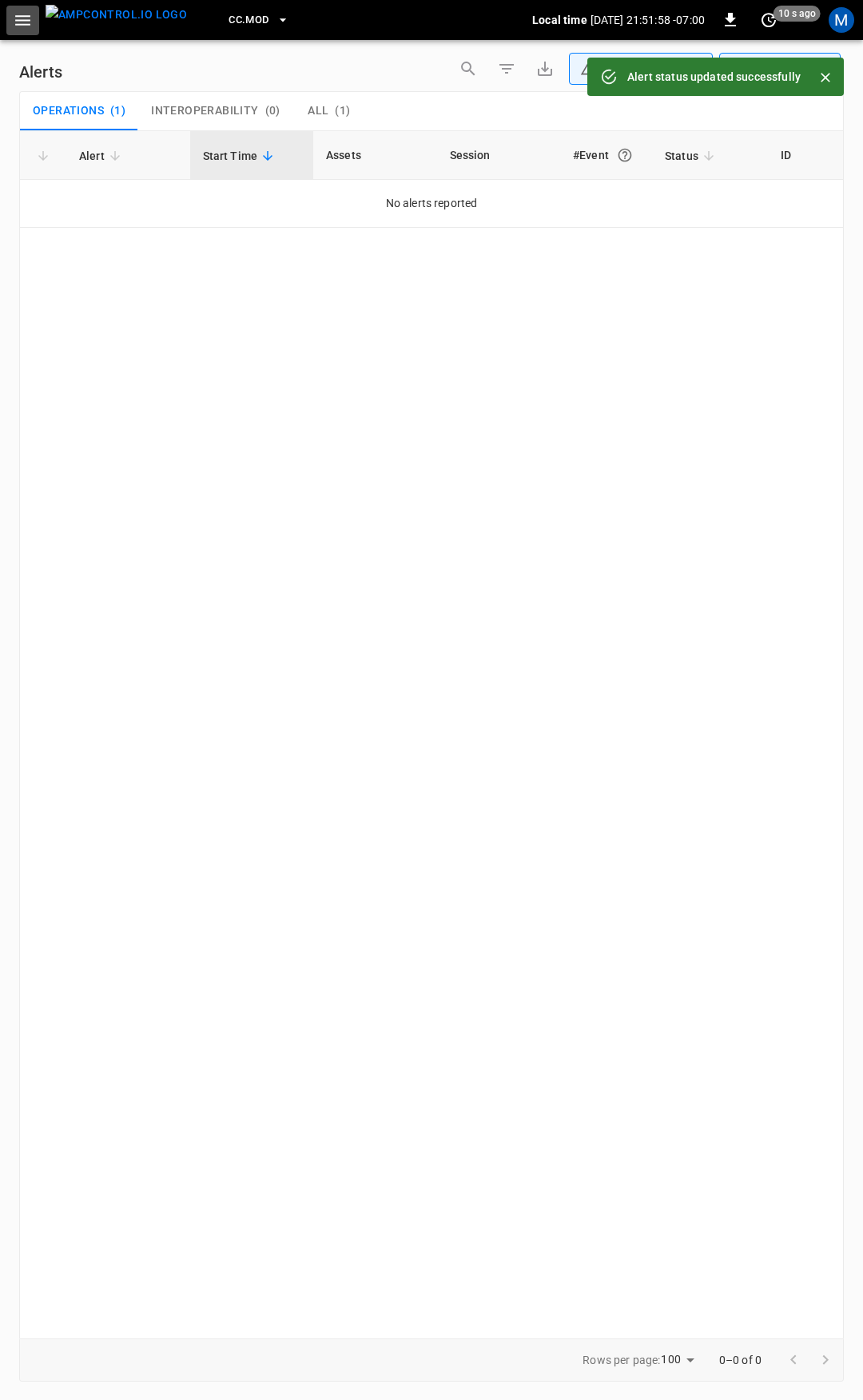
click at [27, 21] on icon "button" at bounding box center [23, 20] width 15 height 11
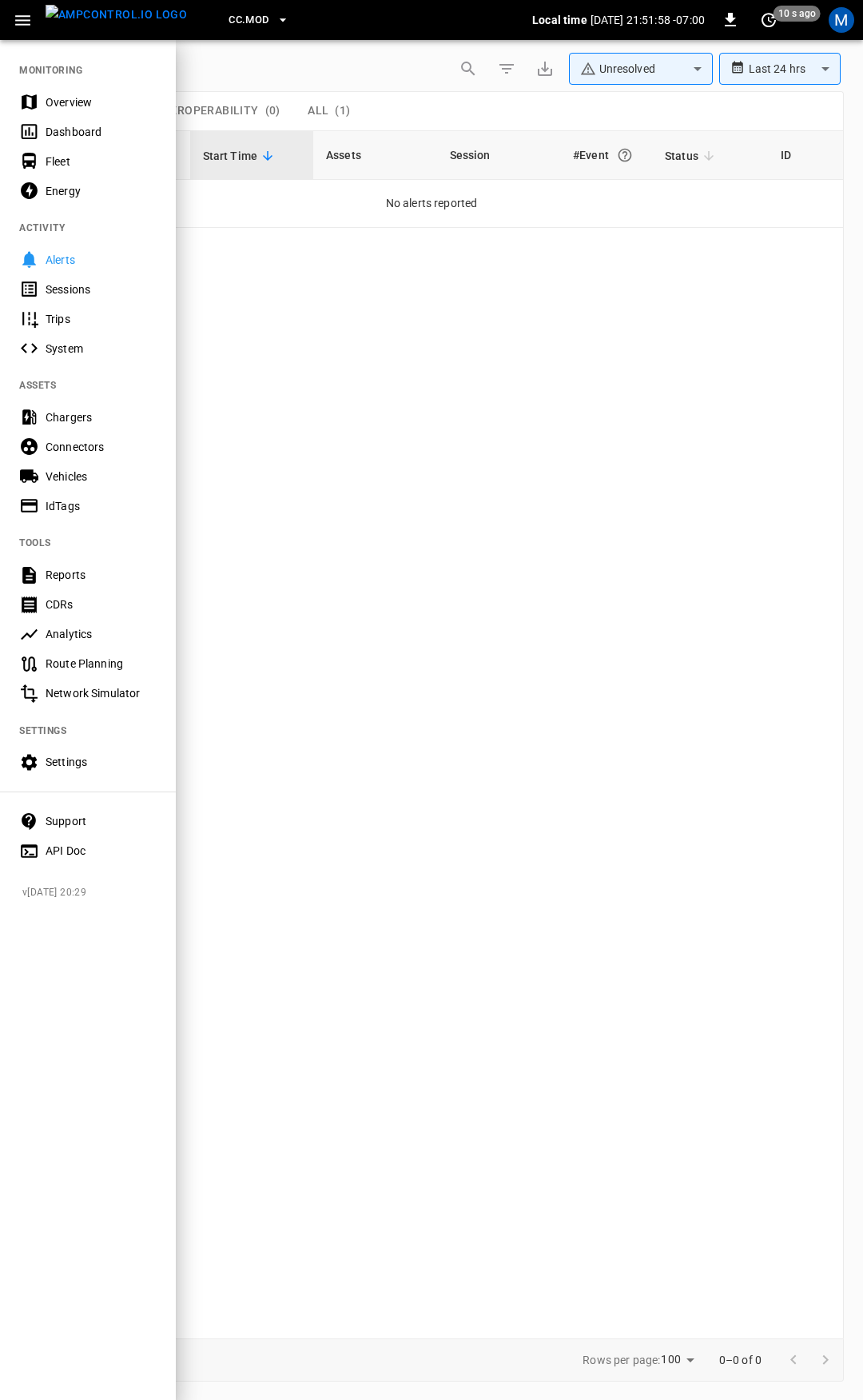
drag, startPoint x: 64, startPoint y: 80, endPoint x: 69, endPoint y: 93, distance: 13.9
click at [65, 80] on nav "MONITORING Overview Dashboard Fleet Energy ACTIVITY Alerts Sessions Trips Syste…" at bounding box center [88, 455] width 176 height 834
click at [70, 94] on div "Overview" at bounding box center [101, 102] width 112 height 16
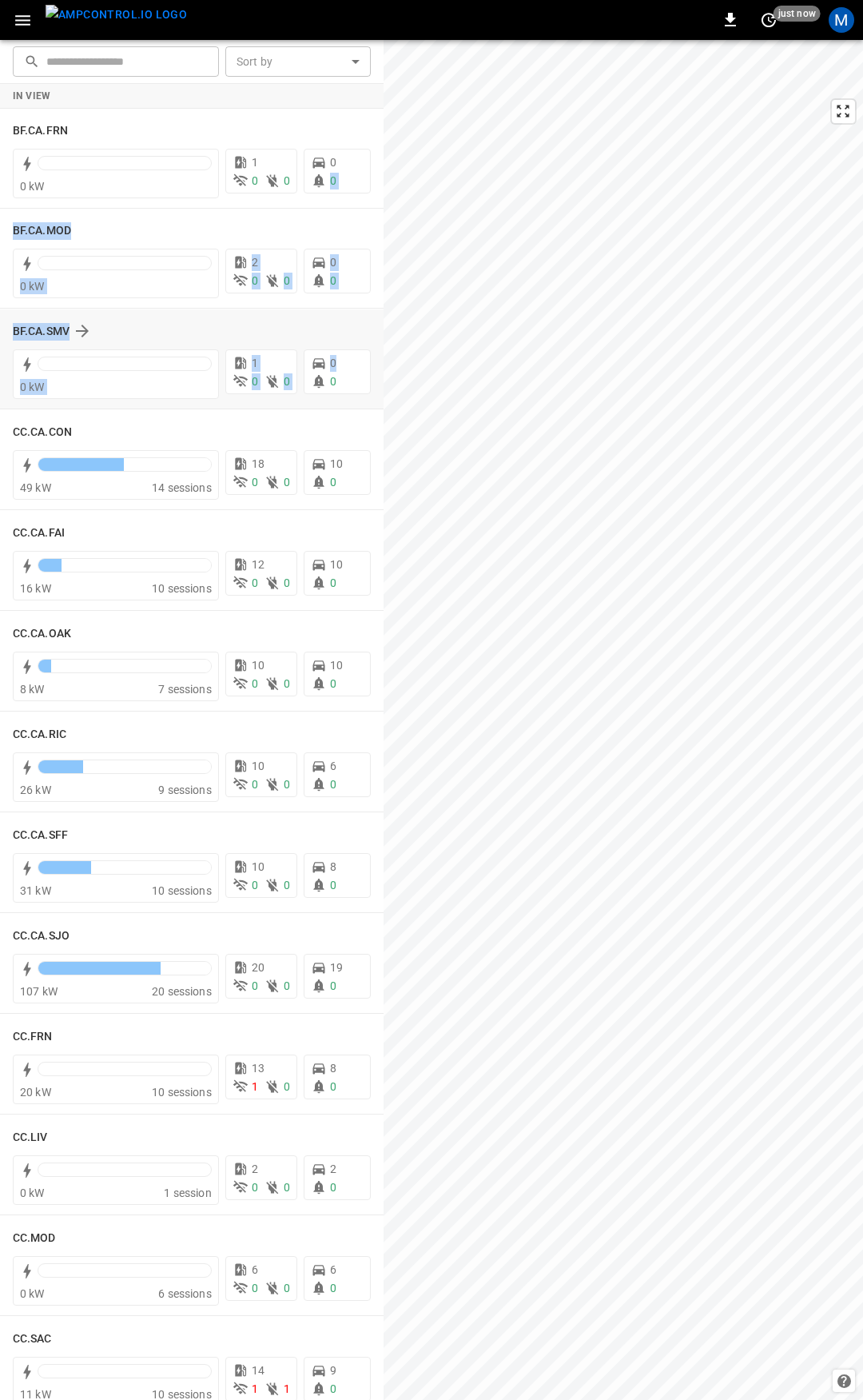
drag, startPoint x: 373, startPoint y: 166, endPoint x: 364, endPoint y: 327, distance: 161.3
click at [363, 347] on div "In View BF.CA.FRN 0 kW 1 0 0 0 0 BF.CA.MOD 0 kW 2 0 0 0 0 BF.CA.SMV 0 kW 1 0 0 …" at bounding box center [191, 1351] width 384 height 2534
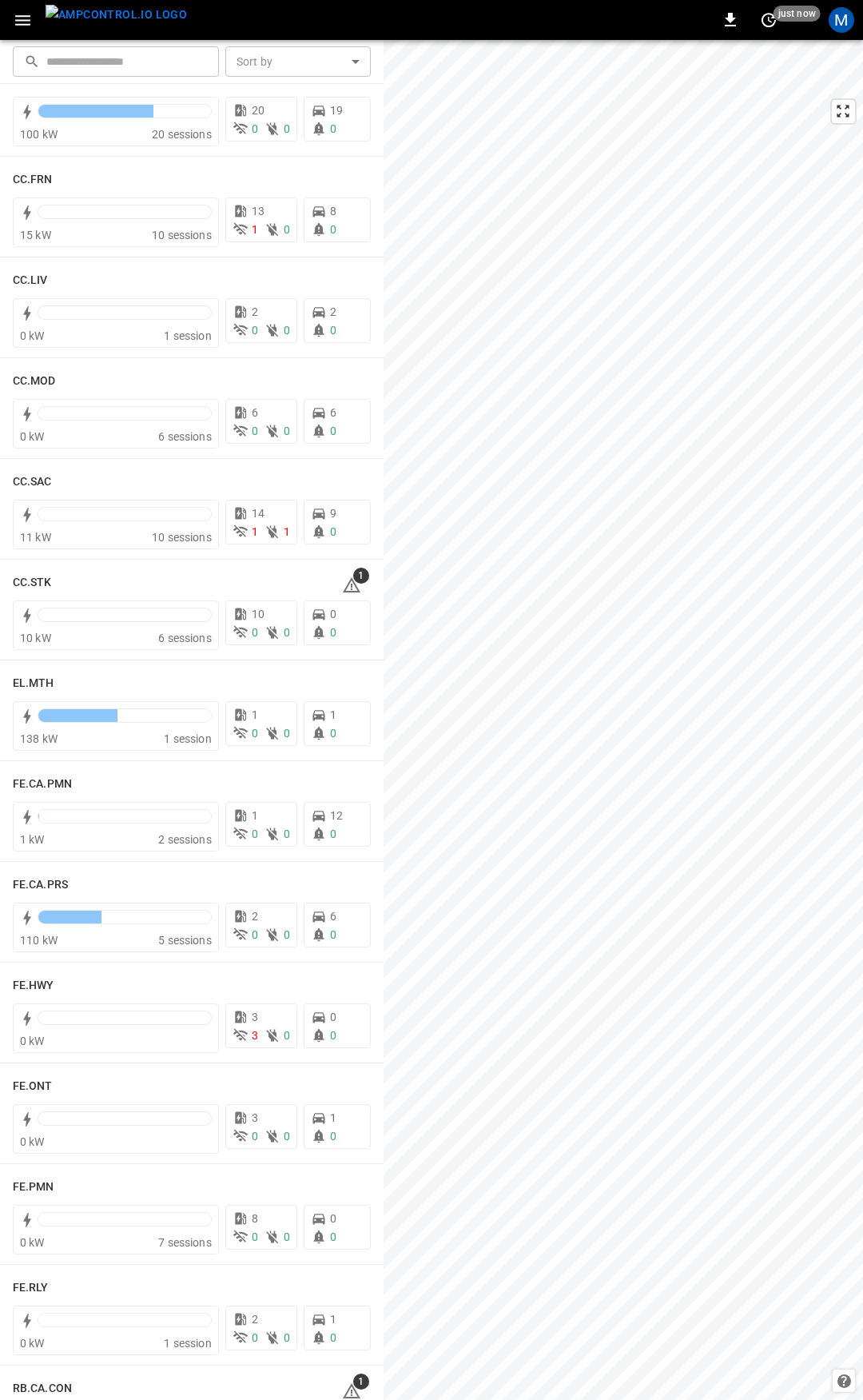
scroll to position [869, 0]
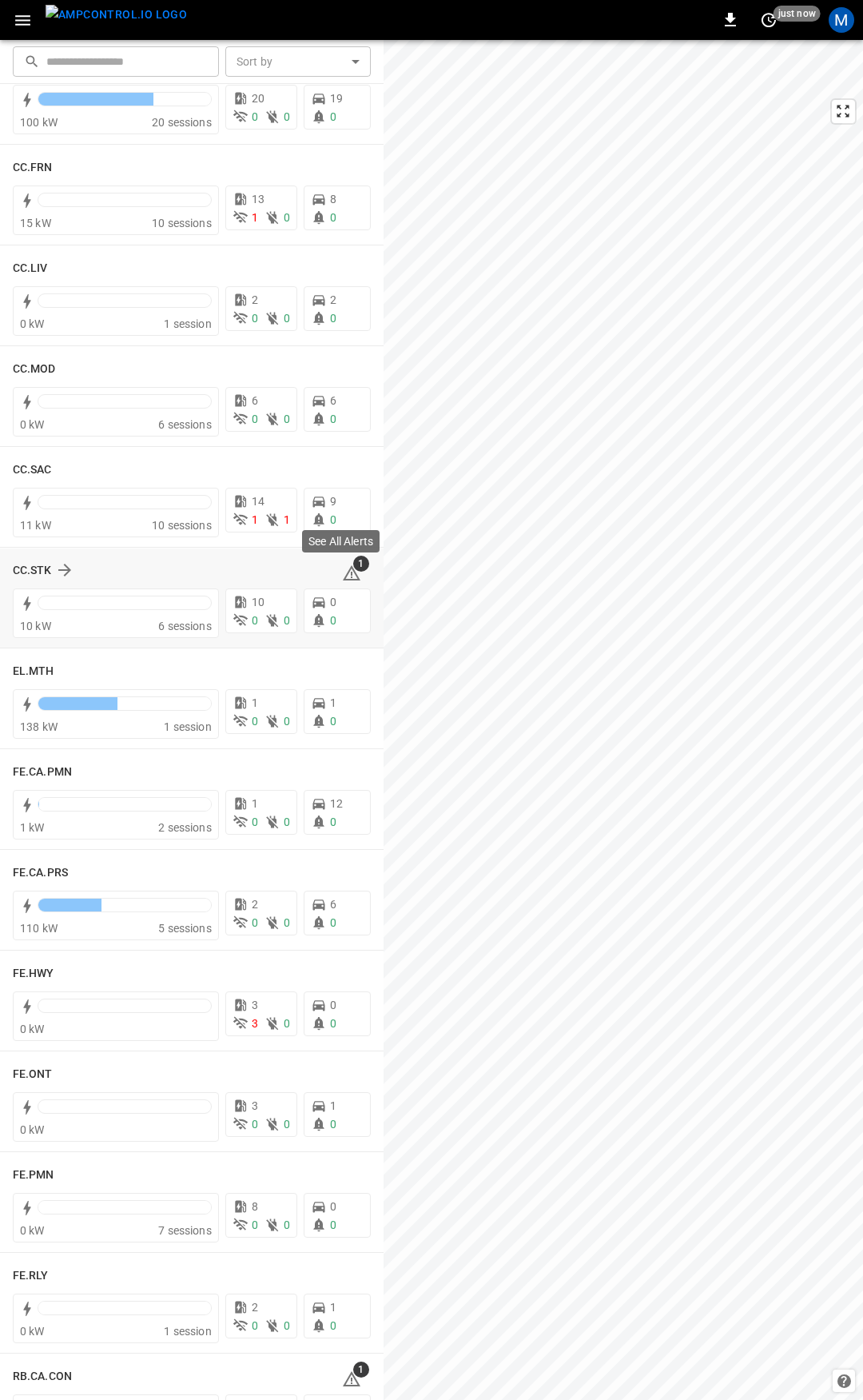
click at [351, 572] on icon at bounding box center [352, 574] width 2 height 7
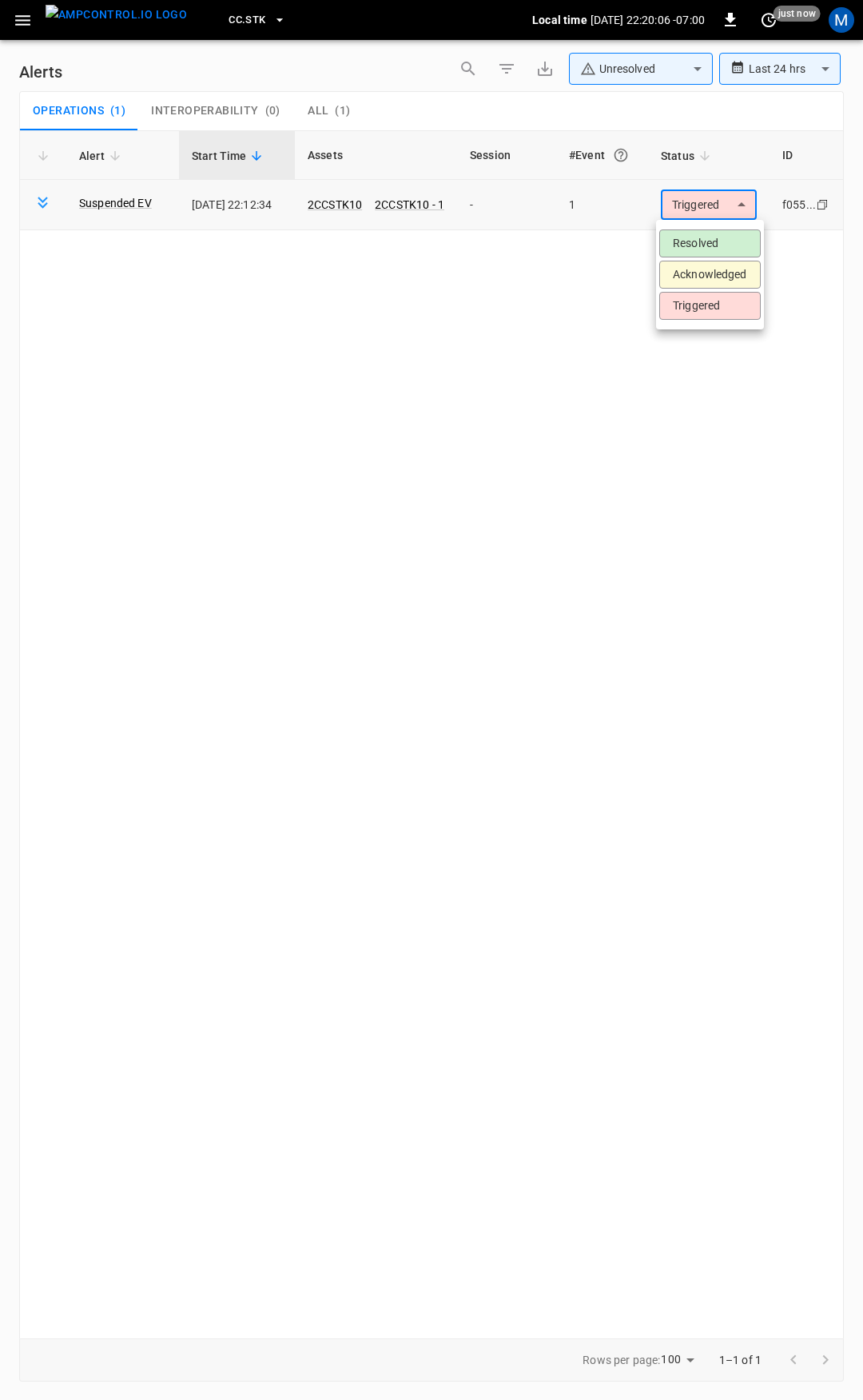
click at [711, 199] on body "**********" at bounding box center [431, 697] width 863 height 1394
click at [710, 239] on li "Resolved" at bounding box center [711, 242] width 102 height 28
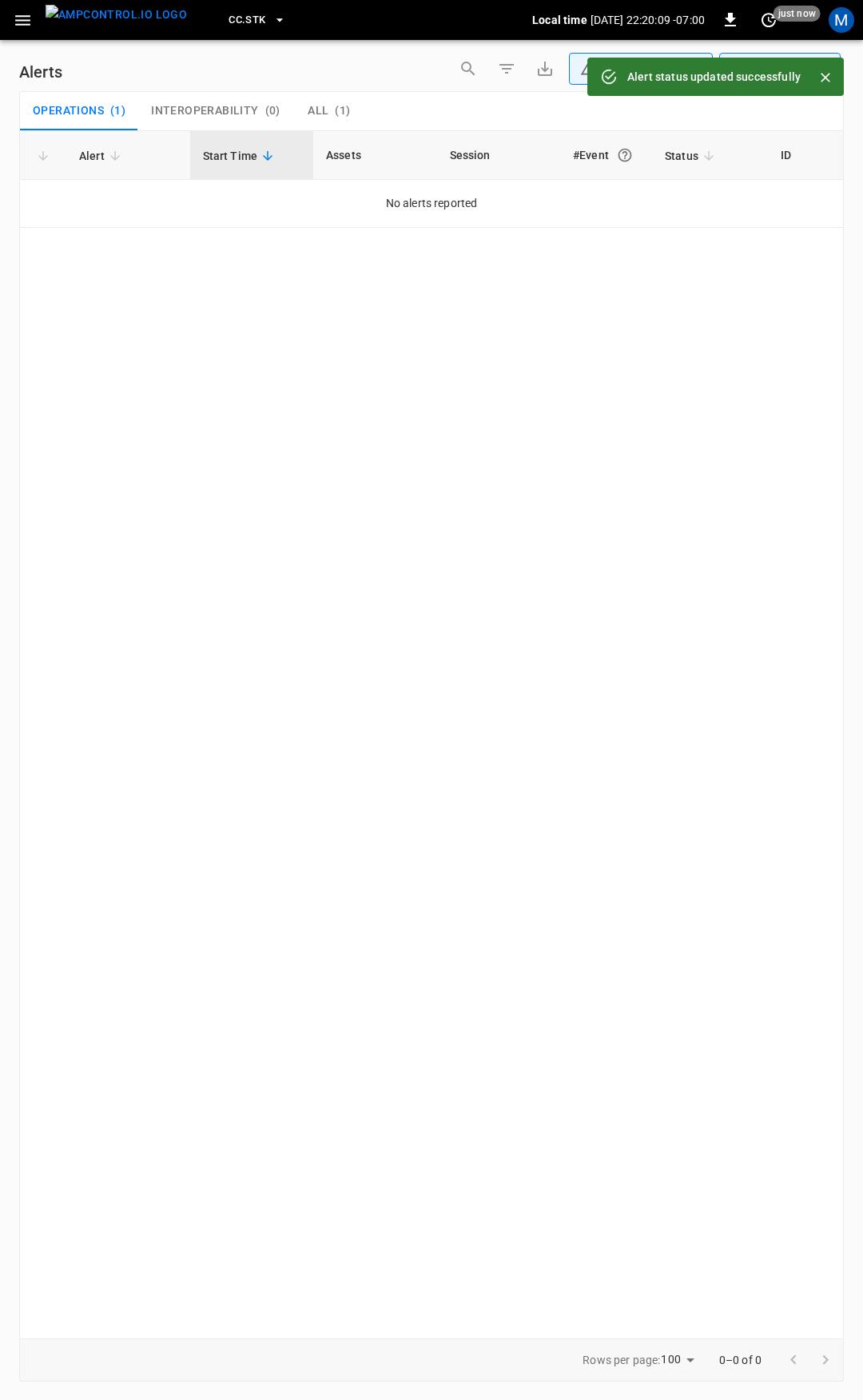
click at [18, 23] on icon "button" at bounding box center [22, 20] width 20 height 20
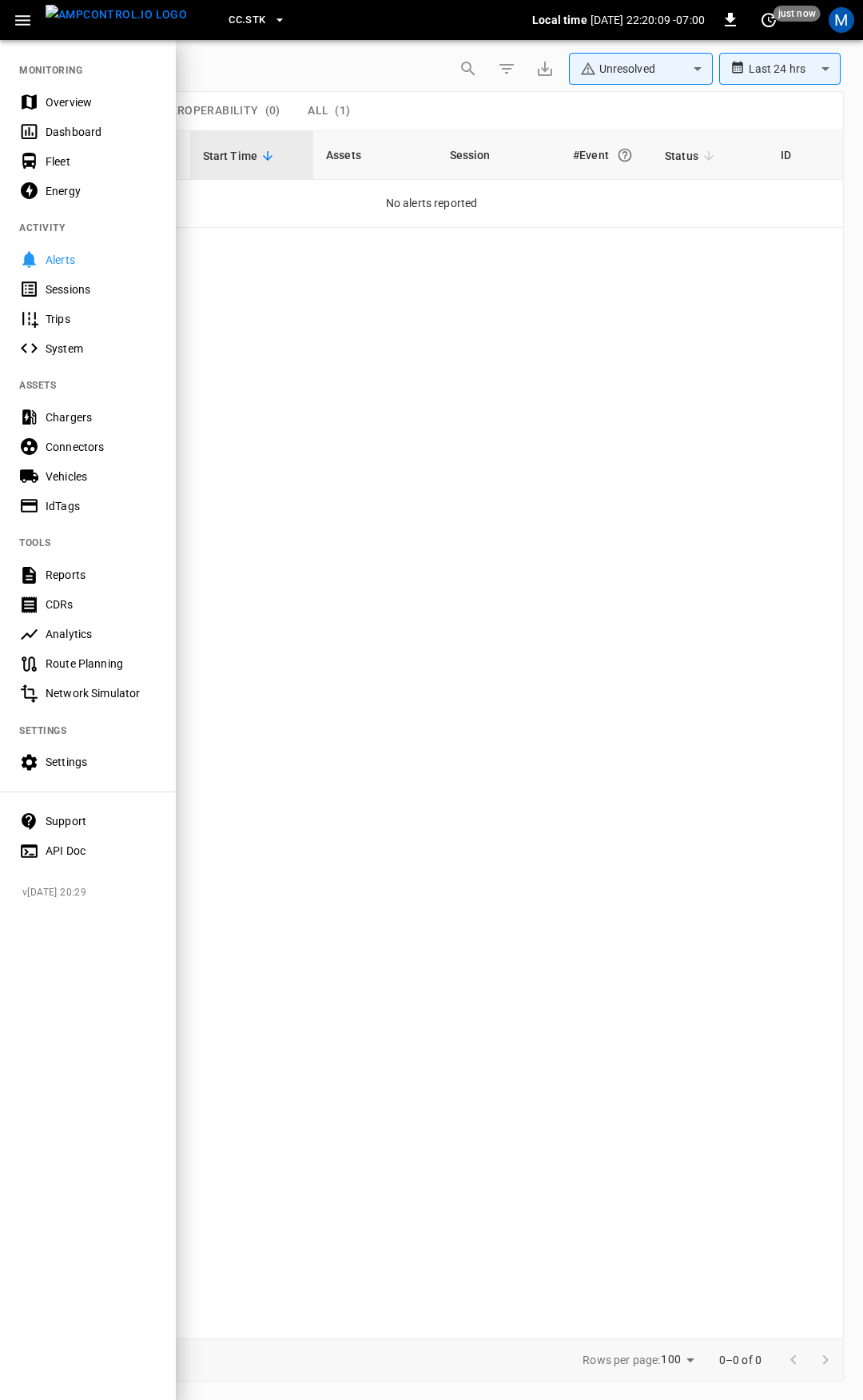
click at [53, 101] on div "Overview" at bounding box center [101, 102] width 112 height 16
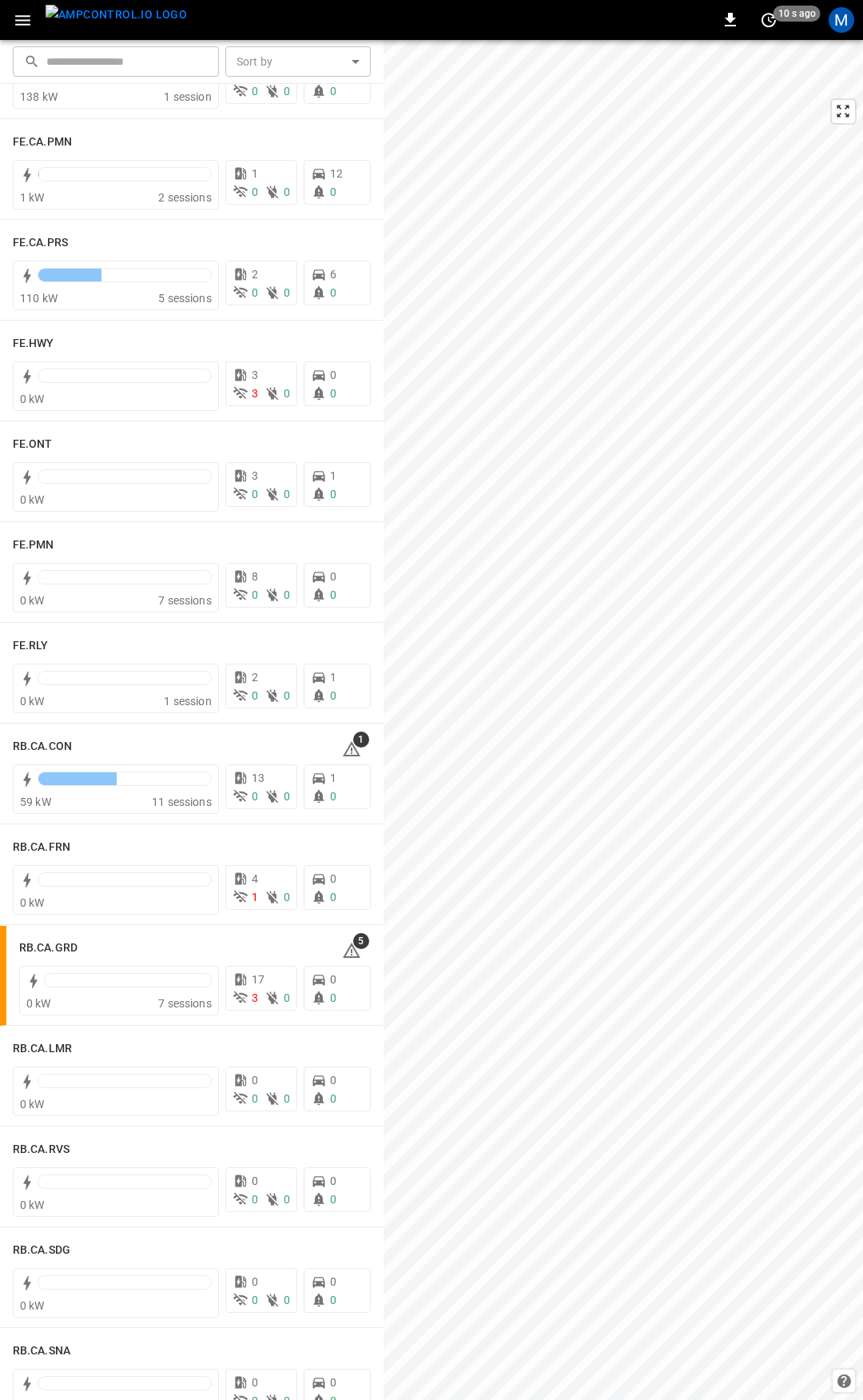
scroll to position [1518, 0]
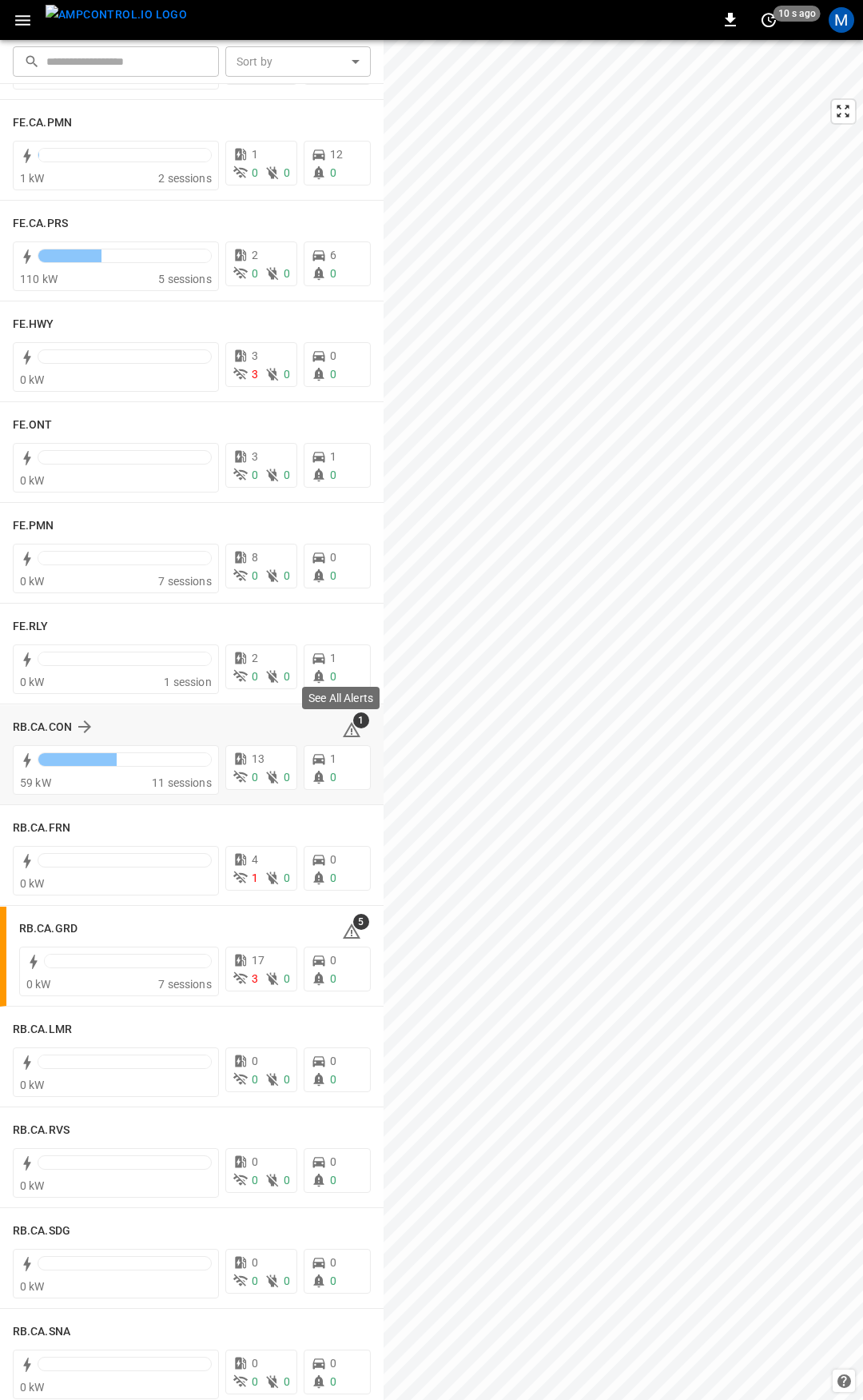
click at [343, 726] on icon at bounding box center [351, 729] width 17 height 15
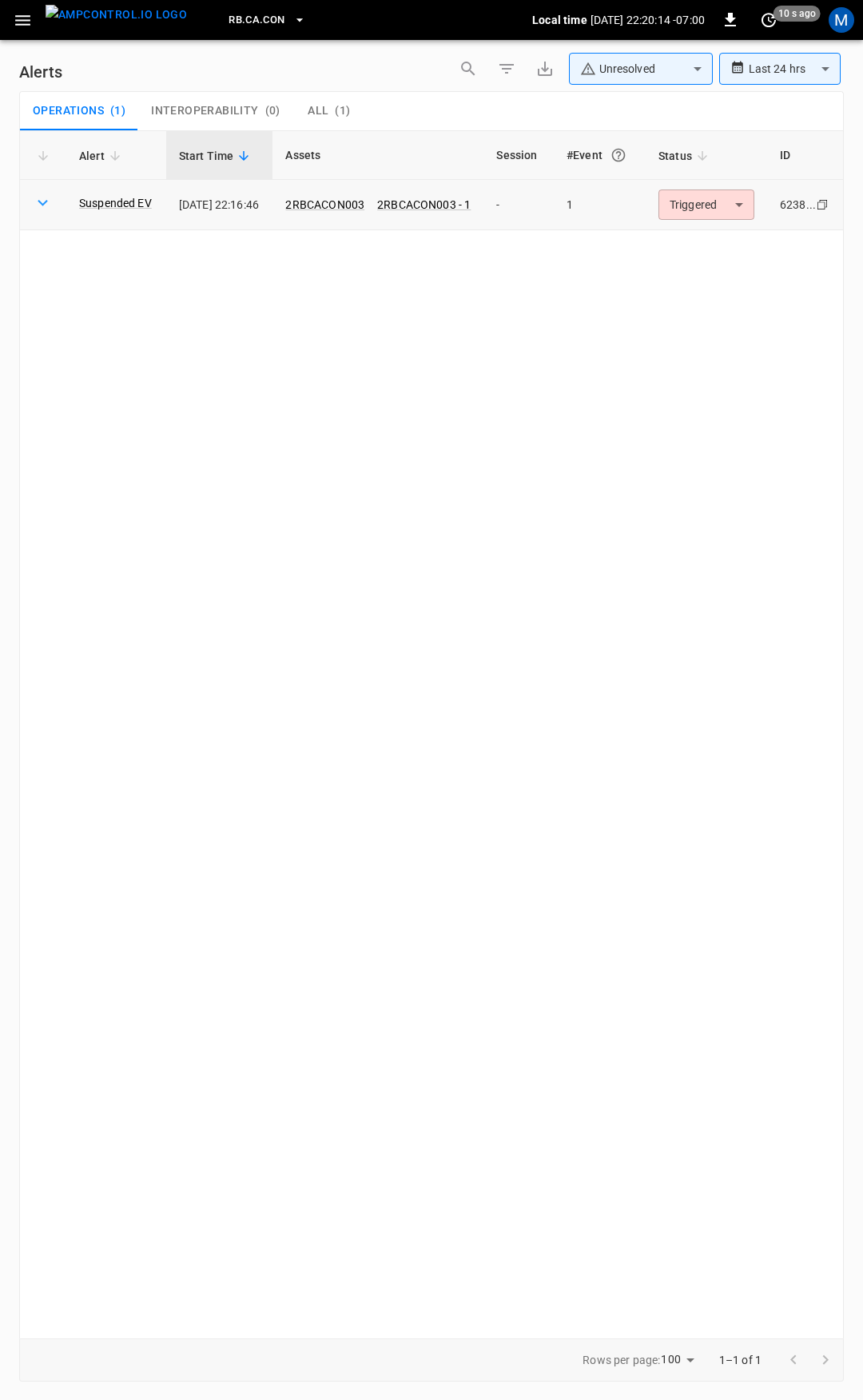
click at [705, 201] on body "**********" at bounding box center [431, 697] width 863 height 1394
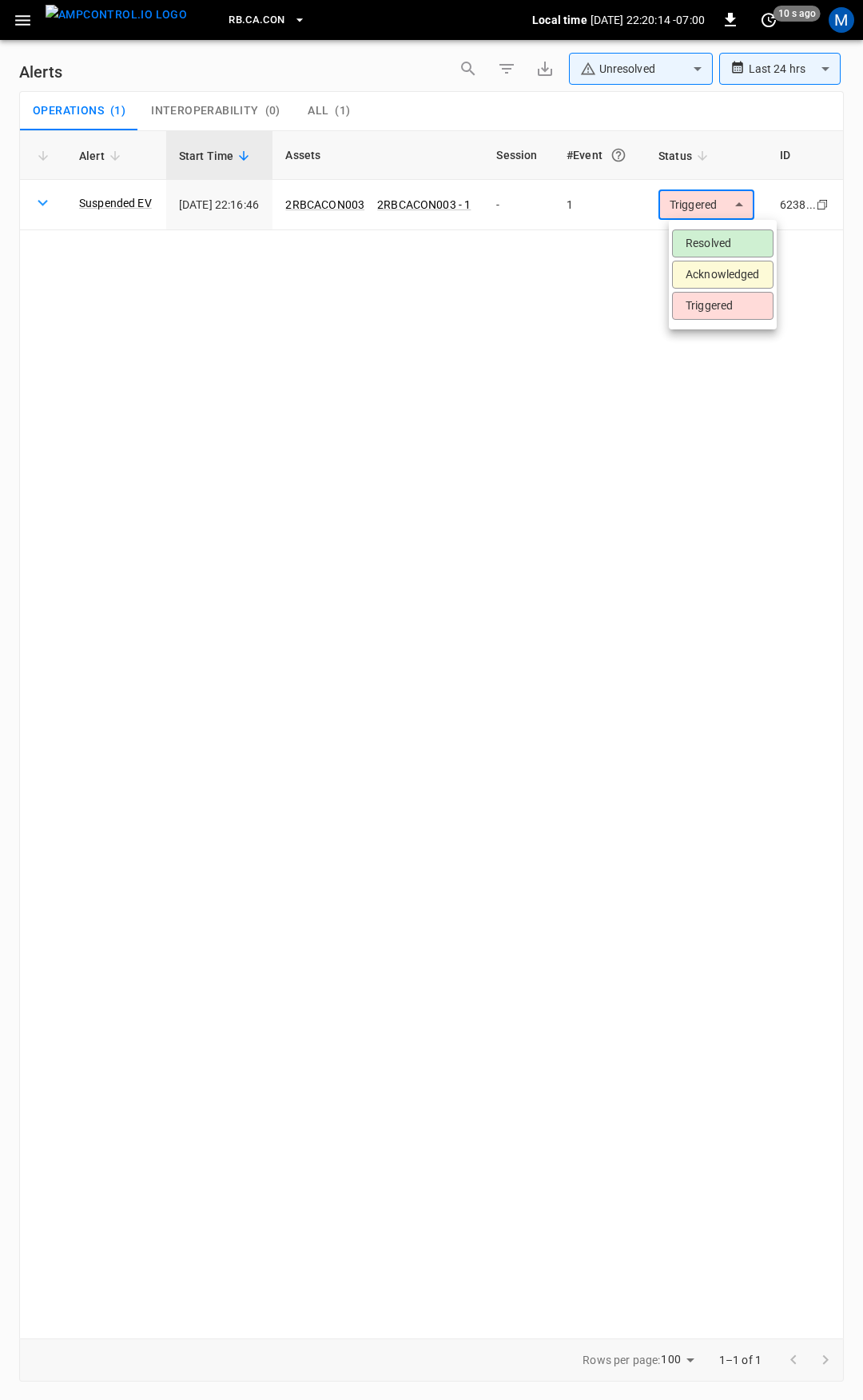
click at [717, 244] on li "Resolved" at bounding box center [723, 242] width 102 height 28
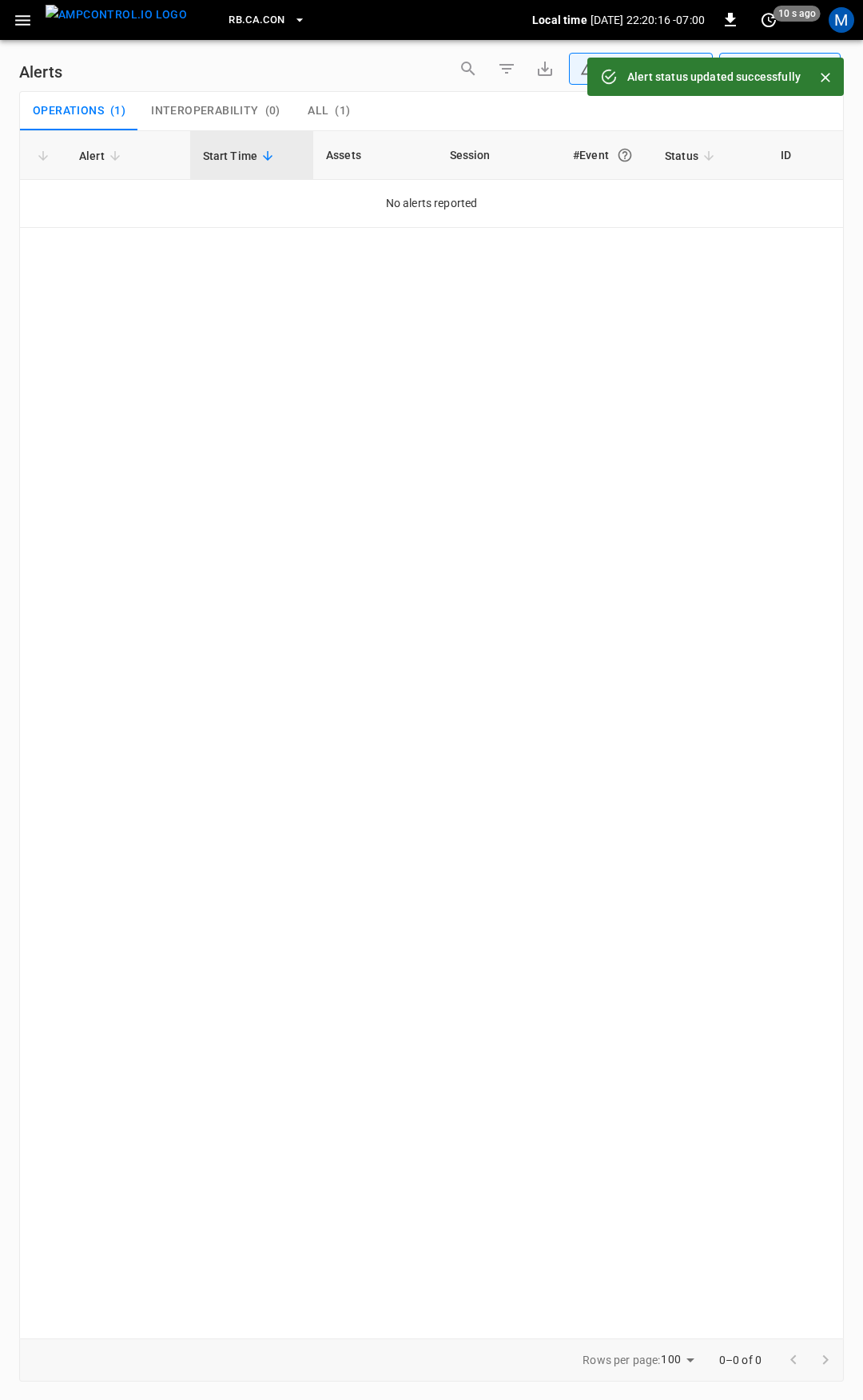
click at [24, 16] on icon "button" at bounding box center [23, 20] width 15 height 11
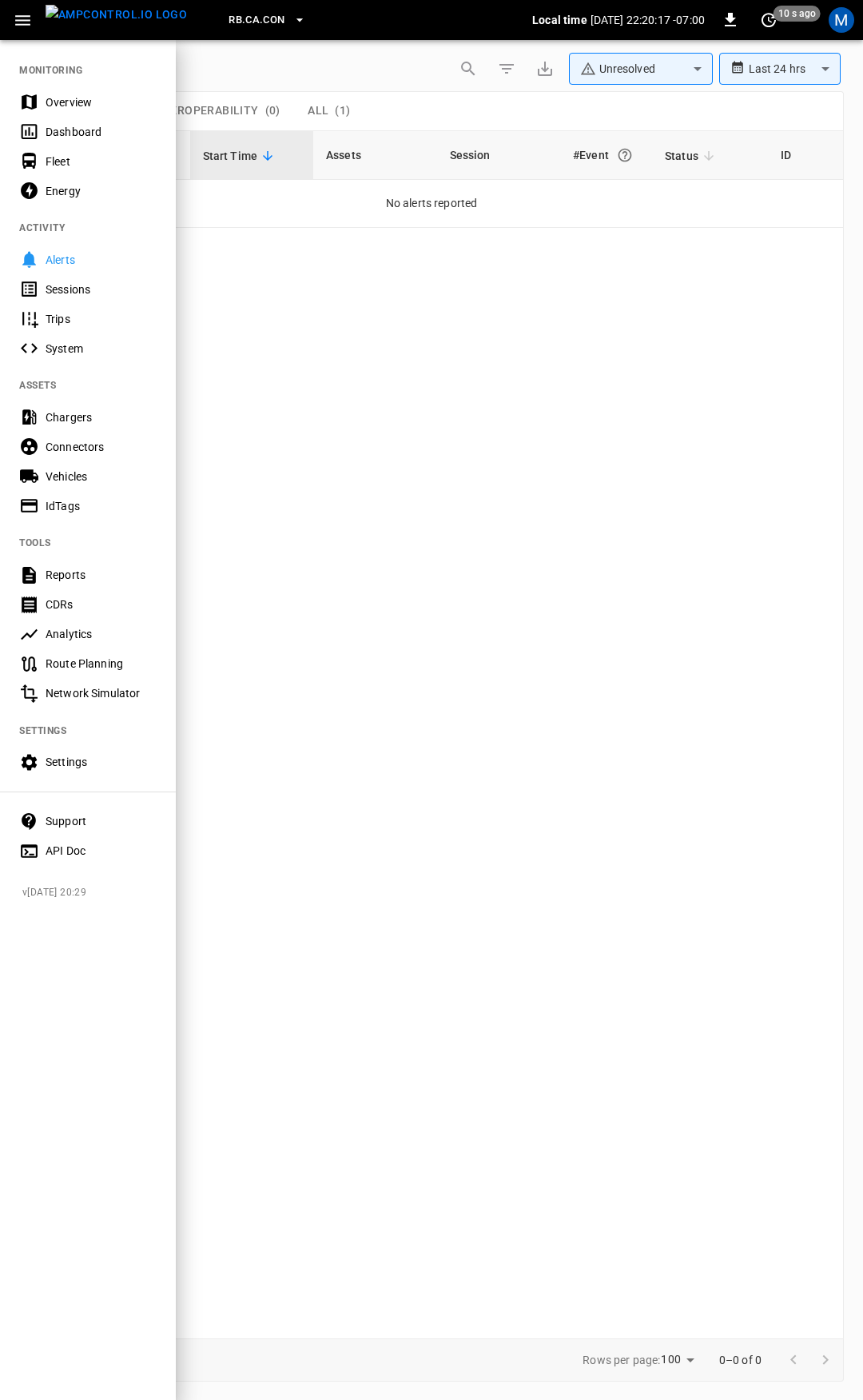
click at [70, 102] on div "Overview" at bounding box center [101, 102] width 112 height 16
